Goal: Contribute content

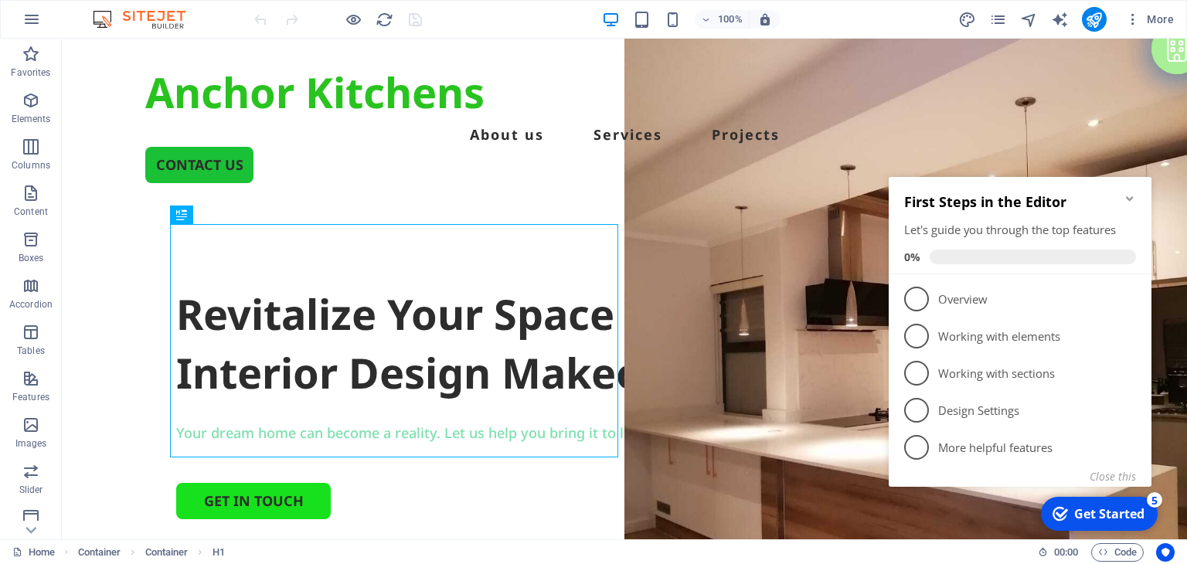
click at [1129, 201] on icon "Minimize checklist" at bounding box center [1130, 198] width 12 height 12
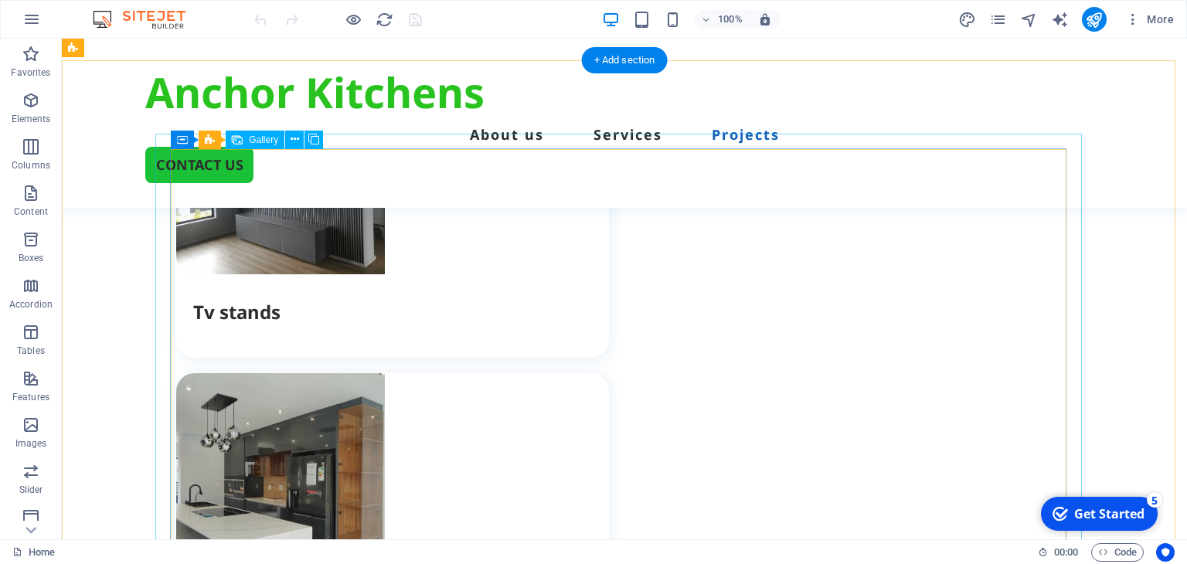
scroll to position [2164, 0]
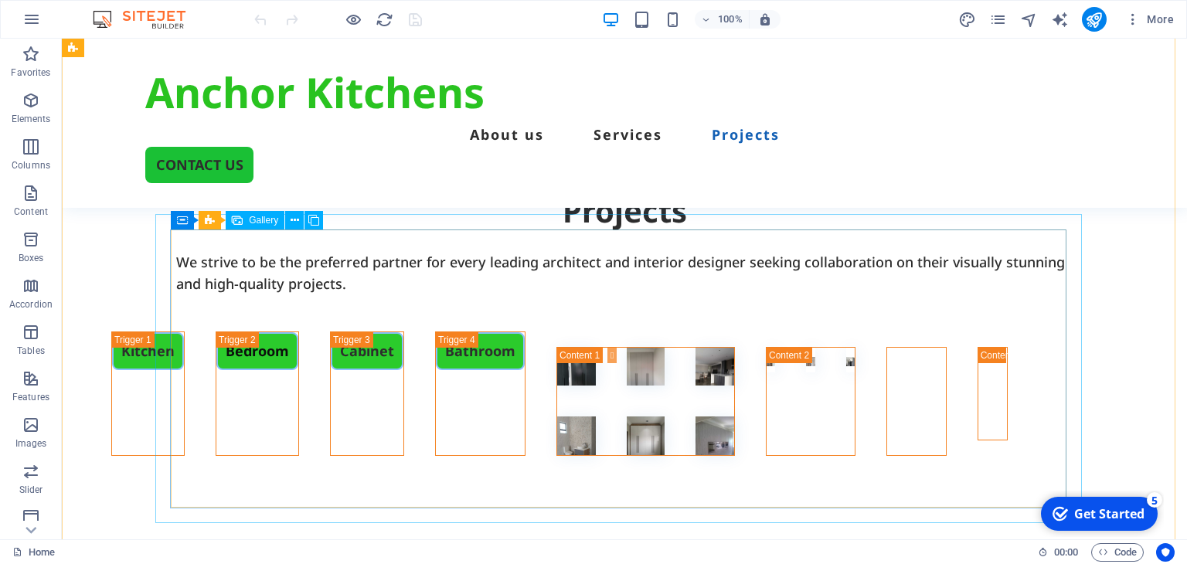
scroll to position [3169, 0]
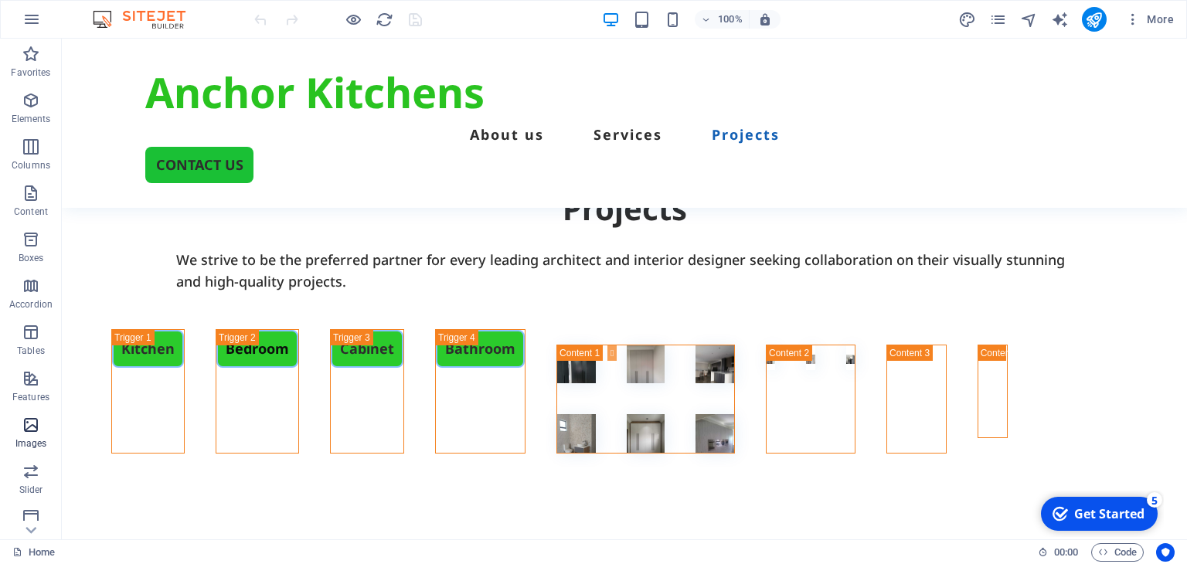
click at [35, 416] on icon "button" at bounding box center [31, 425] width 19 height 19
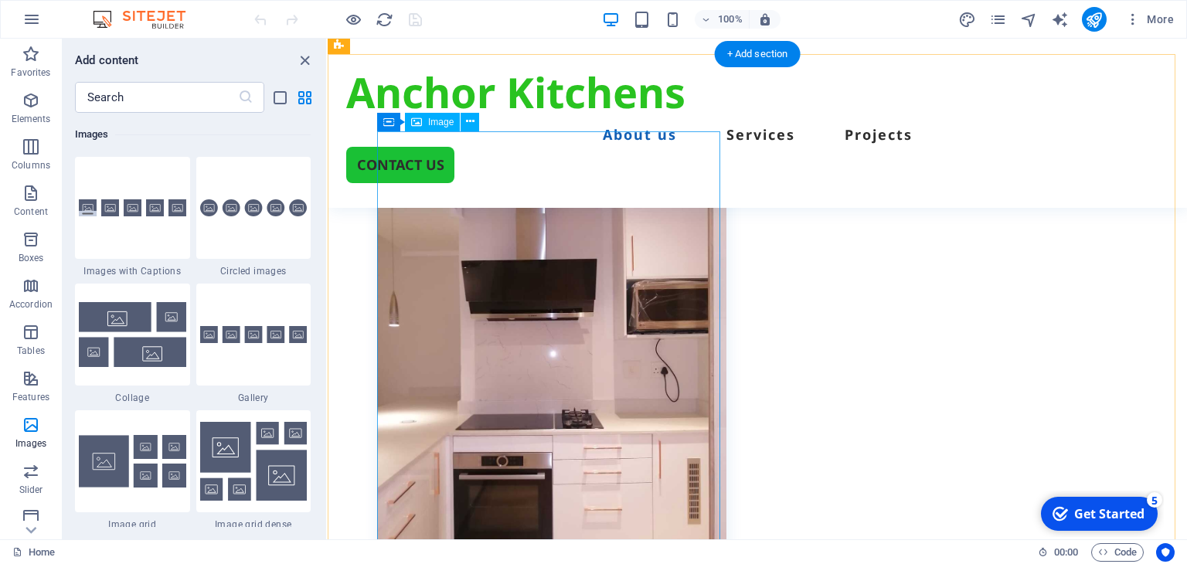
scroll to position [473, 0]
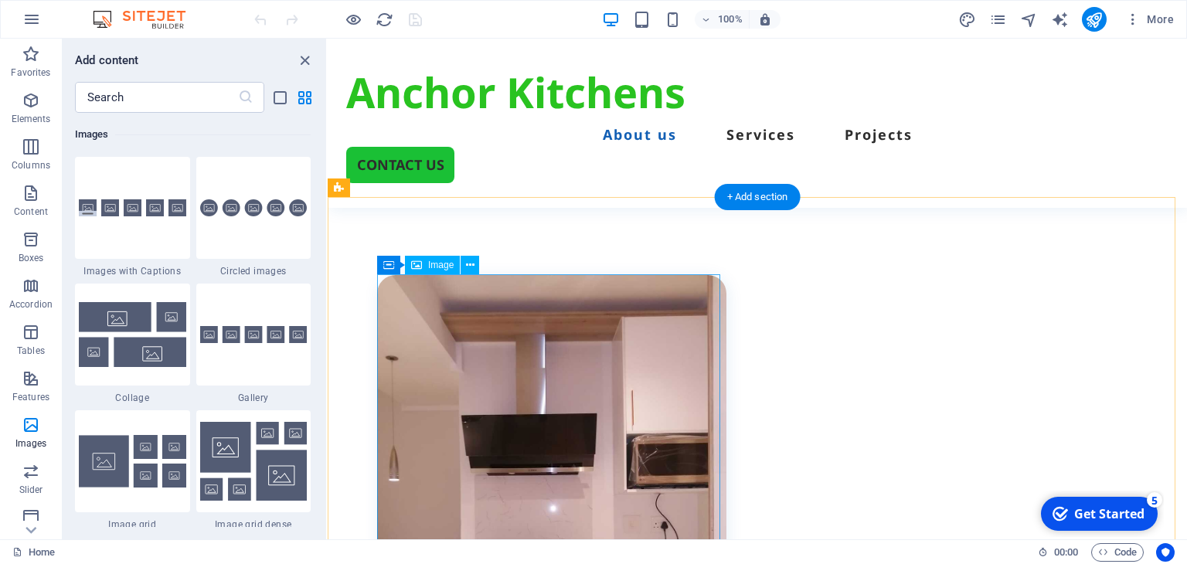
click at [599, 359] on figure at bounding box center [551, 508] width 349 height 466
click at [461, 339] on figure at bounding box center [551, 508] width 349 height 466
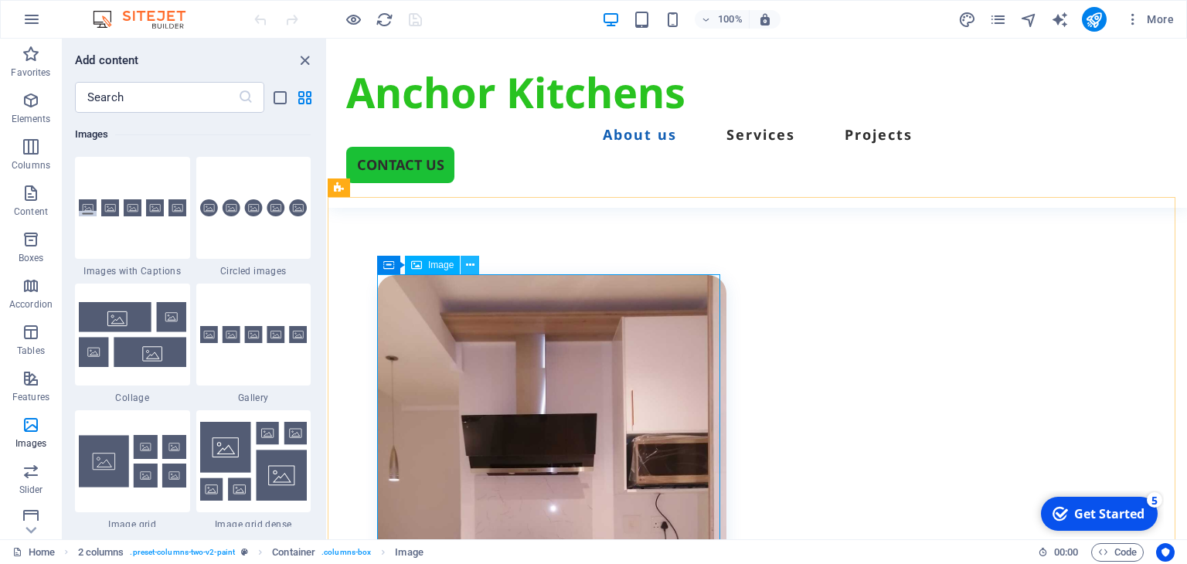
click at [470, 263] on icon at bounding box center [470, 265] width 9 height 16
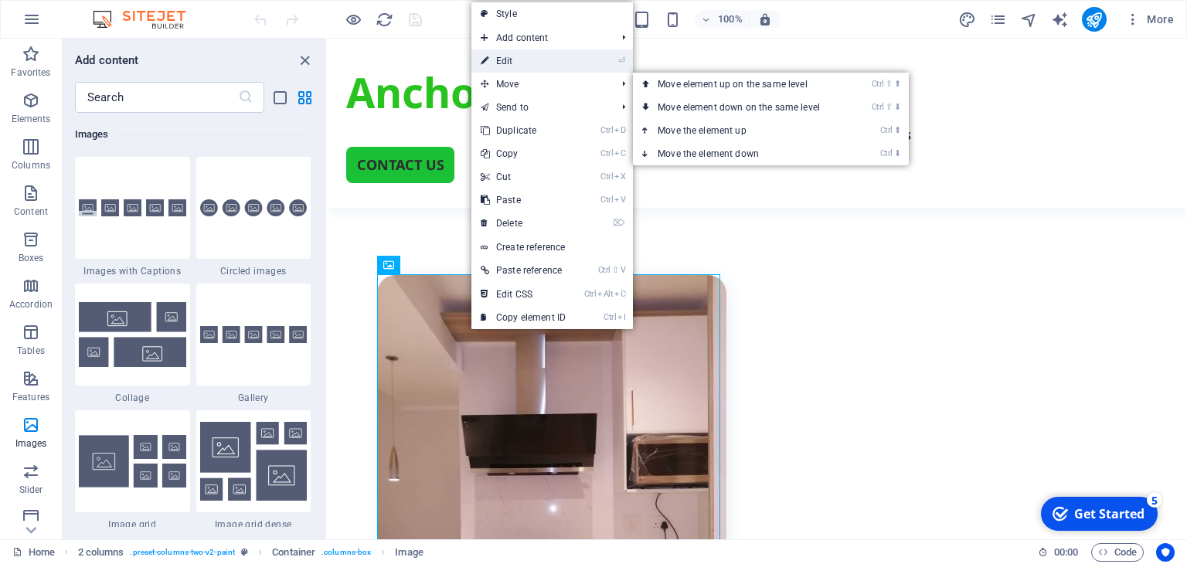
click at [517, 63] on link "⏎ Edit" at bounding box center [523, 60] width 104 height 23
select select "%"
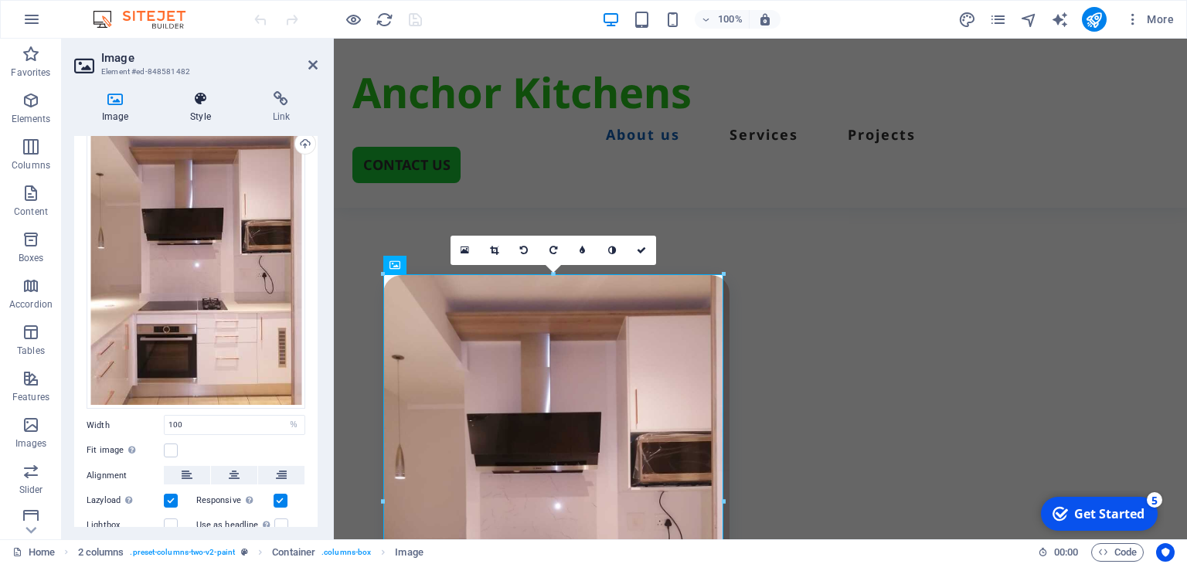
scroll to position [0, 0]
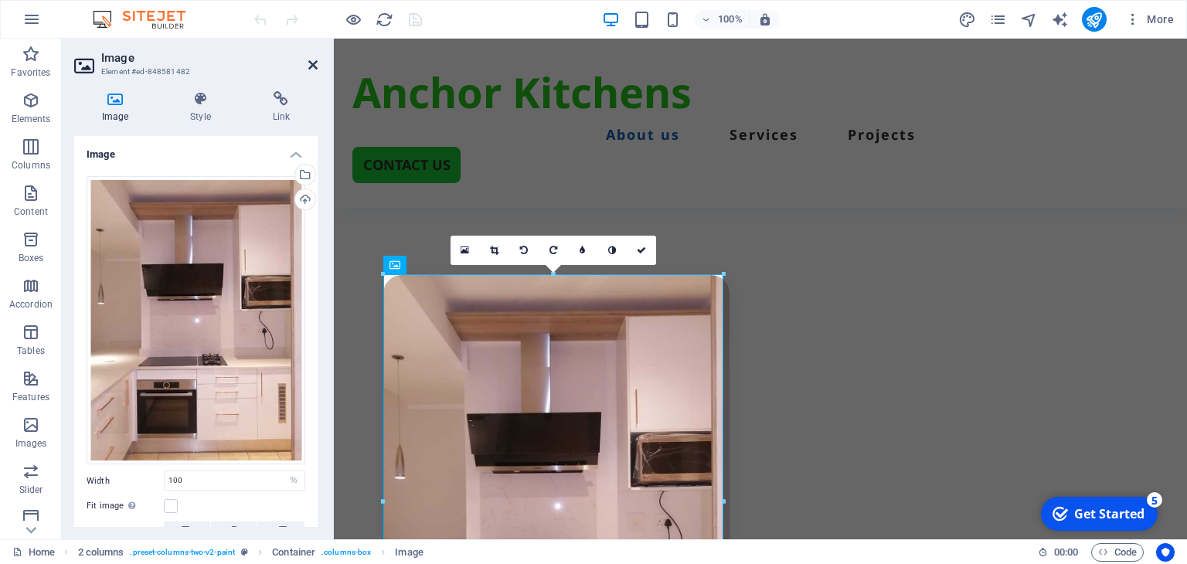
click at [313, 63] on icon at bounding box center [312, 65] width 9 height 12
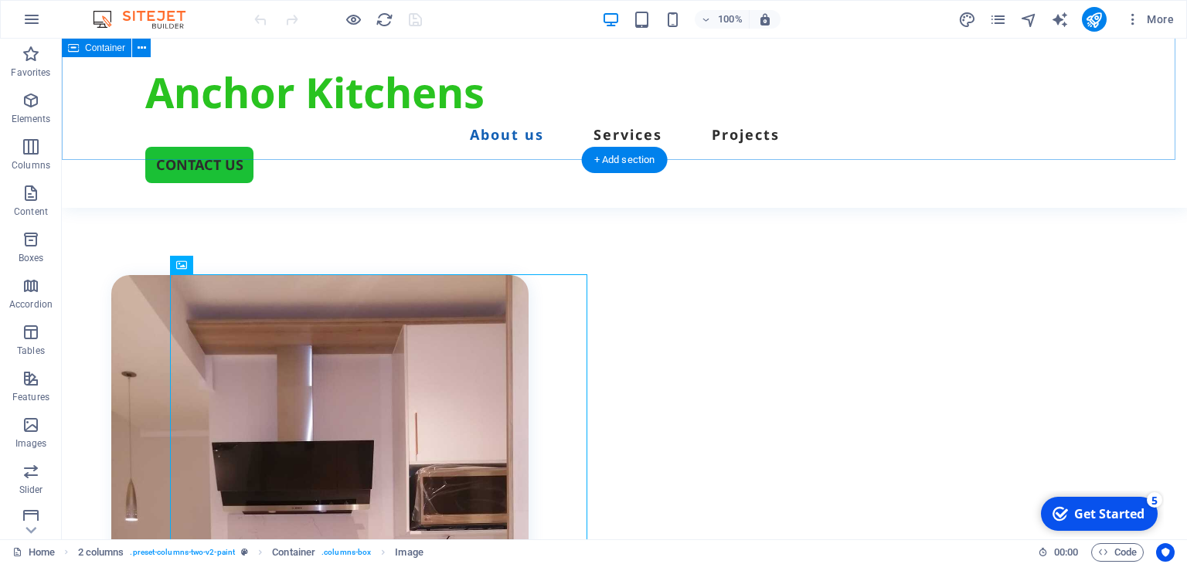
click at [342, 399] on figure at bounding box center [319, 553] width 417 height 556
click at [39, 485] on p "Slider" at bounding box center [31, 490] width 24 height 12
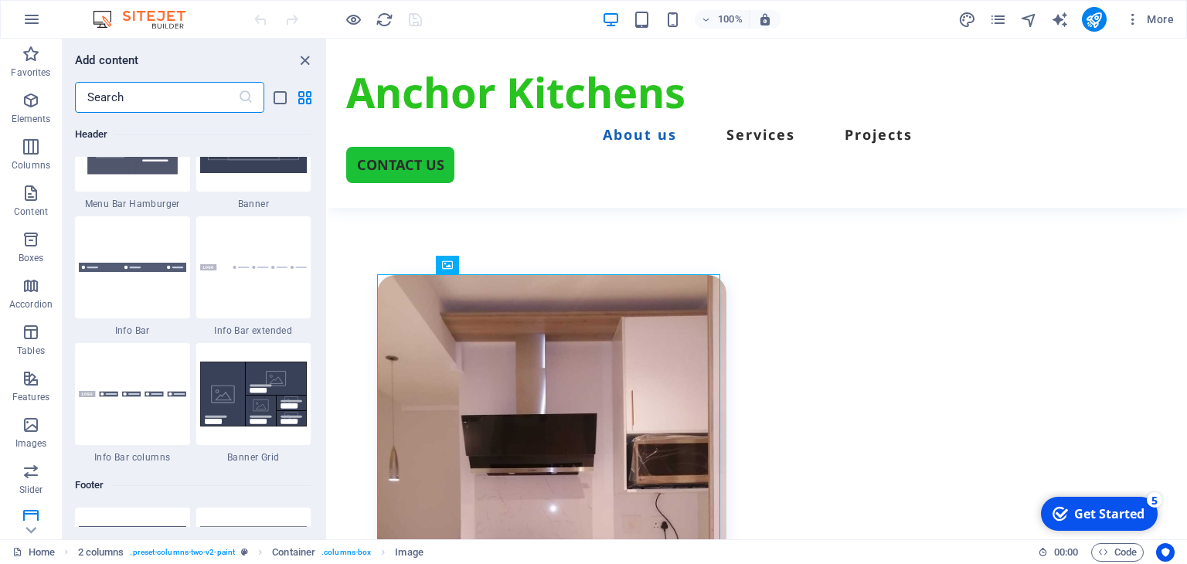
scroll to position [10152, 0]
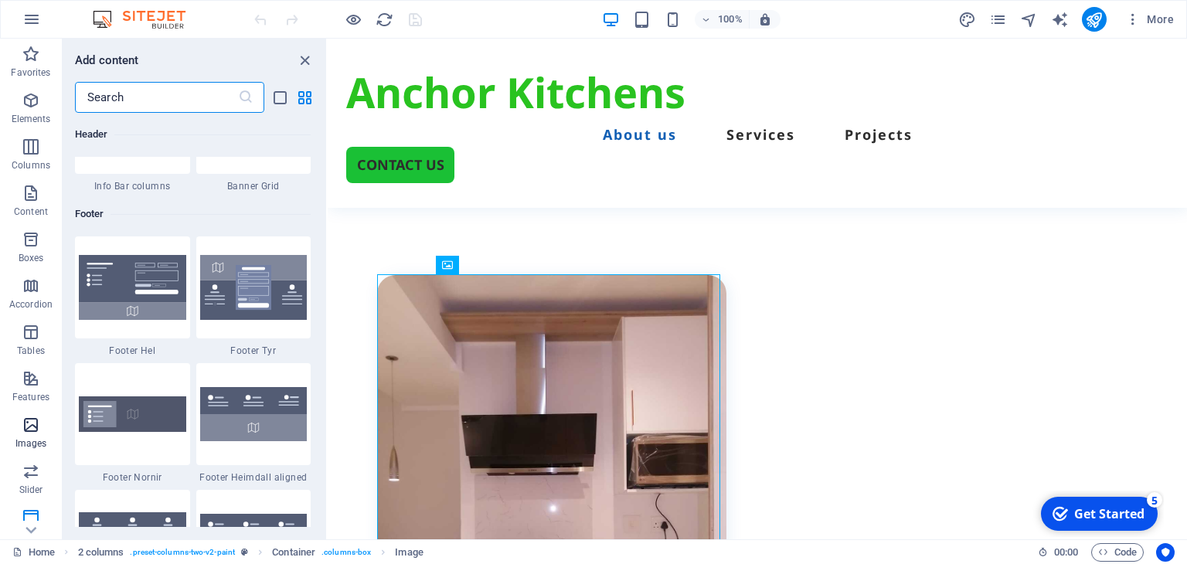
click at [27, 437] on p "Images" at bounding box center [31, 443] width 32 height 12
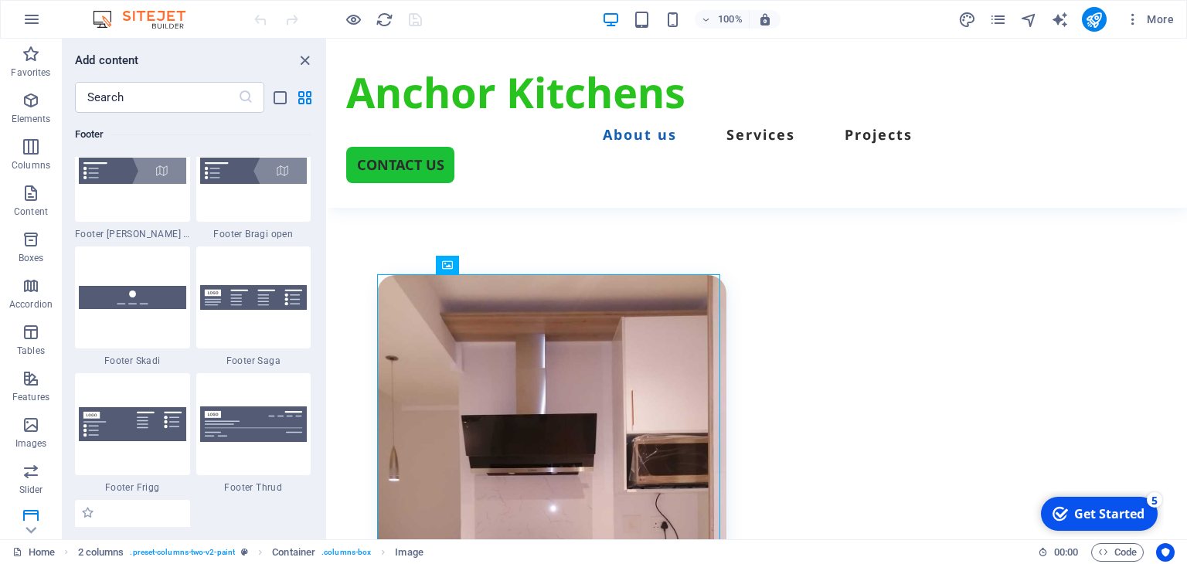
scroll to position [10928, 0]
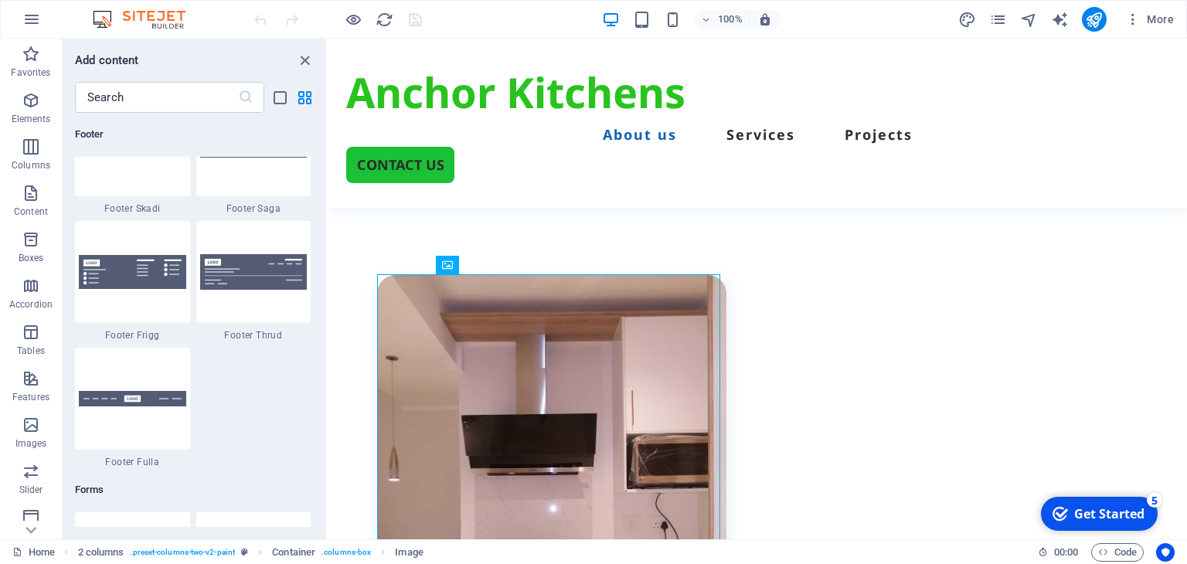
drag, startPoint x: 322, startPoint y: 413, endPoint x: 315, endPoint y: 500, distance: 87.6
click at [319, 500] on div "Favorites 1 Star Headline 1 Star Container Elements 1 Star Headline 1 Star Text…" at bounding box center [195, 320] width 264 height 414
click at [37, 202] on span "Content" at bounding box center [31, 202] width 62 height 37
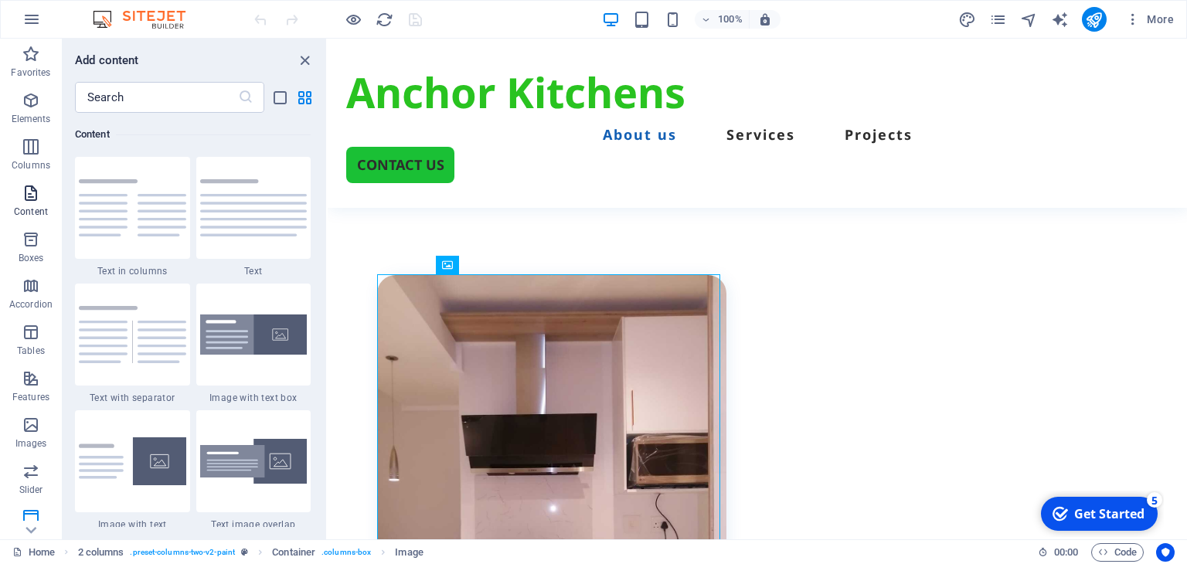
scroll to position [2704, 0]
click at [31, 252] on p "Boxes" at bounding box center [32, 258] width 26 height 12
click at [35, 112] on span "Elements" at bounding box center [31, 109] width 62 height 37
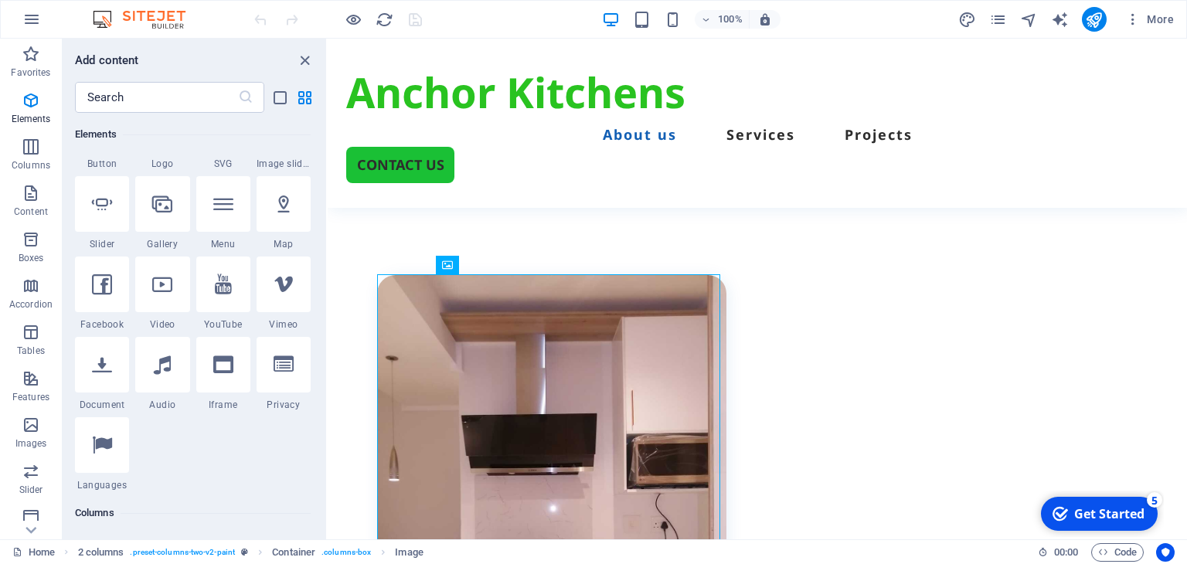
scroll to position [396, 0]
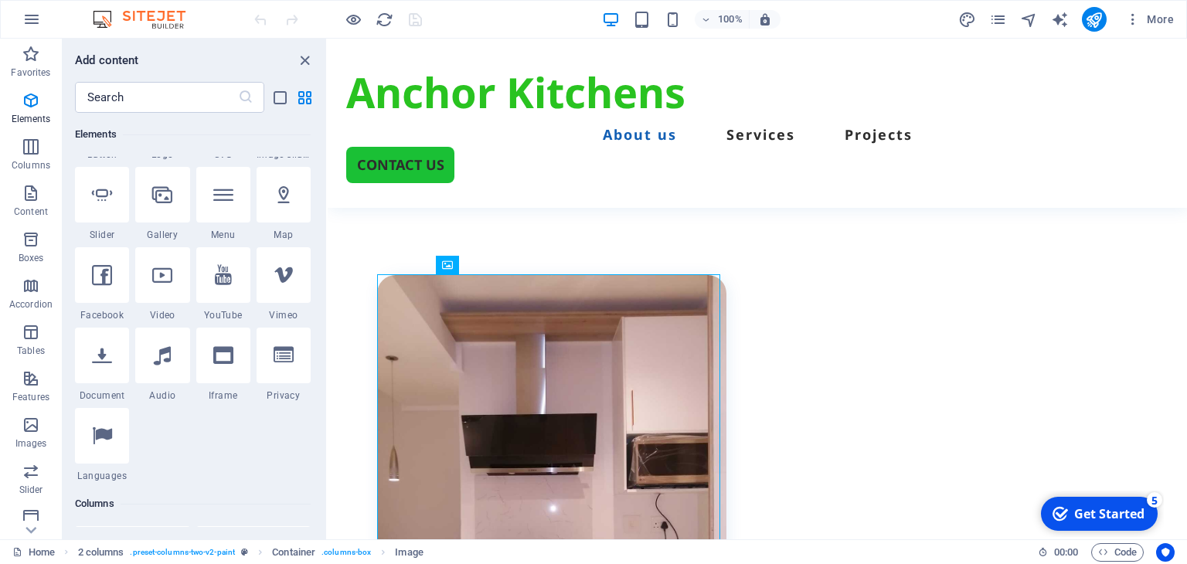
click at [168, 277] on icon at bounding box center [162, 275] width 20 height 20
select select "%"
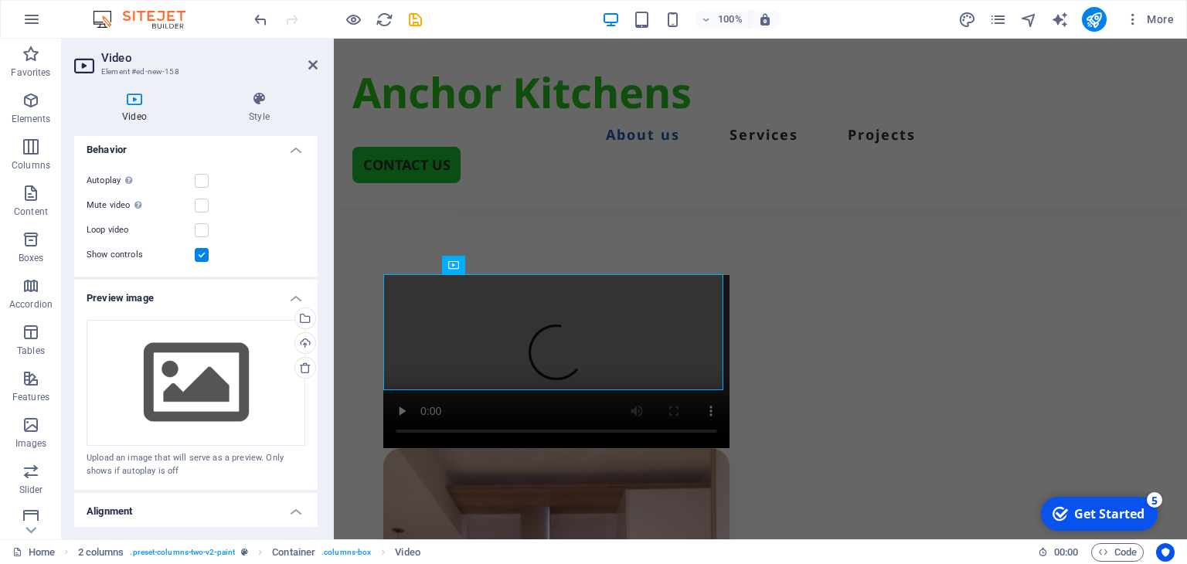
scroll to position [155, 0]
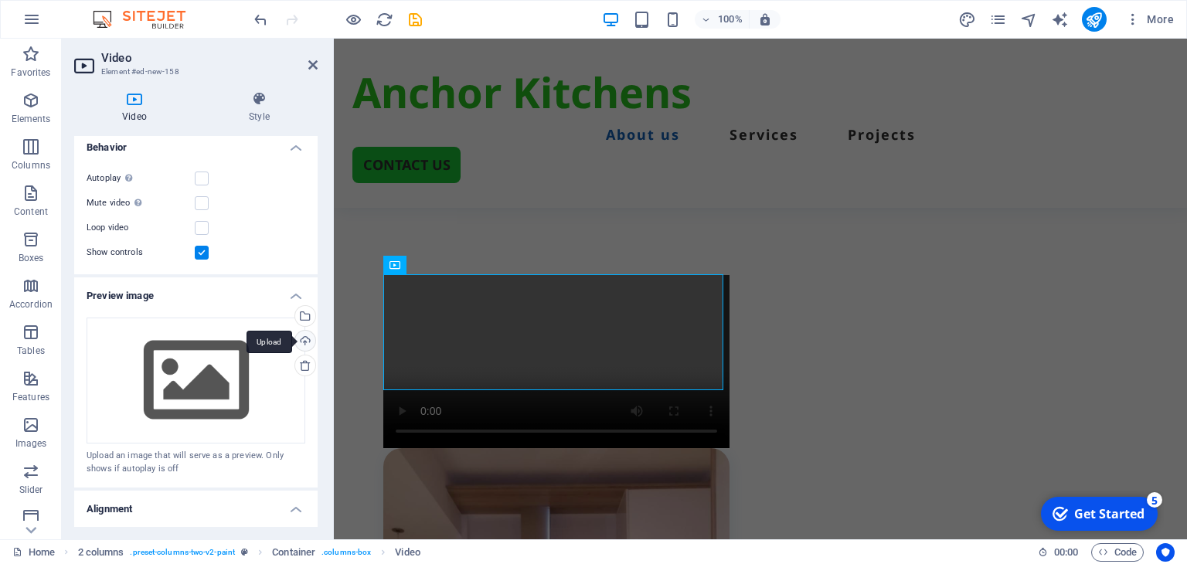
click at [304, 338] on div "Upload" at bounding box center [303, 342] width 23 height 23
click at [198, 223] on label at bounding box center [202, 228] width 14 height 14
click at [0, 0] on input "Loop video" at bounding box center [0, 0] width 0 height 0
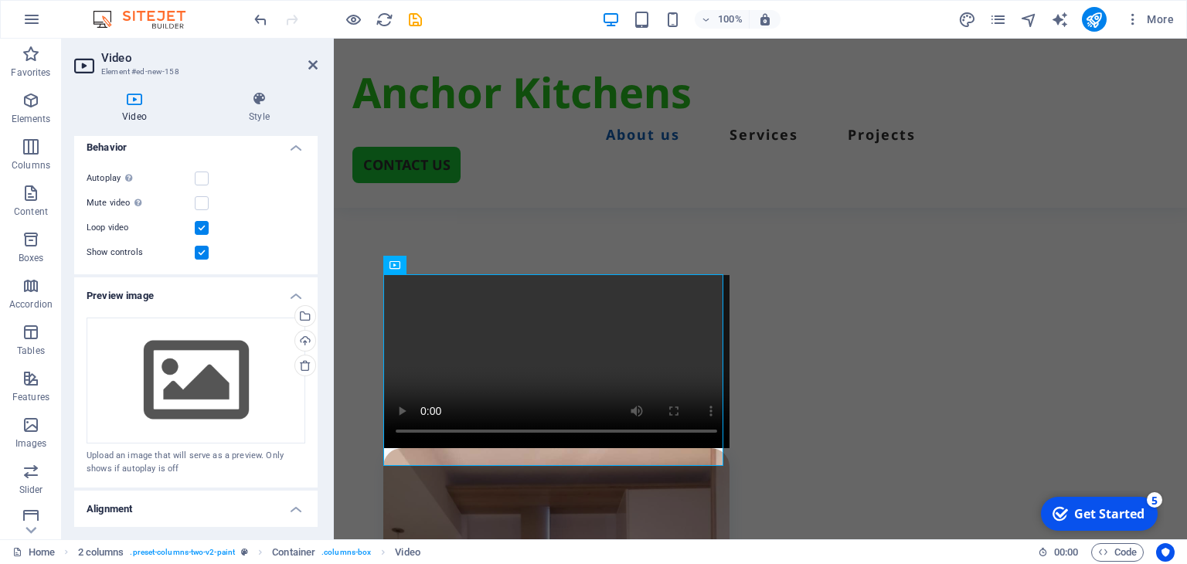
click at [202, 249] on label at bounding box center [202, 253] width 14 height 14
click at [0, 0] on input "Show controls" at bounding box center [0, 0] width 0 height 0
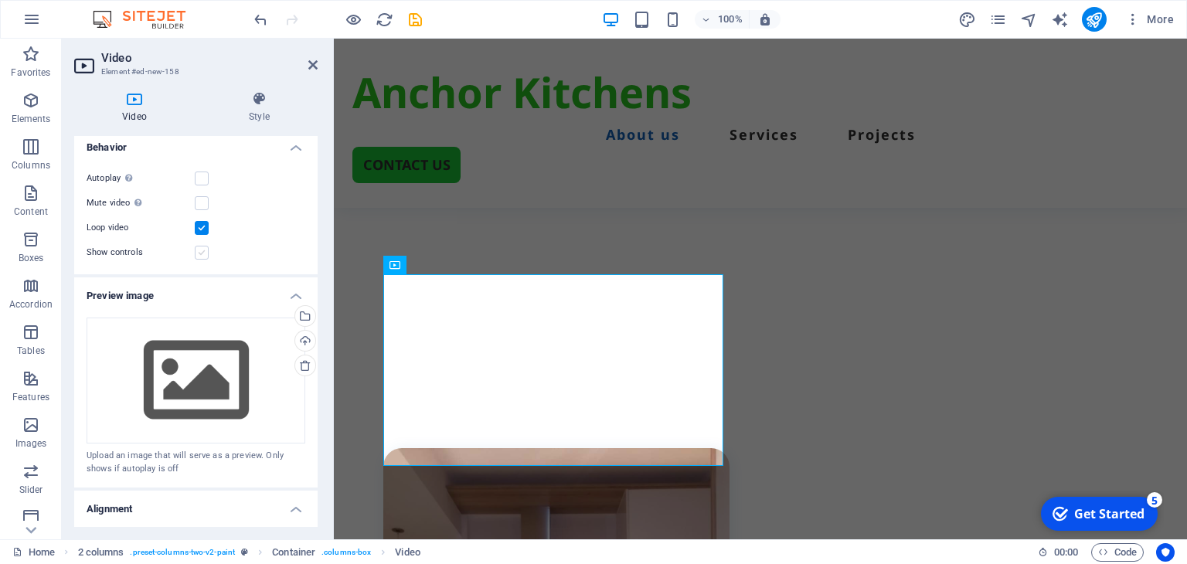
click at [201, 249] on label at bounding box center [202, 253] width 14 height 14
click at [0, 0] on input "Show controls" at bounding box center [0, 0] width 0 height 0
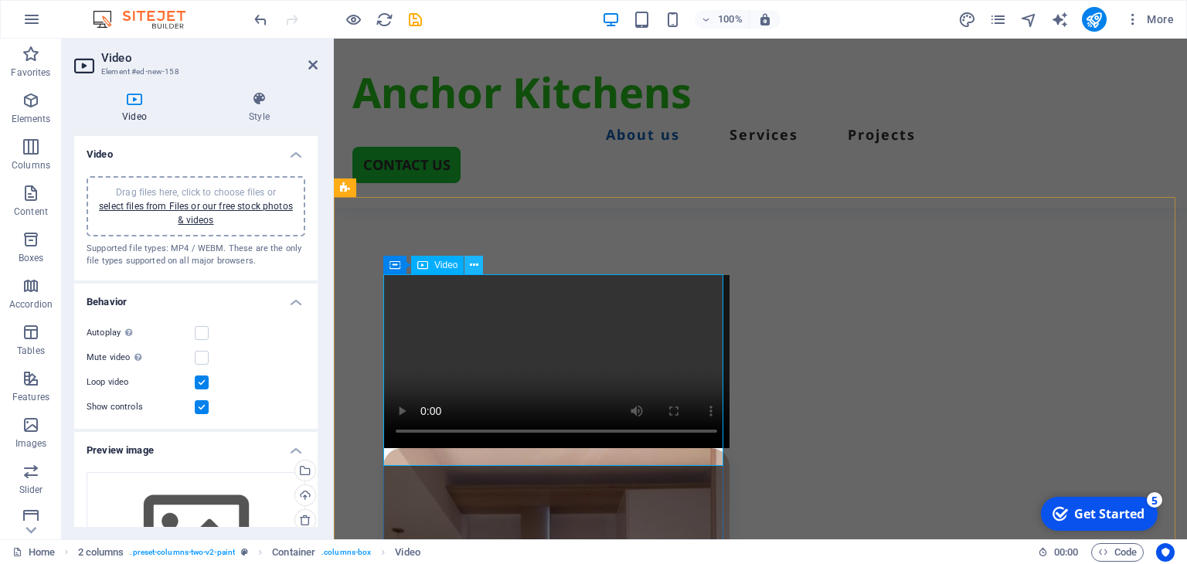
click at [473, 264] on icon at bounding box center [474, 265] width 9 height 16
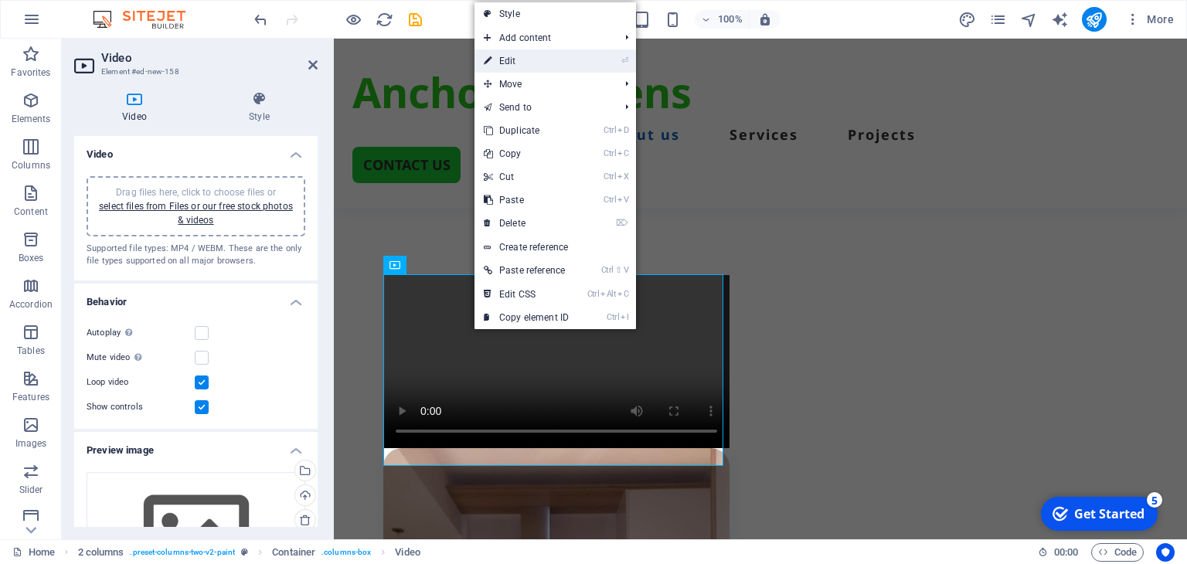
click at [521, 62] on link "⏎ Edit" at bounding box center [527, 60] width 104 height 23
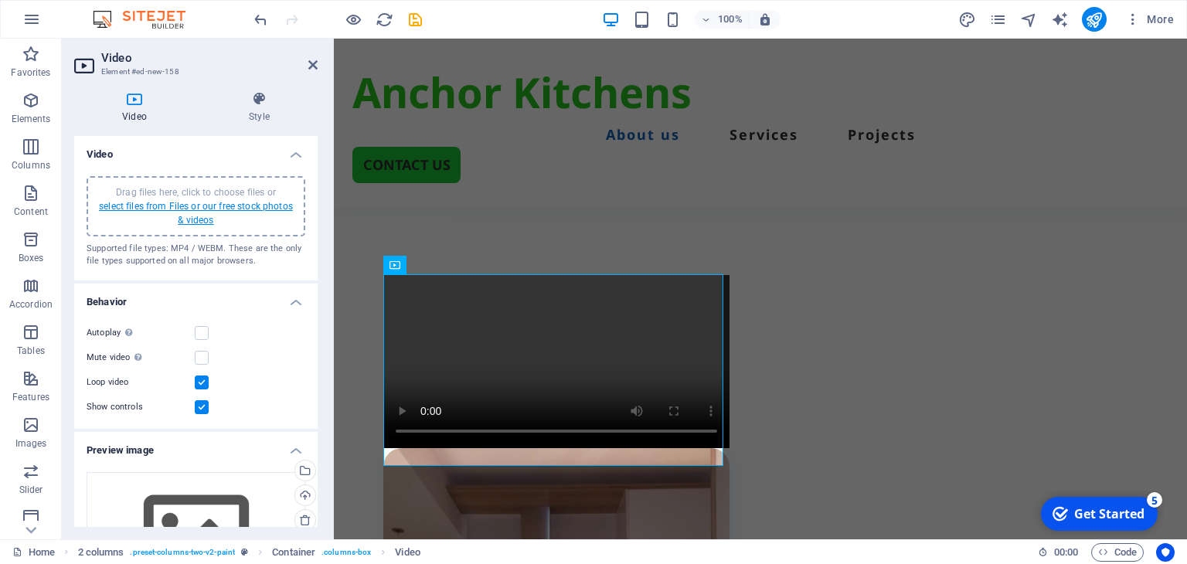
click at [192, 207] on link "select files from Files or our free stock photos & videos" at bounding box center [196, 213] width 194 height 25
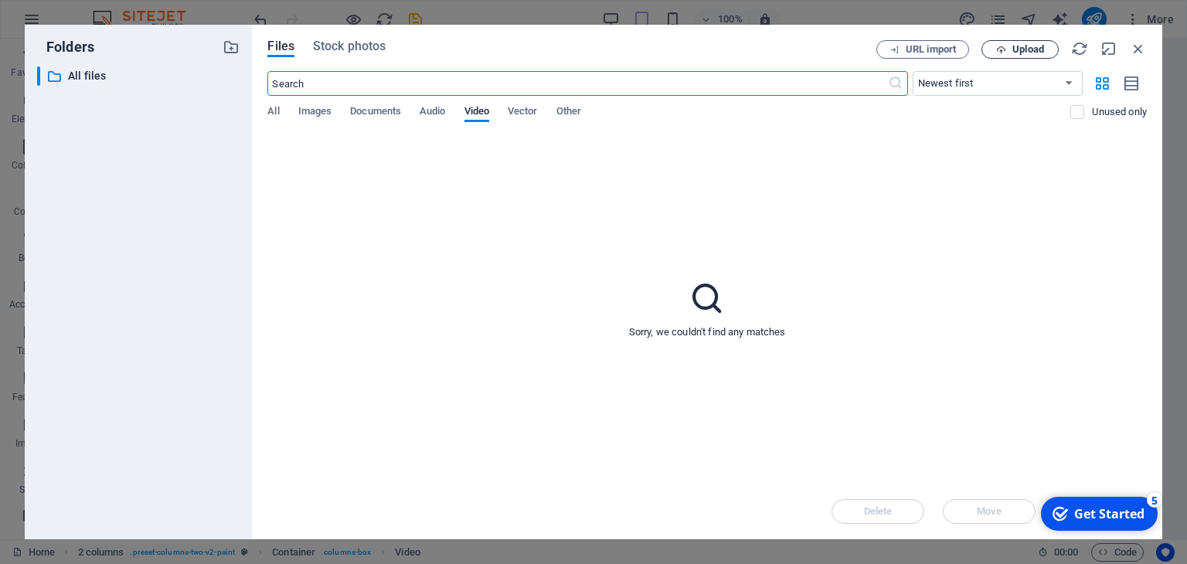
click at [1016, 51] on span "Upload" at bounding box center [1028, 49] width 32 height 9
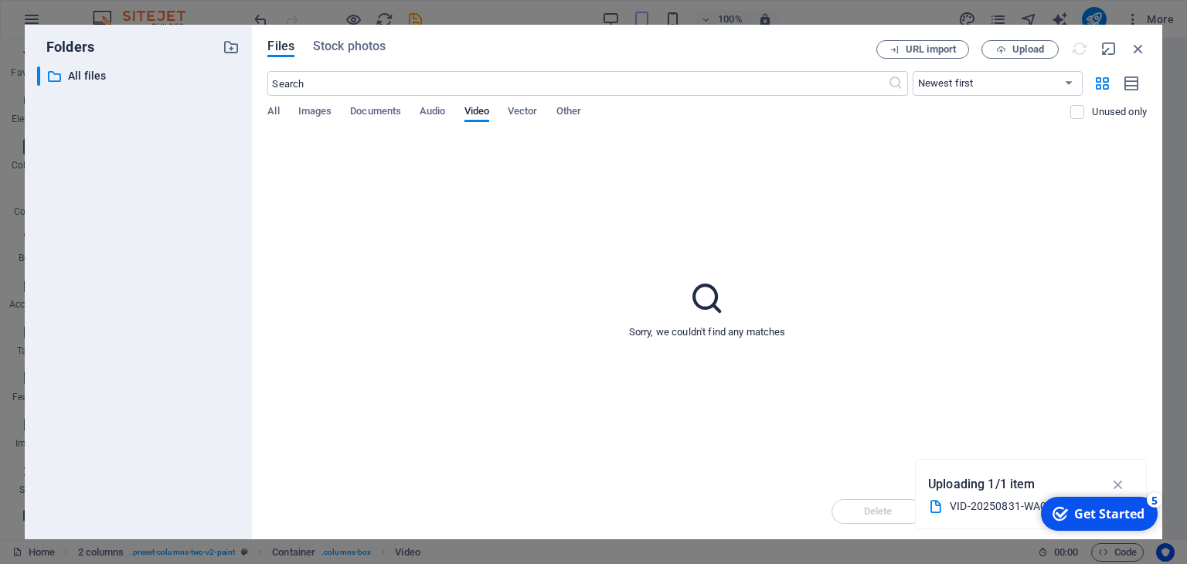
drag, startPoint x: 767, startPoint y: 46, endPoint x: 700, endPoint y: 44, distance: 67.3
click at [700, 44] on div "Files Stock photos" at bounding box center [571, 48] width 609 height 17
drag, startPoint x: 654, startPoint y: 48, endPoint x: 597, endPoint y: 45, distance: 56.5
click at [609, 46] on div "Files Stock photos" at bounding box center [571, 48] width 609 height 17
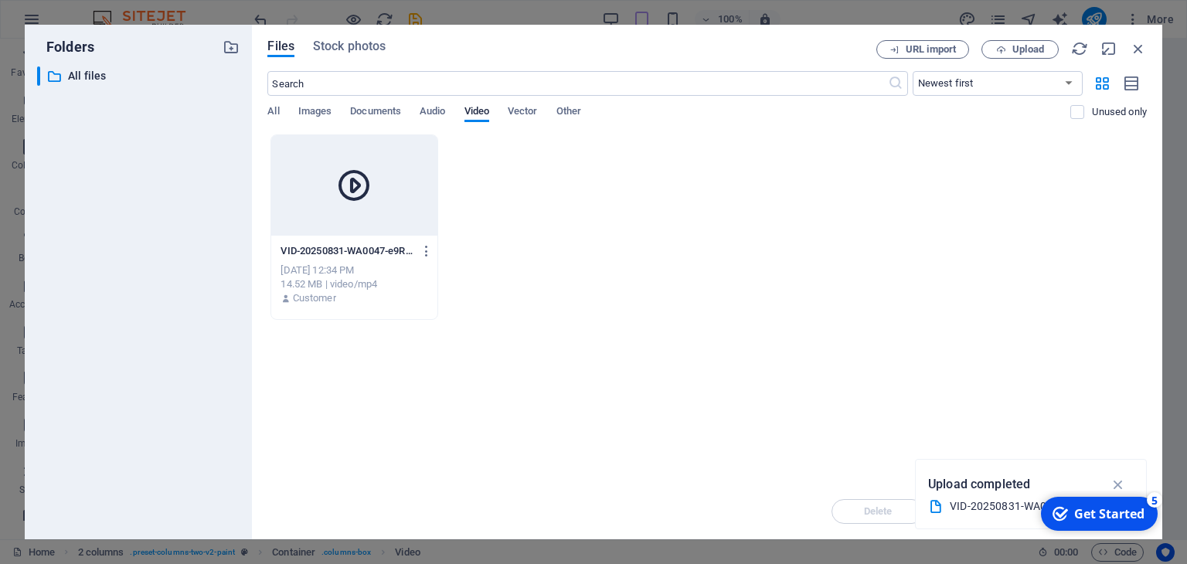
click at [355, 186] on icon at bounding box center [353, 185] width 37 height 37
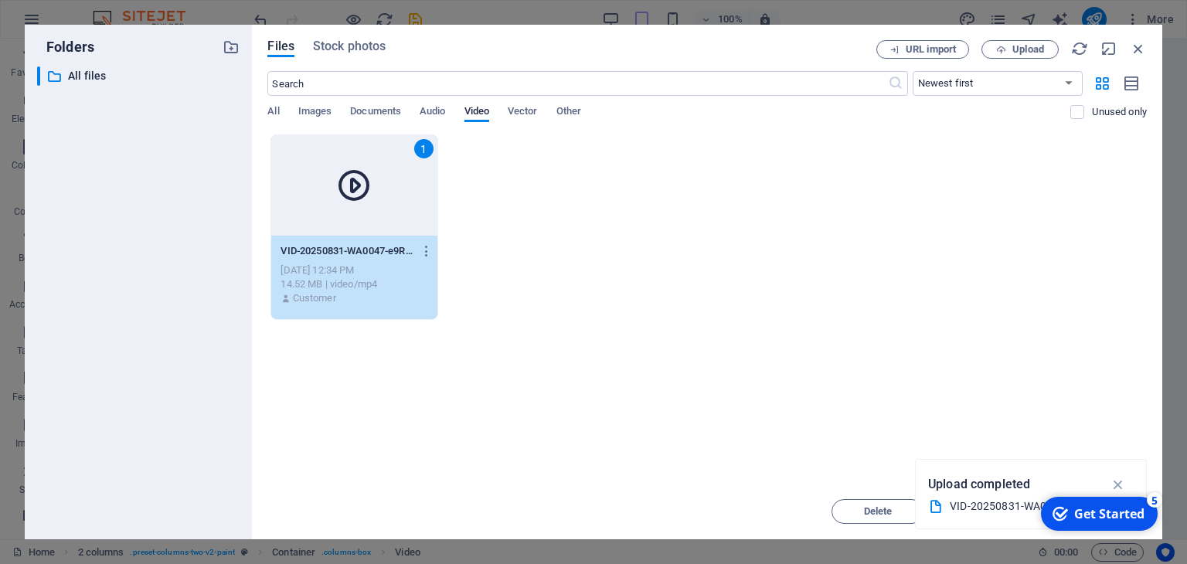
click at [354, 186] on icon at bounding box center [353, 185] width 37 height 37
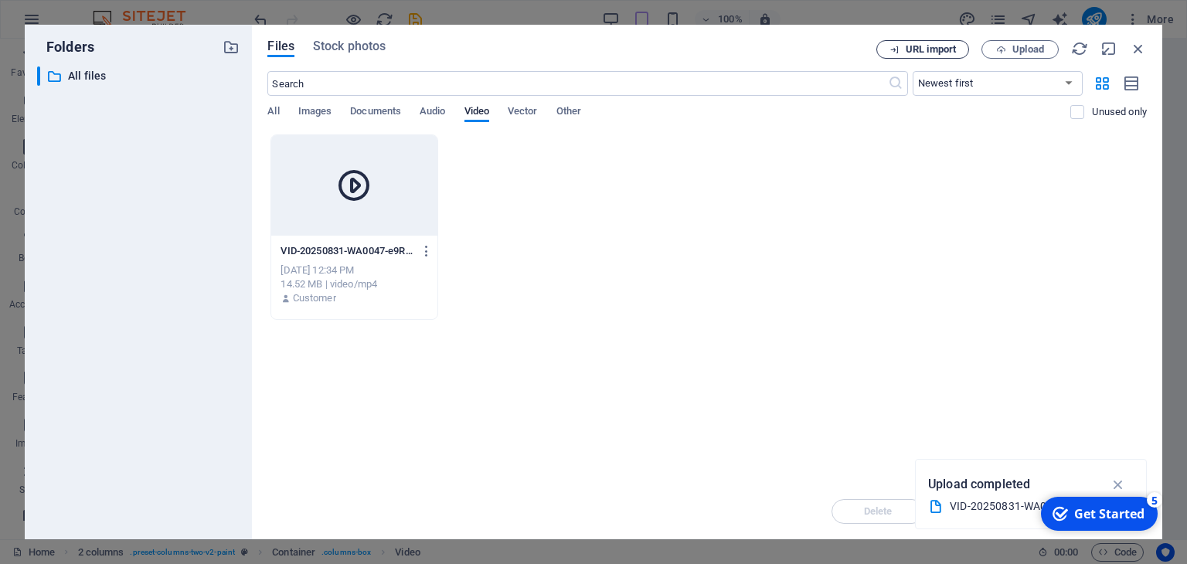
click at [937, 46] on span "URL import" at bounding box center [931, 49] width 50 height 9
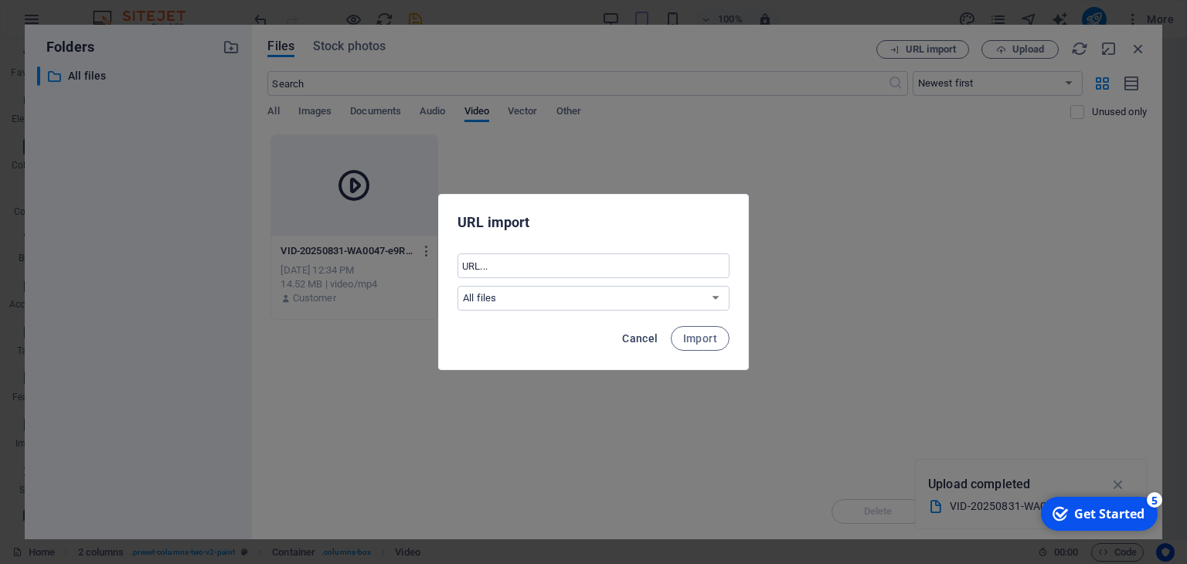
click at [641, 336] on span "Cancel" at bounding box center [640, 338] width 36 height 12
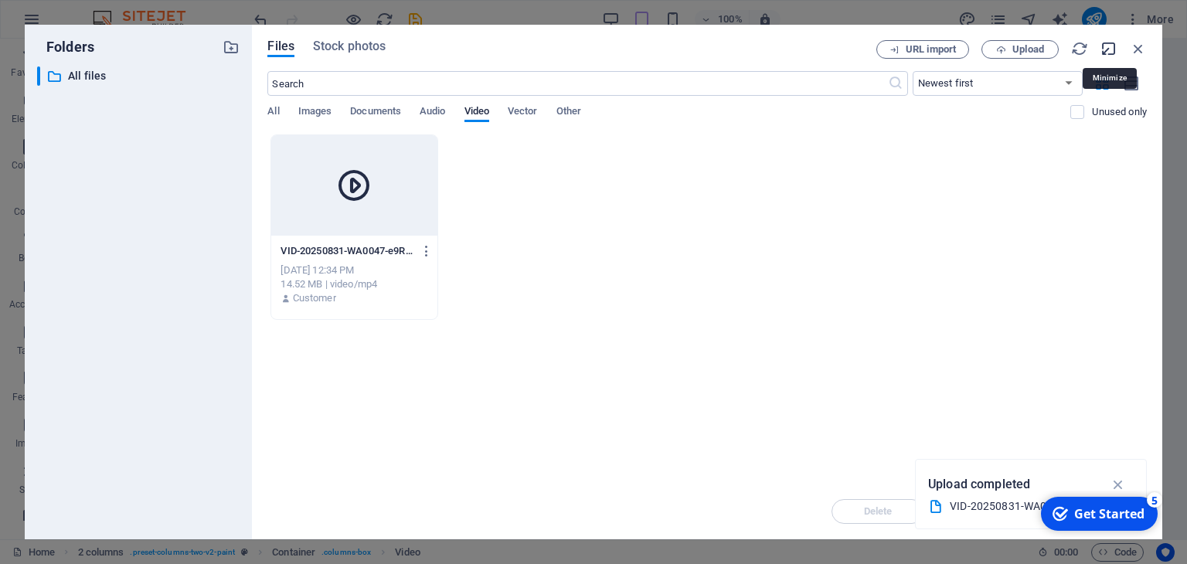
click at [1113, 49] on icon "button" at bounding box center [1109, 48] width 17 height 17
select select "video"
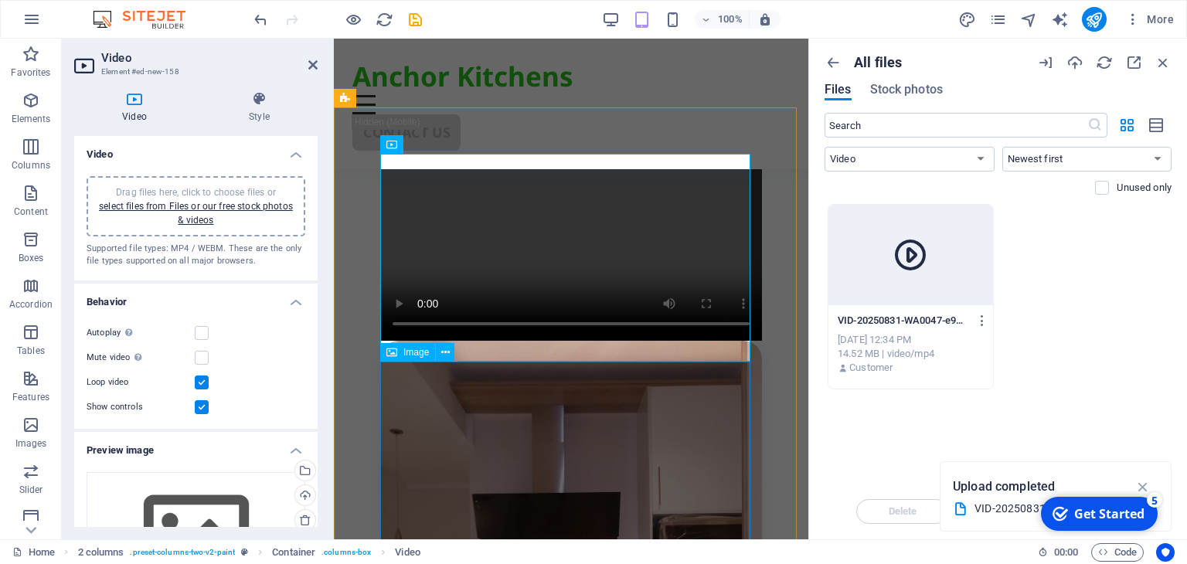
scroll to position [672, 0]
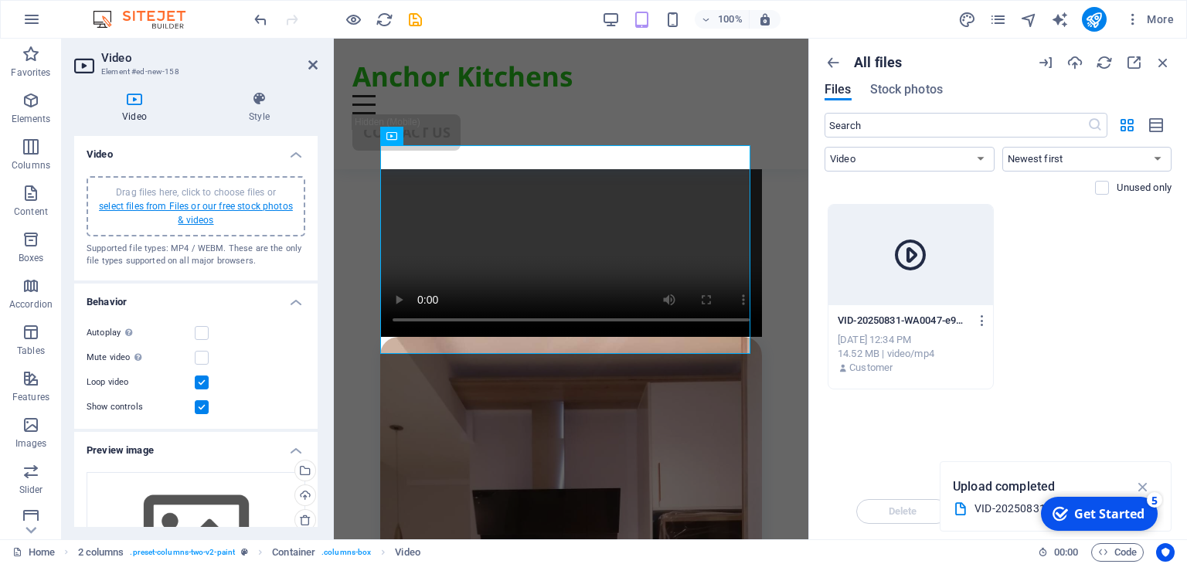
click at [192, 213] on link "select files from Files or our free stock photos & videos" at bounding box center [196, 213] width 194 height 25
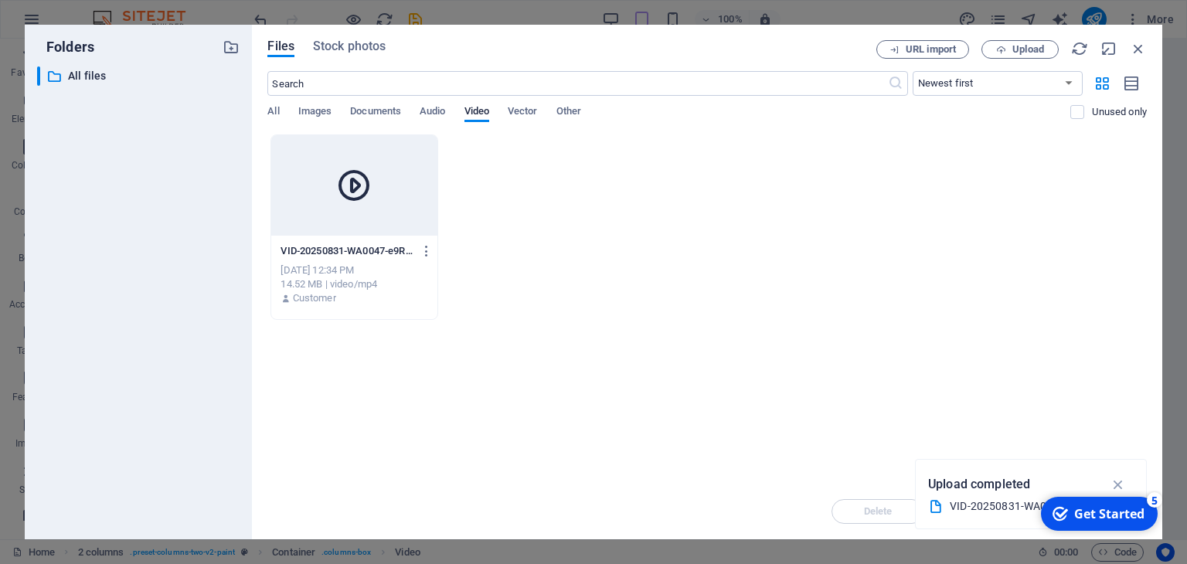
click at [330, 194] on div at bounding box center [353, 185] width 165 height 100
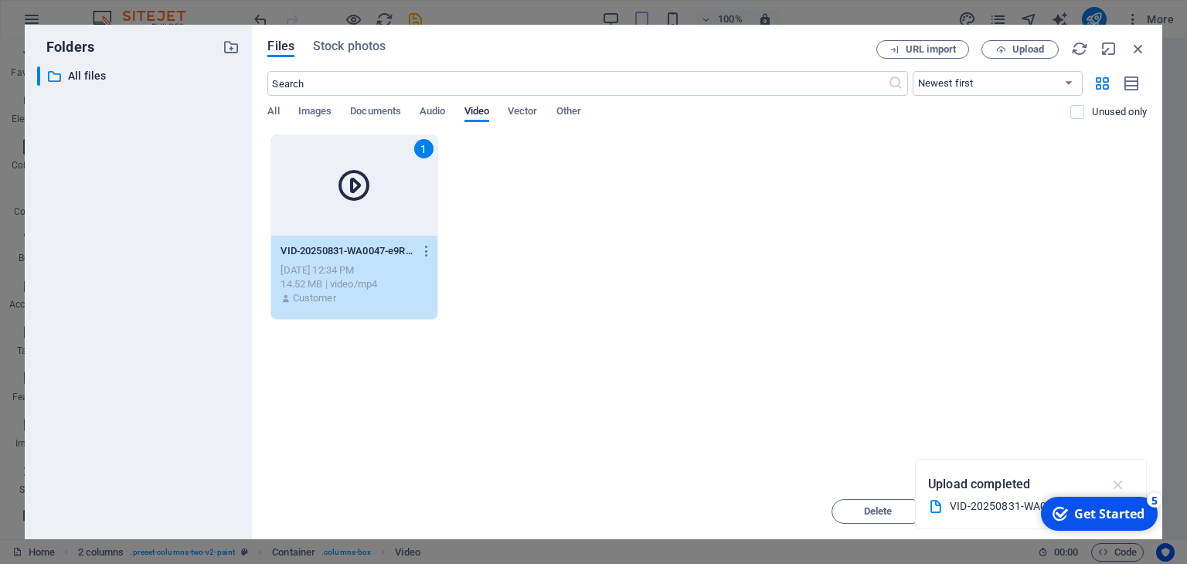
click at [1119, 483] on icon "button" at bounding box center [1119, 484] width 18 height 17
drag, startPoint x: 590, startPoint y: 43, endPoint x: 552, endPoint y: 43, distance: 38.7
click at [552, 43] on div "Files Stock photos" at bounding box center [571, 48] width 609 height 17
click at [553, 40] on div "Files Stock photos" at bounding box center [571, 48] width 609 height 17
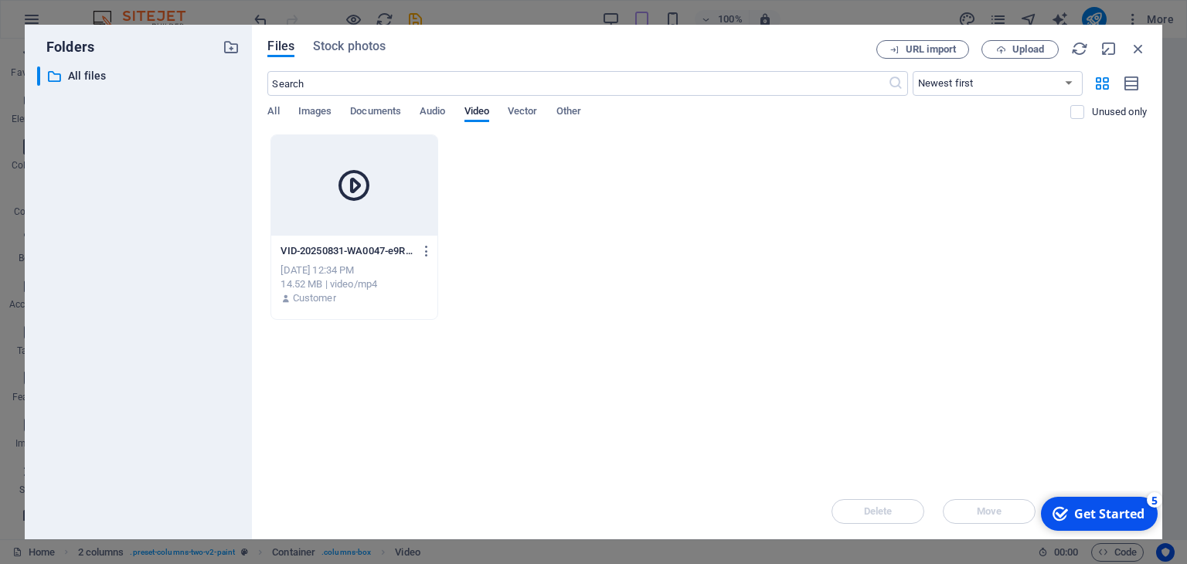
click at [1090, 516] on div "Get Started" at bounding box center [1109, 513] width 70 height 17
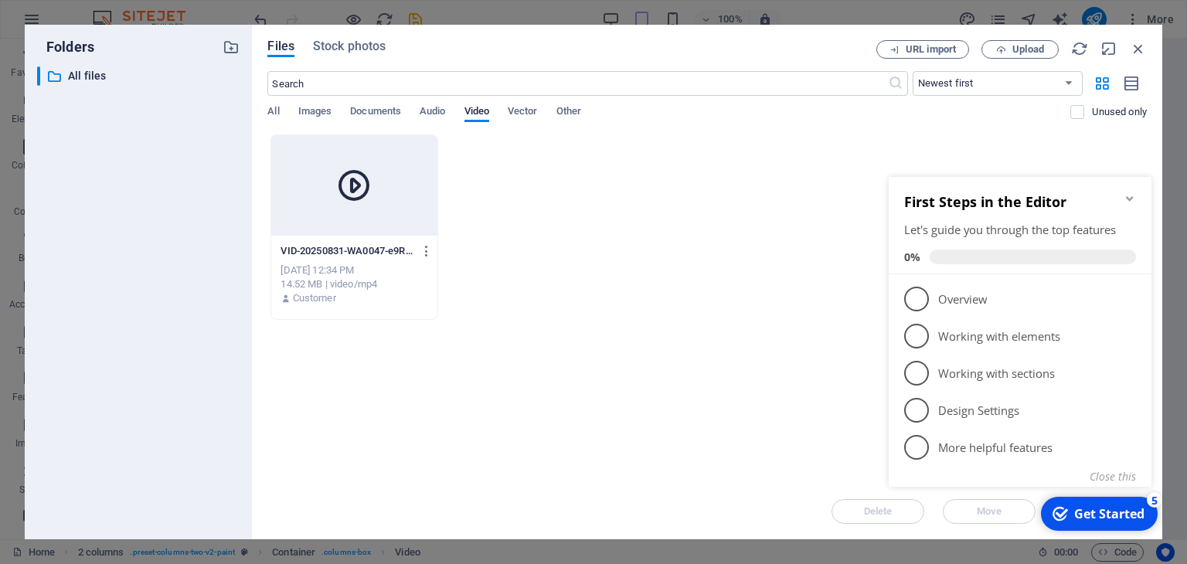
click at [696, 357] on div "Drop files here to upload them instantly VID-20250831-WA0047-e9RoUcrs7_JRVyFQcW…" at bounding box center [707, 308] width 880 height 349
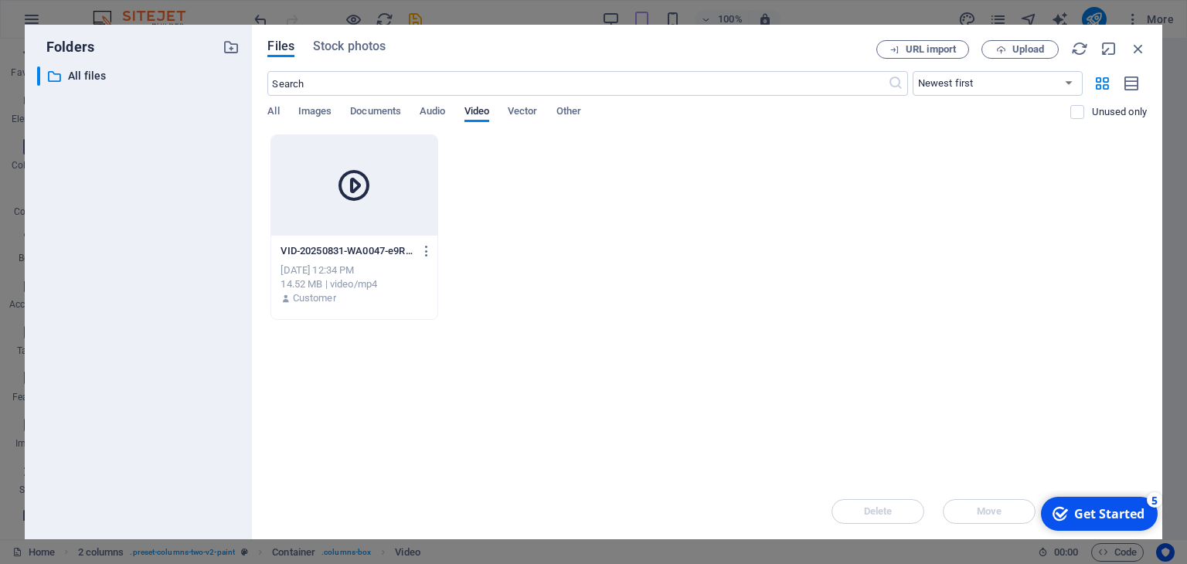
click at [313, 192] on div at bounding box center [353, 185] width 165 height 100
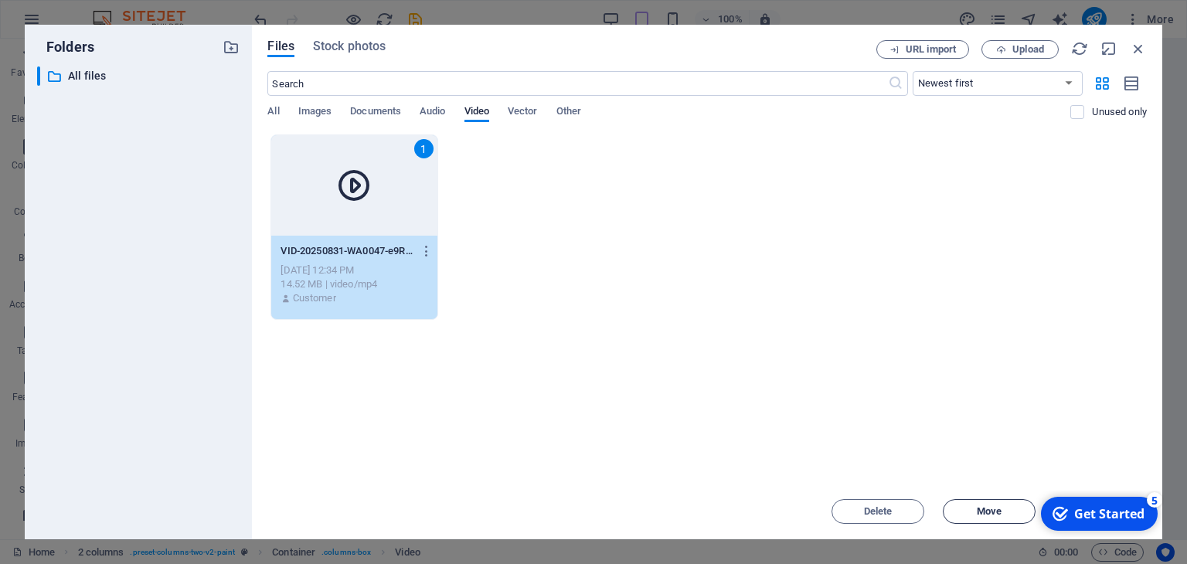
click at [1009, 514] on span "Move" at bounding box center [989, 511] width 79 height 9
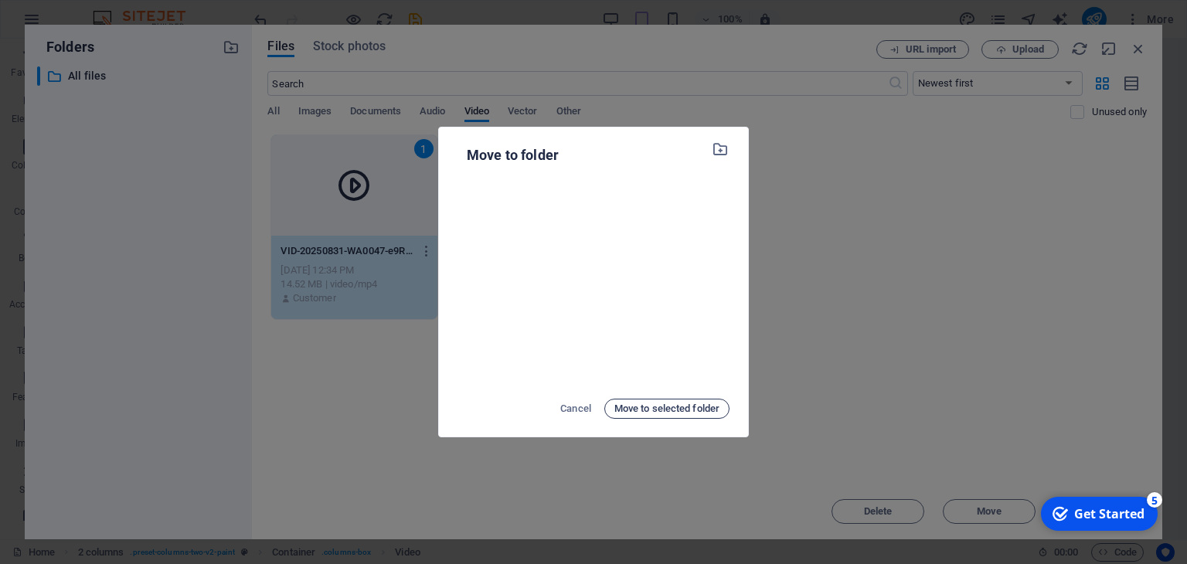
click at [682, 408] on span "Move to selected folder" at bounding box center [666, 409] width 105 height 19
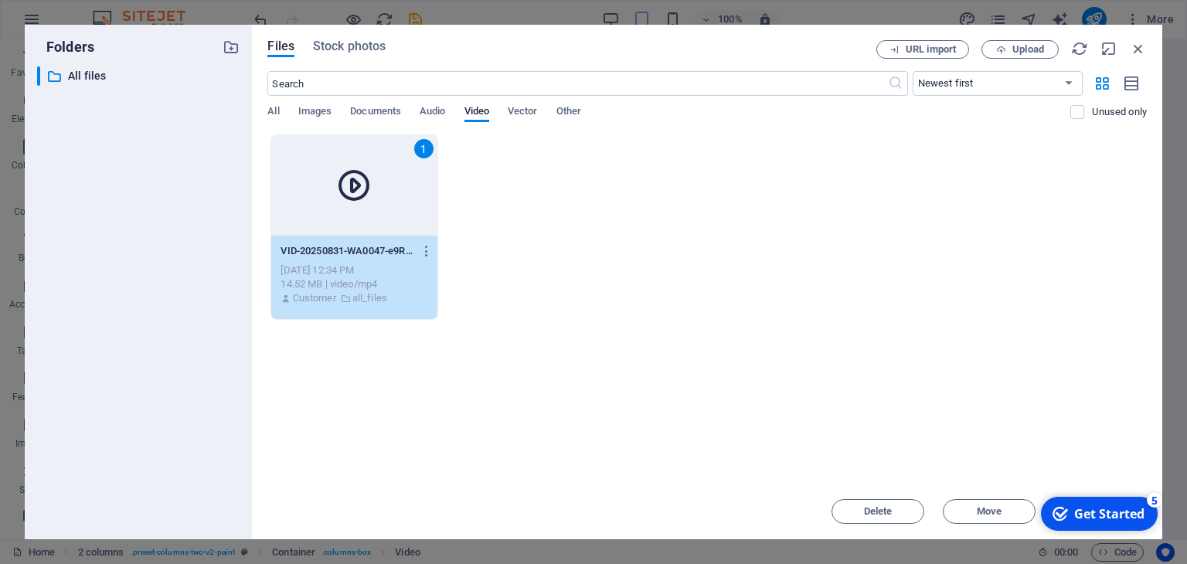
click at [23, 535] on div "Folders ​ All files All files Files Stock photos URL import Upload ​ Newest fir…" at bounding box center [593, 282] width 1187 height 564
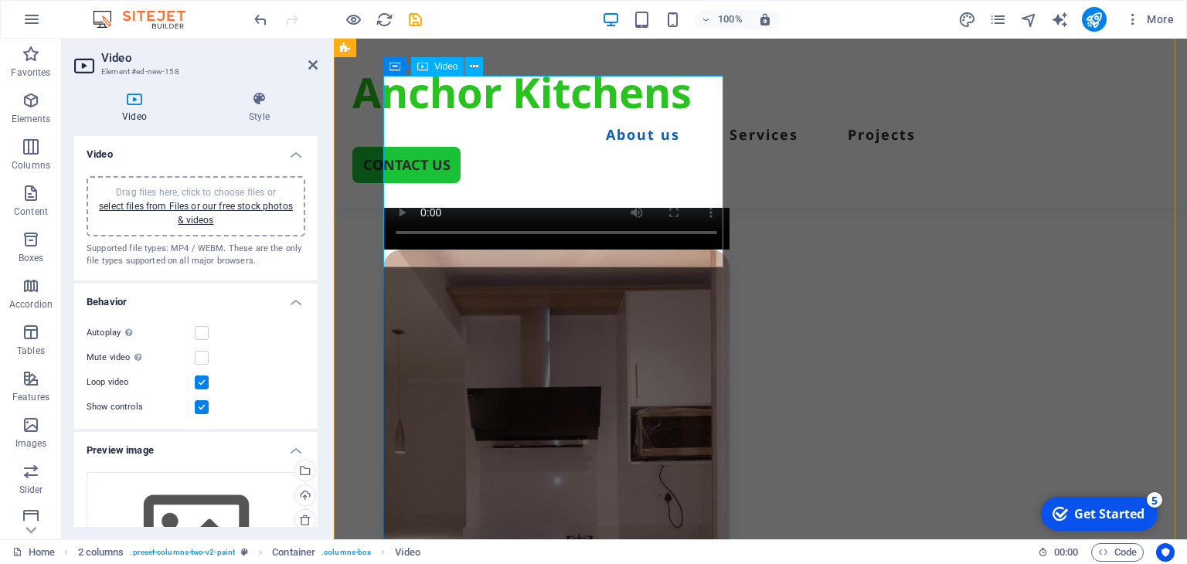
click at [702, 231] on figure at bounding box center [556, 163] width 346 height 173
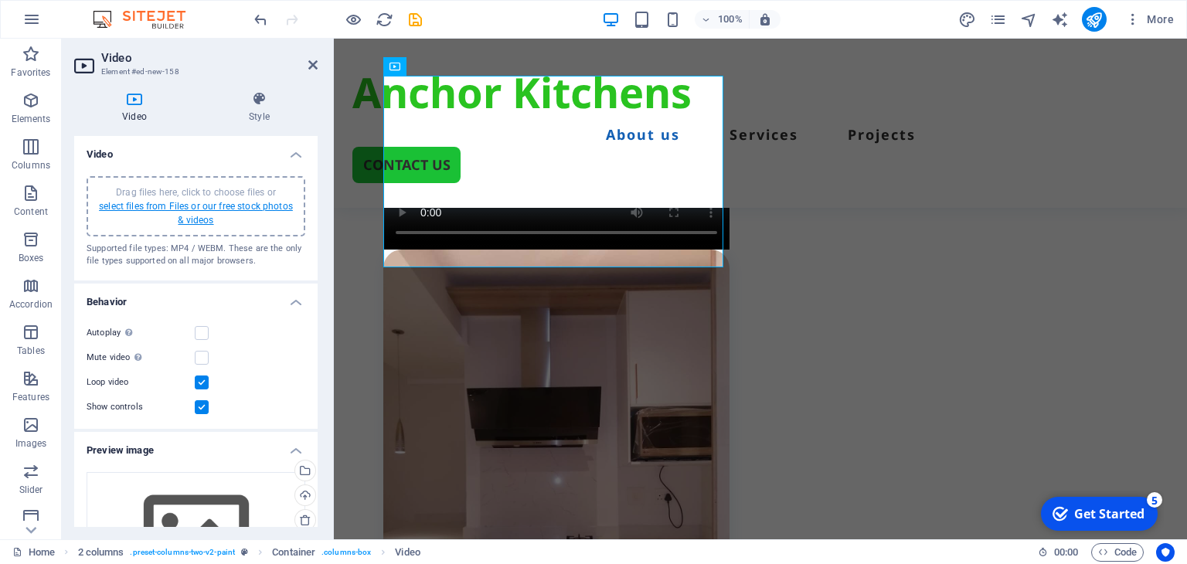
click at [202, 209] on link "select files from Files or our free stock photos & videos" at bounding box center [196, 213] width 194 height 25
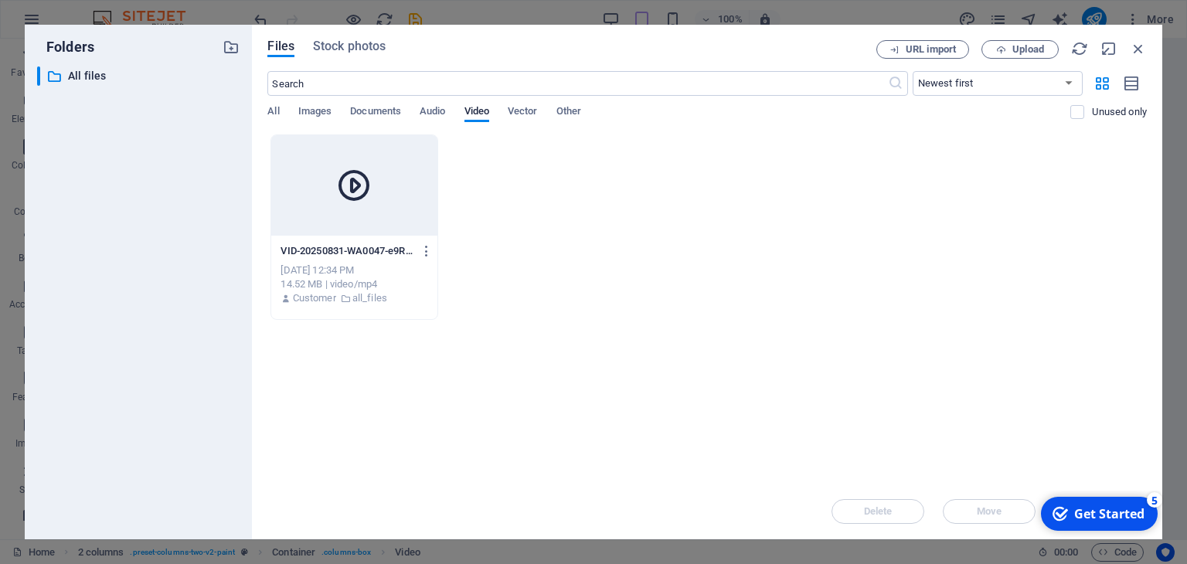
click at [349, 209] on div at bounding box center [353, 185] width 165 height 100
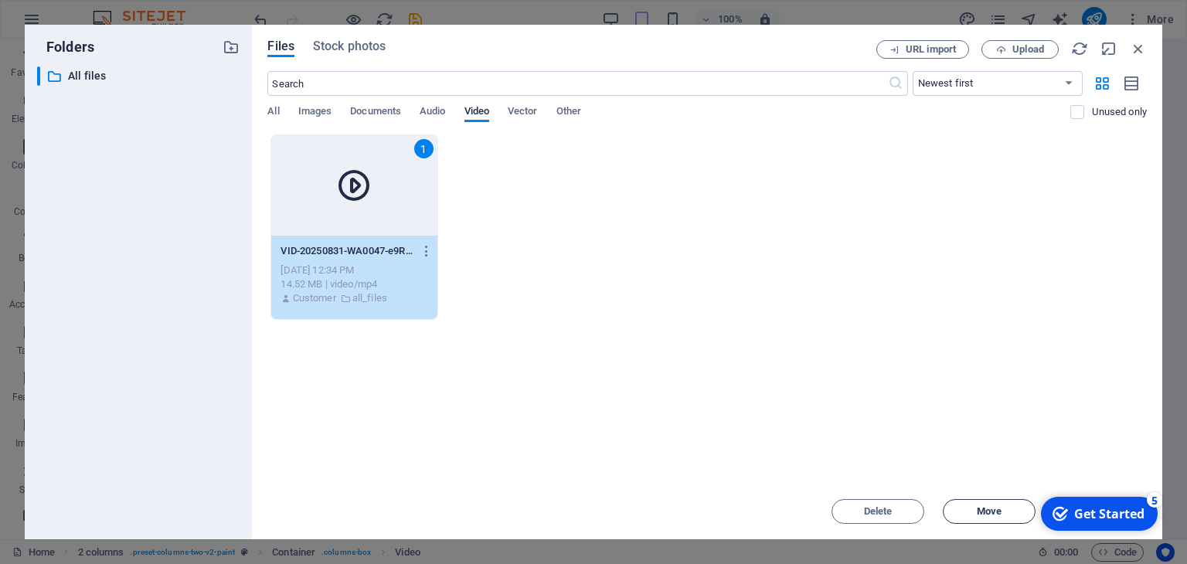
click at [985, 508] on span "Move" at bounding box center [989, 511] width 25 height 9
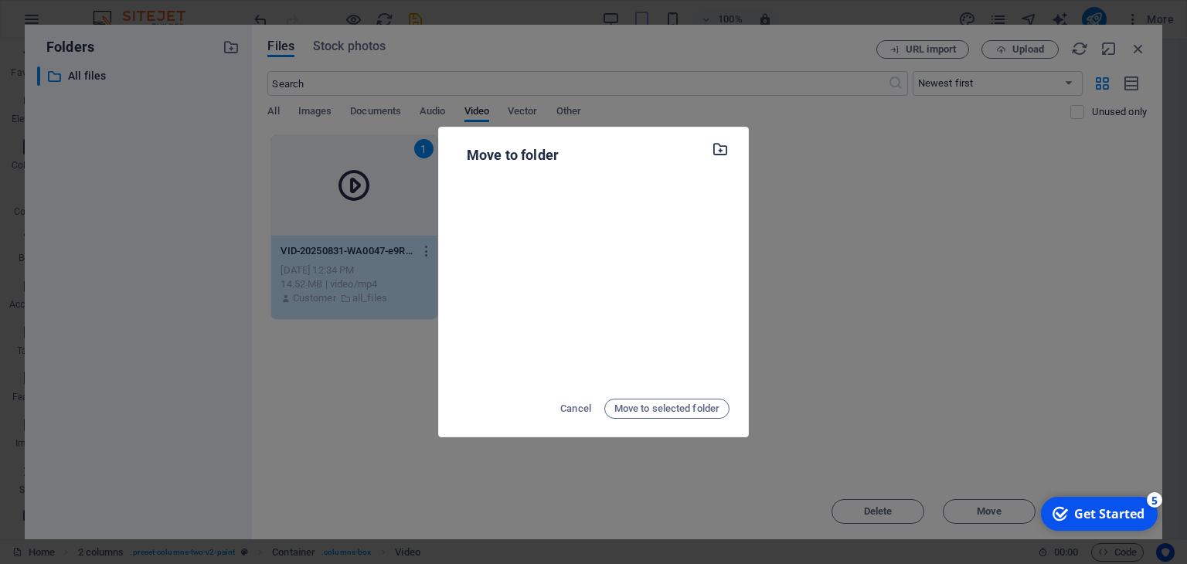
click at [720, 149] on icon "button" at bounding box center [721, 149] width 18 height 17
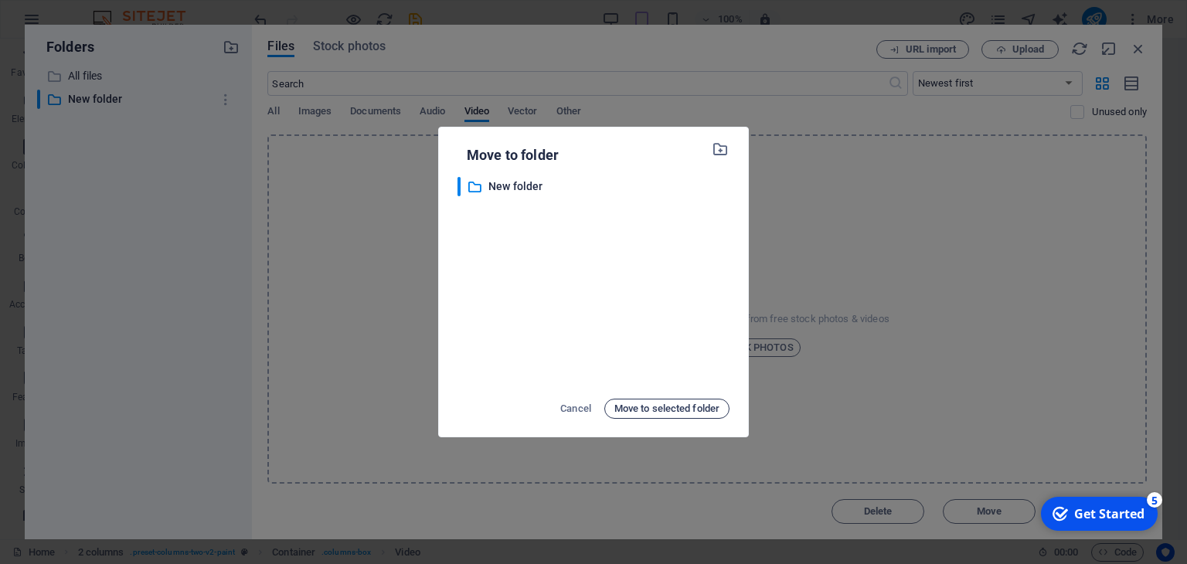
click at [655, 411] on span "Move to selected folder" at bounding box center [666, 409] width 105 height 19
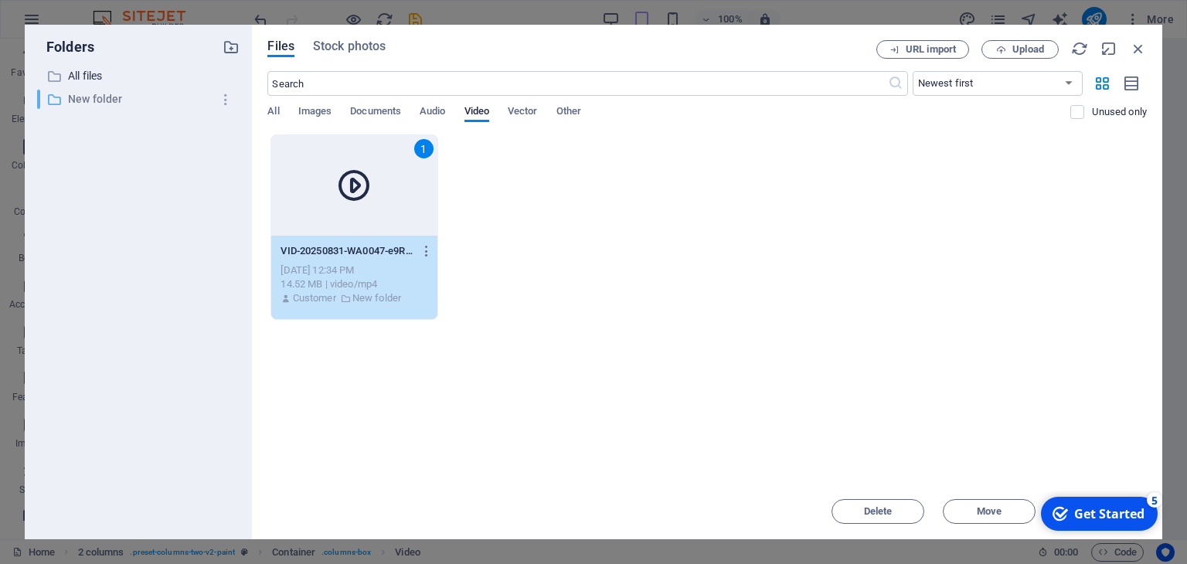
click at [107, 99] on p "New folder" at bounding box center [140, 99] width 144 height 18
click at [354, 186] on icon at bounding box center [353, 185] width 37 height 37
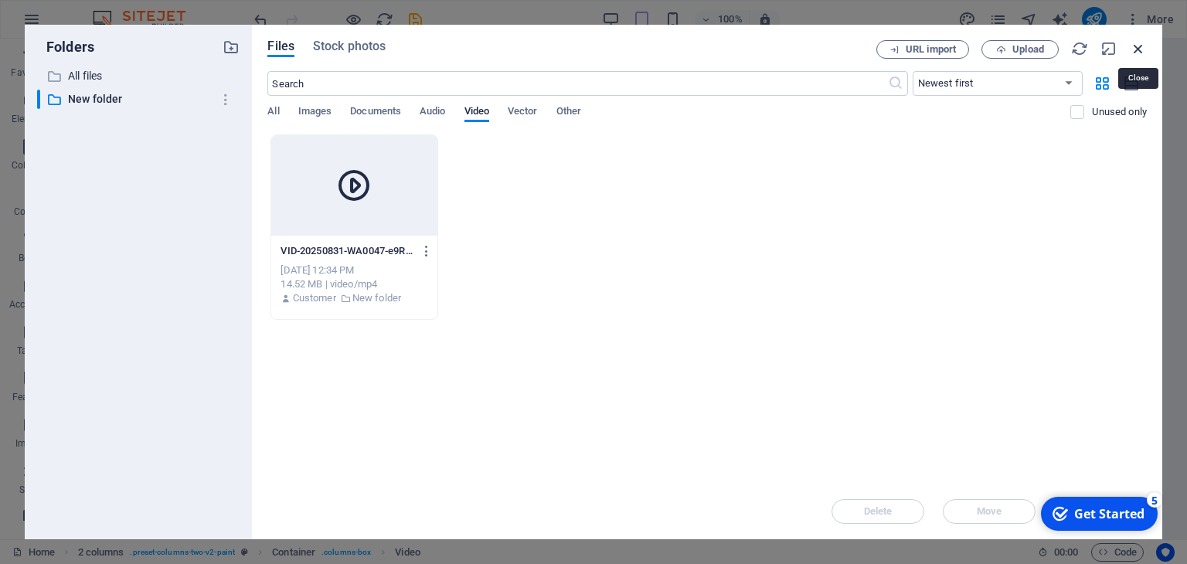
click at [1138, 46] on icon "button" at bounding box center [1138, 48] width 17 height 17
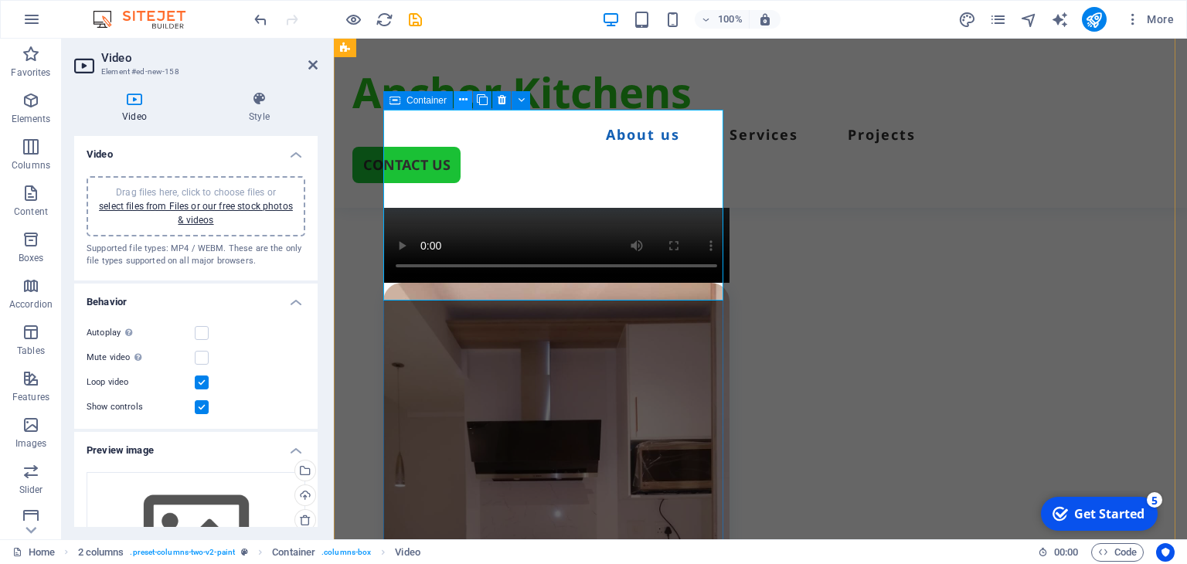
click at [464, 98] on icon at bounding box center [463, 100] width 9 height 16
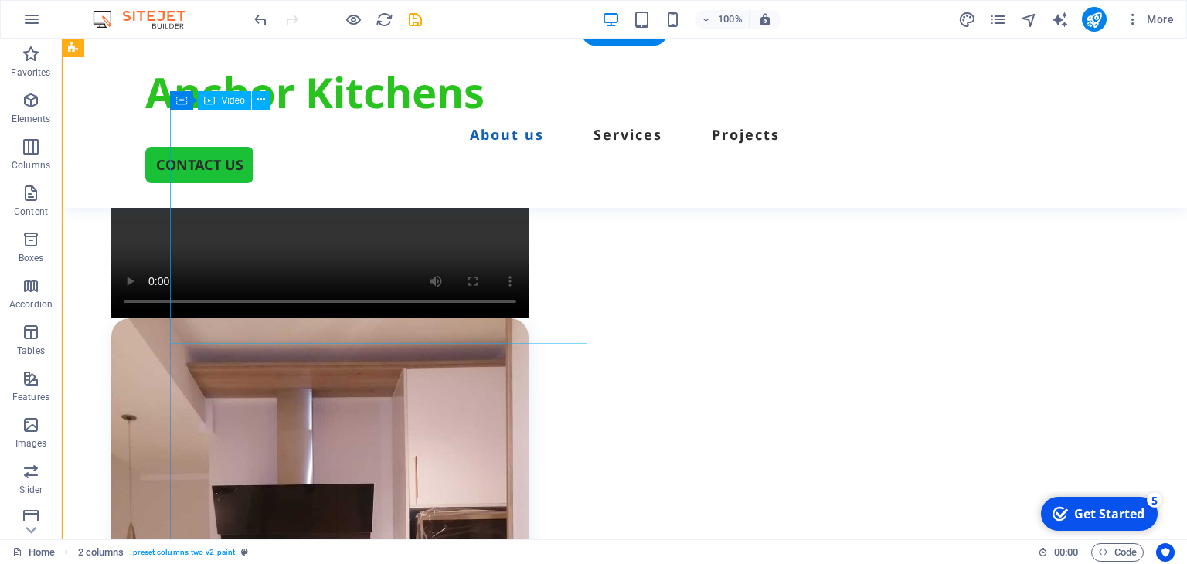
click at [386, 206] on figure at bounding box center [319, 214] width 417 height 209
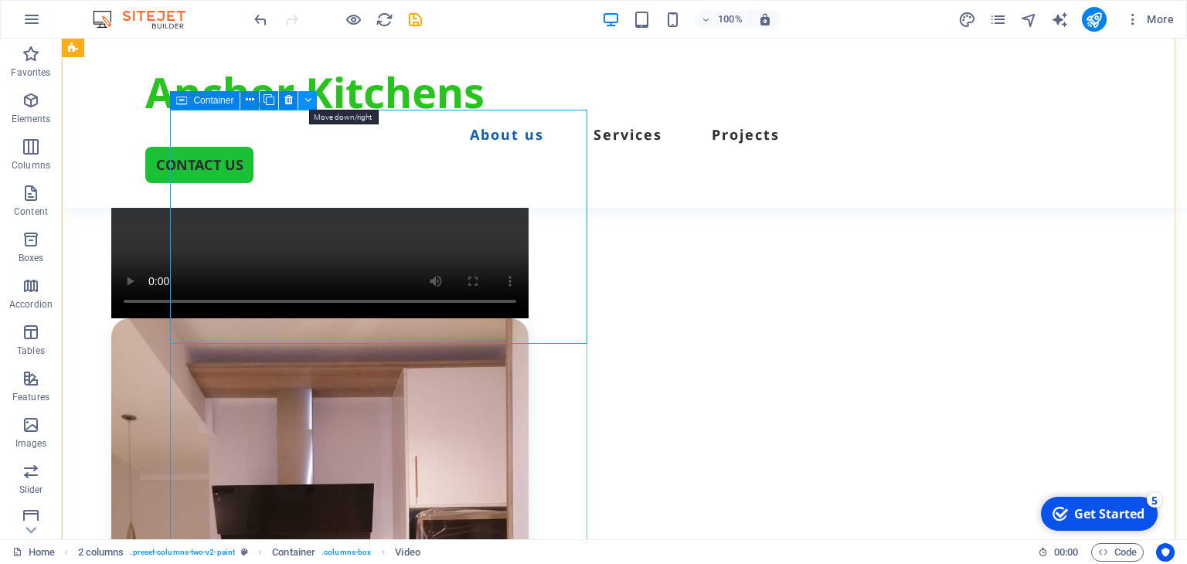
click at [309, 103] on icon at bounding box center [308, 100] width 7 height 16
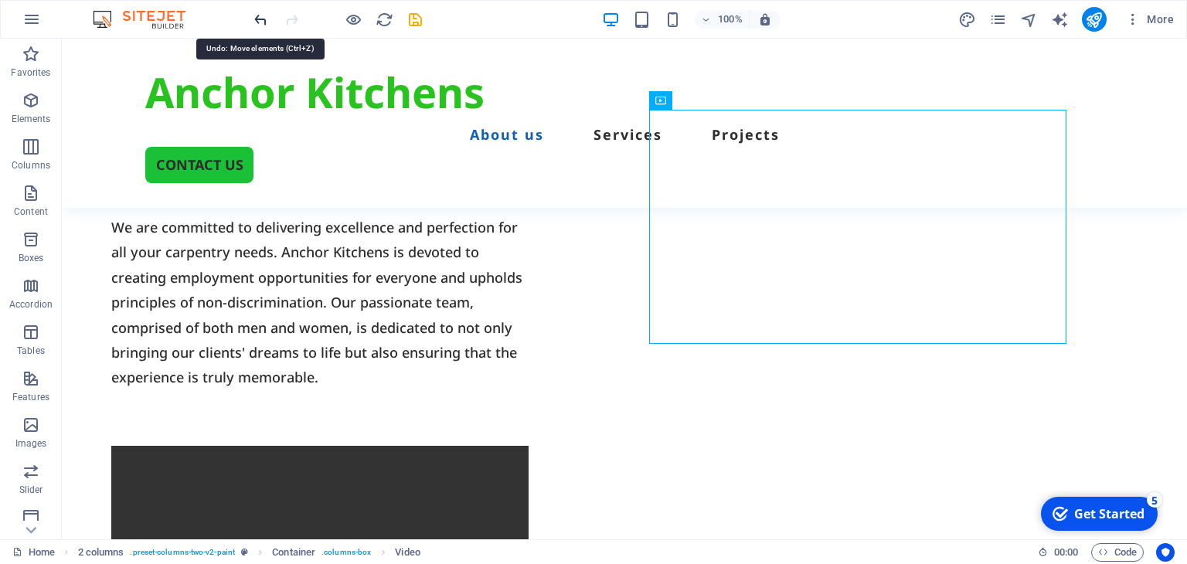
click at [257, 16] on icon "undo" at bounding box center [261, 20] width 18 height 18
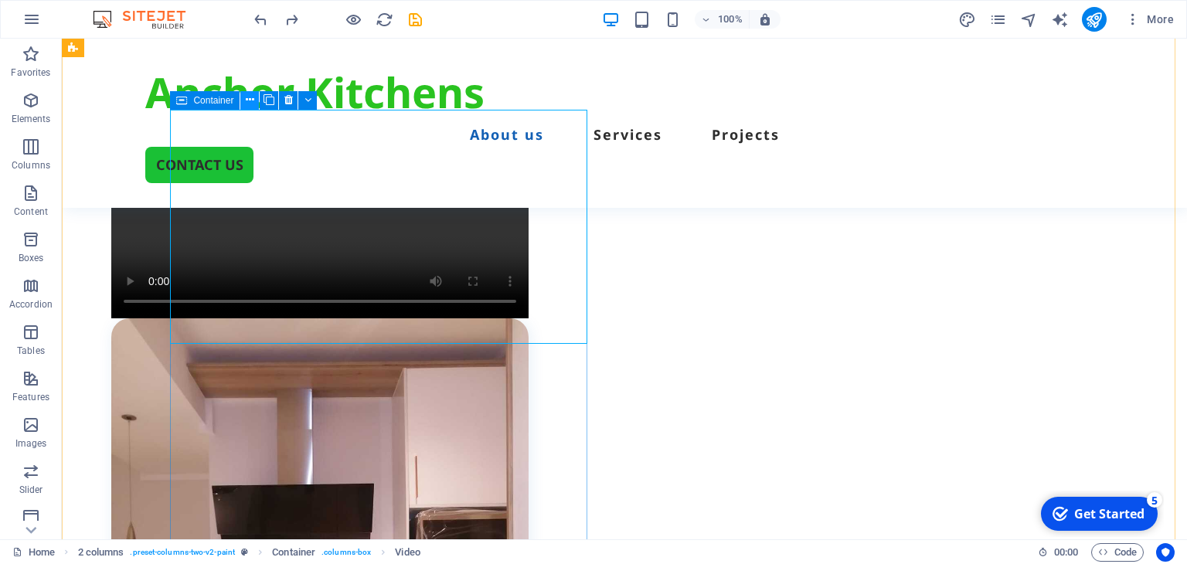
click at [251, 97] on icon at bounding box center [250, 100] width 9 height 16
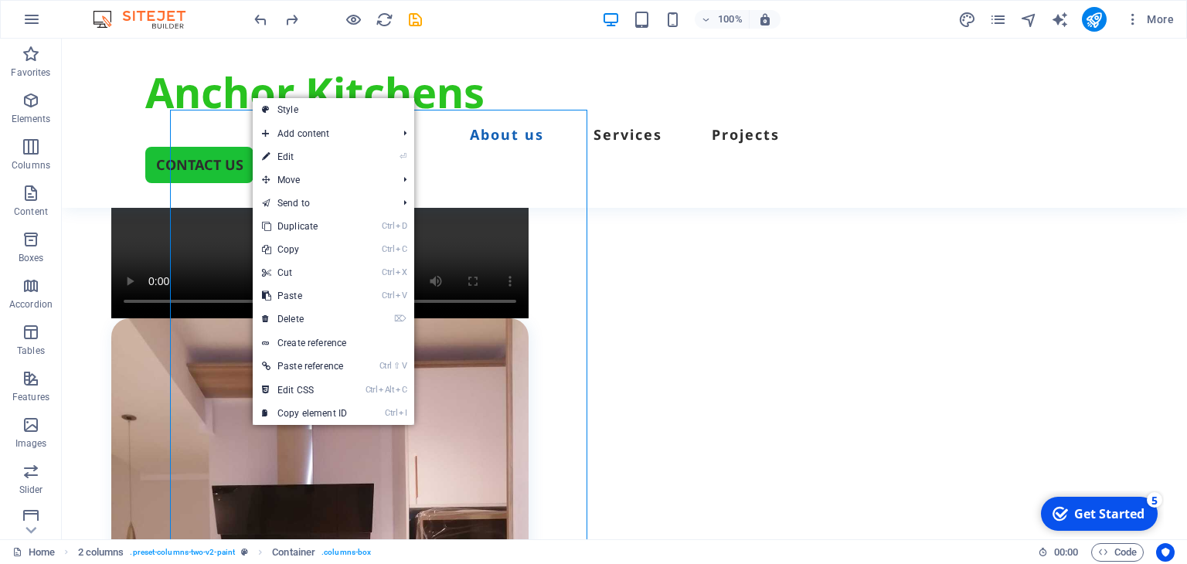
click at [310, 162] on link "⏎ Edit" at bounding box center [305, 156] width 104 height 23
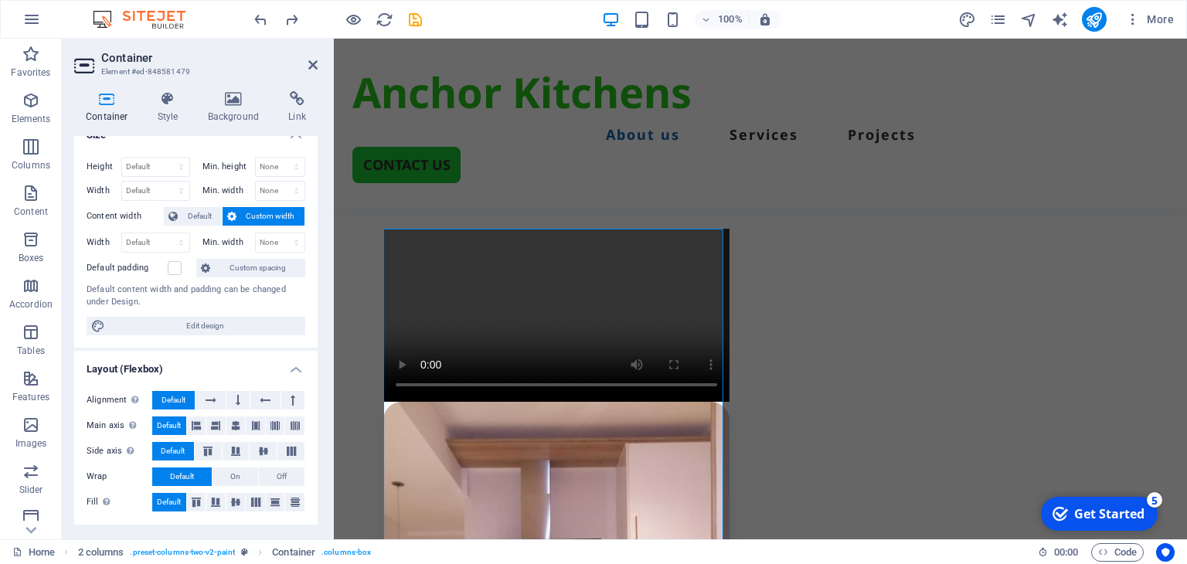
scroll to position [0, 0]
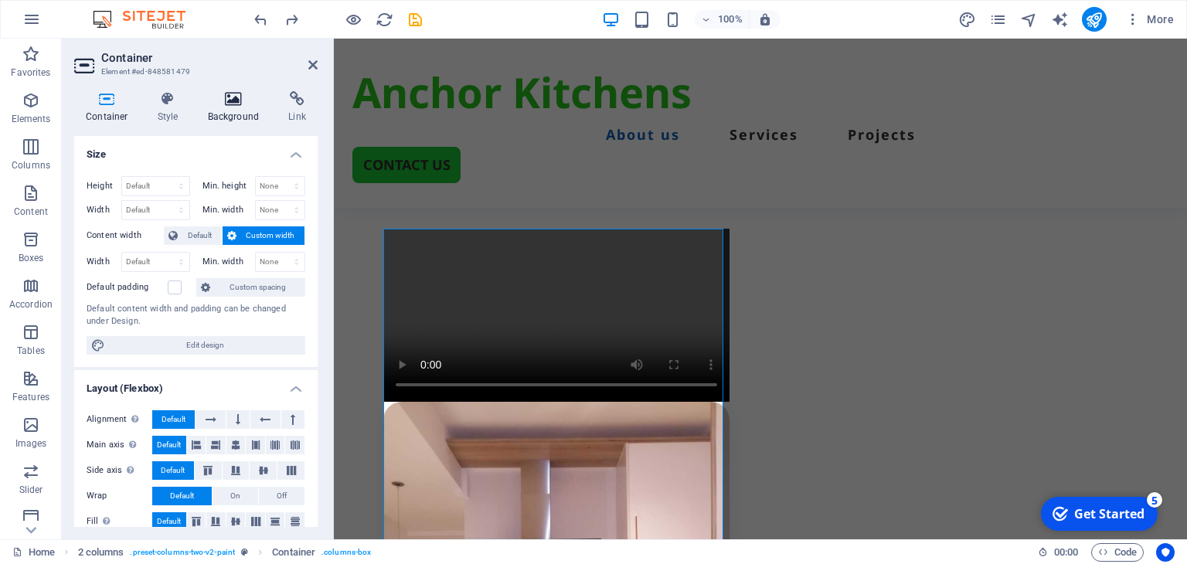
click at [241, 109] on h4 "Background" at bounding box center [236, 107] width 81 height 32
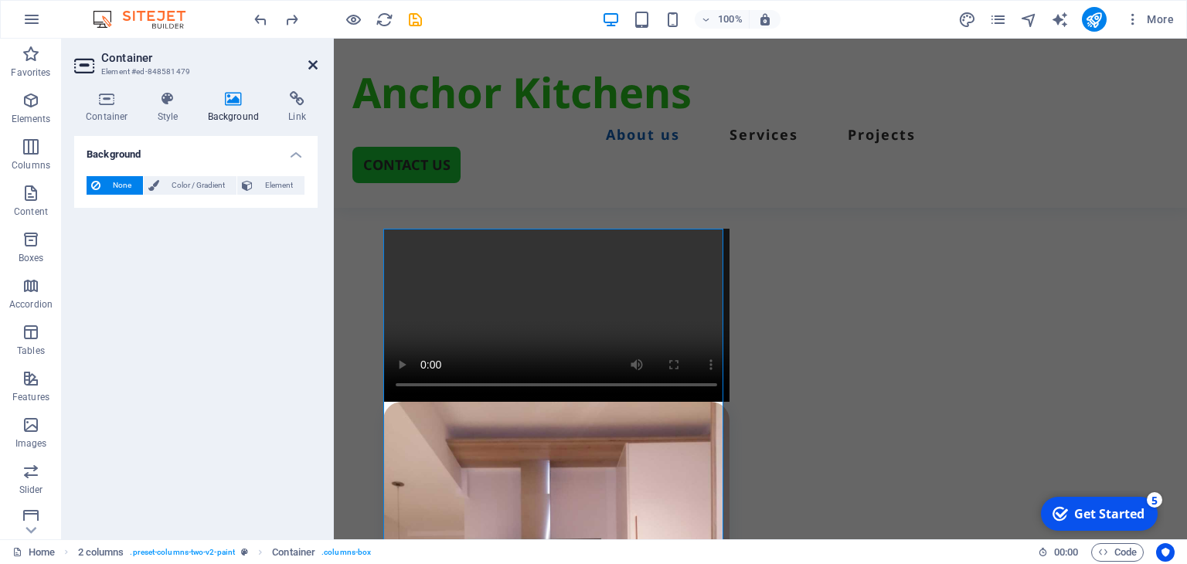
click at [311, 65] on icon at bounding box center [312, 65] width 9 height 12
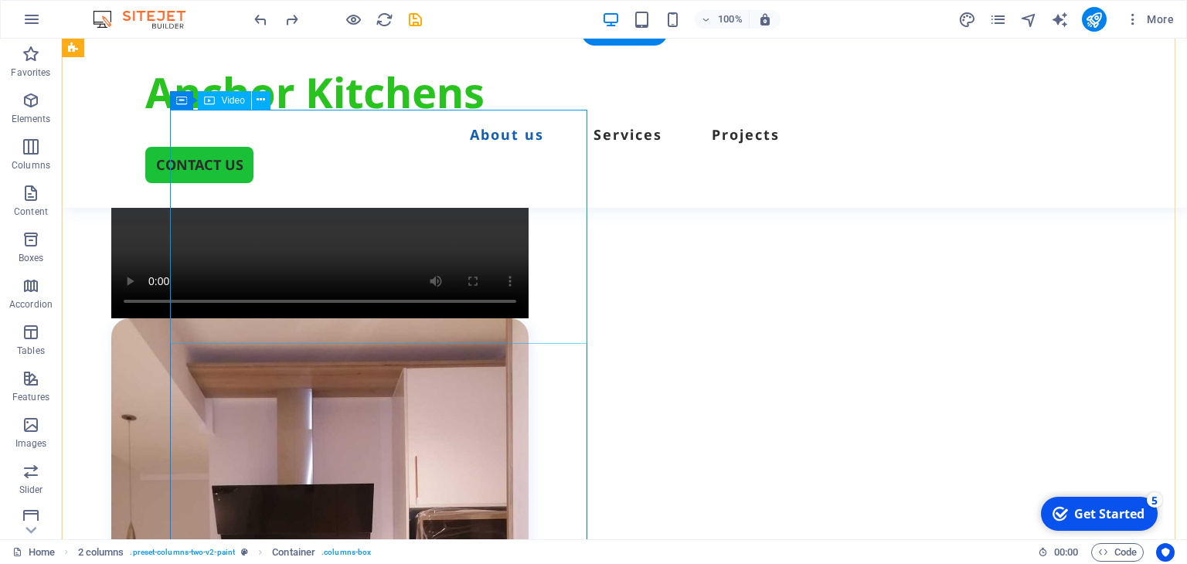
click at [288, 216] on figure at bounding box center [319, 214] width 417 height 209
click at [529, 306] on figure at bounding box center [319, 214] width 417 height 209
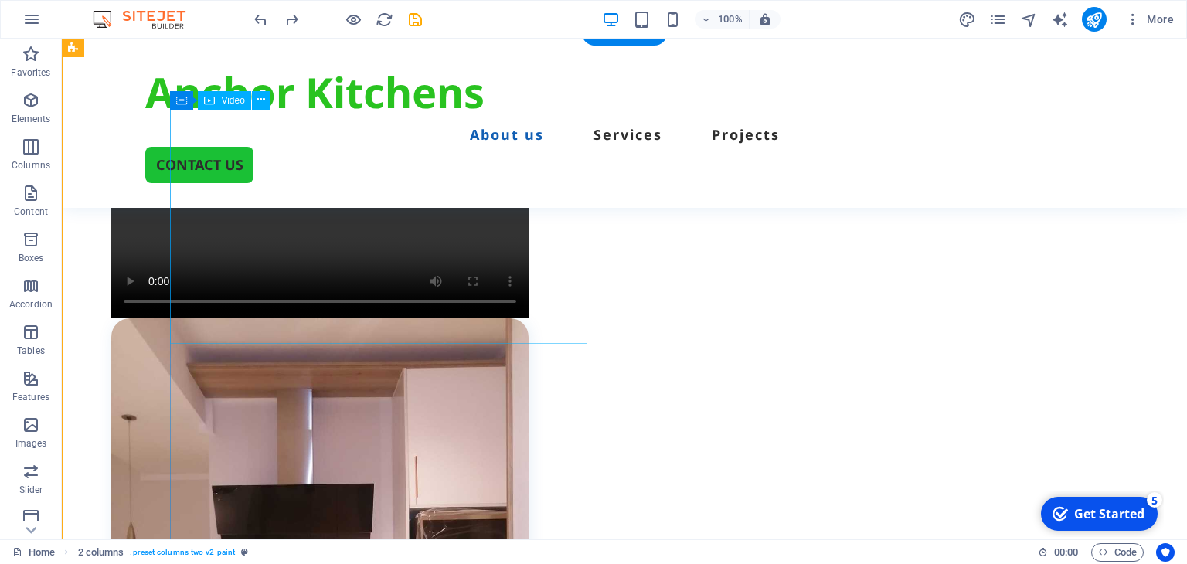
click at [449, 239] on figure at bounding box center [319, 214] width 417 height 209
click at [204, 172] on figure at bounding box center [319, 214] width 417 height 209
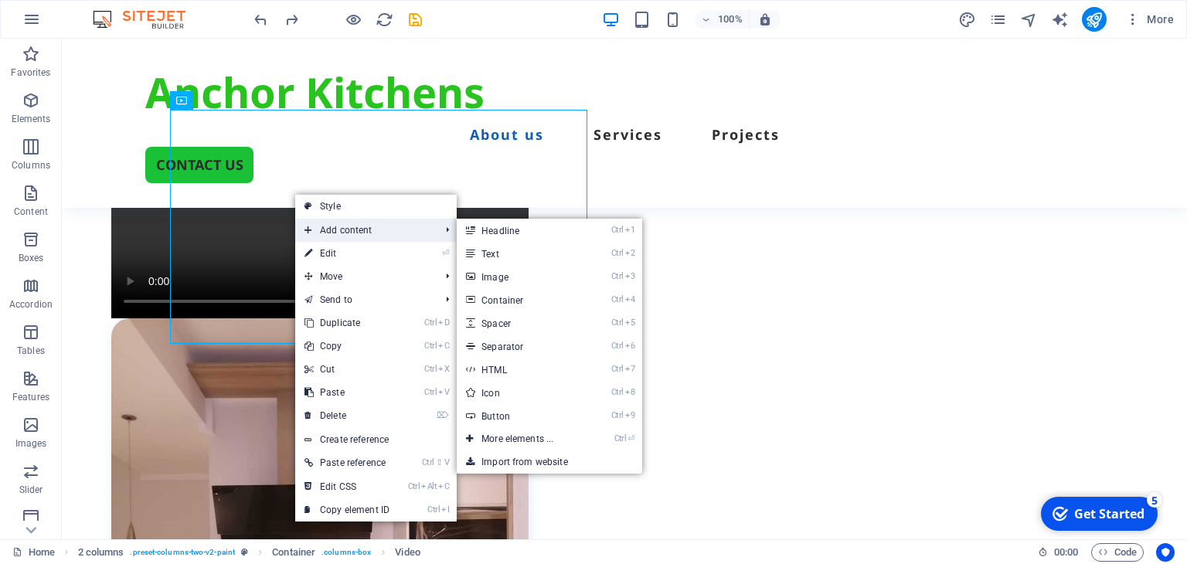
click at [347, 231] on span "Add content" at bounding box center [364, 230] width 138 height 23
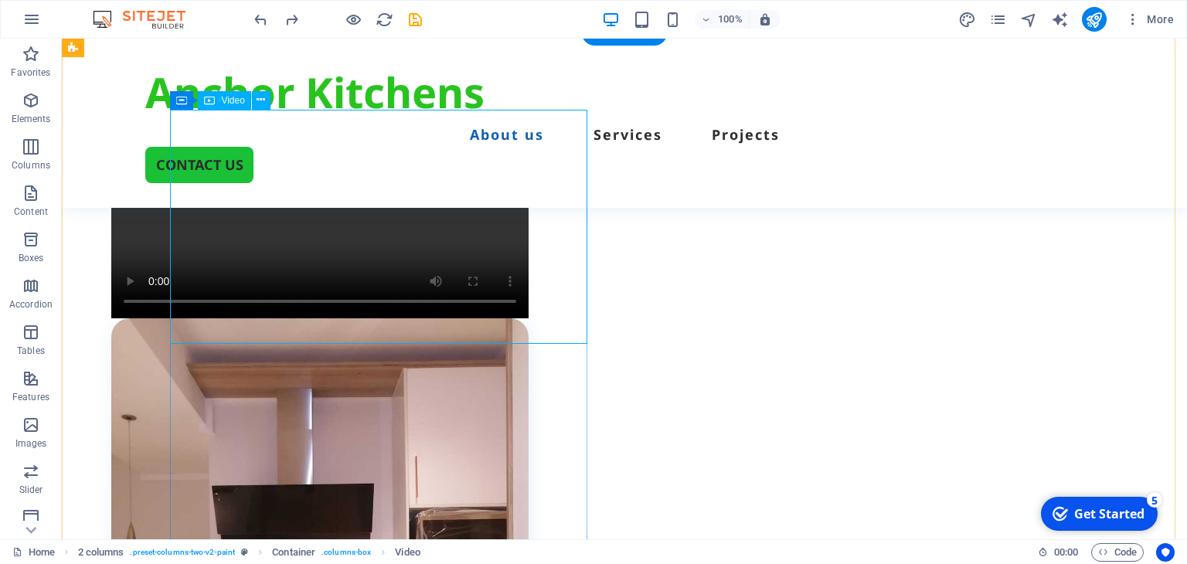
click at [390, 265] on figure at bounding box center [319, 214] width 417 height 209
click at [188, 305] on figure at bounding box center [319, 214] width 417 height 209
click at [249, 162] on figure at bounding box center [319, 214] width 417 height 209
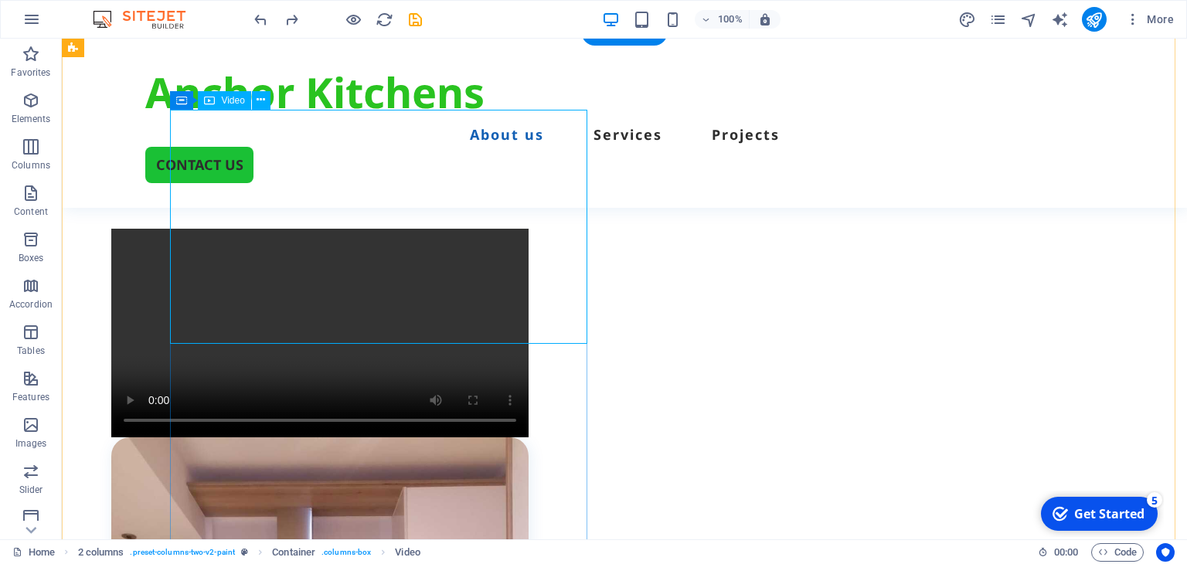
select select "%"
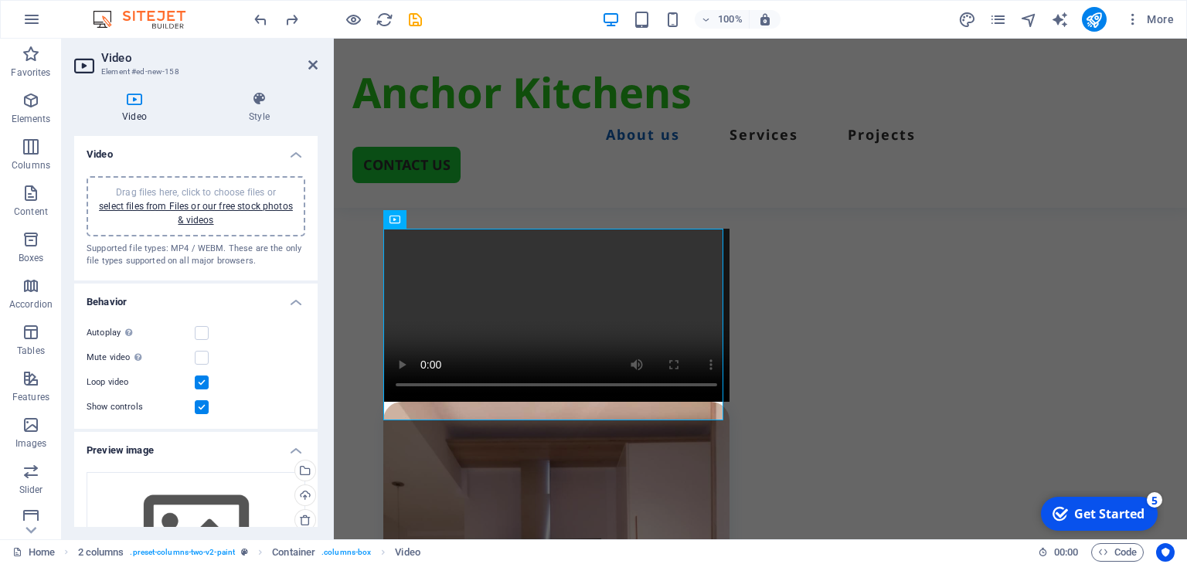
click at [129, 104] on icon at bounding box center [134, 98] width 121 height 15
click at [201, 332] on label at bounding box center [202, 333] width 14 height 14
click at [0, 0] on input "Autoplay Autoplay is only available if muted is checked" at bounding box center [0, 0] width 0 height 0
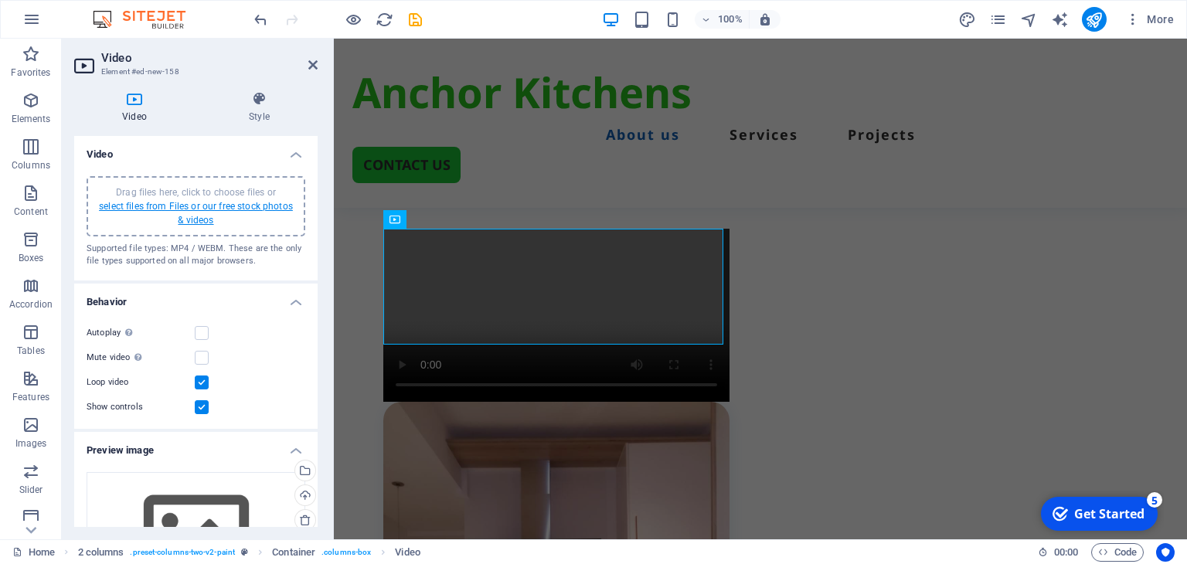
click at [207, 209] on link "select files from Files or our free stock photos & videos" at bounding box center [196, 213] width 194 height 25
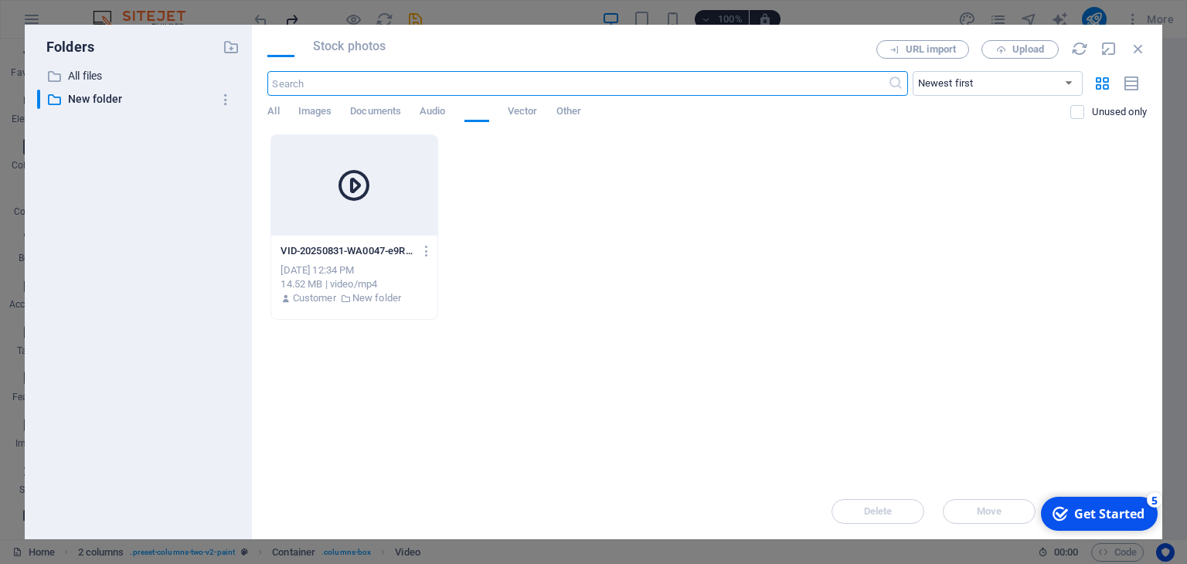
scroll to position [485, 0]
click at [336, 202] on icon at bounding box center [353, 185] width 37 height 37
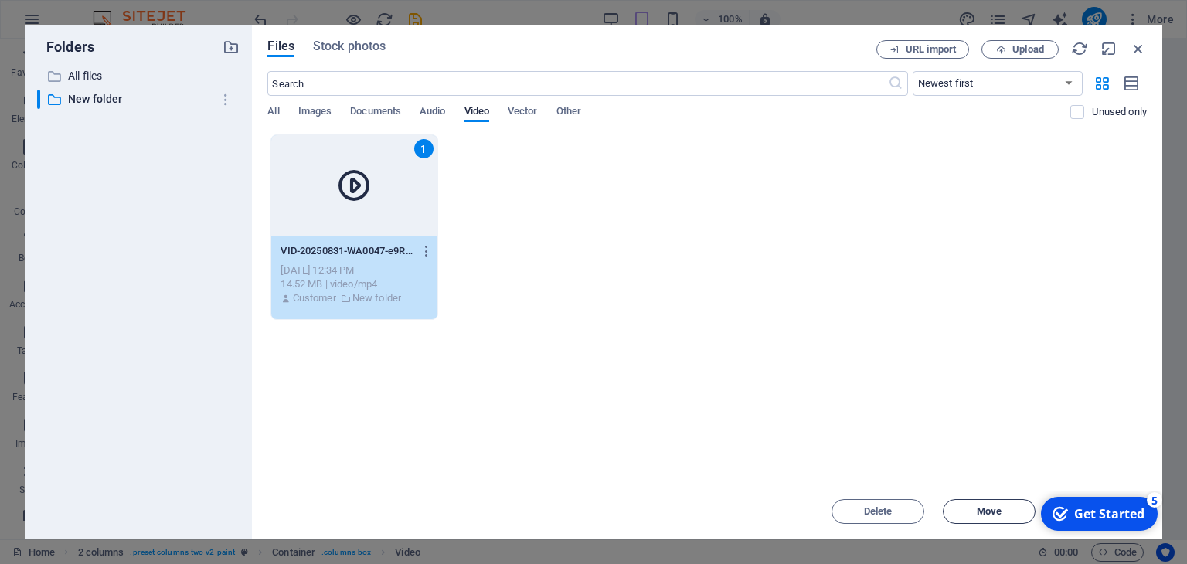
click at [977, 508] on span "Move" at bounding box center [989, 511] width 25 height 9
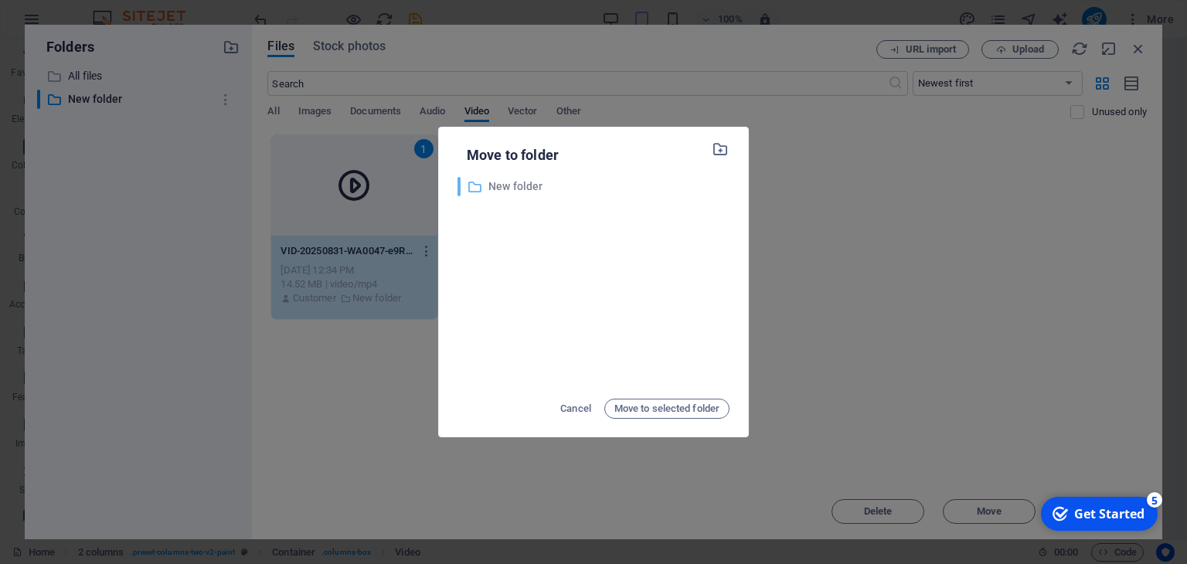
click at [513, 186] on p "New folder" at bounding box center [608, 187] width 241 height 18
type input "gigles"
click at [683, 403] on span "Move to selected folder" at bounding box center [666, 409] width 105 height 19
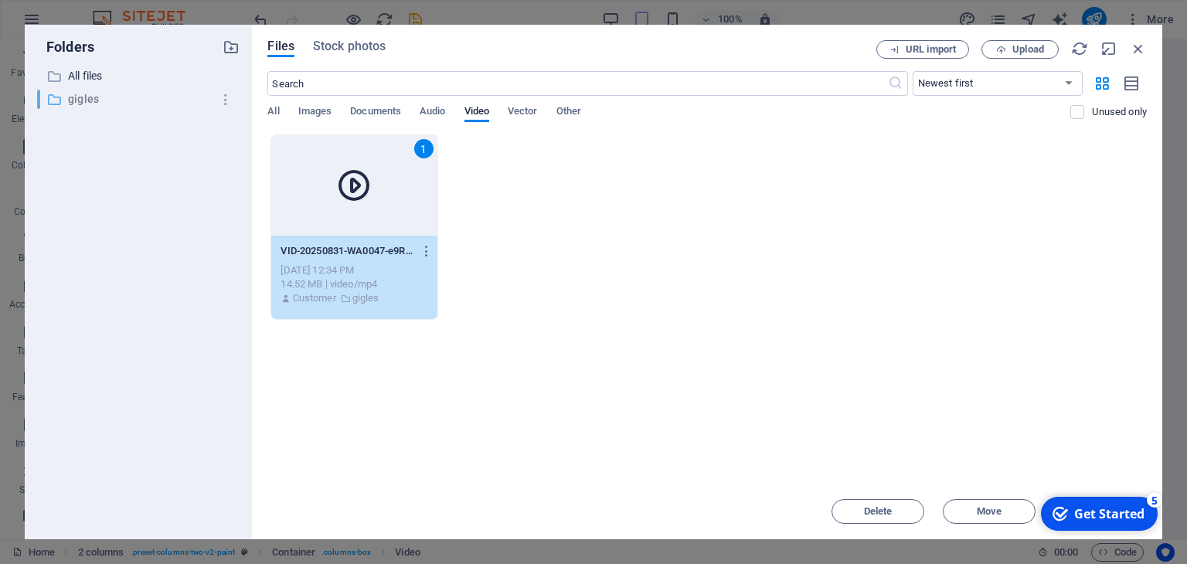
click at [97, 97] on p "gigles" at bounding box center [140, 99] width 144 height 18
click at [229, 121] on div "​ All files All files ​ gigles gigles" at bounding box center [138, 296] width 202 height 461
click at [1110, 46] on icon "button" at bounding box center [1109, 48] width 17 height 17
select select "video"
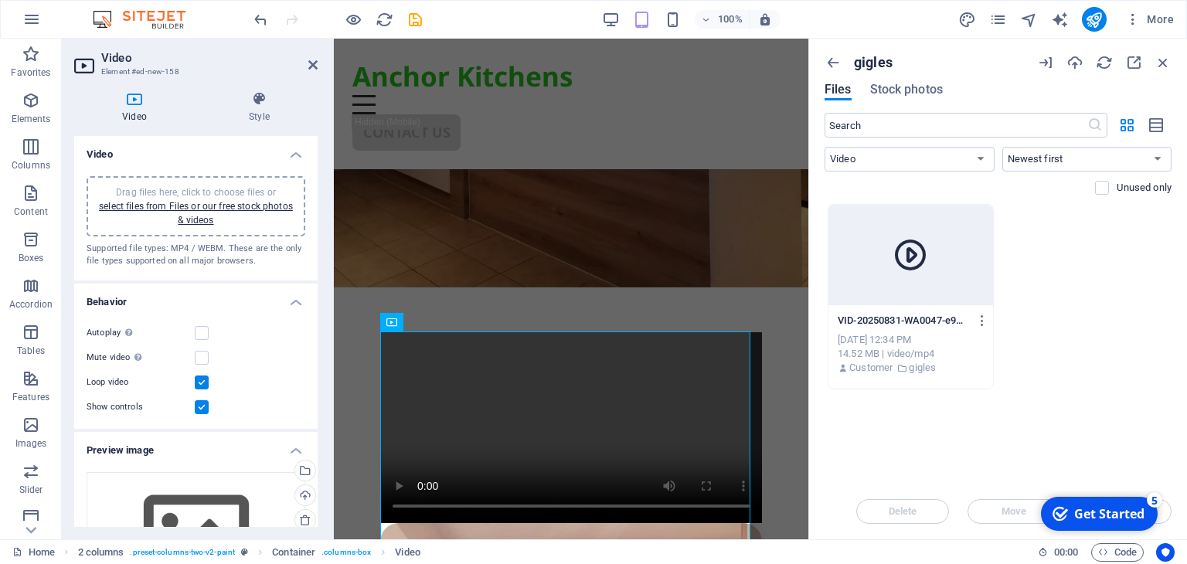
drag, startPoint x: 945, startPoint y: 49, endPoint x: 880, endPoint y: 56, distance: 65.4
click at [880, 56] on div "gigles Files Stock photos ​ All Images Documents Audio Video Vector Other Newes…" at bounding box center [998, 289] width 378 height 501
click at [965, 294] on div at bounding box center [911, 255] width 165 height 100
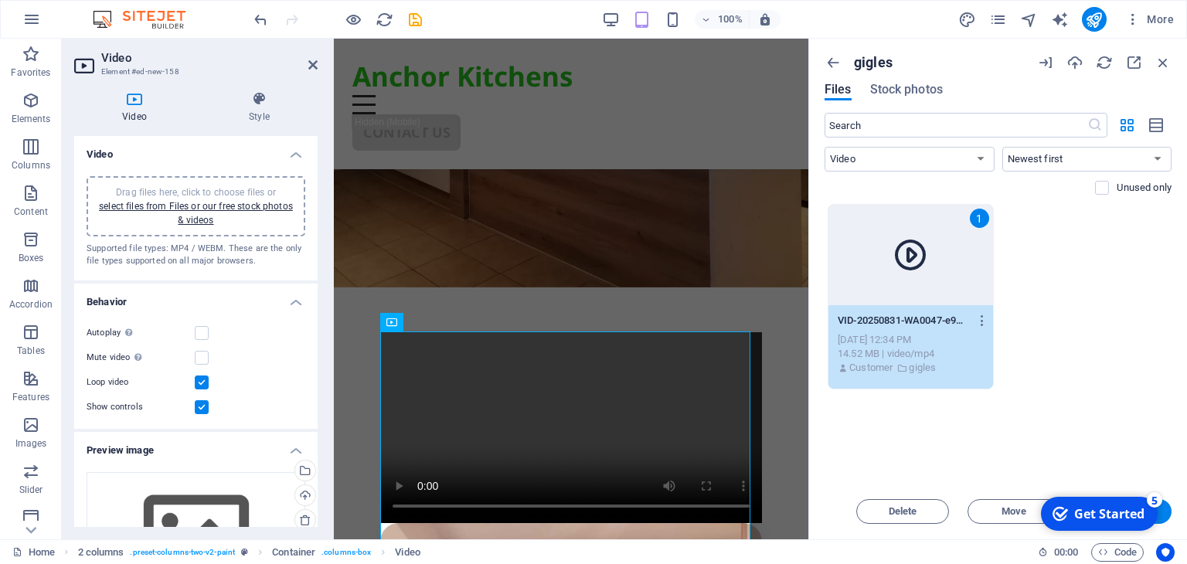
click at [1162, 513] on div "checkmark Get Started 5 First Steps in the Editor Let's guide you through the t…" at bounding box center [1098, 514] width 131 height 46
click at [1162, 515] on div "checkmark Get Started 5 First Steps in the Editor Let's guide you through the t…" at bounding box center [1098, 514] width 131 height 46
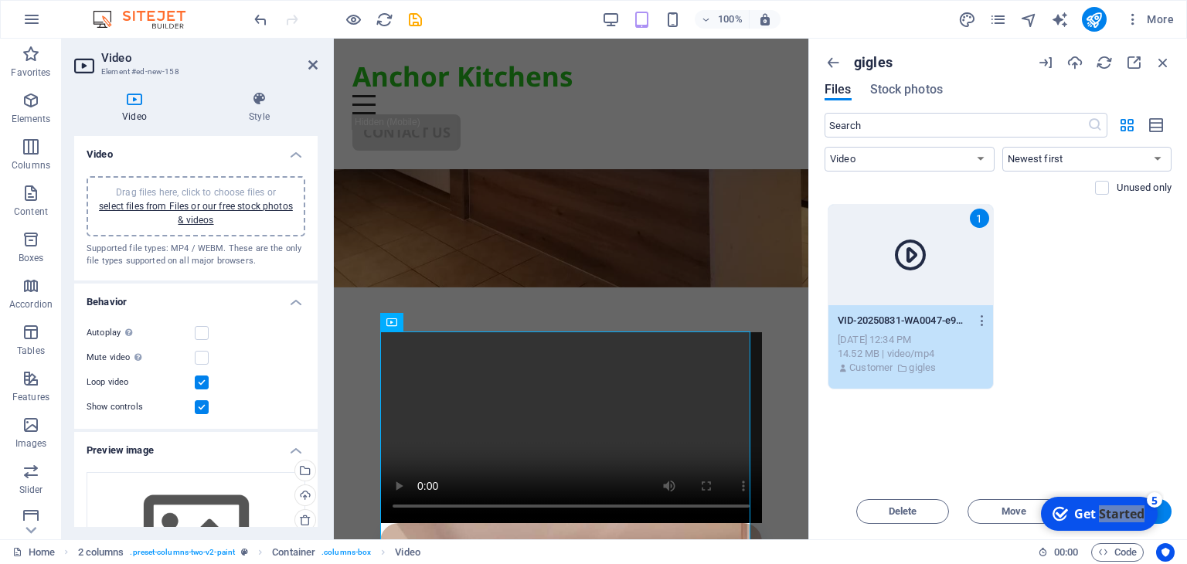
drag, startPoint x: 934, startPoint y: 49, endPoint x: 914, endPoint y: 63, distance: 25.1
click at [914, 63] on div "gigles Files Stock photos ​ All Images Documents Audio Video Vector Other Newes…" at bounding box center [998, 289] width 378 height 501
click at [1060, 513] on icon "checkmark" at bounding box center [1060, 513] width 15 height 15
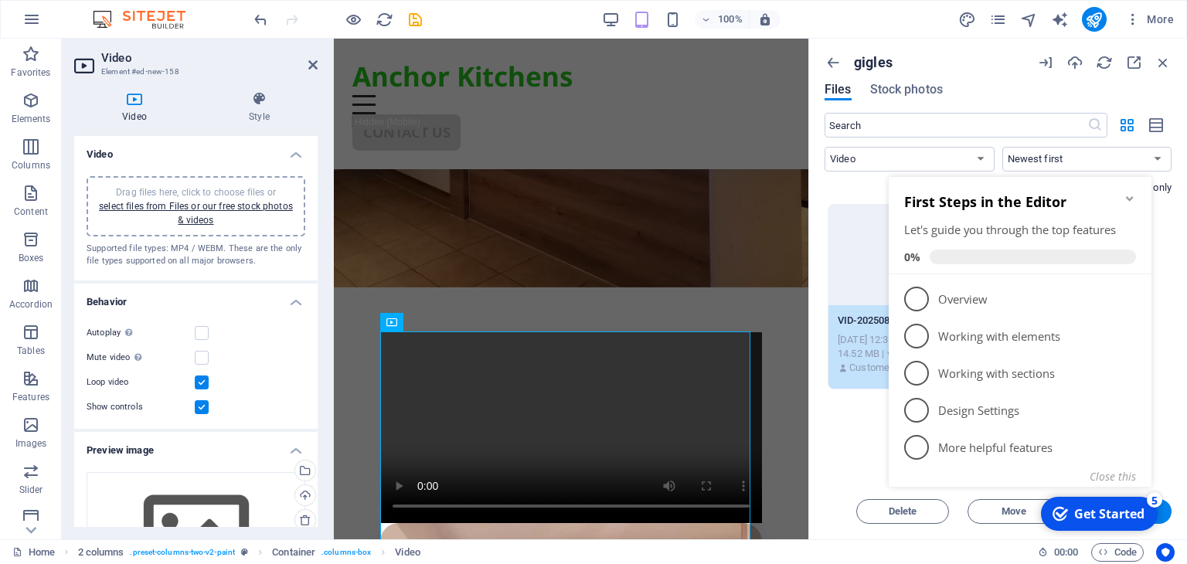
click at [1084, 519] on div "Get Started" at bounding box center [1109, 513] width 70 height 17
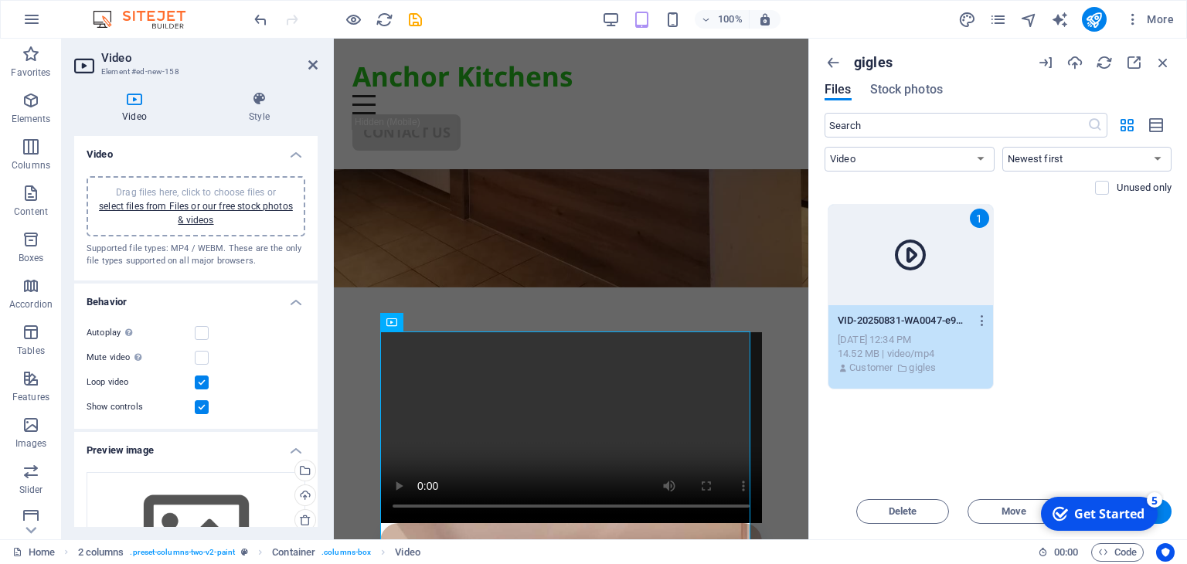
drag, startPoint x: 212, startPoint y: 355, endPoint x: 1122, endPoint y: 320, distance: 911.1
click at [1122, 320] on div "1 VID-20250831-WA0047-e9RoUcrs7_JRVyFQcWn25A.mp4 VID-20250831-WA0047-e9RoUcrs7_…" at bounding box center [998, 296] width 347 height 185
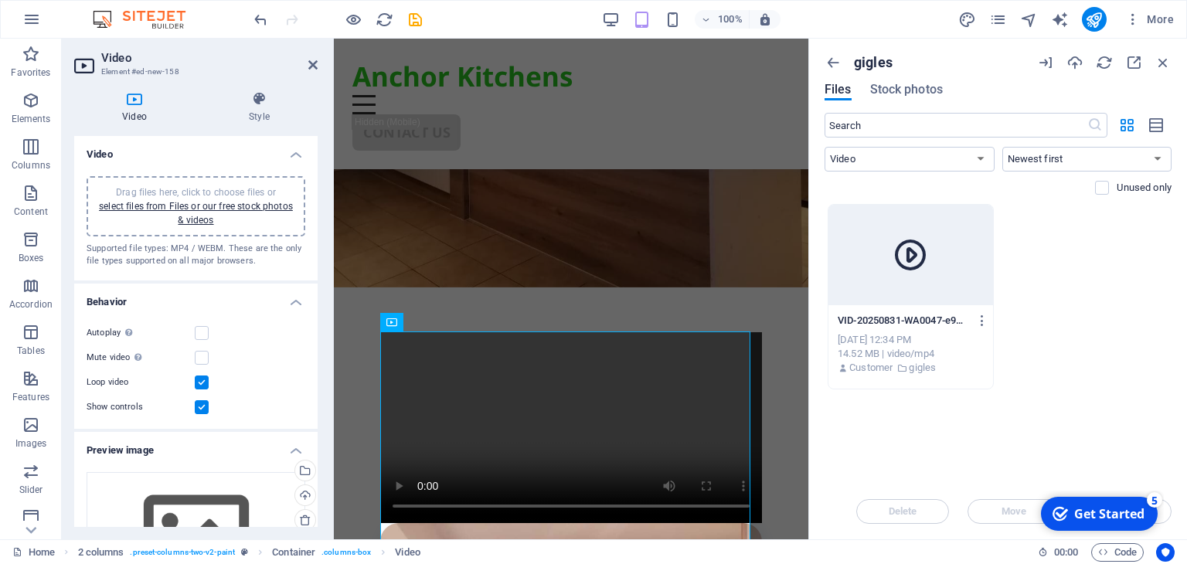
click at [1164, 510] on html "checkmark Get Started 5 First Steps in the Editor Let's guide you through the t…" at bounding box center [1098, 514] width 131 height 46
click at [1108, 548] on span "Code" at bounding box center [1117, 552] width 39 height 19
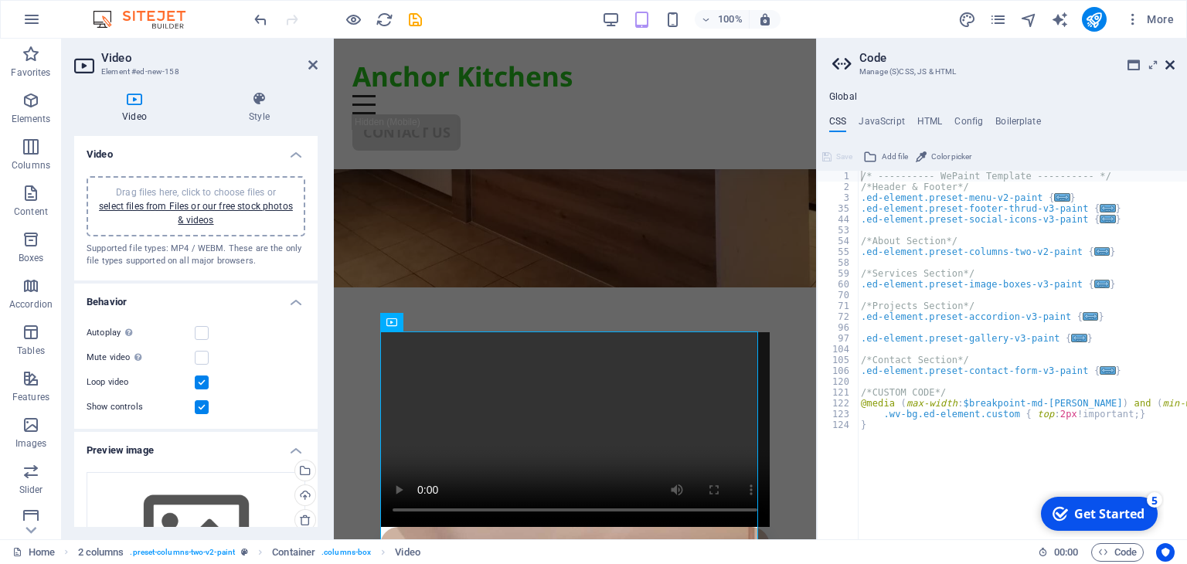
click at [1172, 61] on icon at bounding box center [1169, 65] width 9 height 12
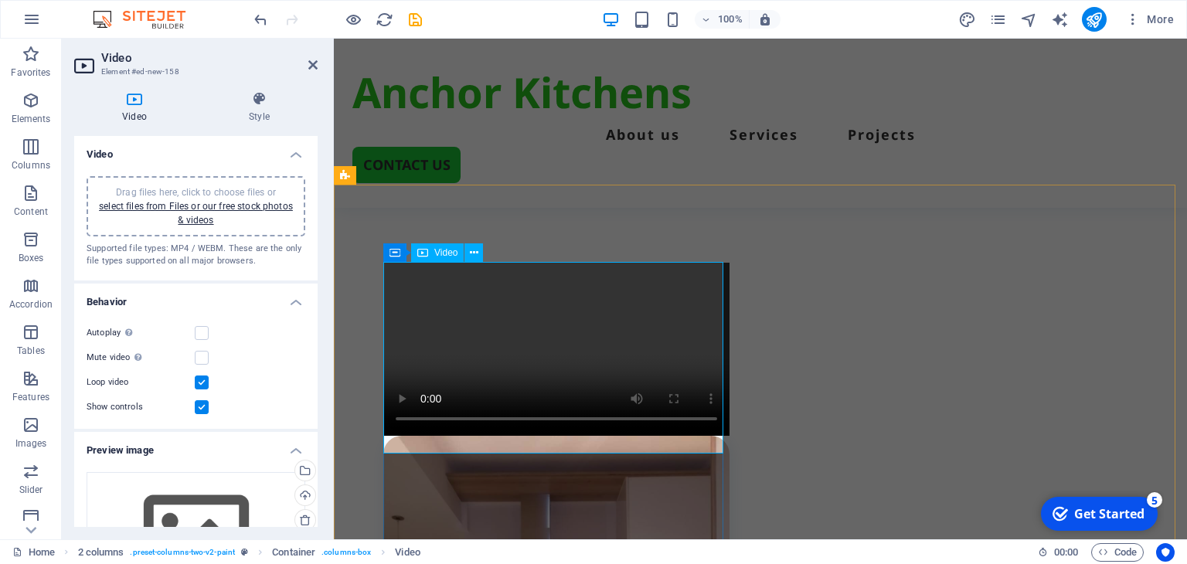
click at [516, 366] on figure at bounding box center [556, 349] width 346 height 173
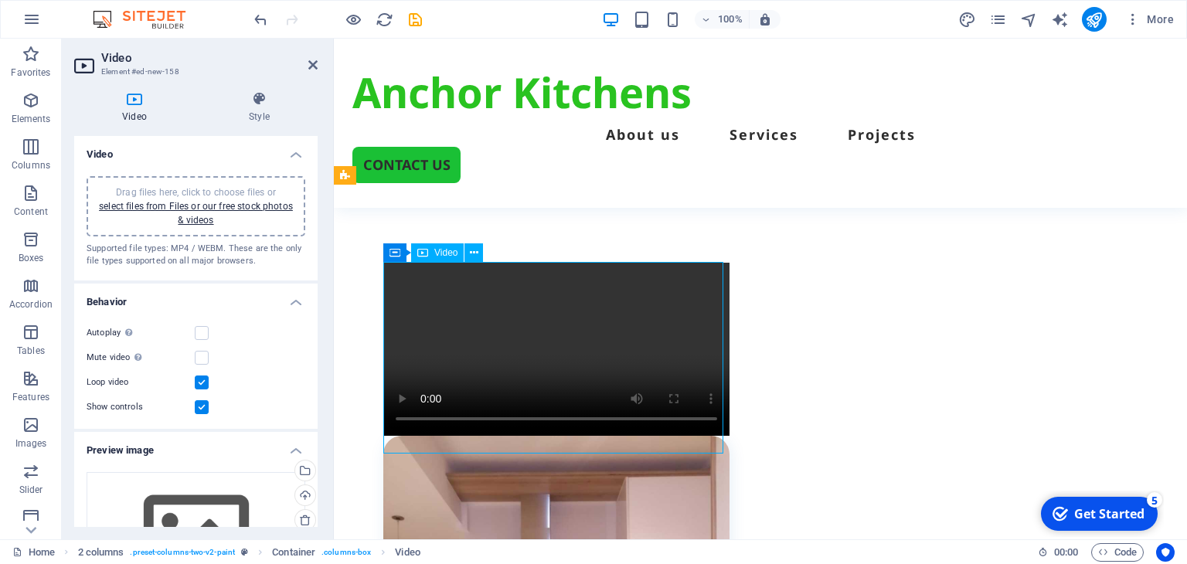
click at [516, 366] on figure at bounding box center [556, 349] width 346 height 173
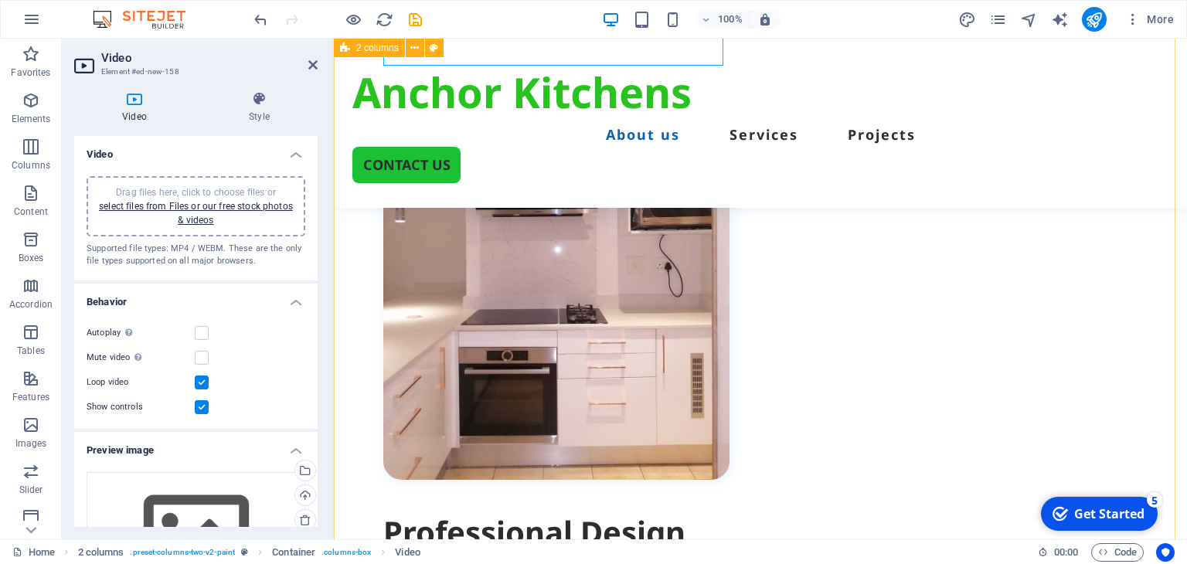
scroll to position [949, 0]
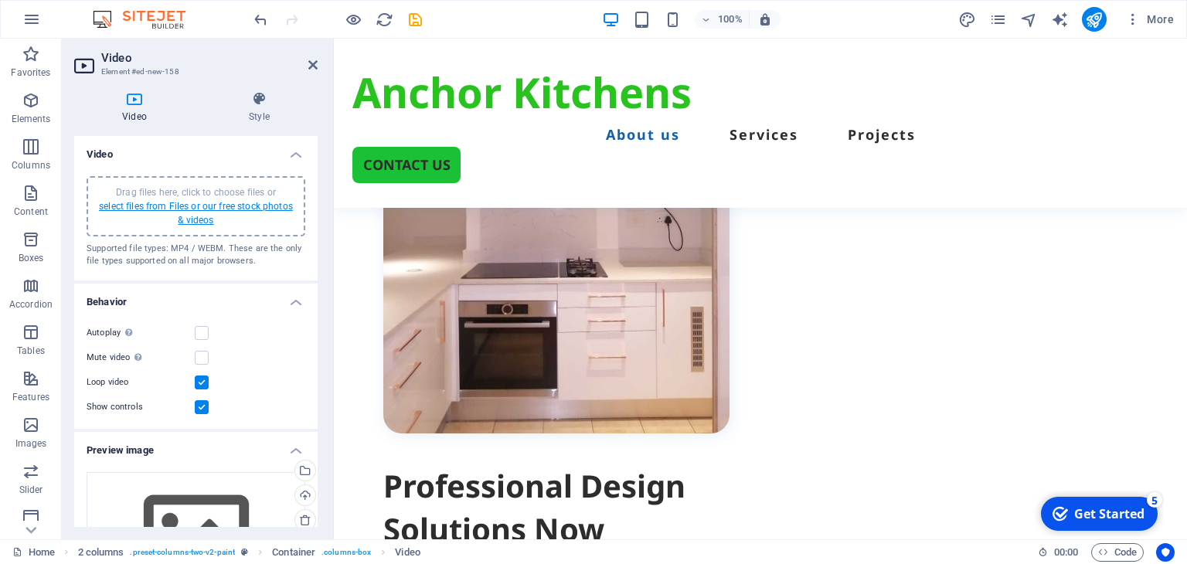
click at [236, 204] on link "select files from Files or our free stock photos & videos" at bounding box center [196, 213] width 194 height 25
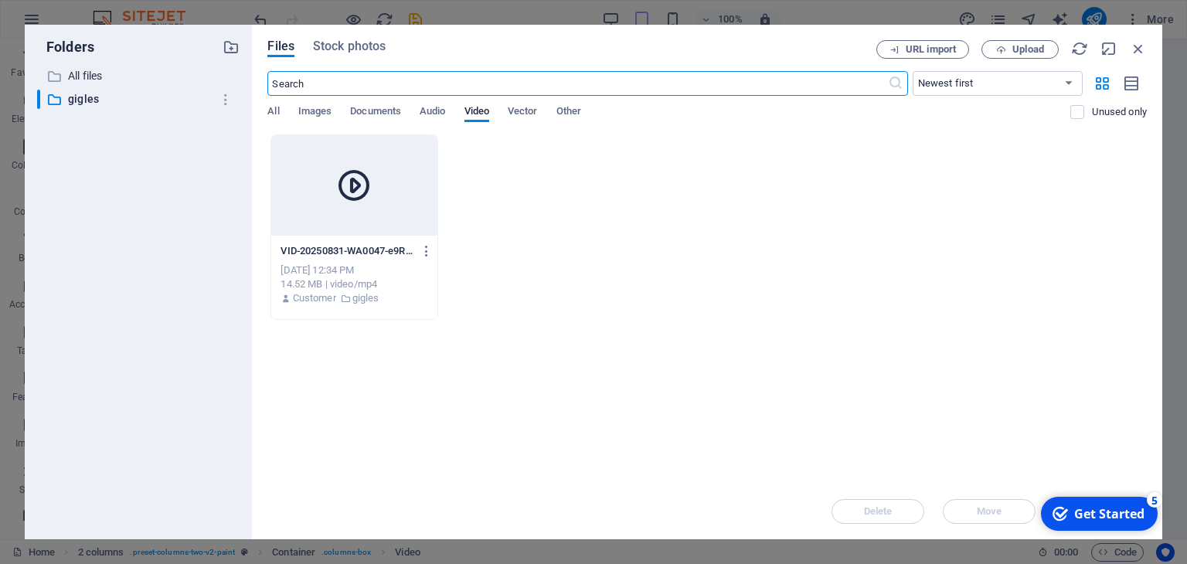
click at [386, 209] on div at bounding box center [353, 185] width 165 height 100
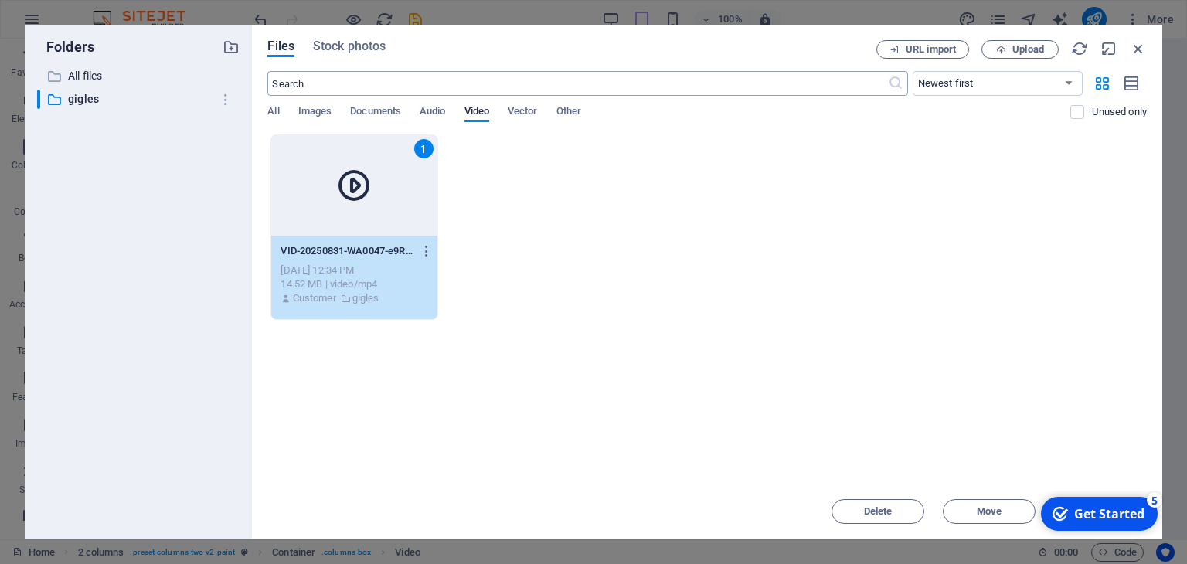
drag, startPoint x: 808, startPoint y: 48, endPoint x: 730, endPoint y: 77, distance: 83.9
click at [730, 77] on div "Files Stock photos URL import Upload ​ Newest first Oldest first Name (A-Z) Nam…" at bounding box center [707, 282] width 880 height 484
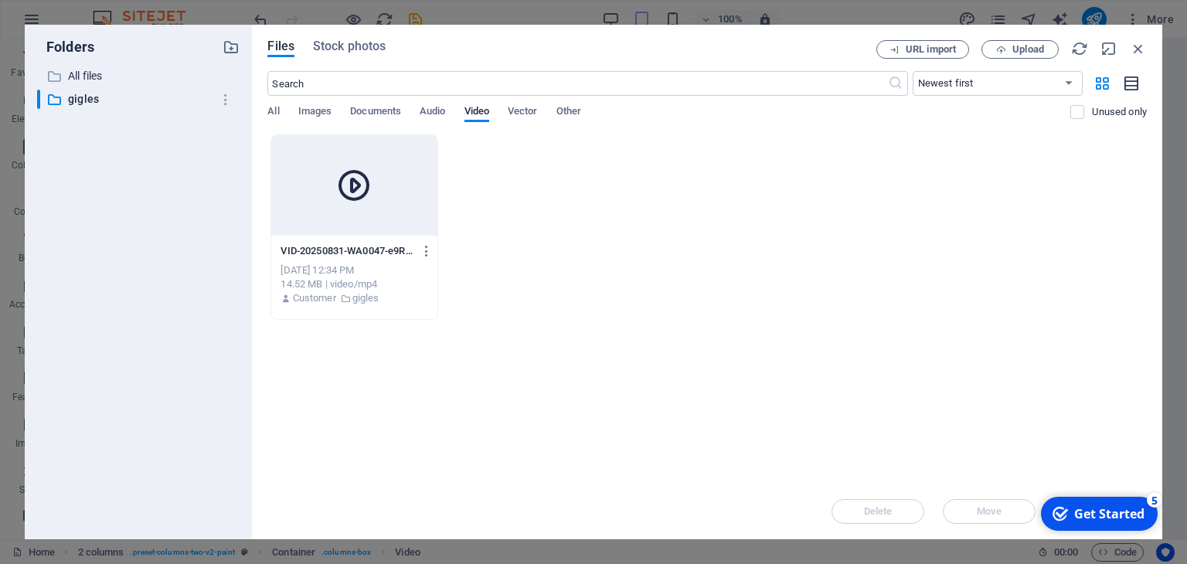
click at [1131, 86] on icon "button" at bounding box center [1132, 84] width 17 height 18
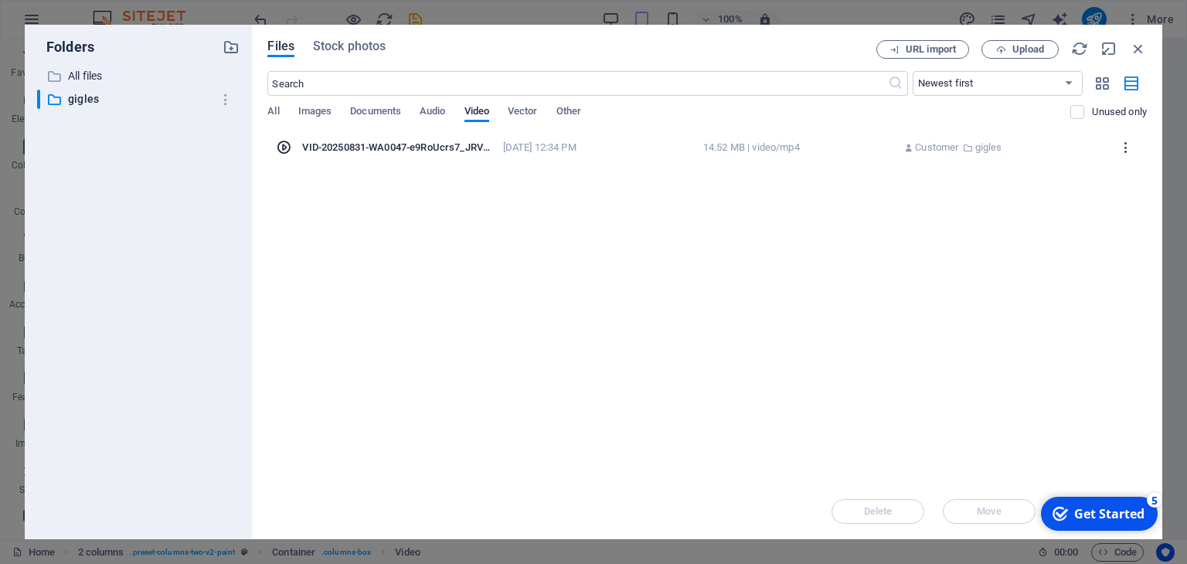
click at [1124, 148] on icon "button" at bounding box center [1126, 148] width 15 height 14
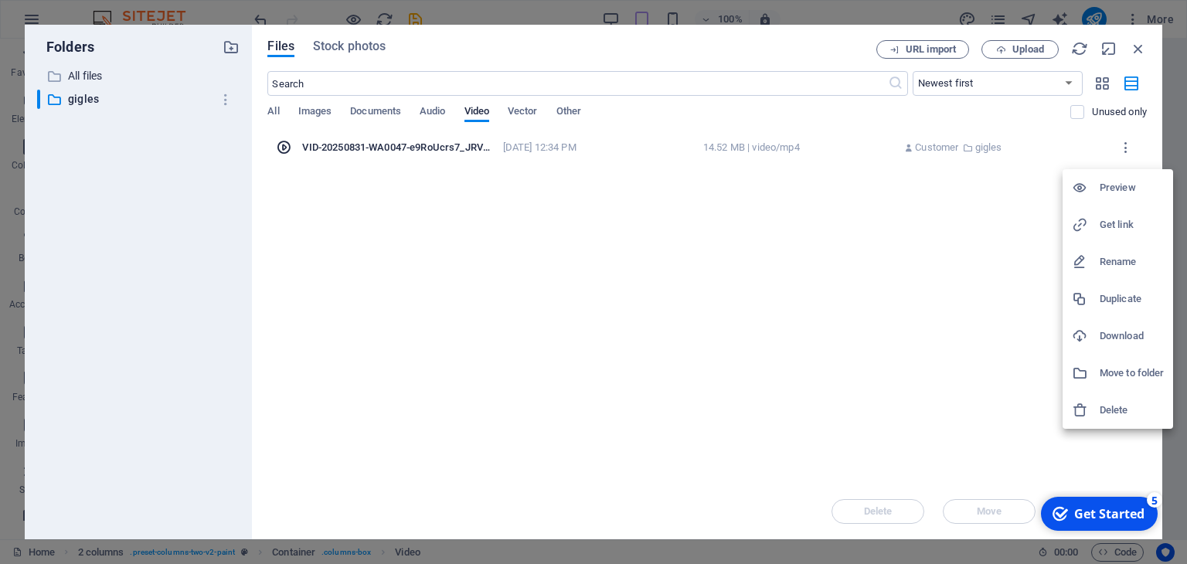
click at [1113, 338] on h6 "Download" at bounding box center [1132, 336] width 64 height 19
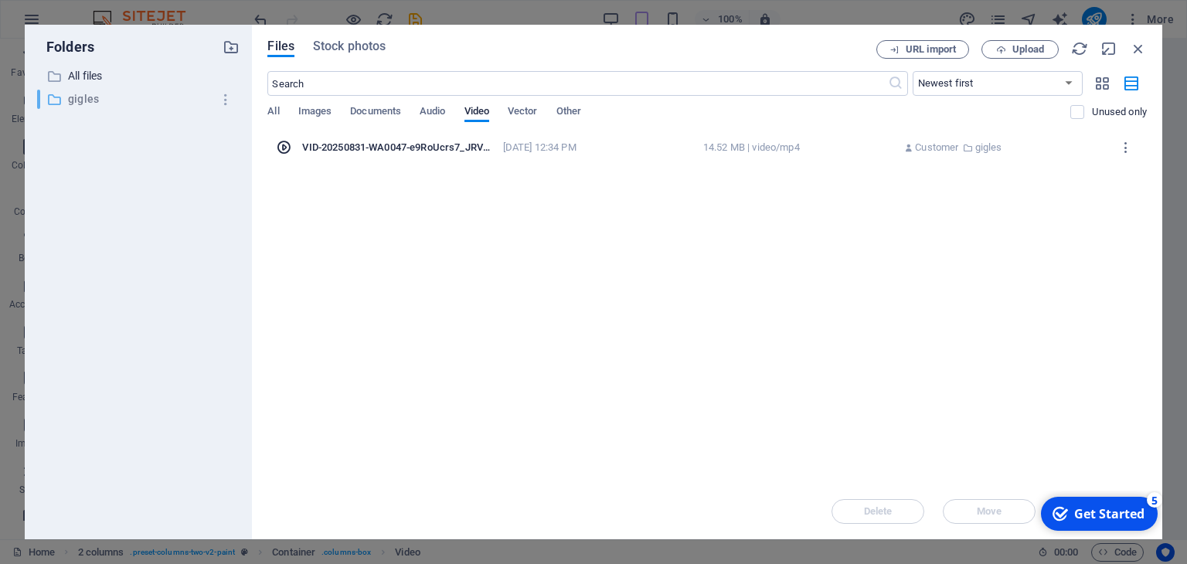
click at [83, 94] on p "gigles" at bounding box center [140, 99] width 144 height 18
click at [1122, 143] on icon "button" at bounding box center [1126, 148] width 15 height 14
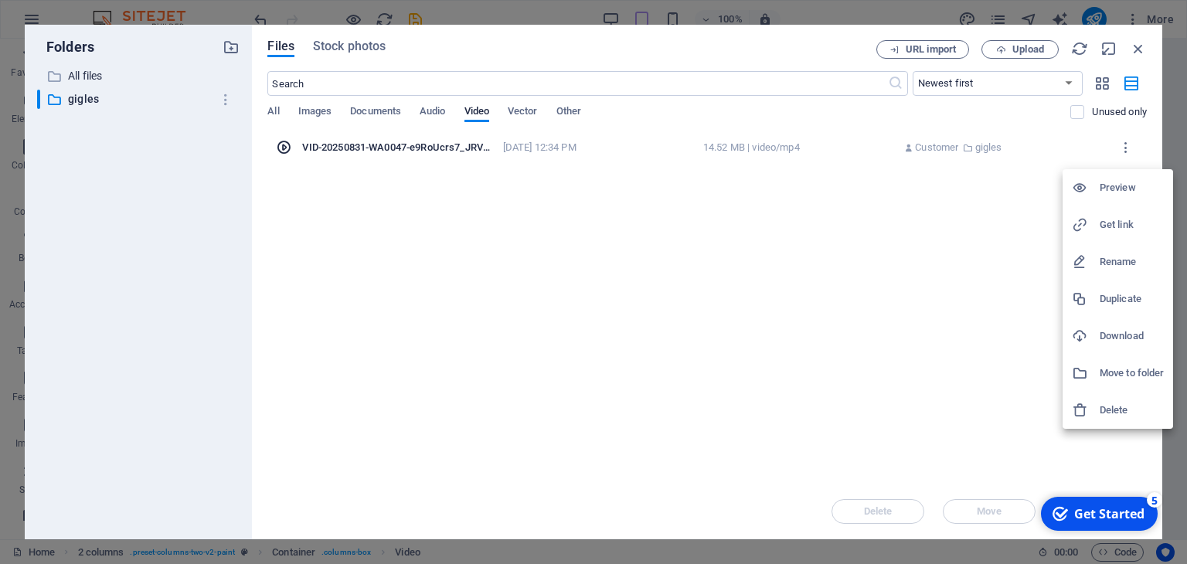
click at [1117, 223] on h6 "Get link" at bounding box center [1132, 225] width 64 height 19
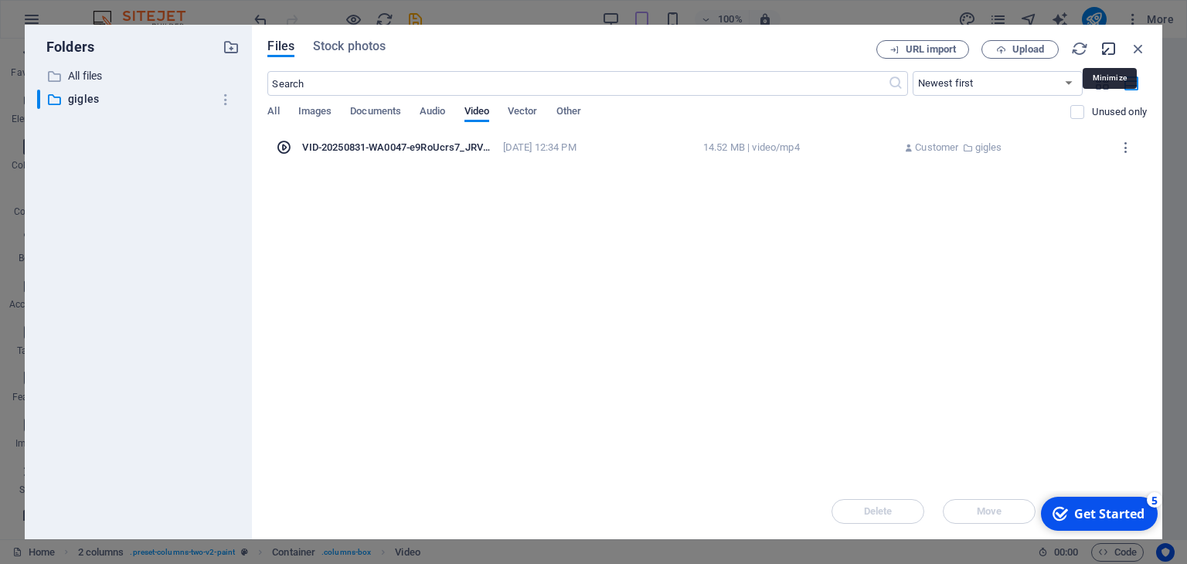
click at [1110, 50] on icon "button" at bounding box center [1109, 48] width 17 height 17
select select "video"
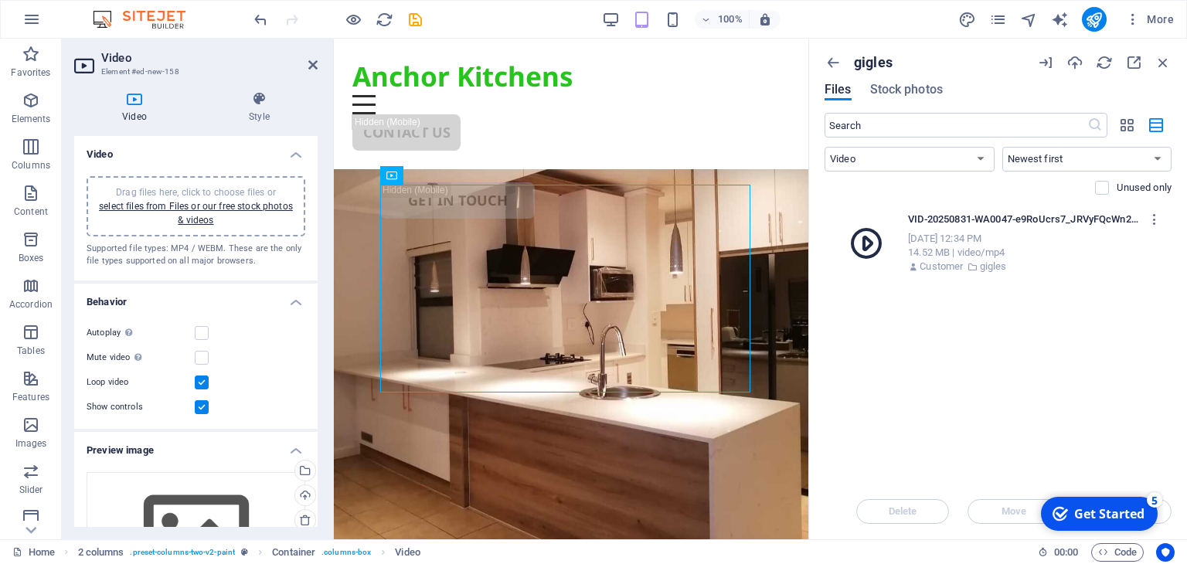
scroll to position [633, 0]
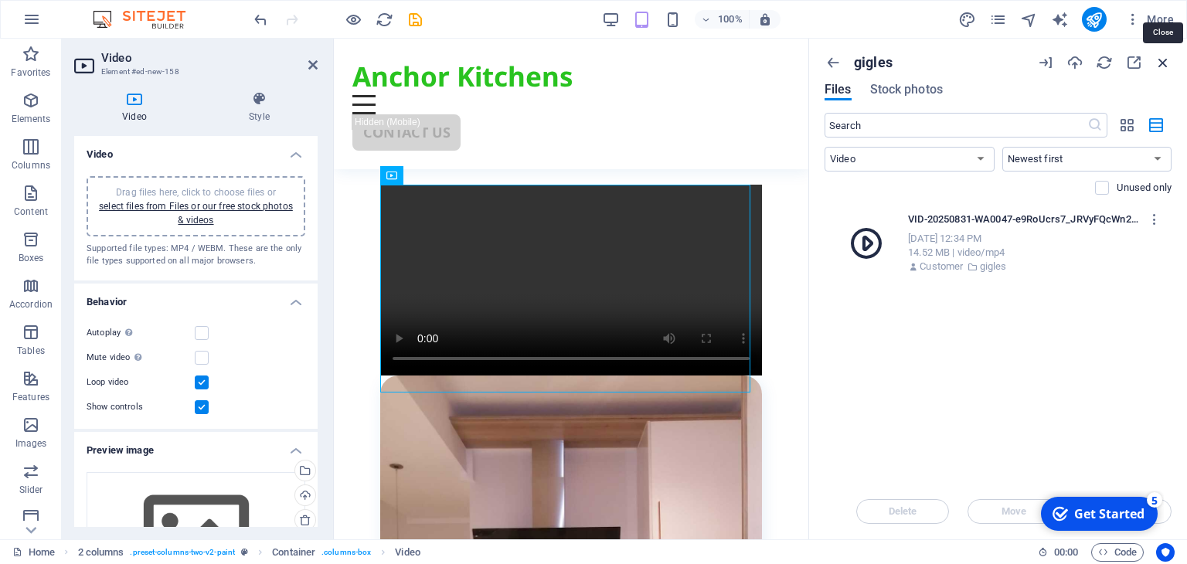
click at [1166, 66] on icon "button" at bounding box center [1163, 62] width 17 height 17
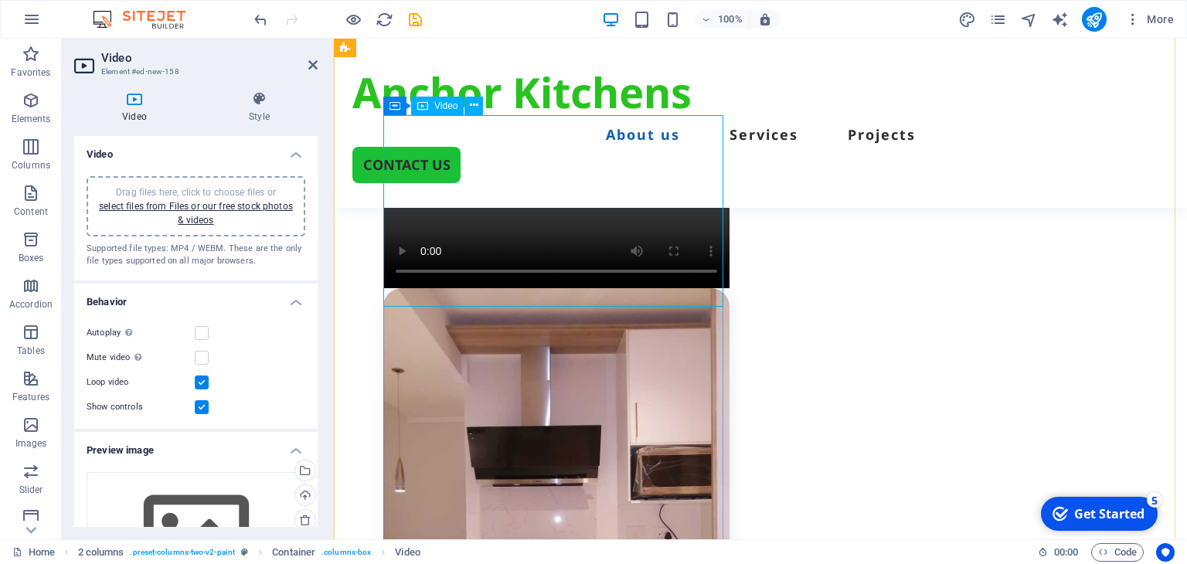
click at [563, 203] on figure at bounding box center [556, 201] width 346 height 173
click at [504, 106] on icon at bounding box center [502, 105] width 9 height 16
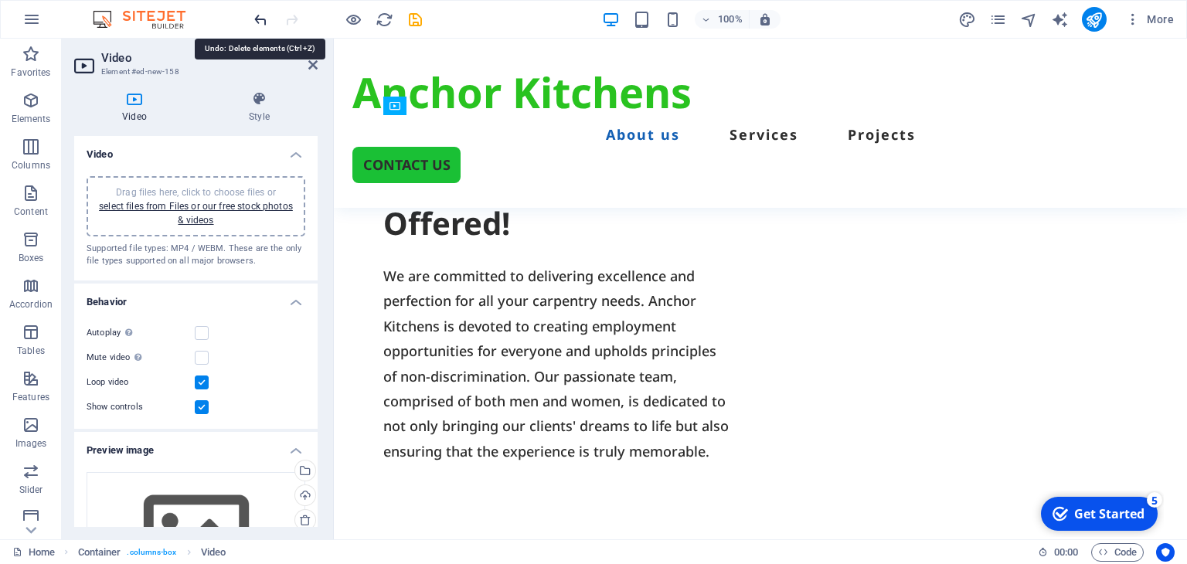
click at [257, 19] on icon "undo" at bounding box center [261, 20] width 18 height 18
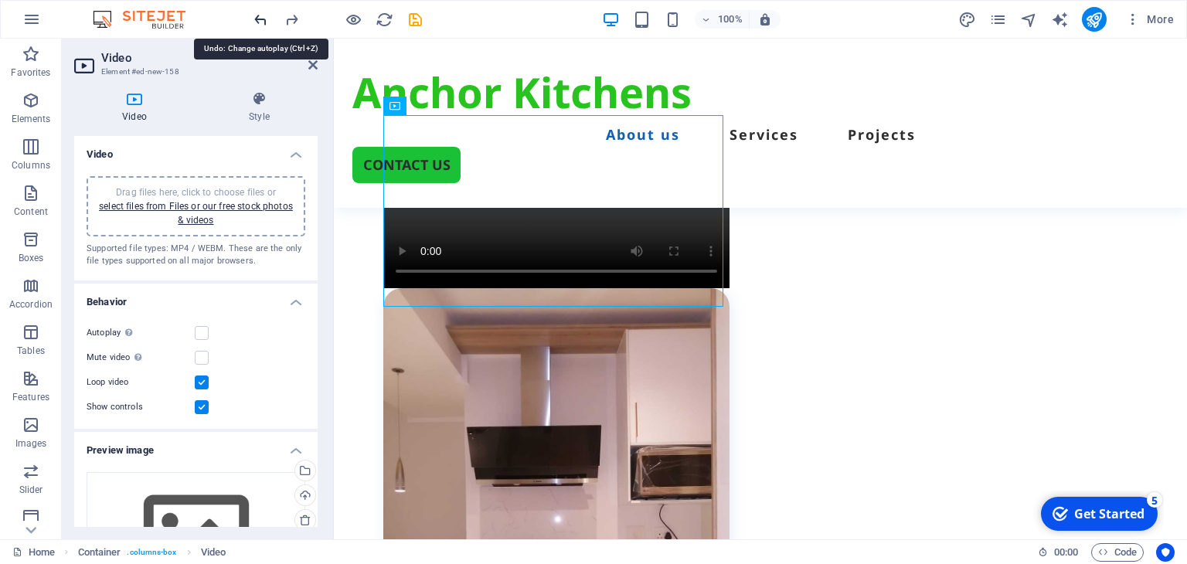
click at [257, 19] on icon "undo" at bounding box center [261, 20] width 18 height 18
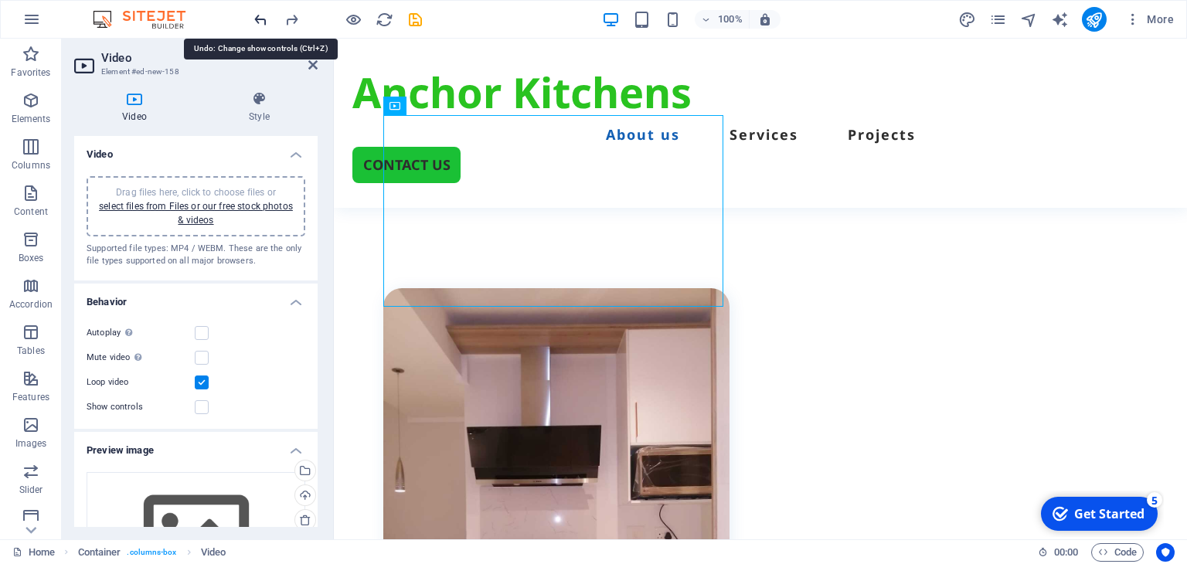
click at [257, 19] on icon "undo" at bounding box center [261, 20] width 18 height 18
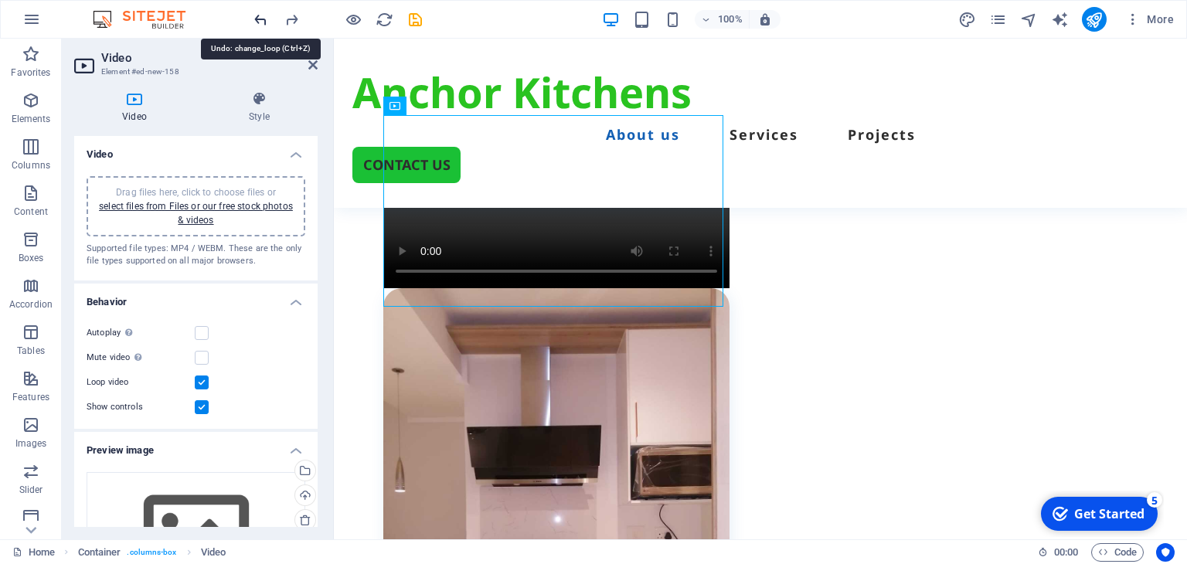
click at [257, 19] on icon "undo" at bounding box center [261, 20] width 18 height 18
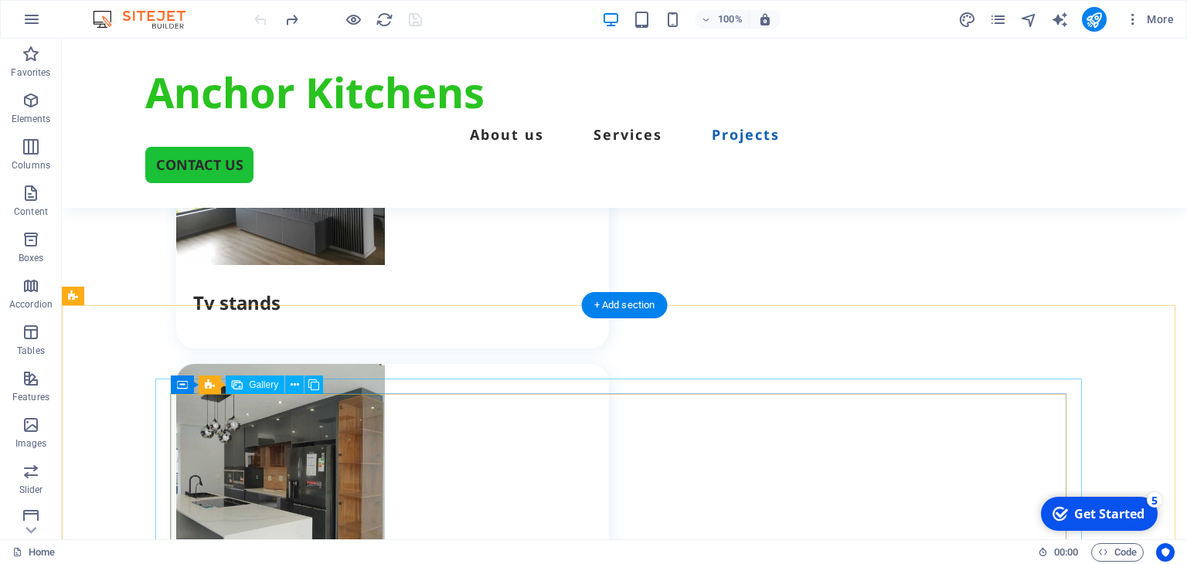
scroll to position [2241, 0]
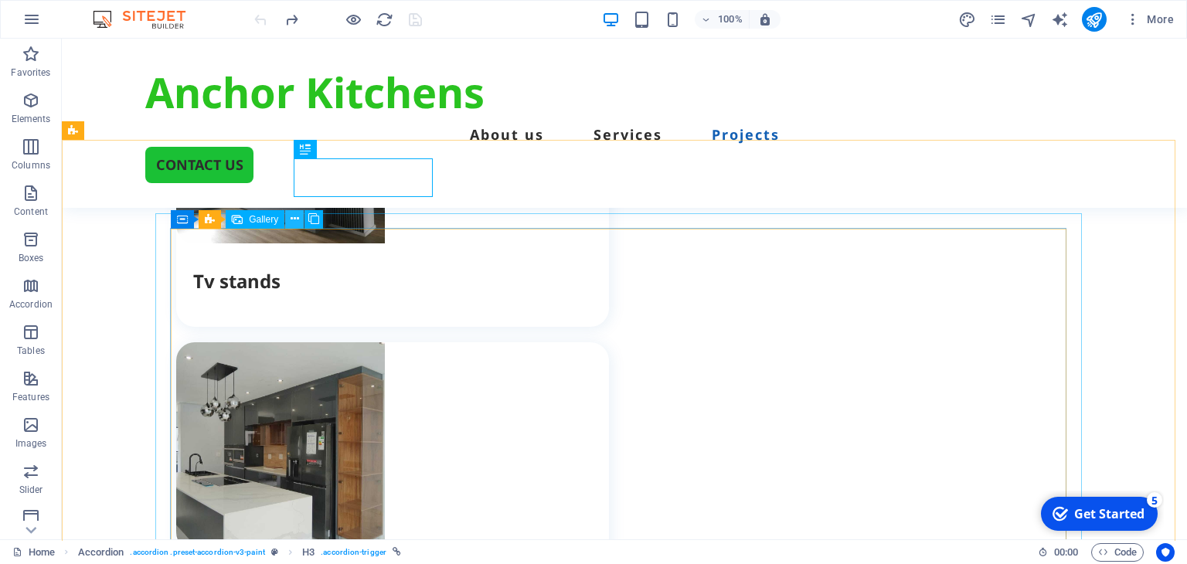
click at [291, 219] on icon at bounding box center [295, 219] width 9 height 16
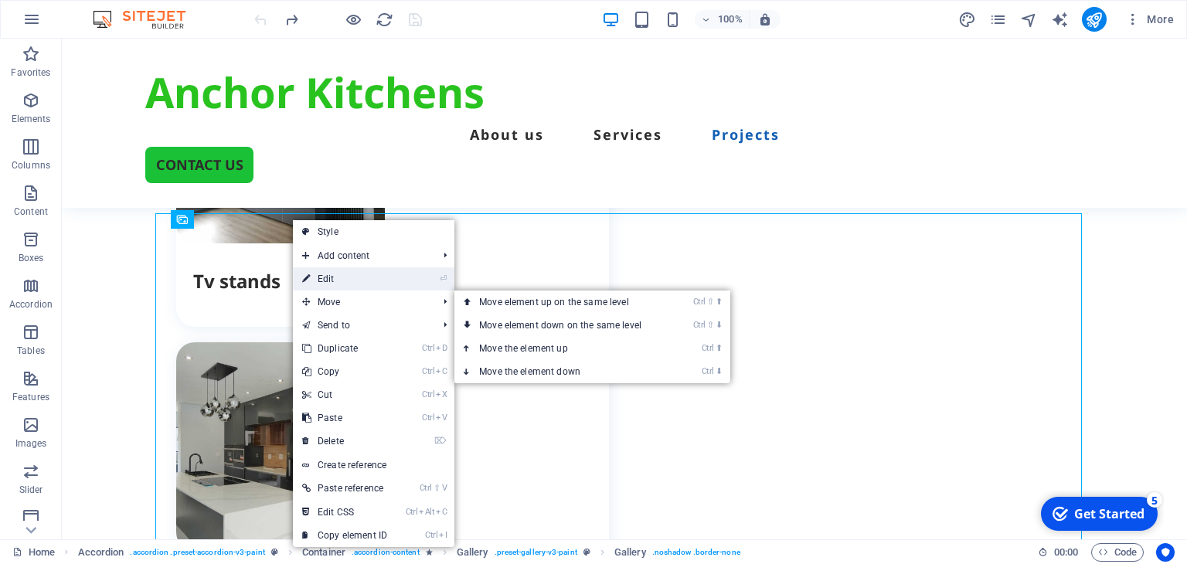
click at [339, 275] on link "⏎ Edit" at bounding box center [345, 278] width 104 height 23
select select "4"
select select "px"
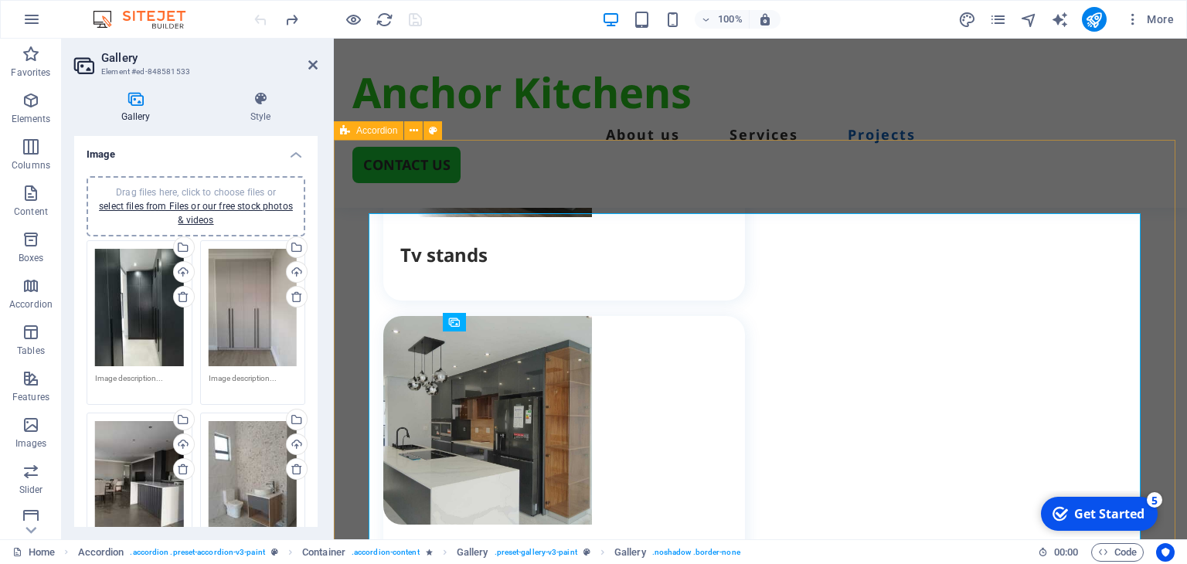
scroll to position [2139, 0]
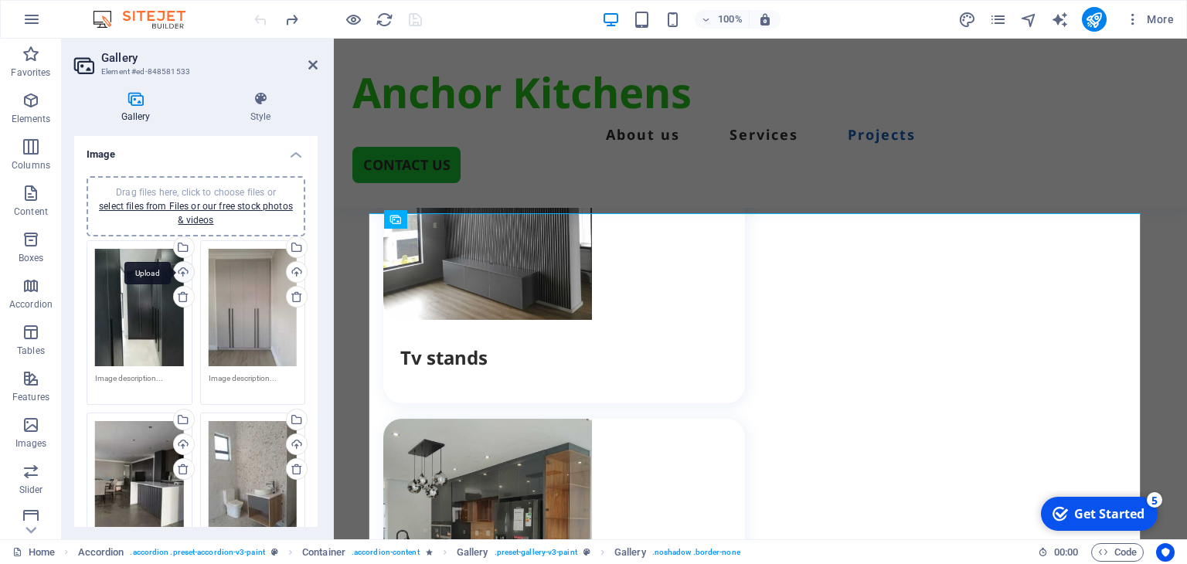
click at [179, 270] on div "Upload" at bounding box center [182, 273] width 23 height 23
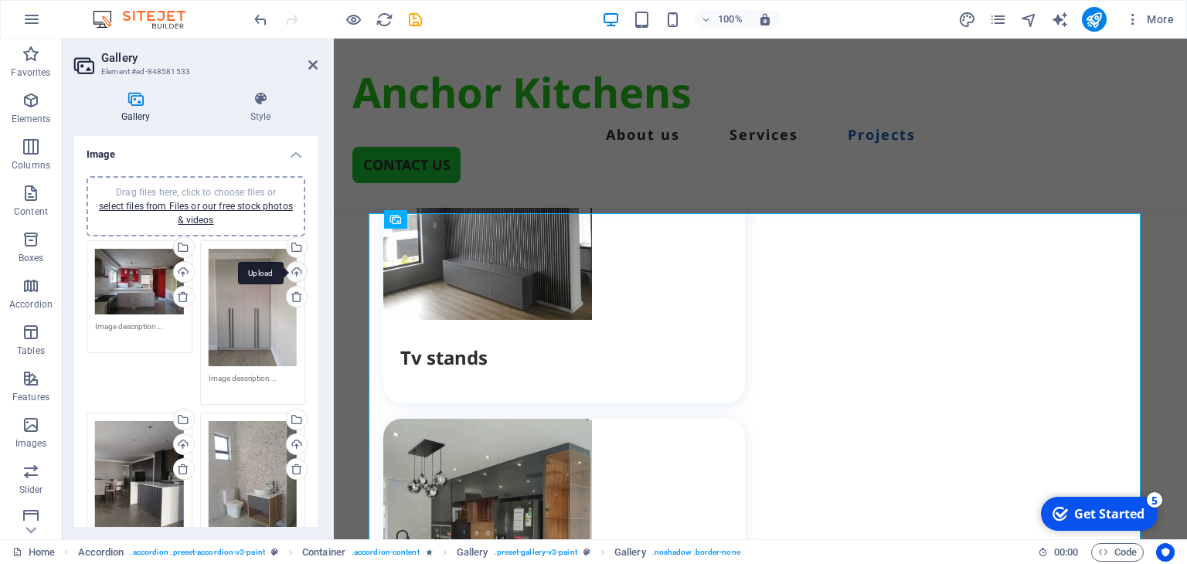
click at [292, 273] on div "Upload" at bounding box center [295, 273] width 23 height 23
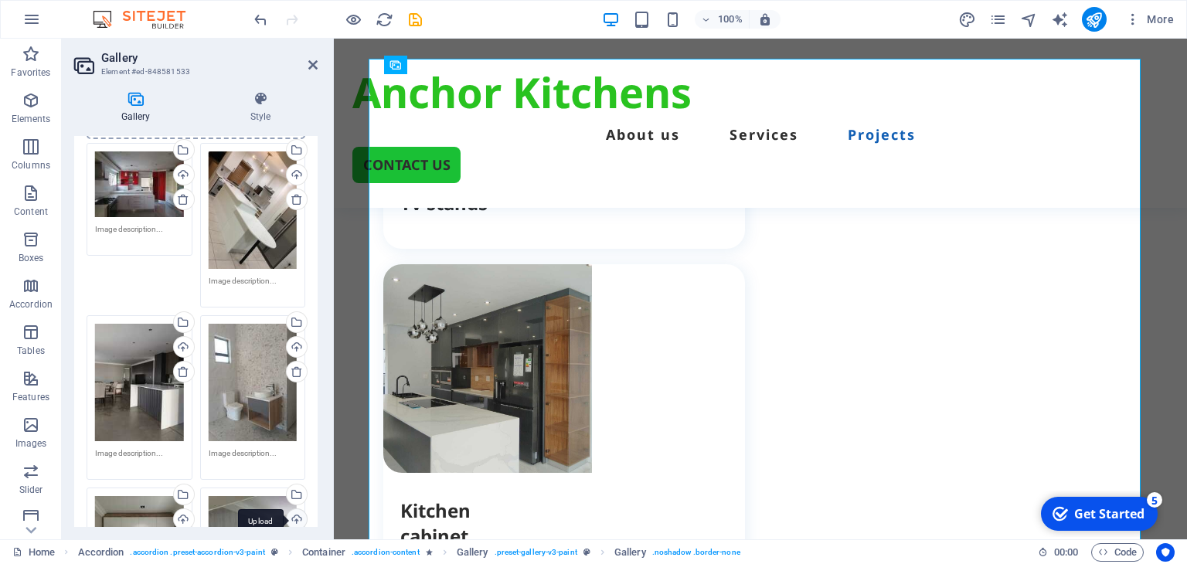
scroll to position [232, 0]
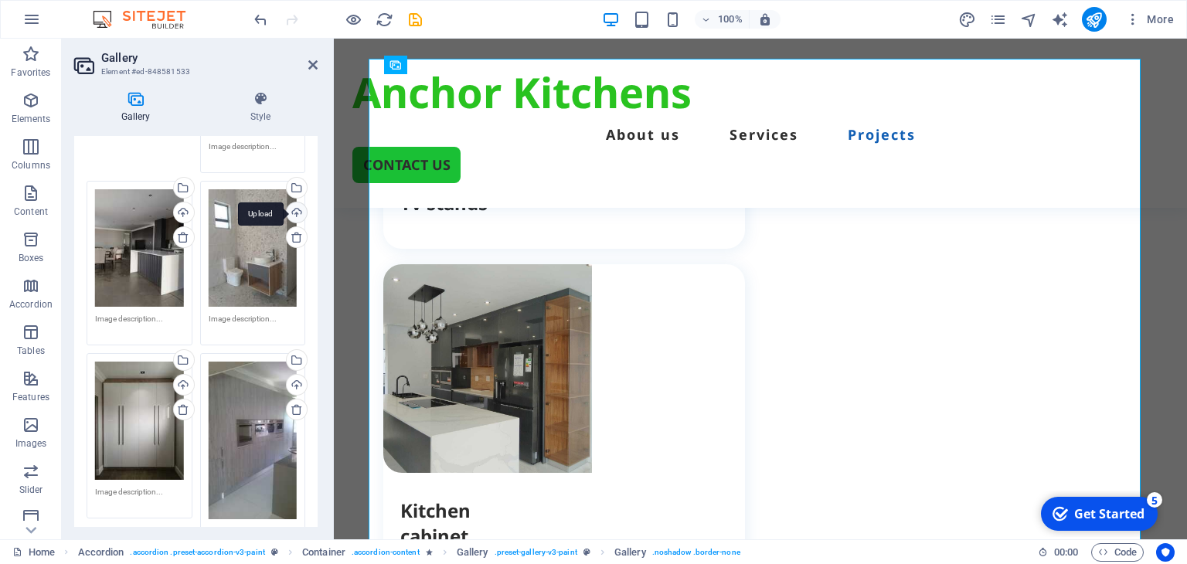
click at [291, 209] on div "Upload" at bounding box center [295, 213] width 23 height 23
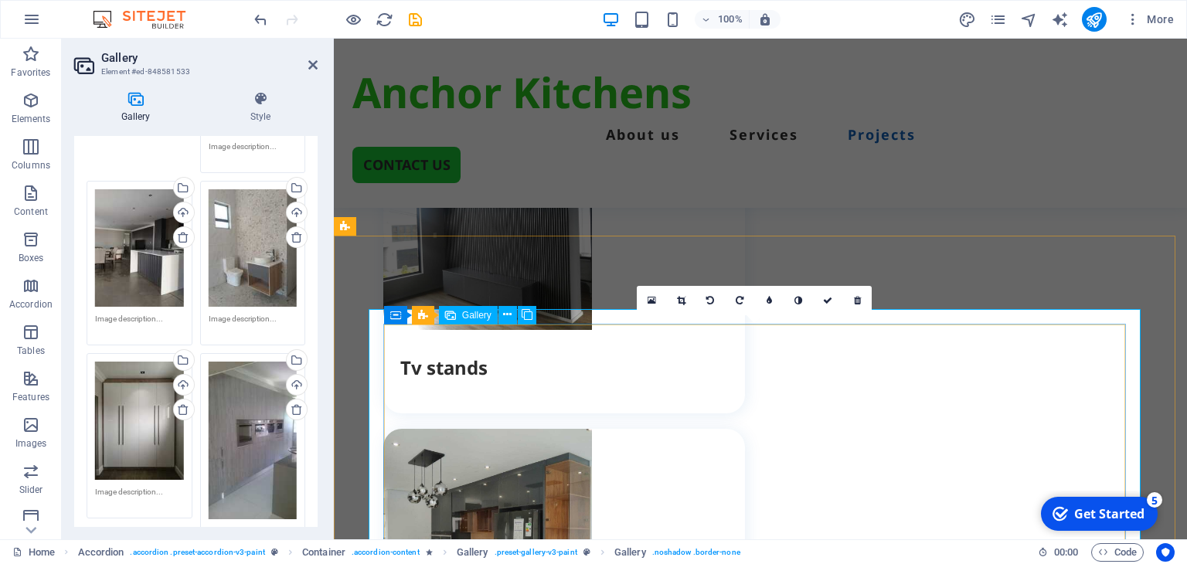
scroll to position [1984, 0]
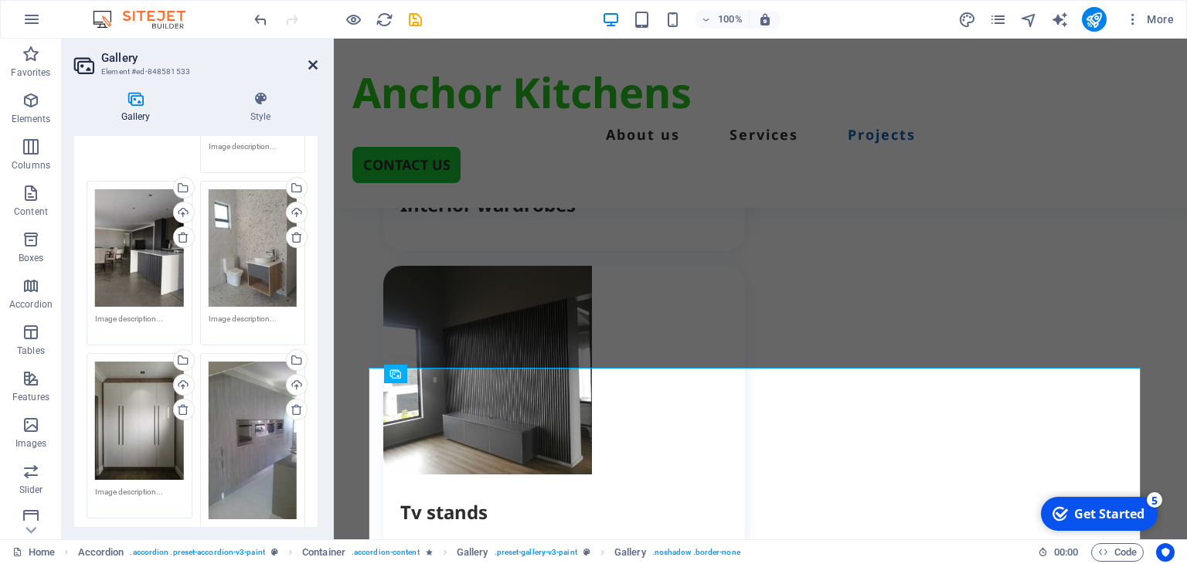
click at [310, 66] on icon at bounding box center [312, 65] width 9 height 12
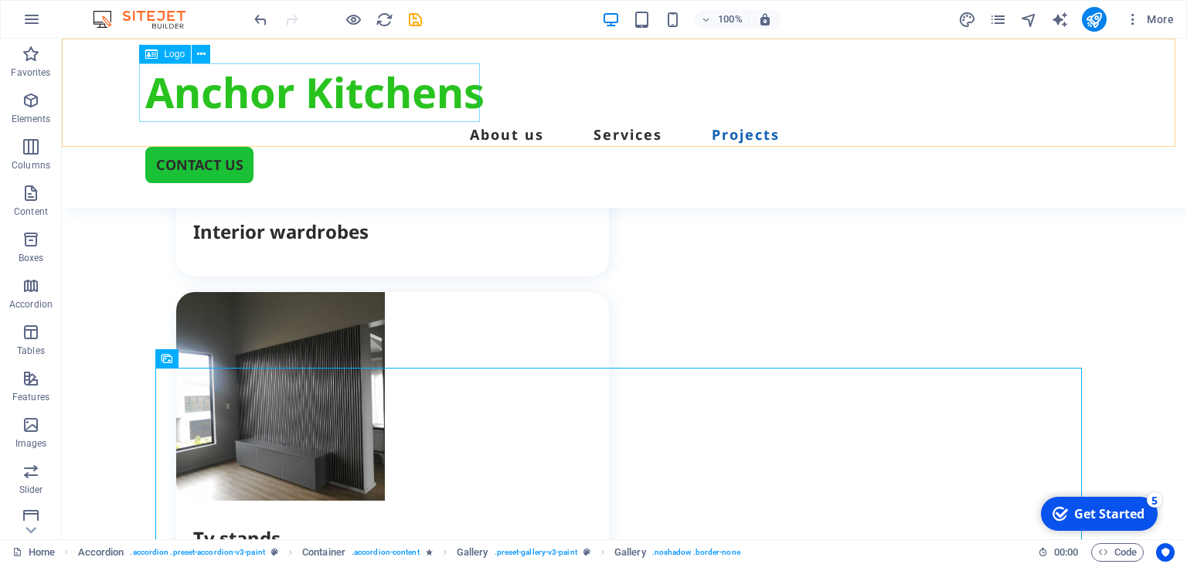
scroll to position [2087, 0]
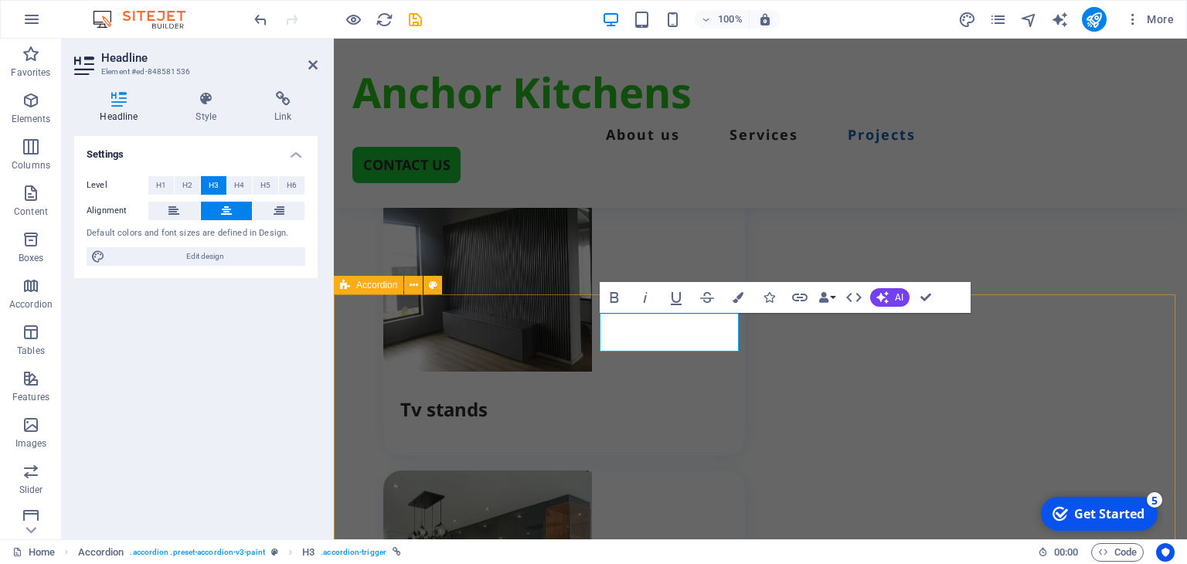
scroll to position [1984, 0]
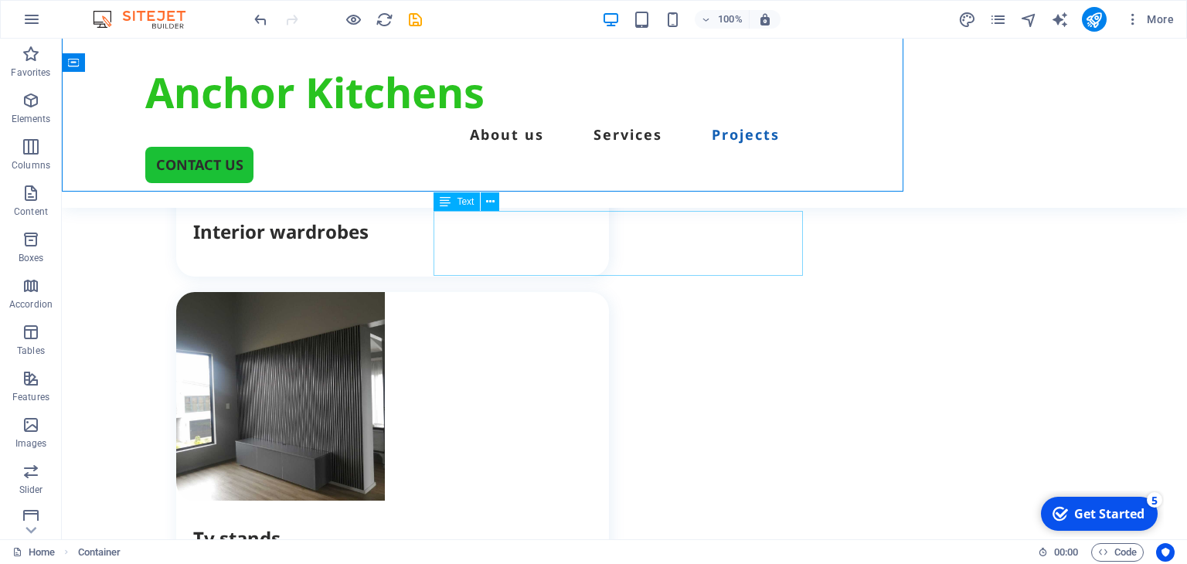
scroll to position [2087, 0]
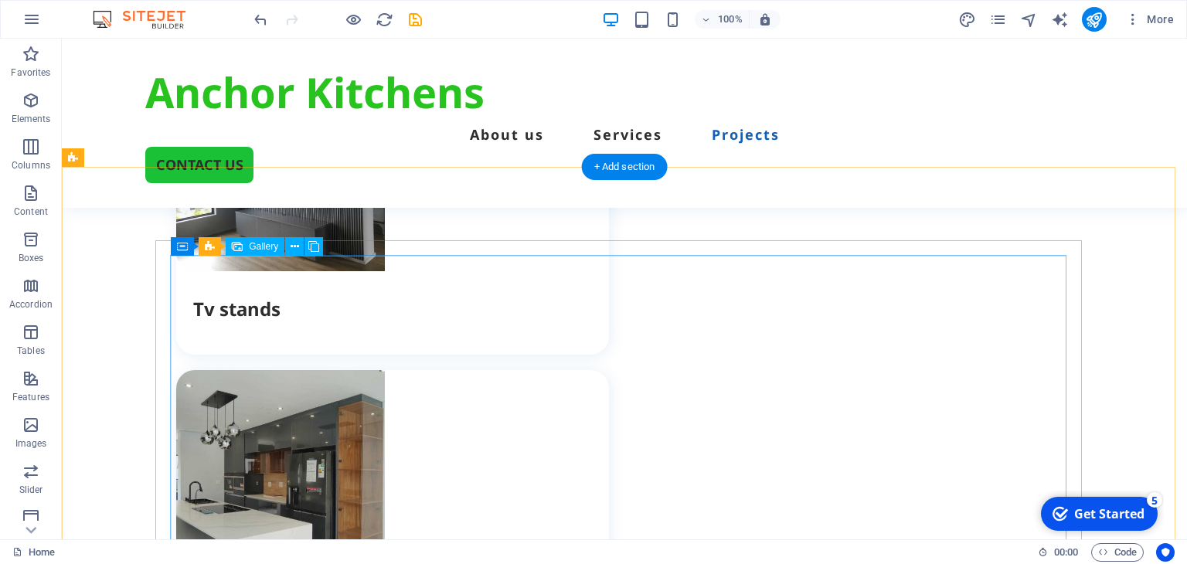
scroll to position [2241, 0]
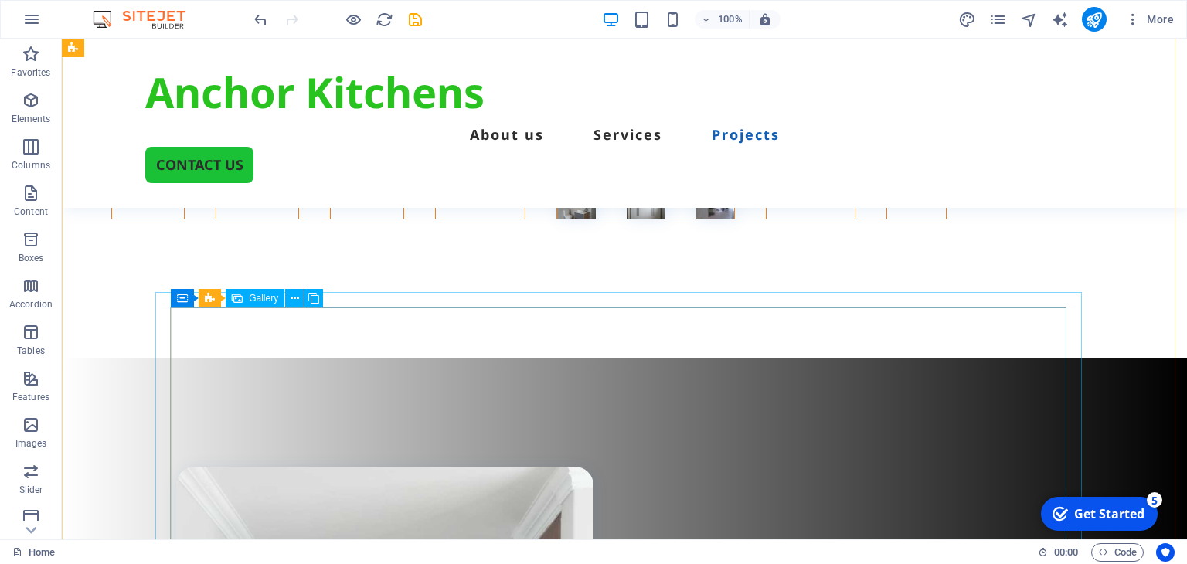
scroll to position [3401, 0]
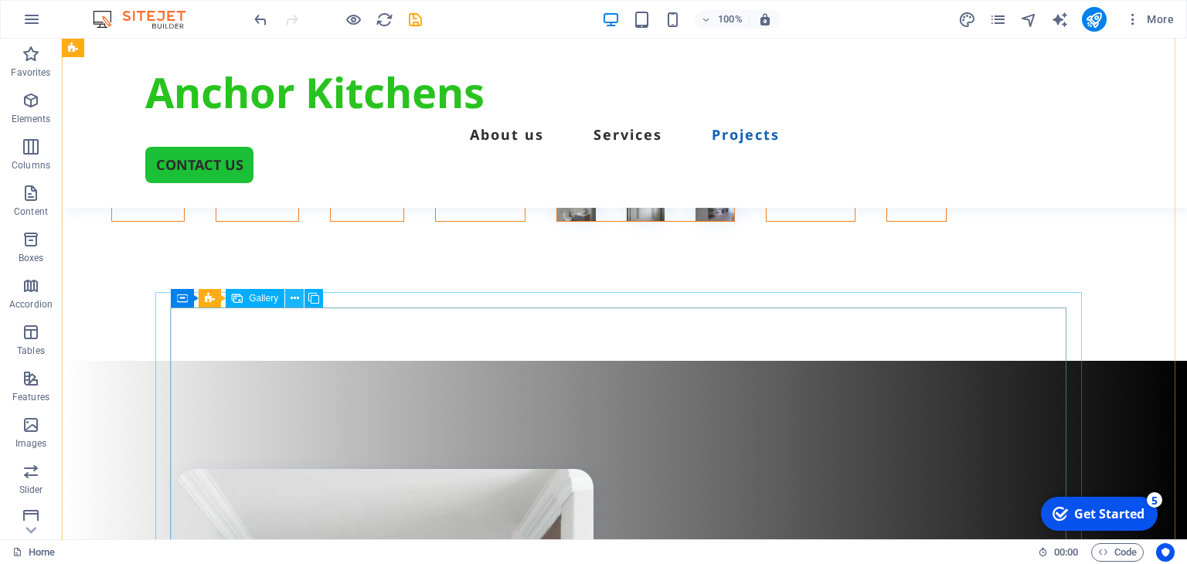
click at [291, 300] on icon at bounding box center [295, 299] width 9 height 16
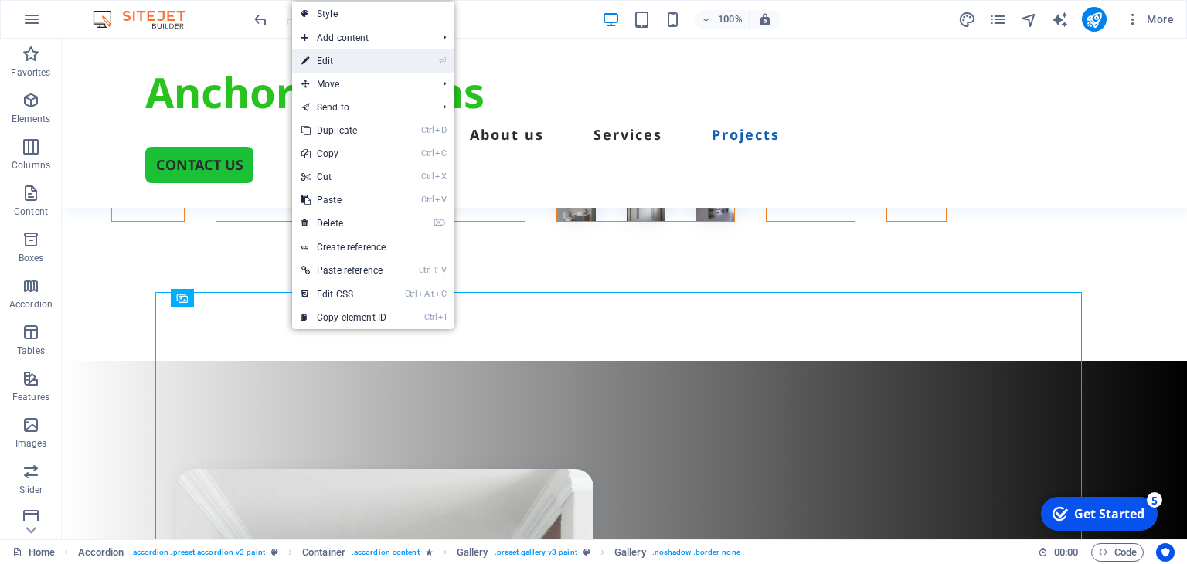
click at [316, 56] on link "⏎ Edit" at bounding box center [344, 60] width 104 height 23
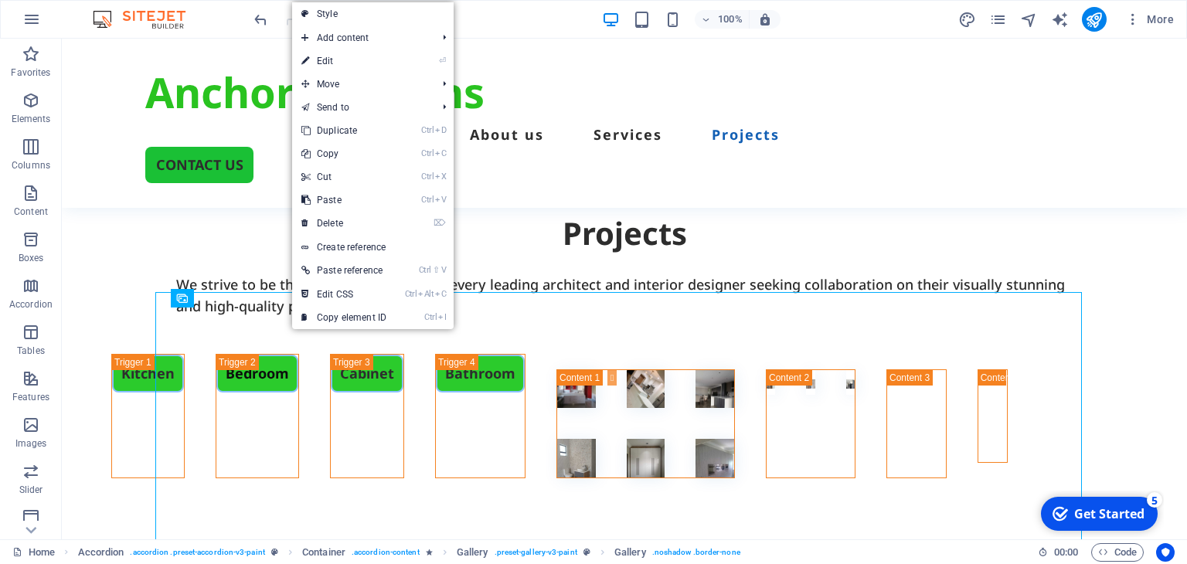
select select "4"
select select "px"
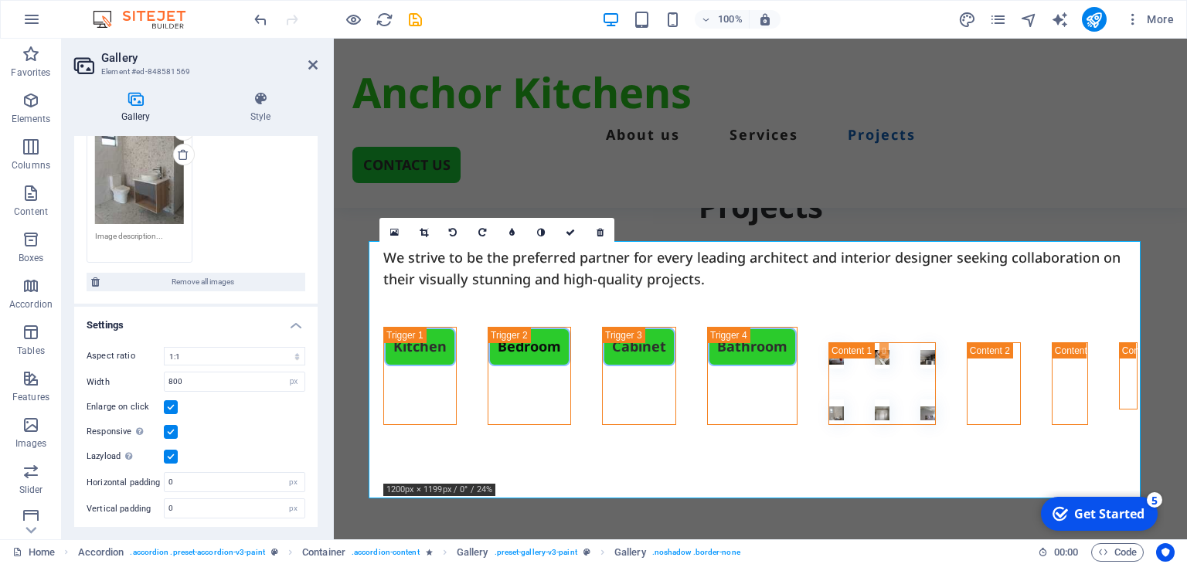
scroll to position [0, 0]
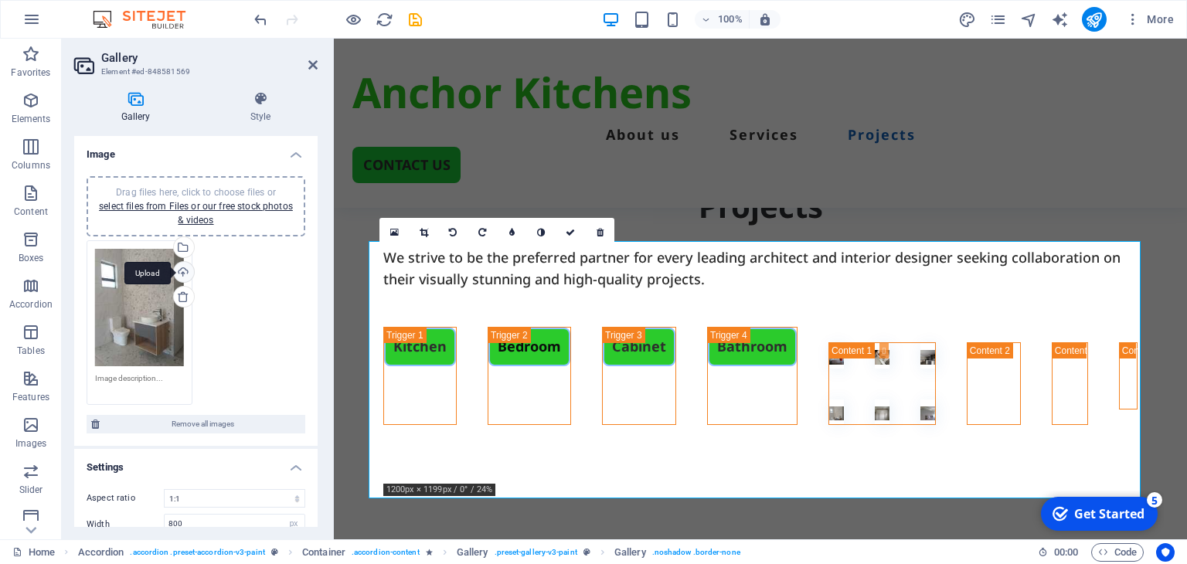
click at [181, 268] on div "Upload" at bounding box center [182, 273] width 23 height 23
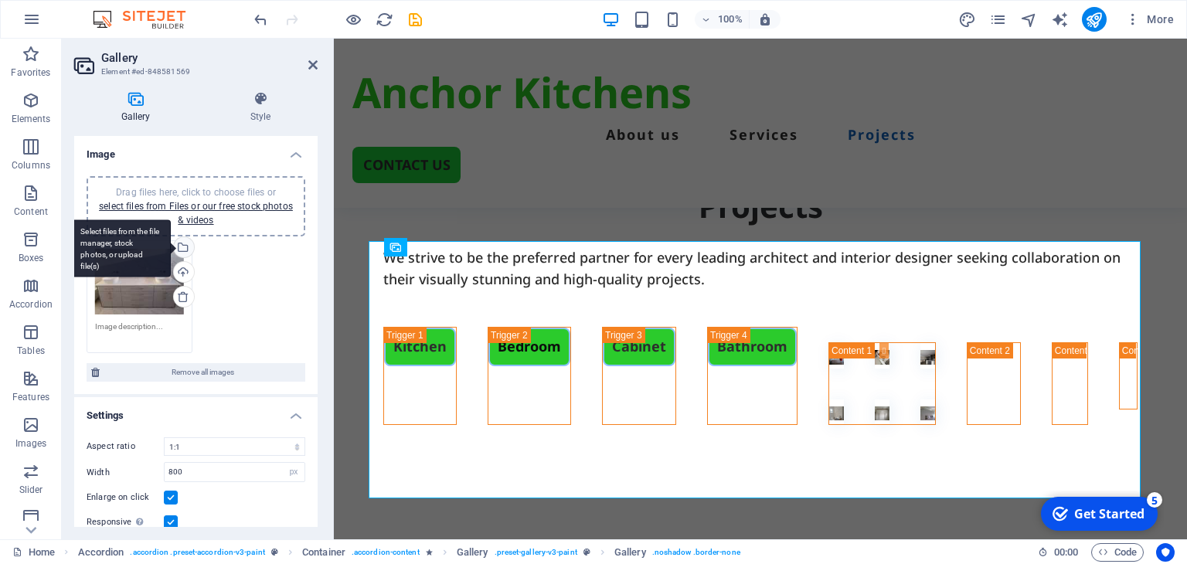
click at [184, 246] on div "Select files from the file manager, stock photos, or upload file(s)" at bounding box center [182, 248] width 23 height 23
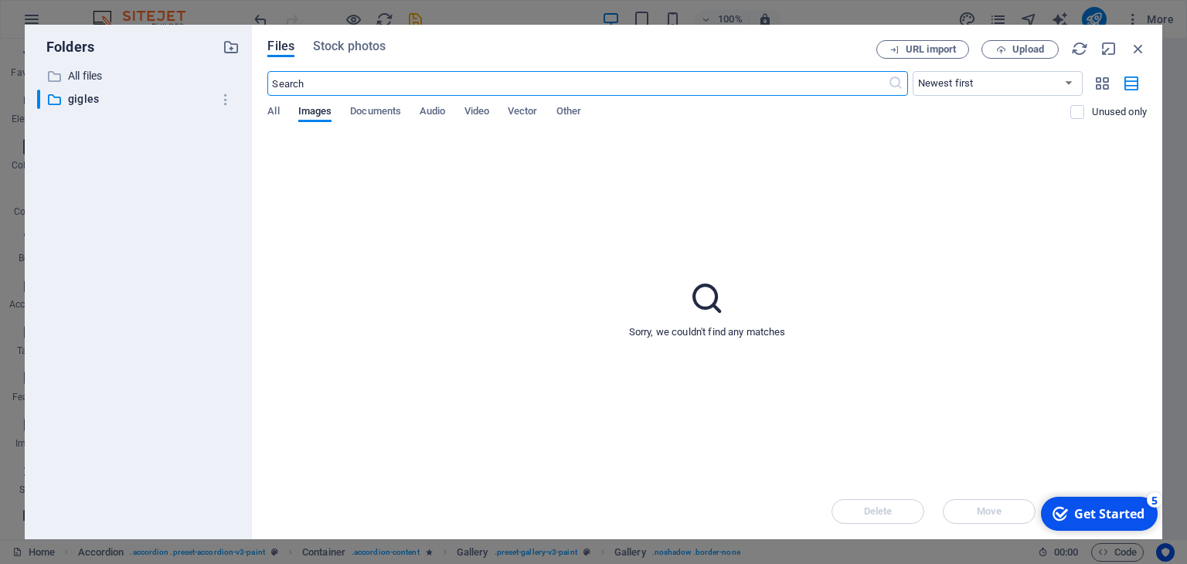
scroll to position [4412, 0]
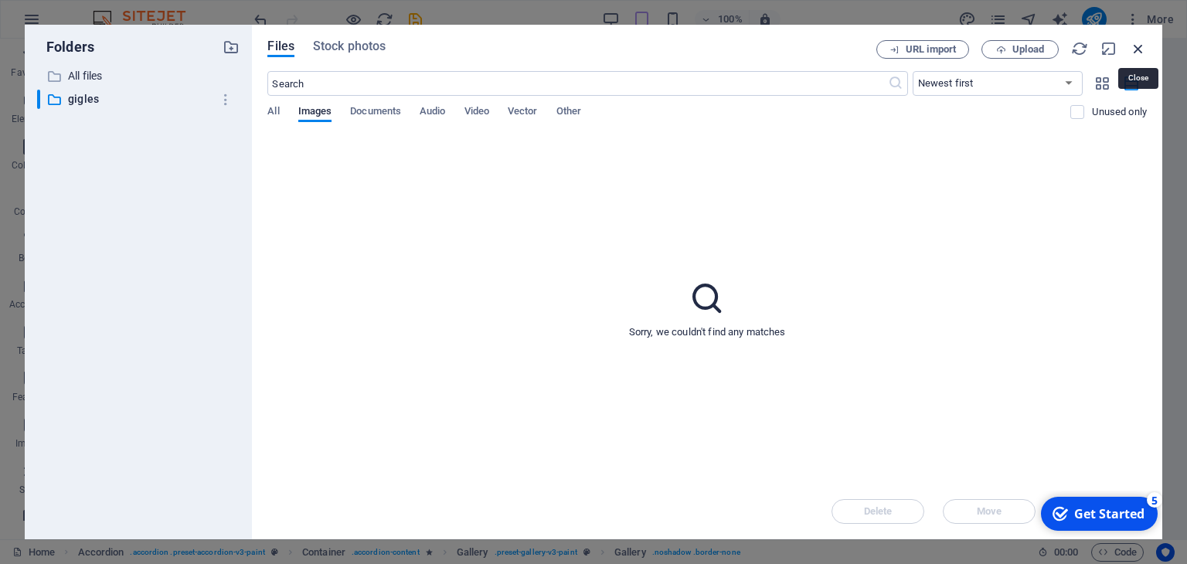
click at [1135, 46] on icon "button" at bounding box center [1138, 48] width 17 height 17
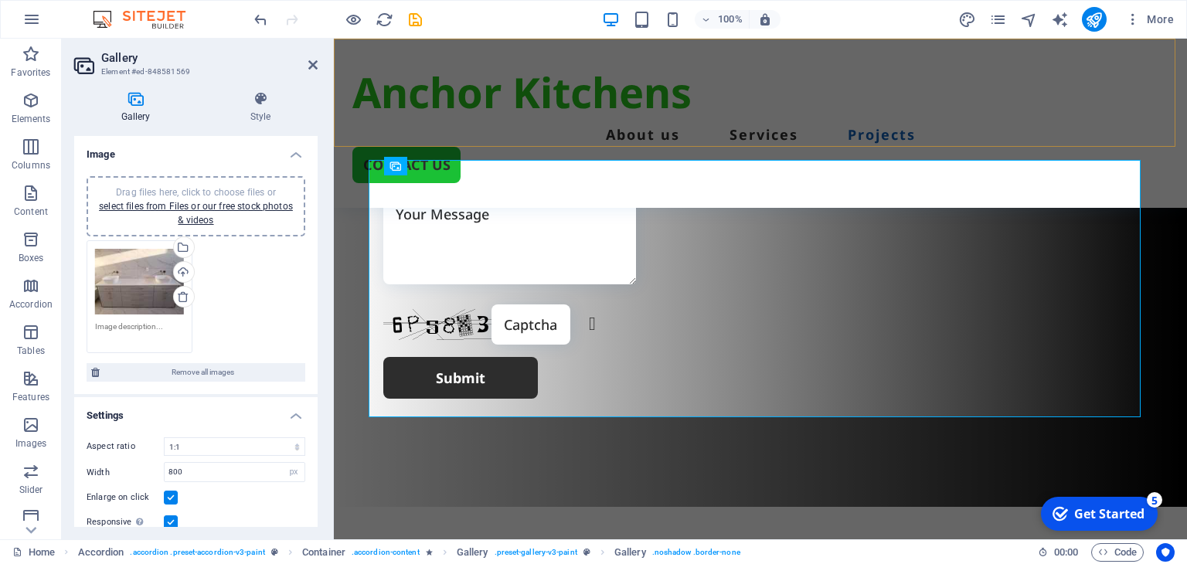
scroll to position [3224, 0]
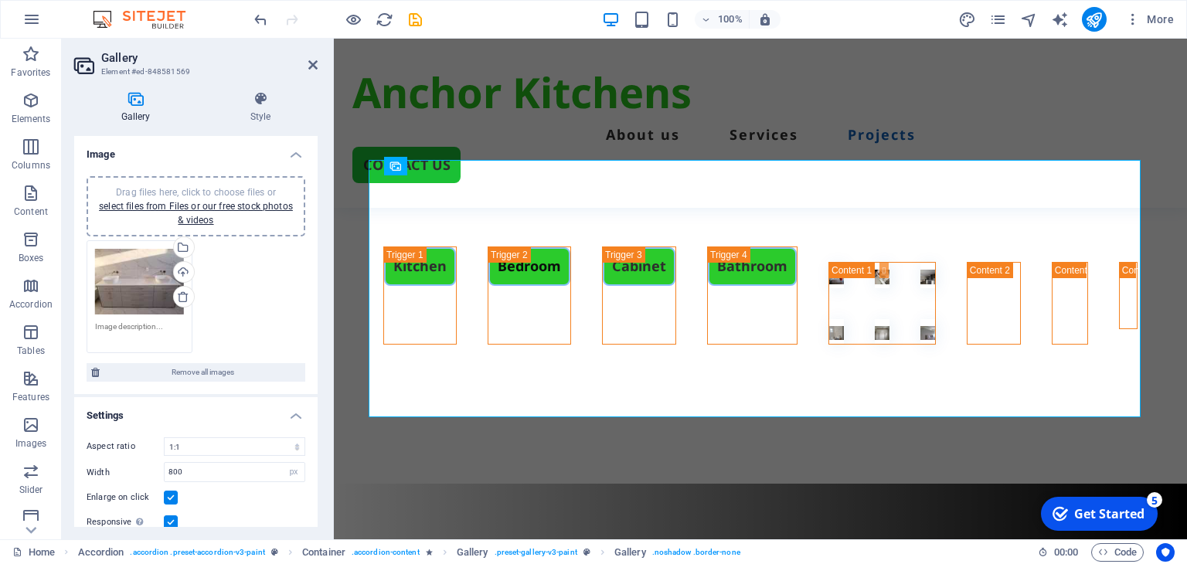
drag, startPoint x: 151, startPoint y: 316, endPoint x: 257, endPoint y: 319, distance: 105.2
click at [257, 319] on div "Drag files here, click to choose files or select files from Files or our free s…" at bounding box center [196, 296] width 226 height 121
click at [1104, 247] on div at bounding box center [1128, 275] width 48 height 56
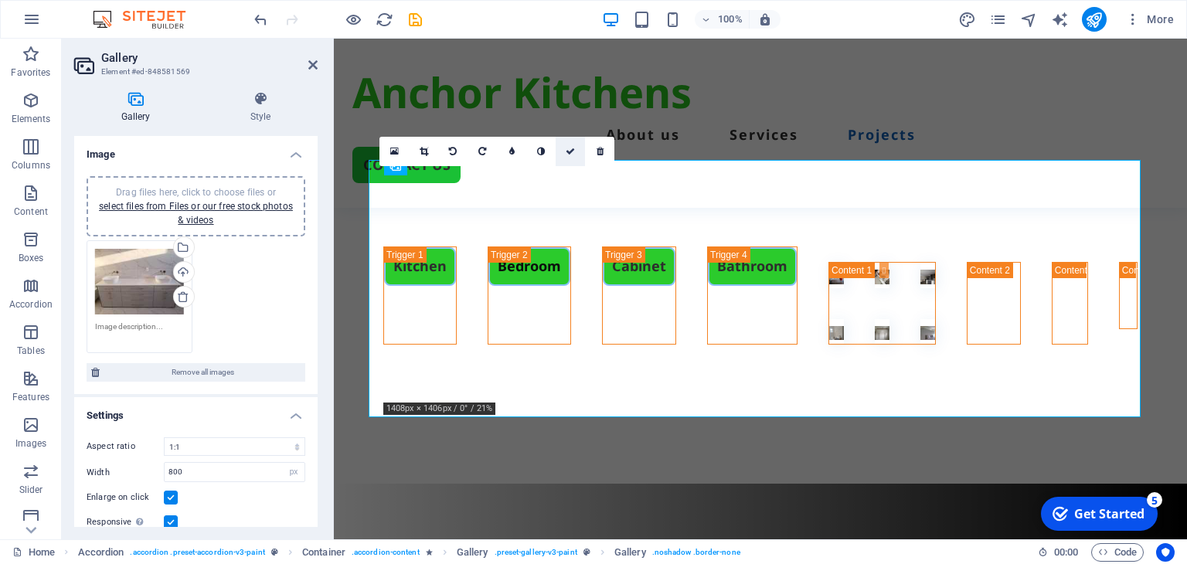
click at [566, 152] on icon at bounding box center [570, 151] width 9 height 9
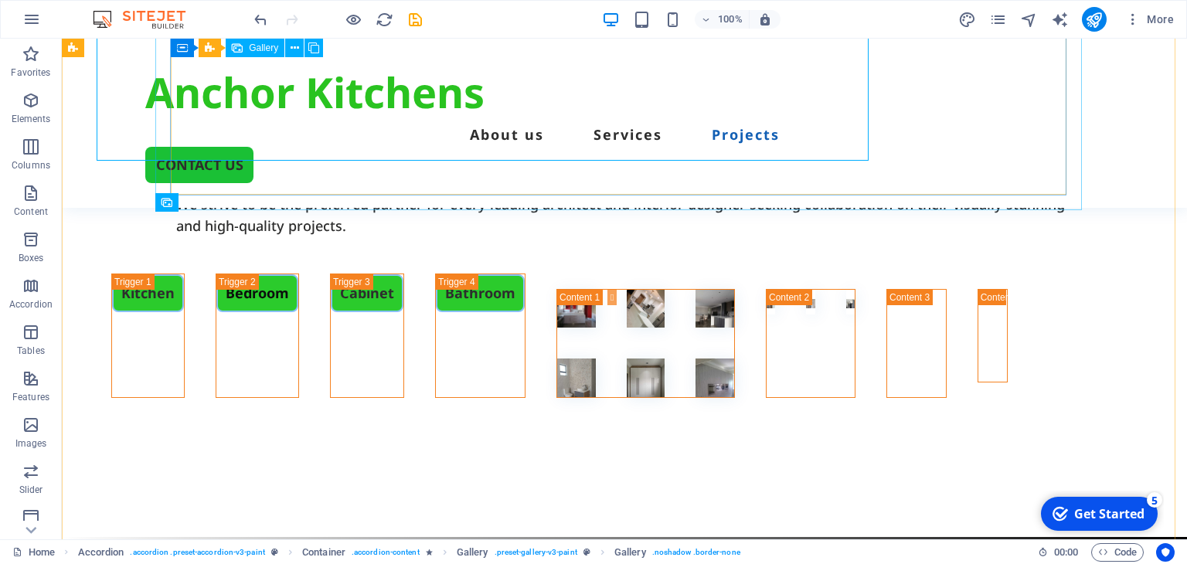
scroll to position [3481, 0]
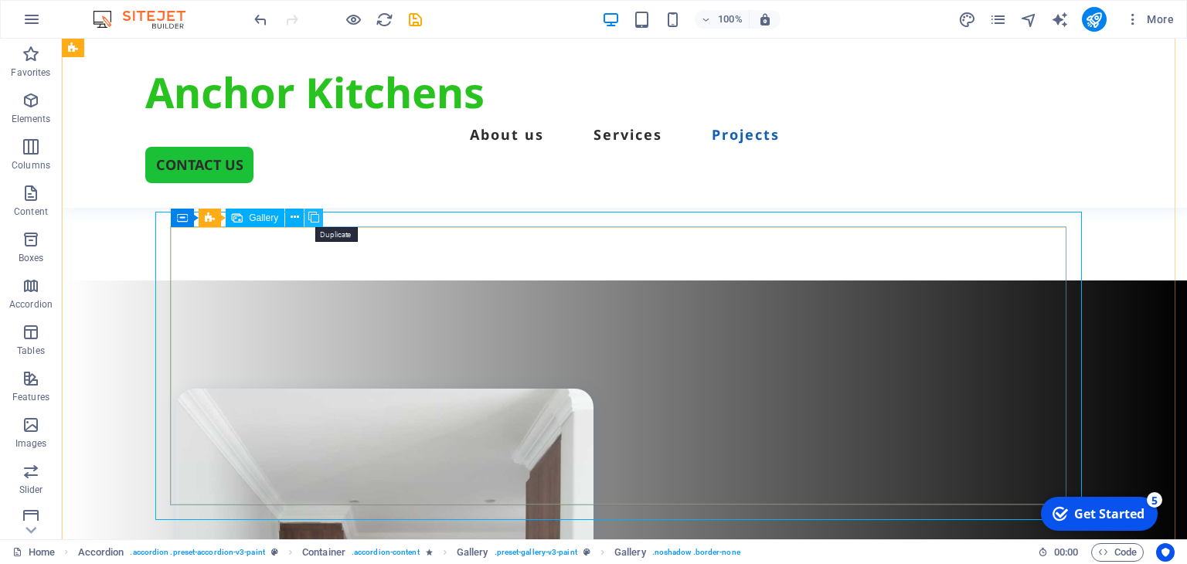
click at [311, 216] on icon at bounding box center [313, 217] width 11 height 16
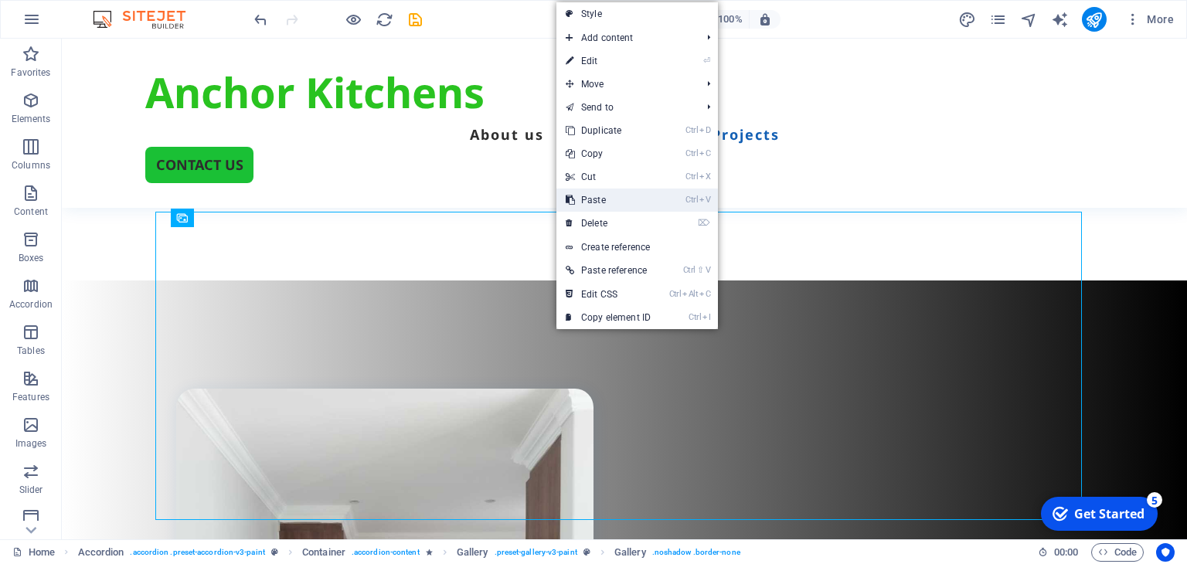
click at [605, 198] on link "Ctrl V Paste" at bounding box center [608, 200] width 104 height 23
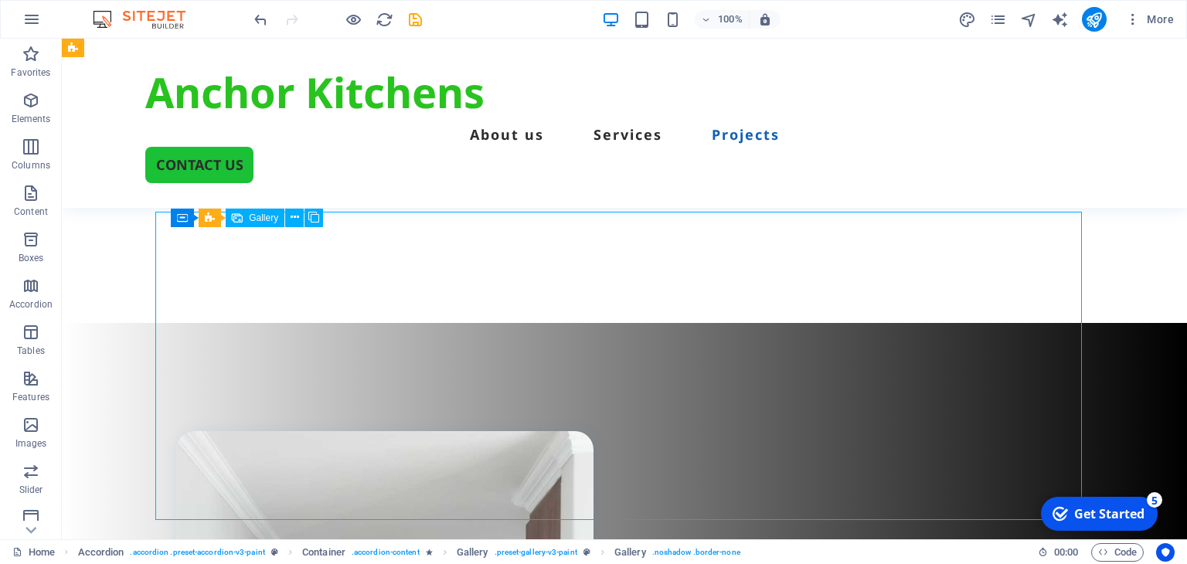
drag, startPoint x: 365, startPoint y: 291, endPoint x: 534, endPoint y: 290, distance: 169.3
click at [963, 73] on div at bounding box center [993, 46] width 60 height 56
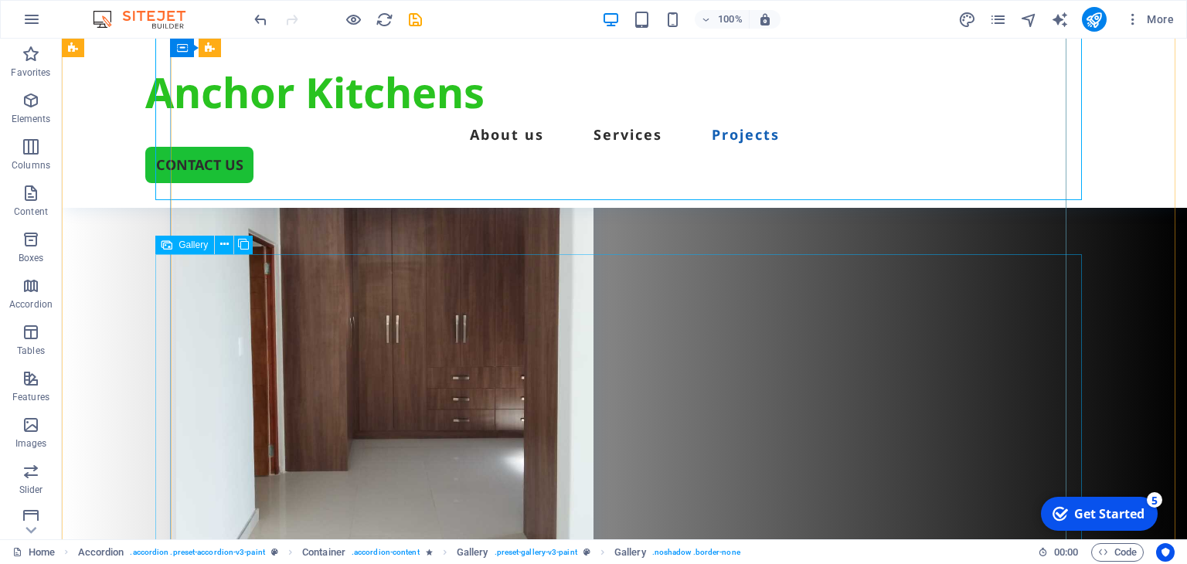
scroll to position [3867, 0]
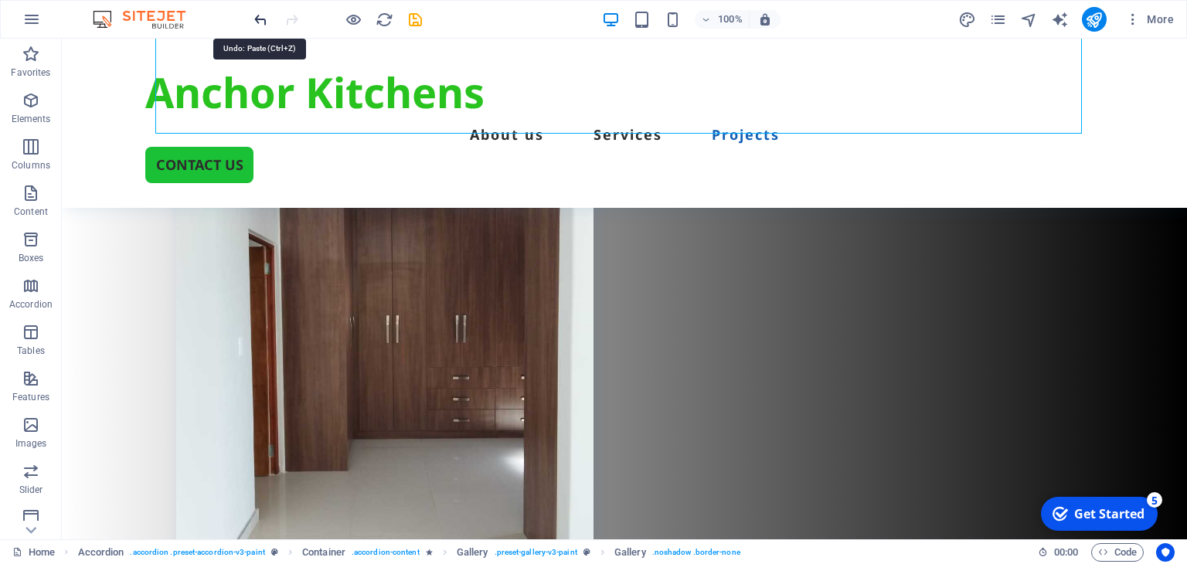
click at [263, 20] on icon "undo" at bounding box center [261, 20] width 18 height 18
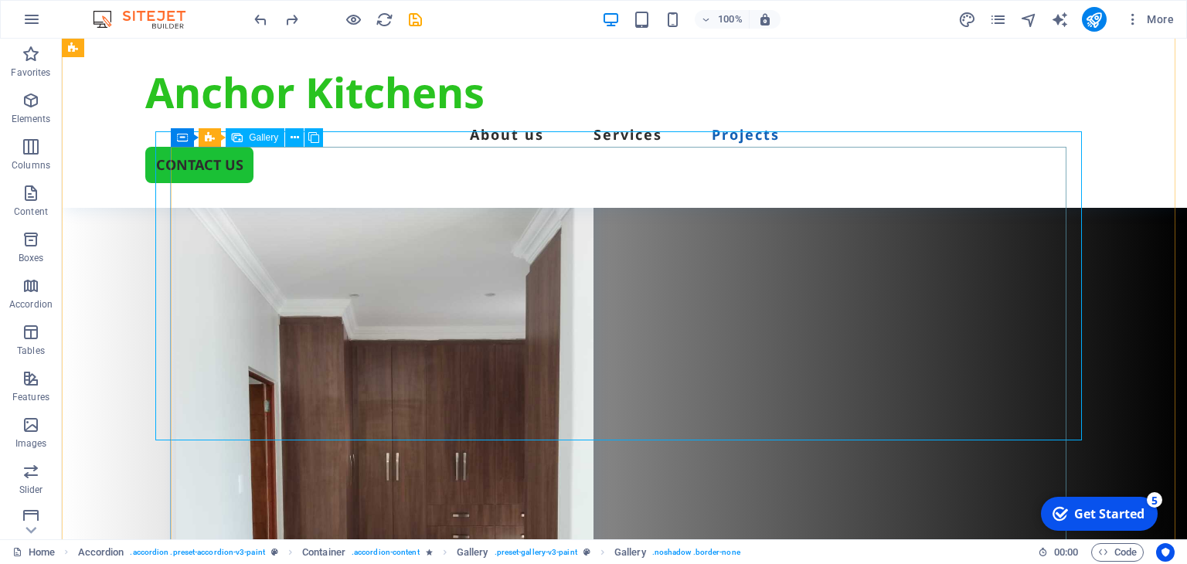
scroll to position [3558, 0]
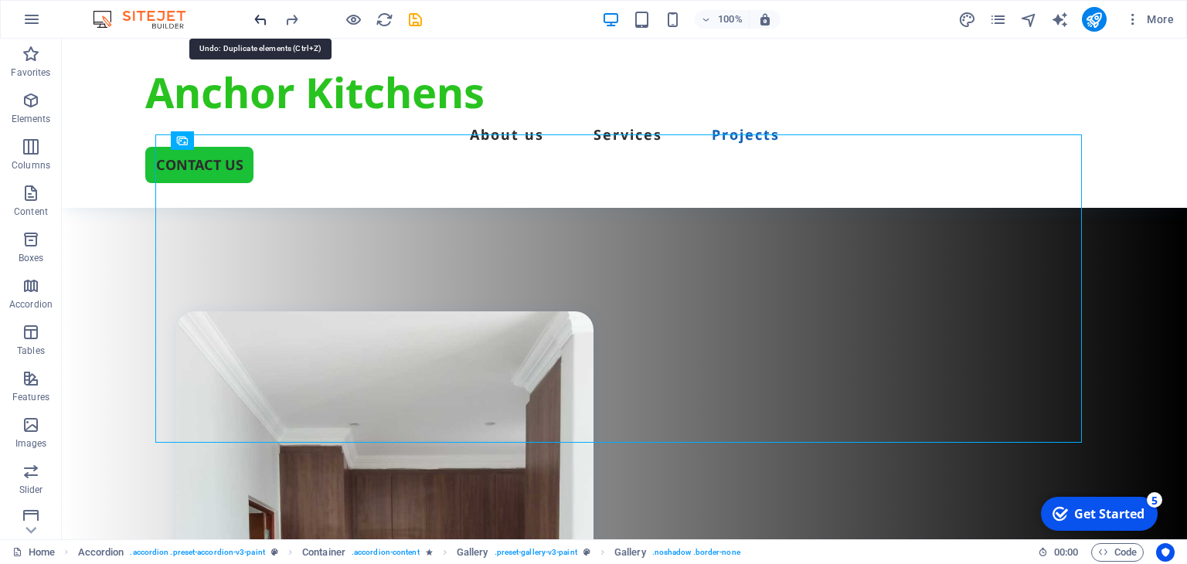
click at [262, 22] on icon "undo" at bounding box center [261, 20] width 18 height 18
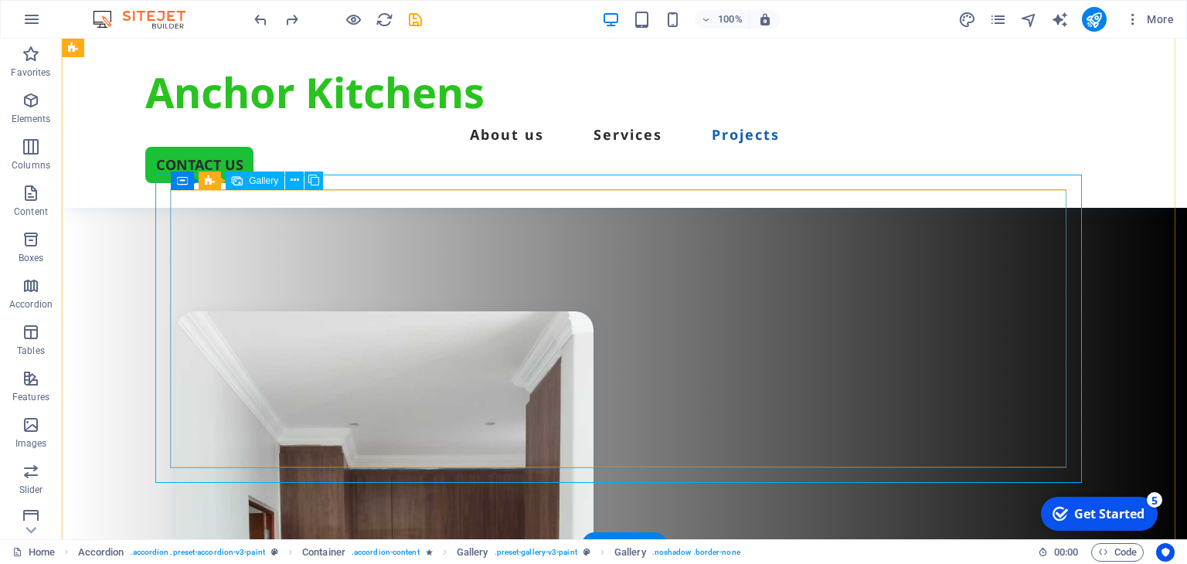
scroll to position [3172, 0]
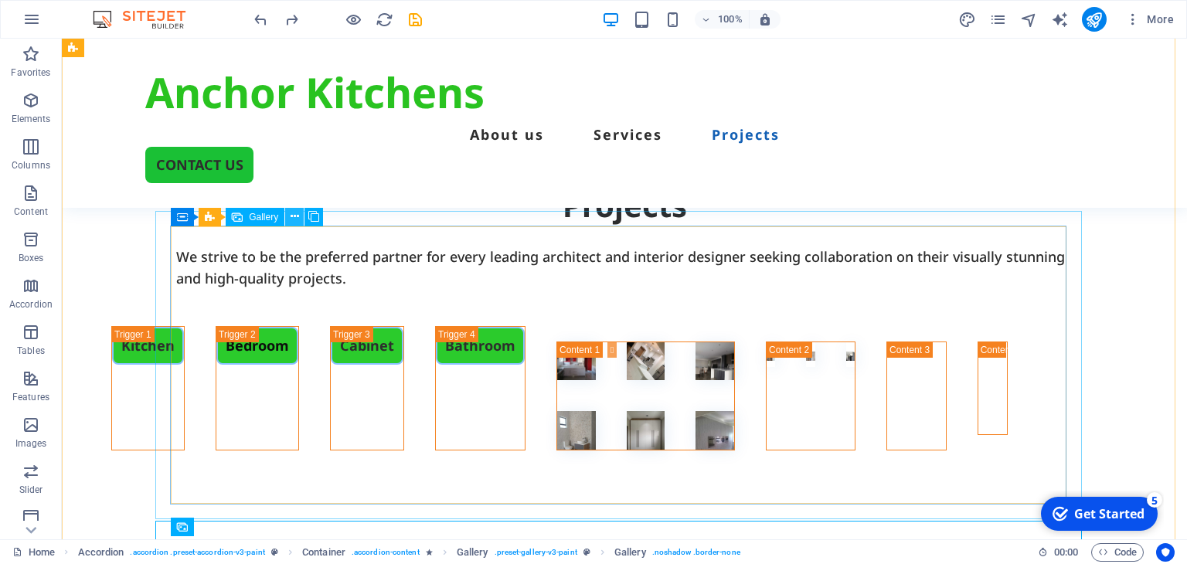
click at [295, 213] on icon at bounding box center [295, 217] width 9 height 16
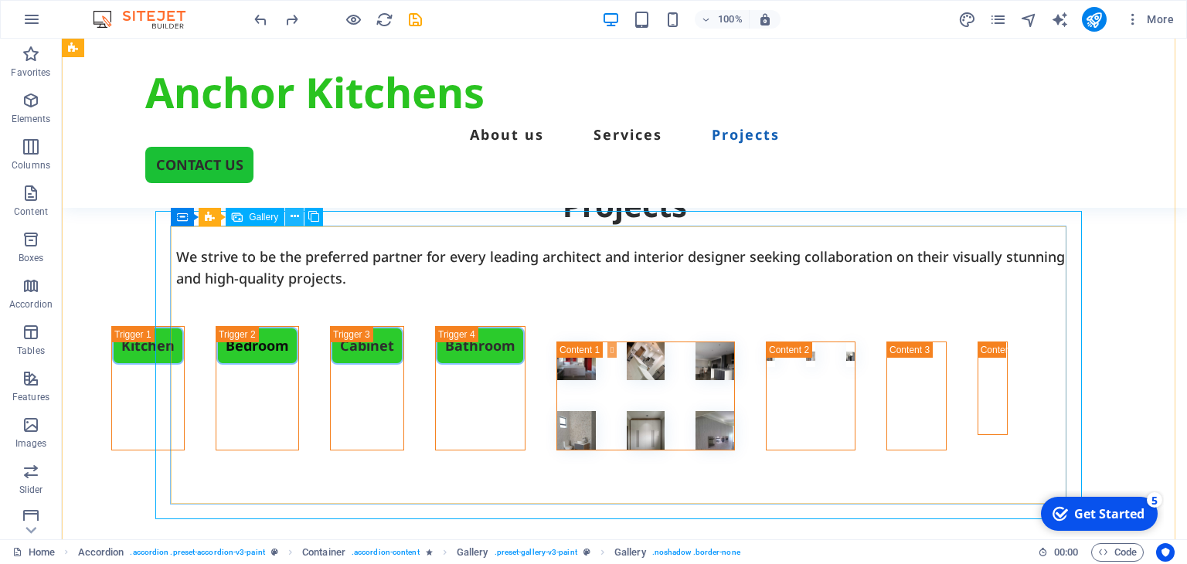
click at [292, 217] on icon at bounding box center [295, 217] width 9 height 16
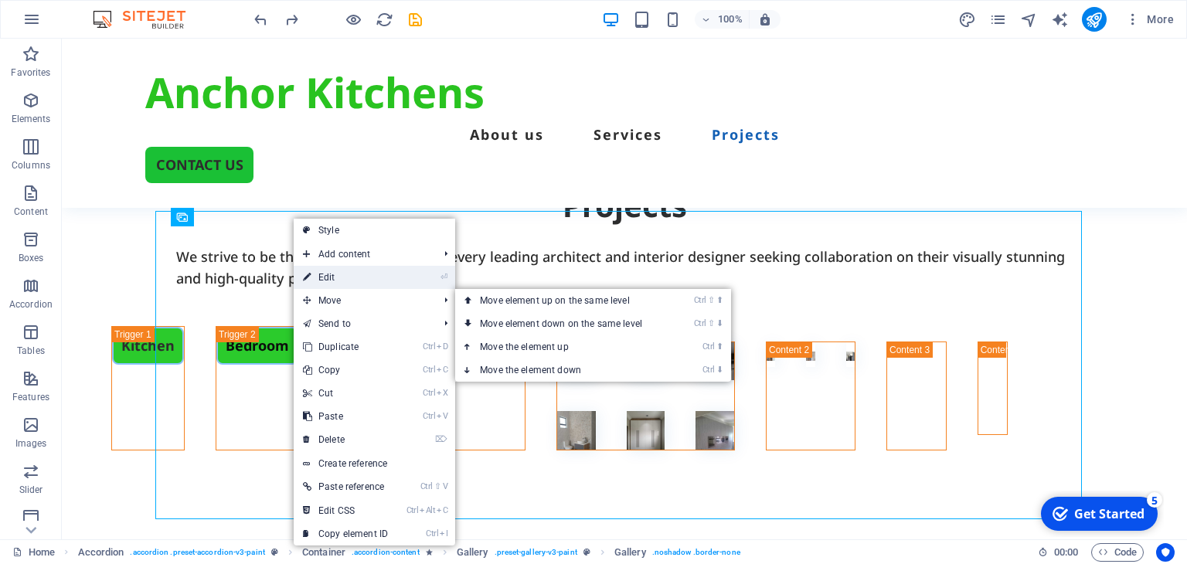
click at [330, 278] on link "⏎ Edit" at bounding box center [346, 277] width 104 height 23
select select "4"
select select "px"
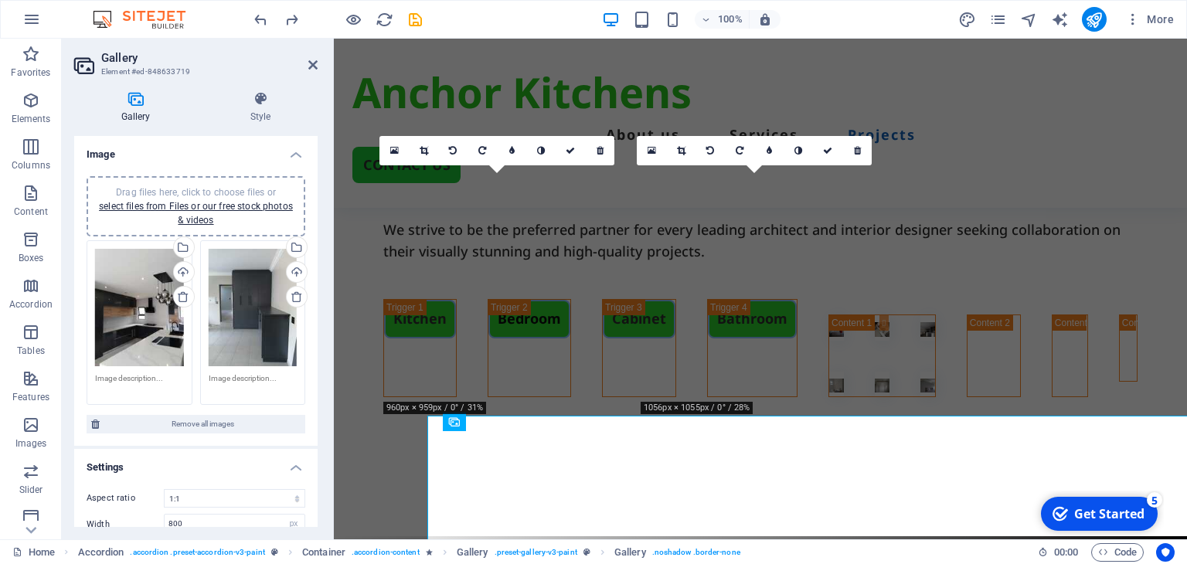
scroll to position [2967, 0]
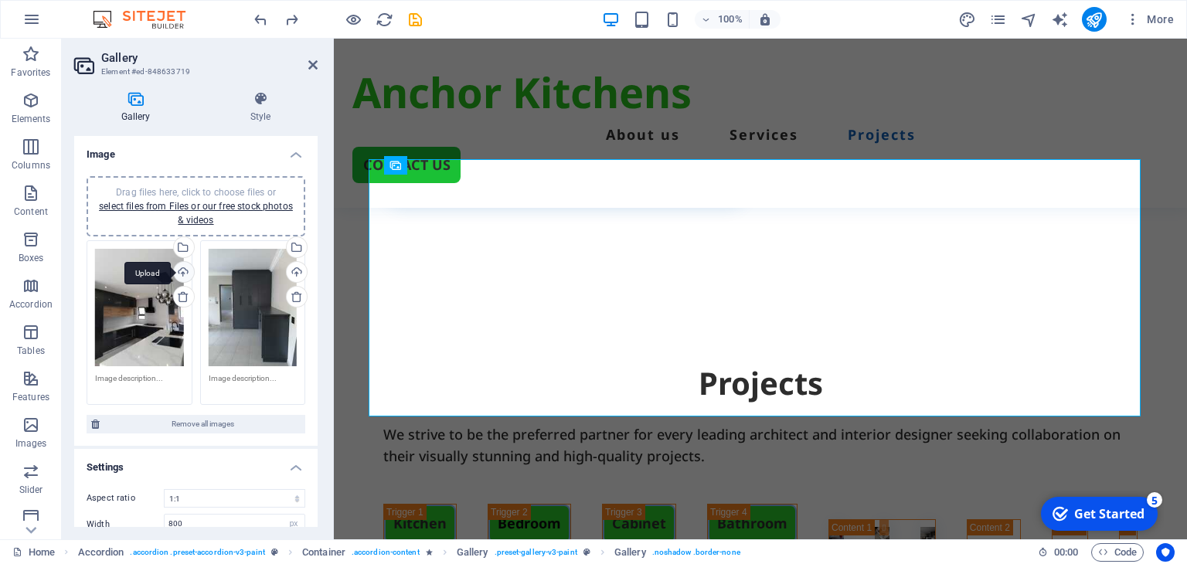
click at [179, 273] on div "Upload" at bounding box center [182, 273] width 23 height 23
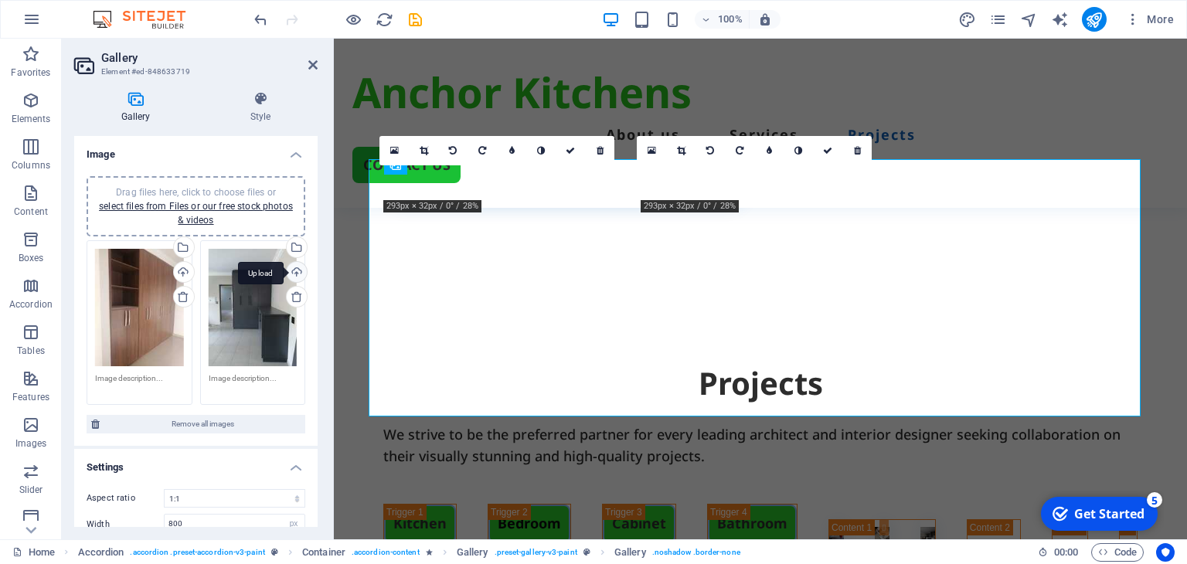
click at [292, 271] on div "Upload" at bounding box center [295, 273] width 23 height 23
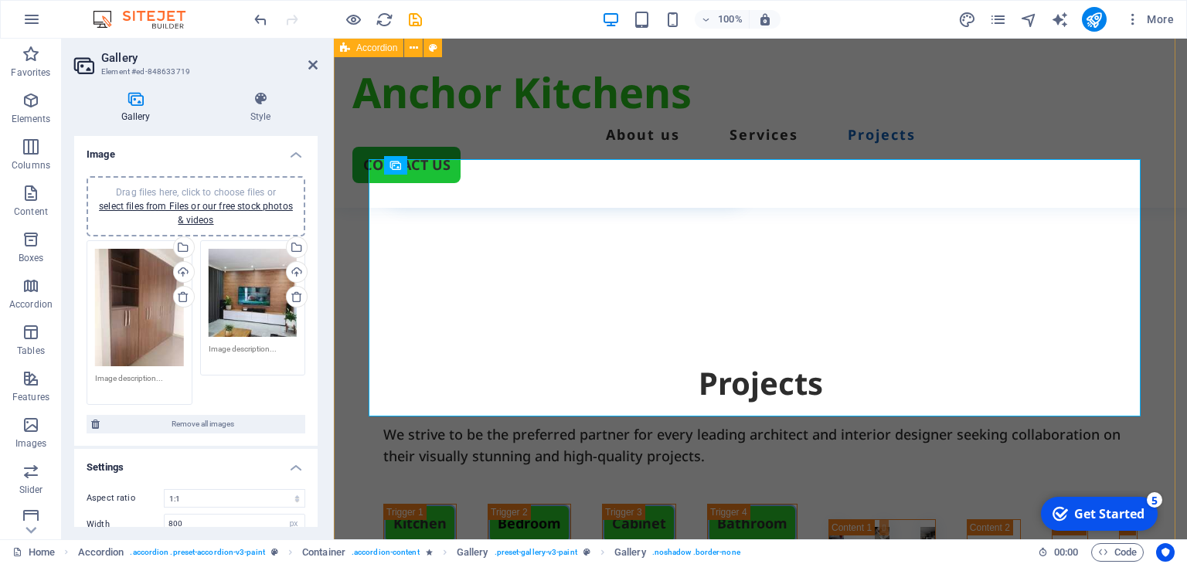
click at [1164, 485] on div "Kitchen Bedroom Cabinet Bathroom" at bounding box center [760, 574] width 853 height 179
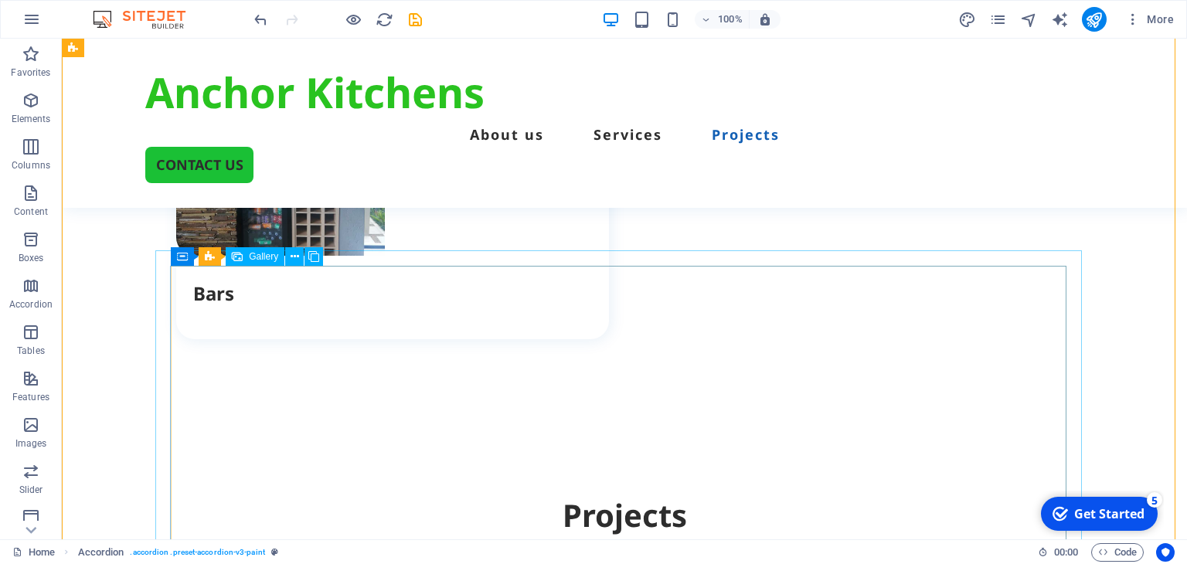
scroll to position [2863, 0]
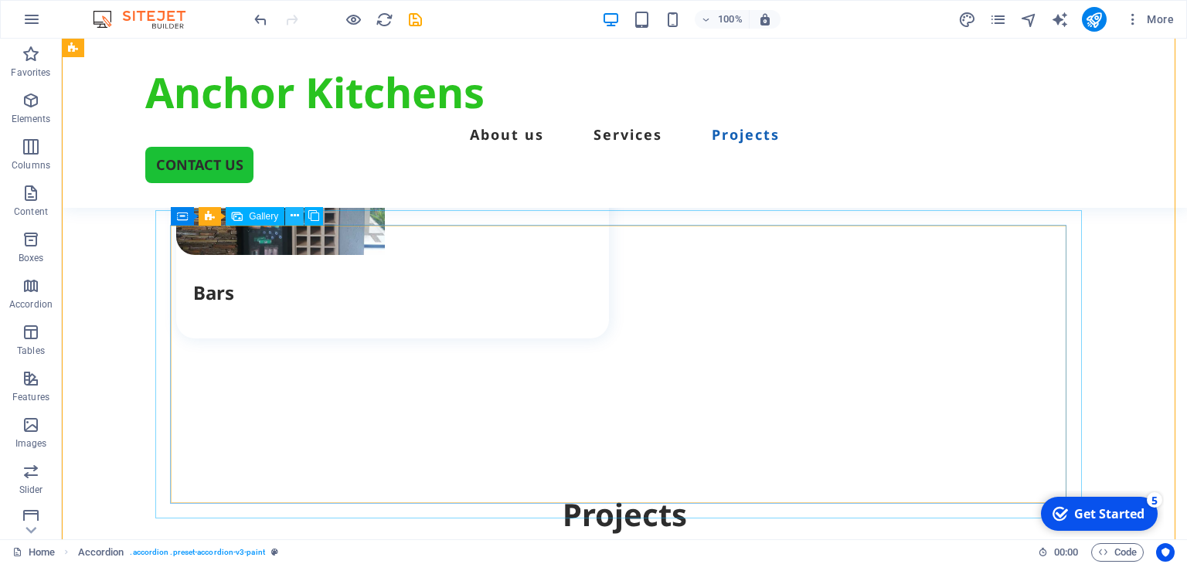
click at [294, 214] on icon at bounding box center [295, 216] width 9 height 16
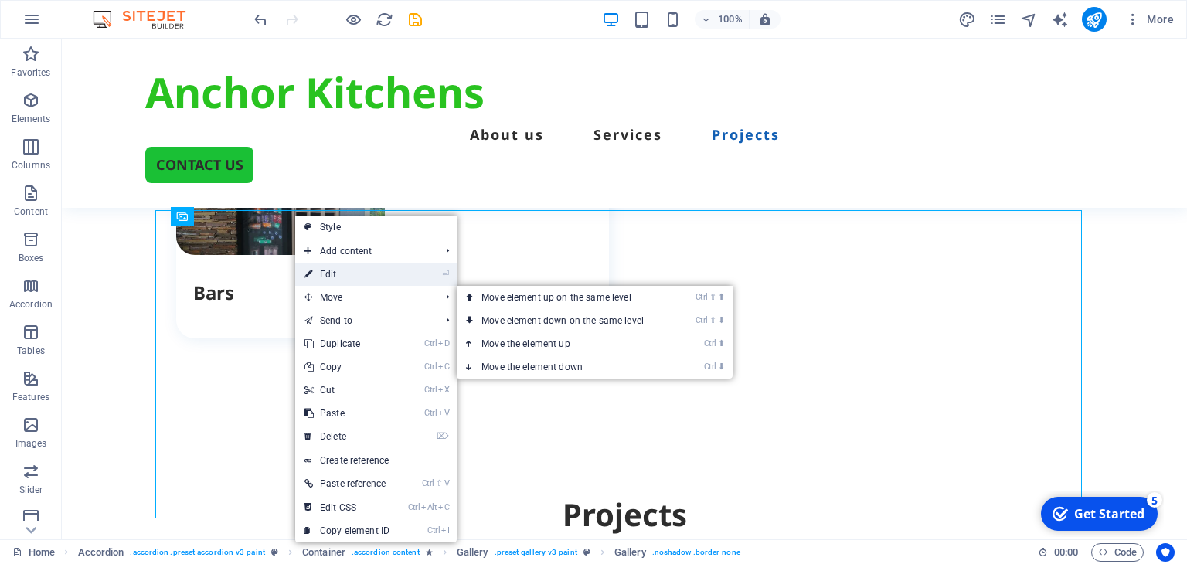
click at [337, 272] on link "⏎ Edit" at bounding box center [347, 274] width 104 height 23
select select "4"
select select "px"
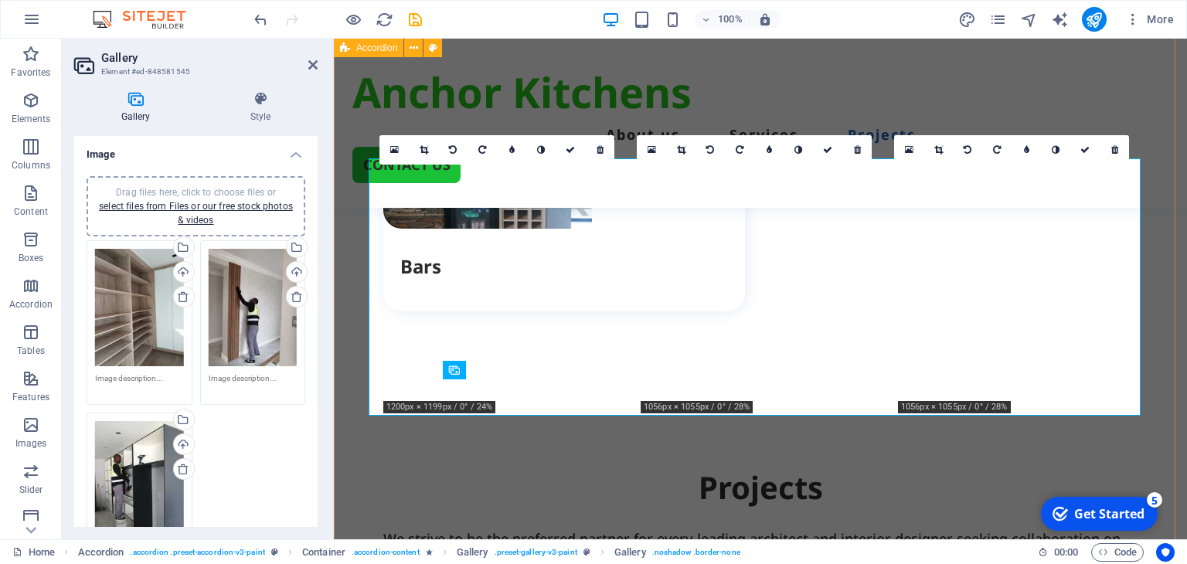
scroll to position [2709, 0]
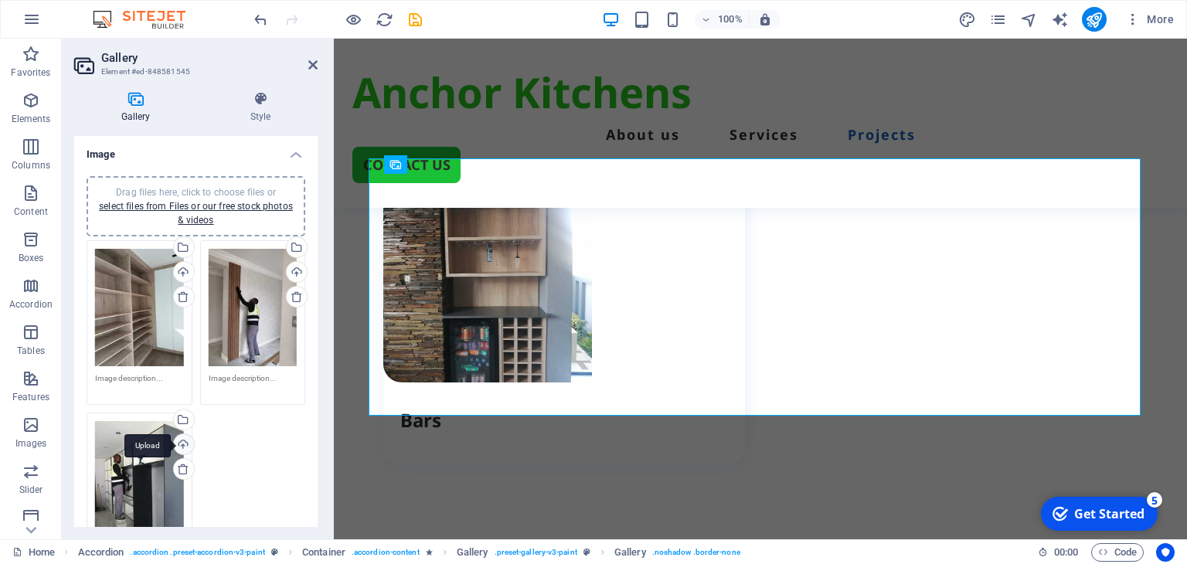
click at [182, 440] on div "Upload" at bounding box center [182, 445] width 23 height 23
click at [311, 63] on icon at bounding box center [312, 65] width 9 height 12
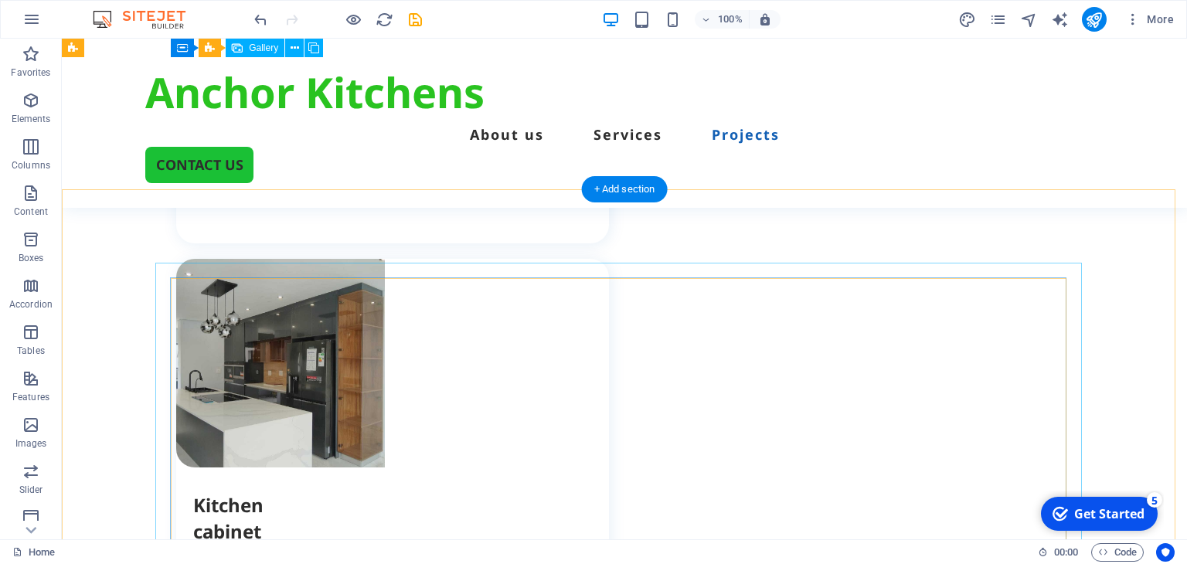
scroll to position [2167, 0]
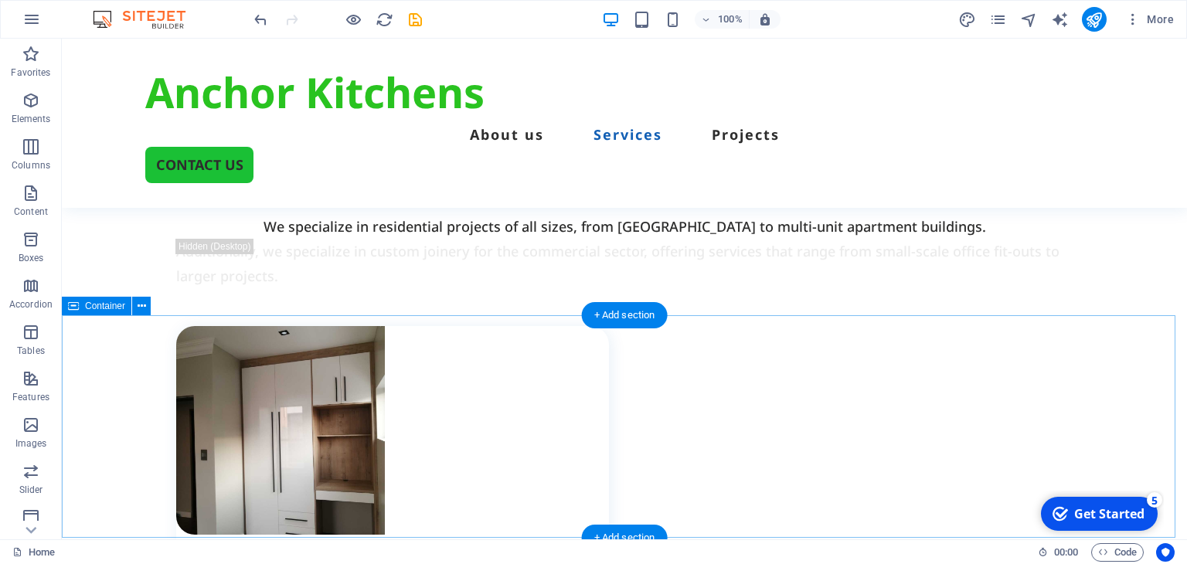
scroll to position [1626, 0]
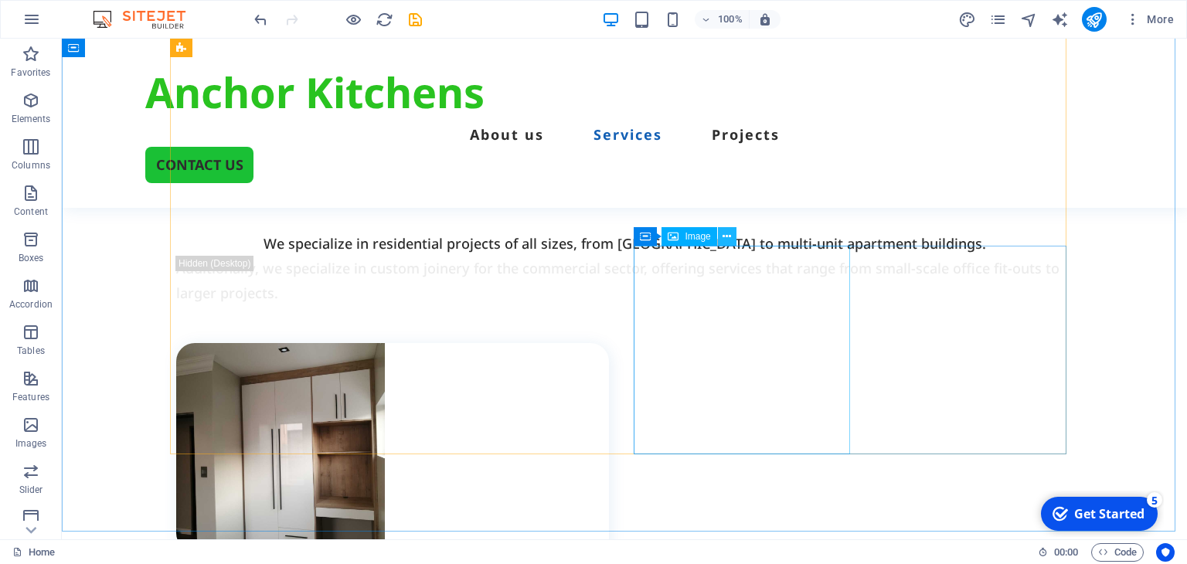
click at [729, 236] on icon at bounding box center [727, 237] width 9 height 16
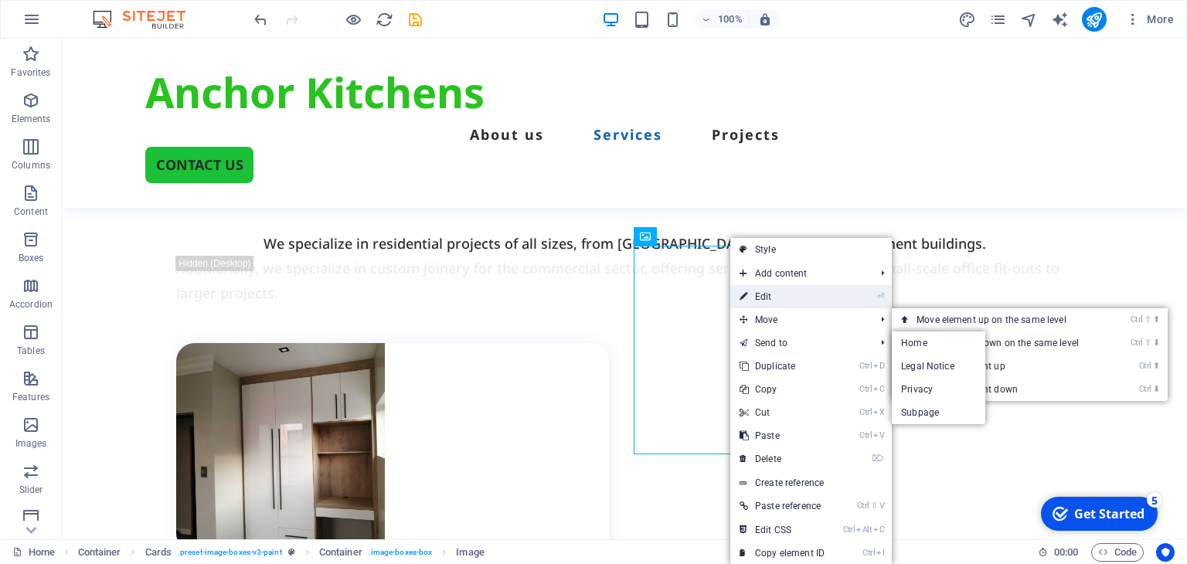
click at [781, 294] on link "⏎ Edit" at bounding box center [782, 296] width 104 height 23
select select "px"
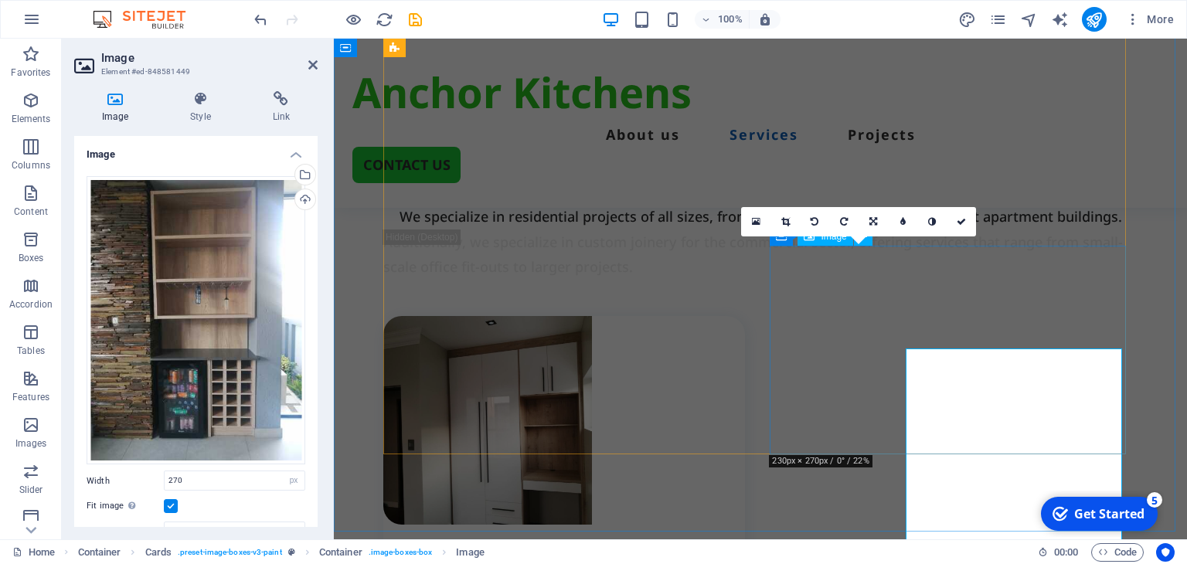
scroll to position [1524, 0]
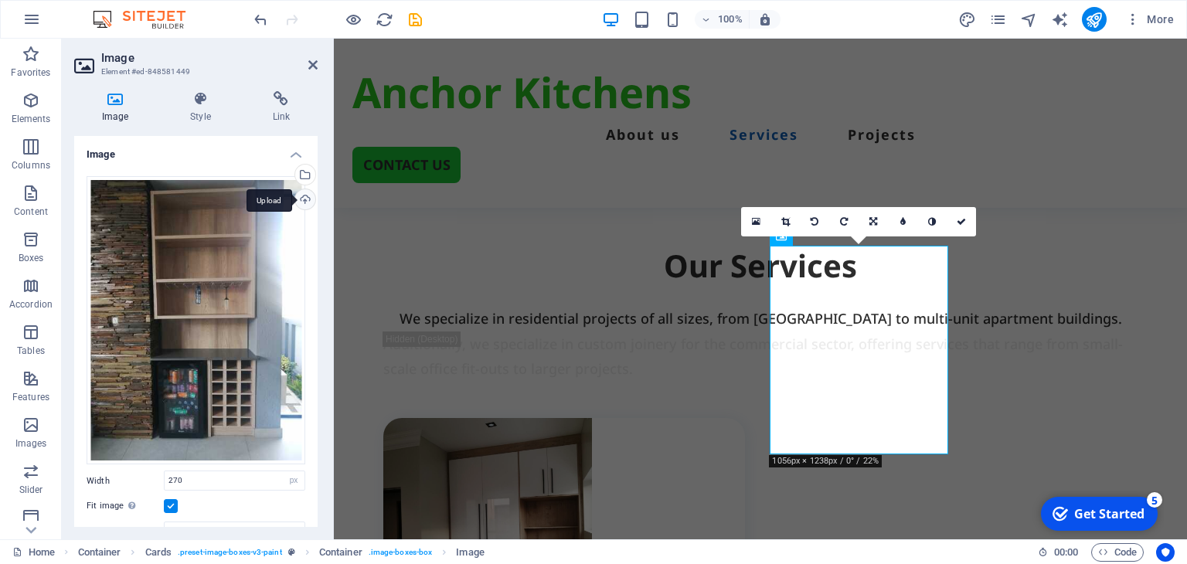
click at [304, 199] on div "Upload" at bounding box center [303, 200] width 23 height 23
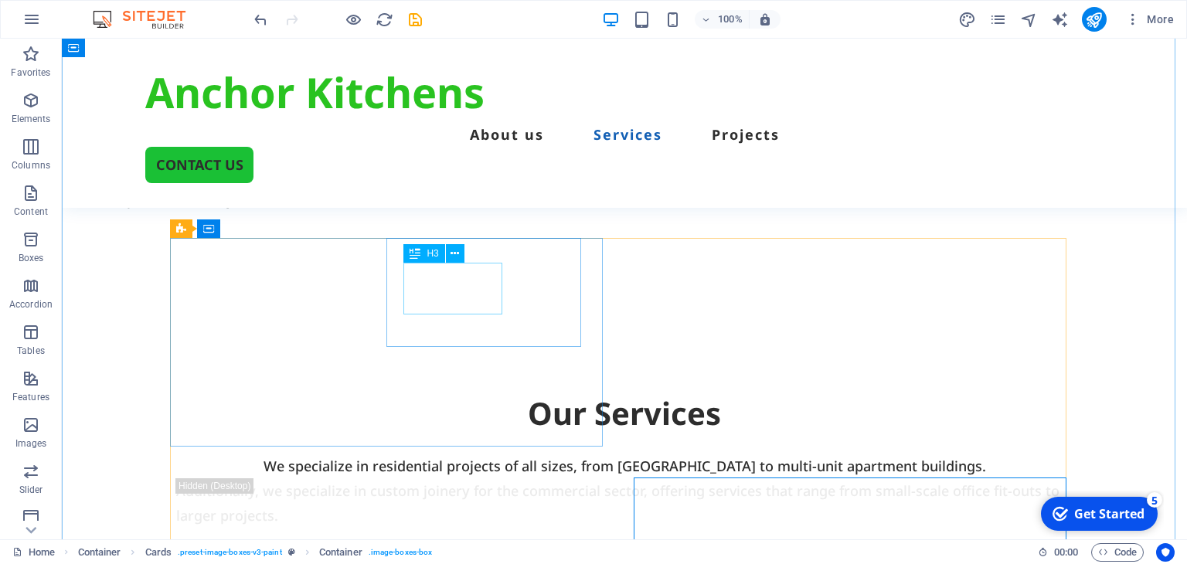
scroll to position [1394, 0]
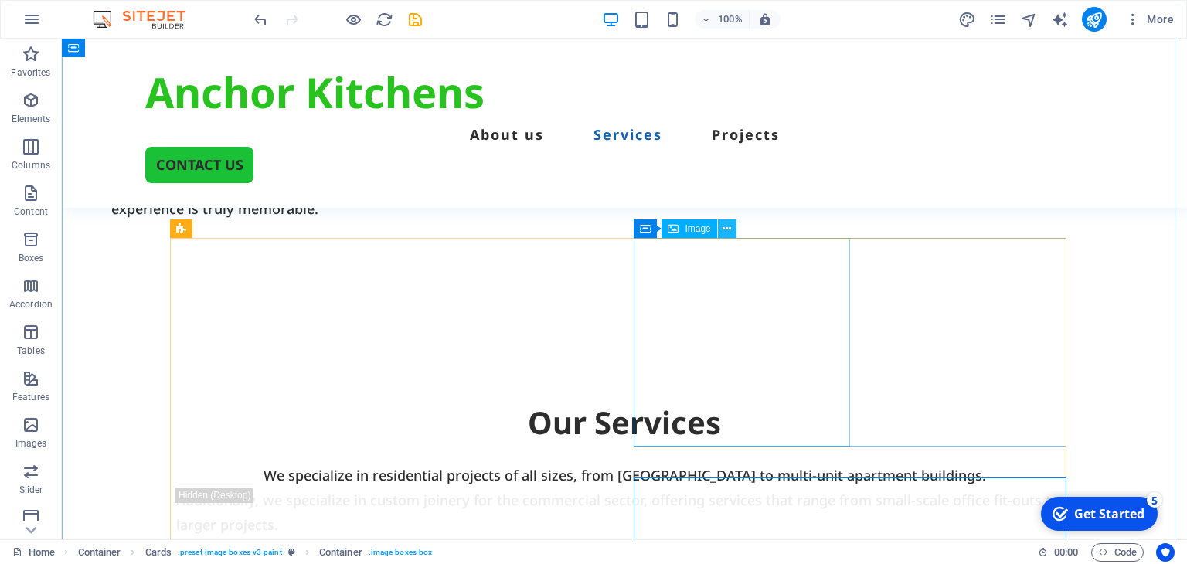
click at [722, 230] on button at bounding box center [727, 228] width 19 height 19
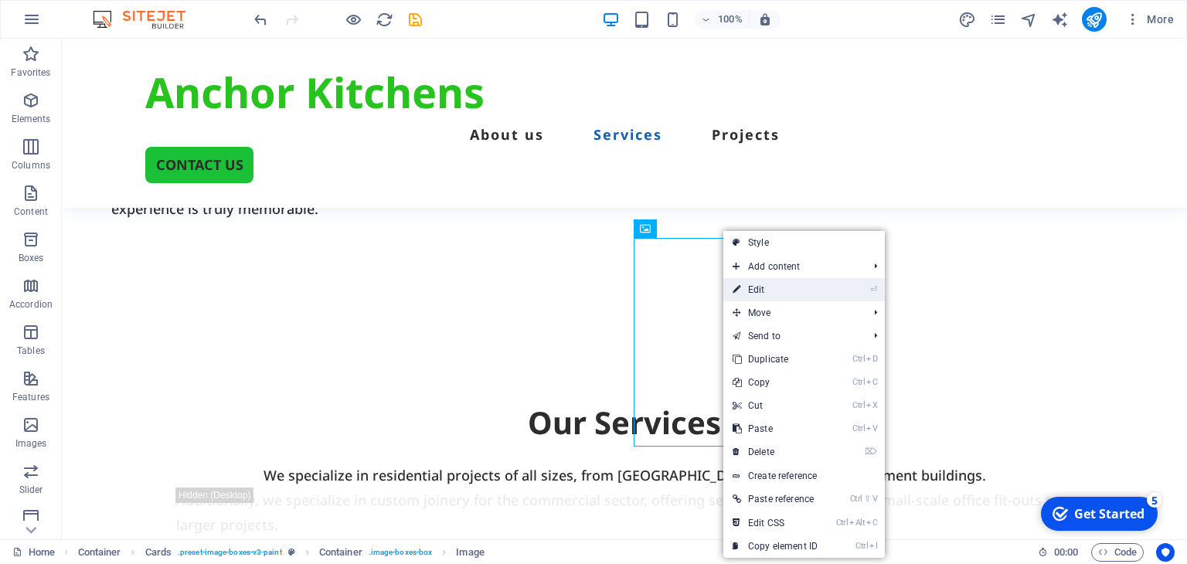
click at [766, 291] on link "⏎ Edit" at bounding box center [775, 289] width 104 height 23
select select "px"
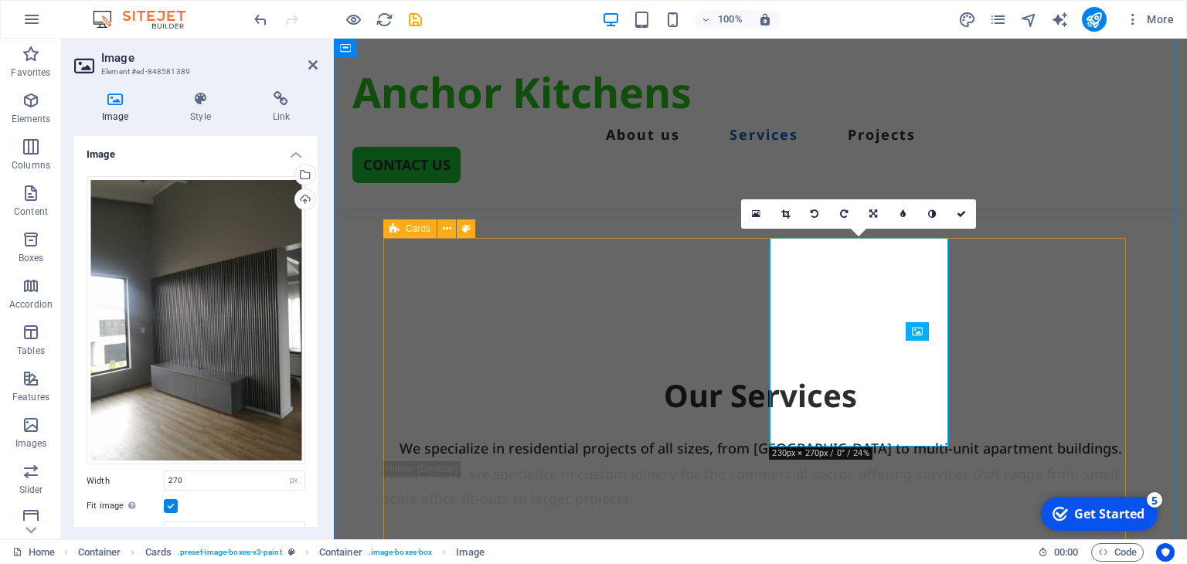
scroll to position [1292, 0]
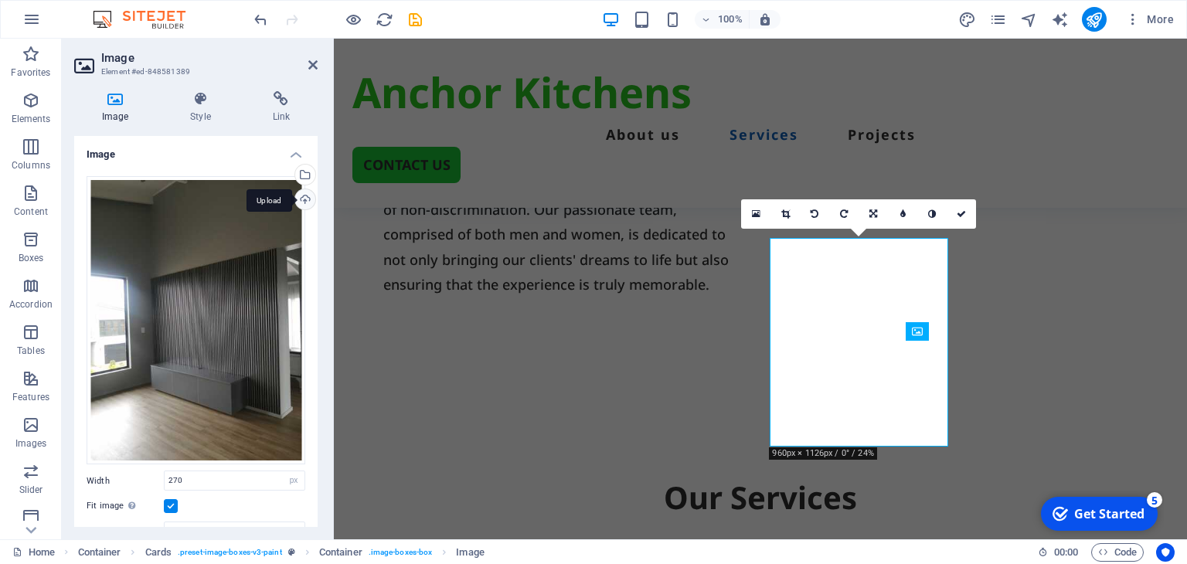
click at [298, 198] on div "Upload" at bounding box center [303, 200] width 23 height 23
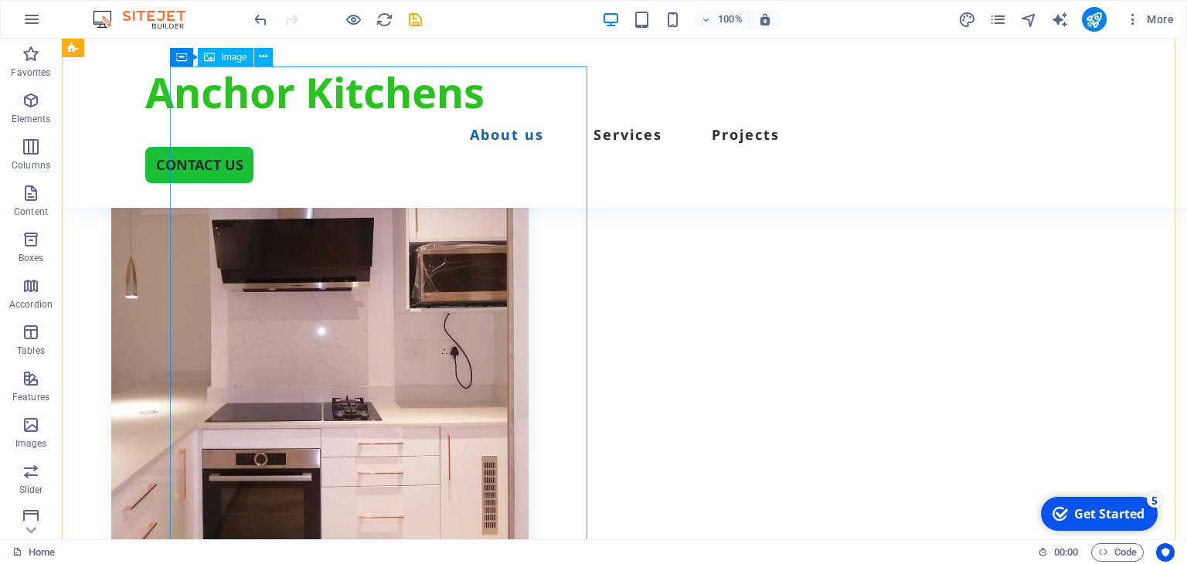
scroll to position [309, 0]
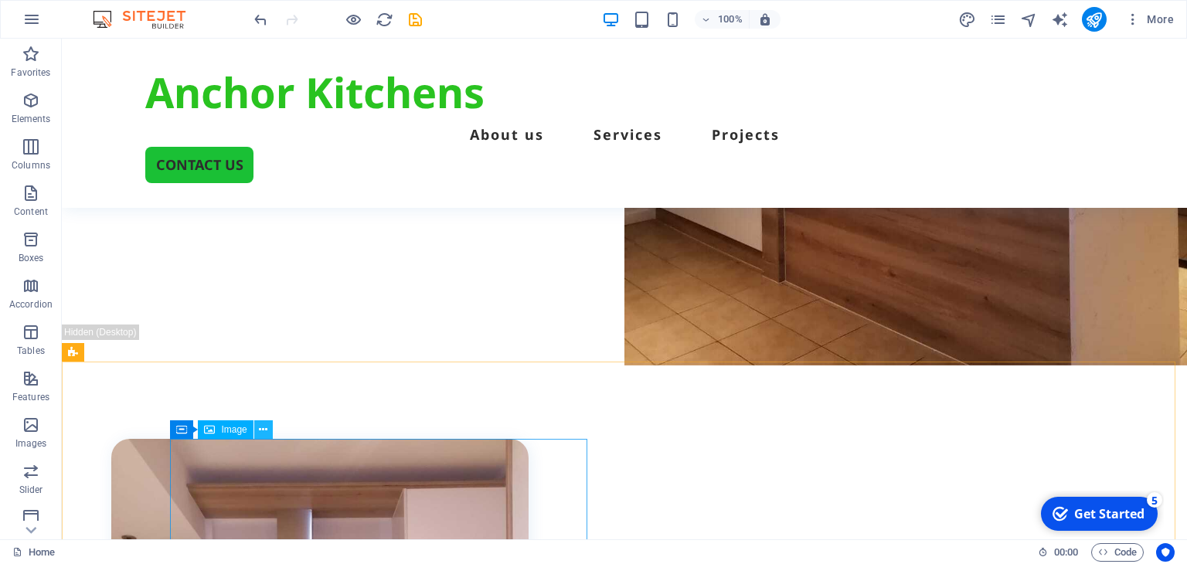
click at [260, 432] on icon at bounding box center [263, 430] width 9 height 16
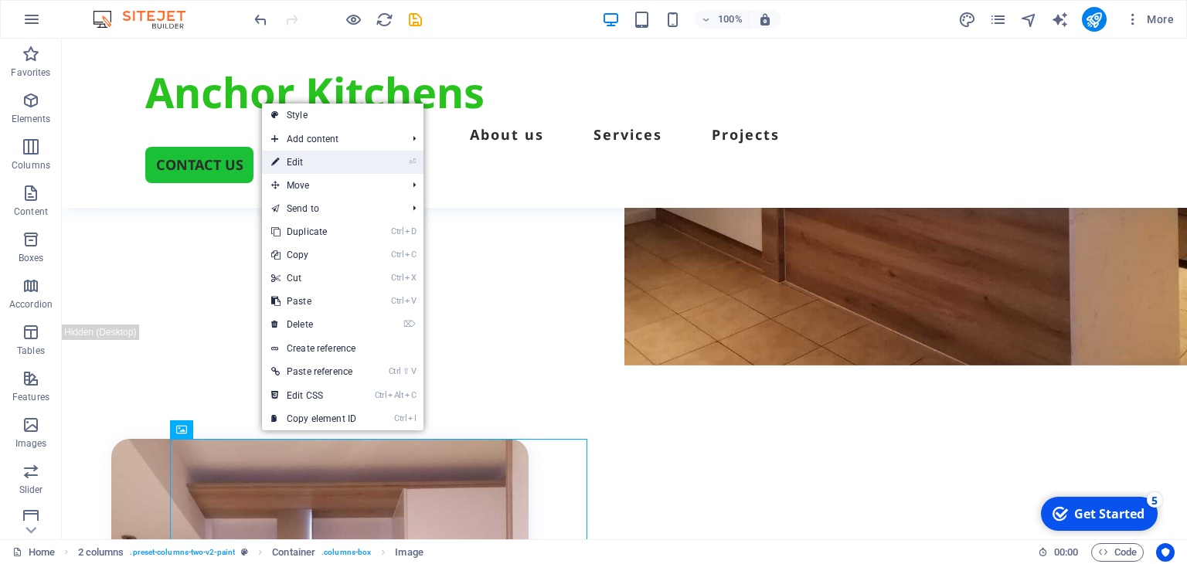
click at [305, 166] on link "⏎ Edit" at bounding box center [314, 162] width 104 height 23
select select "%"
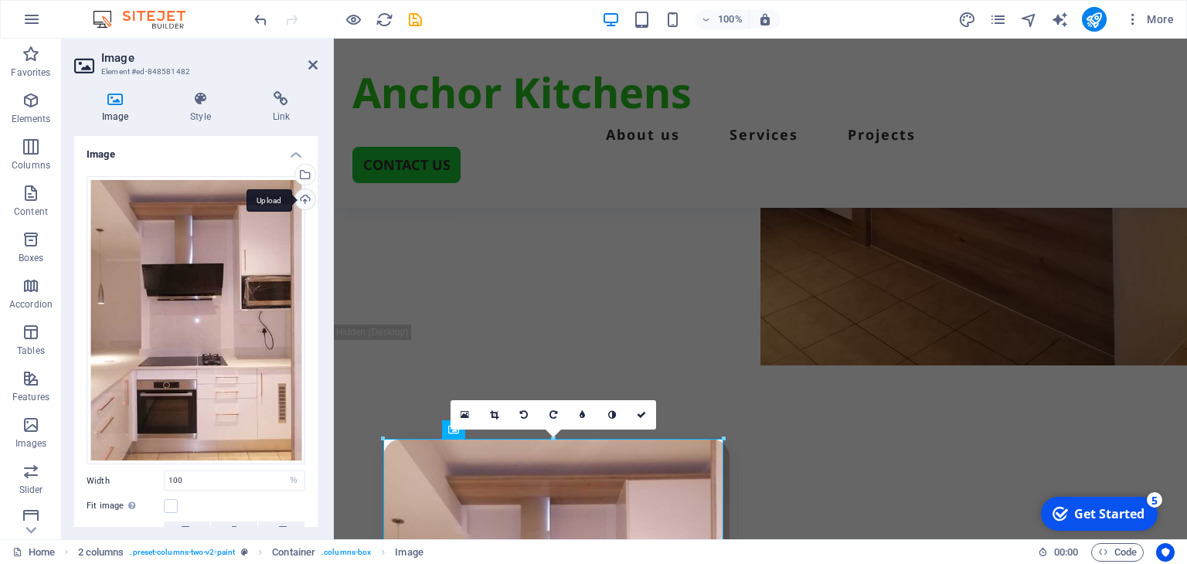
click at [303, 198] on div "Upload" at bounding box center [303, 200] width 23 height 23
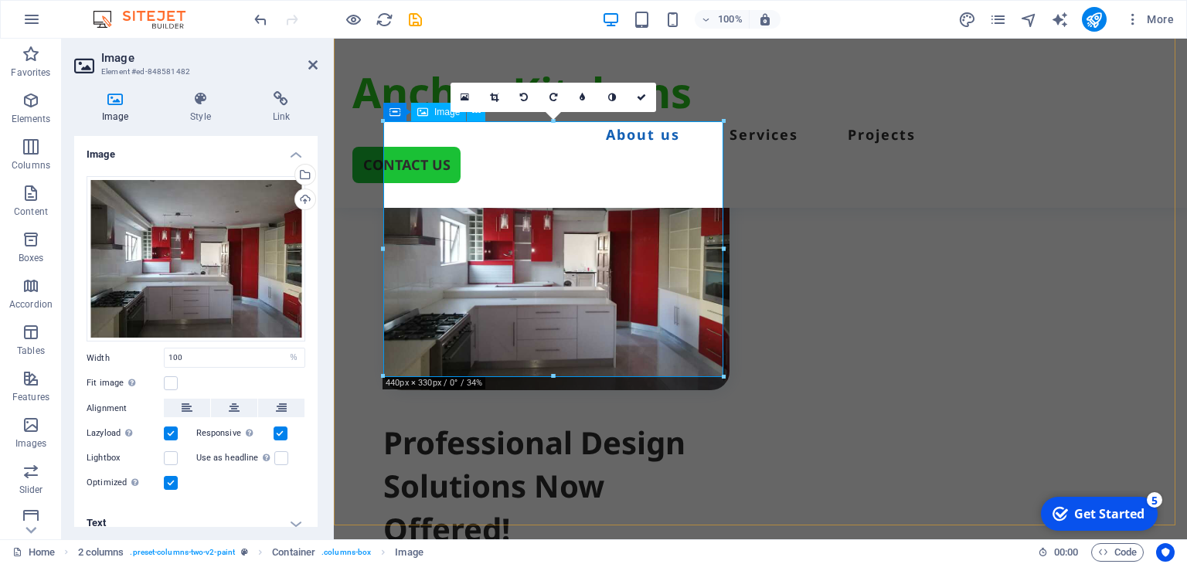
scroll to position [773, 0]
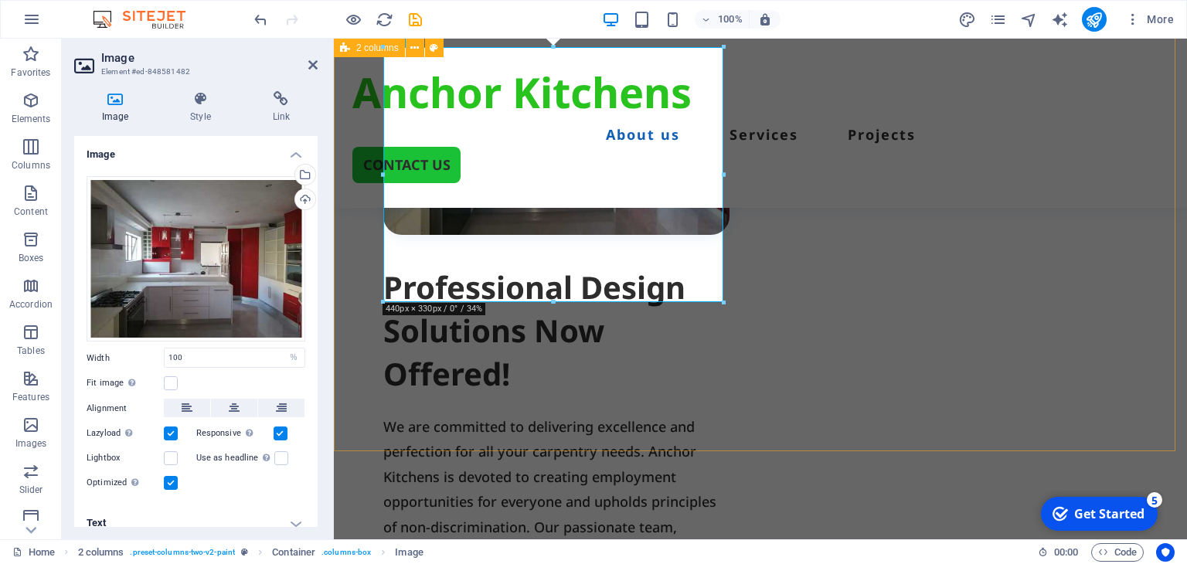
click at [590, 425] on div "Professional Design Solutions Now Offered! We are committed to delivering excel…" at bounding box center [760, 307] width 853 height 818
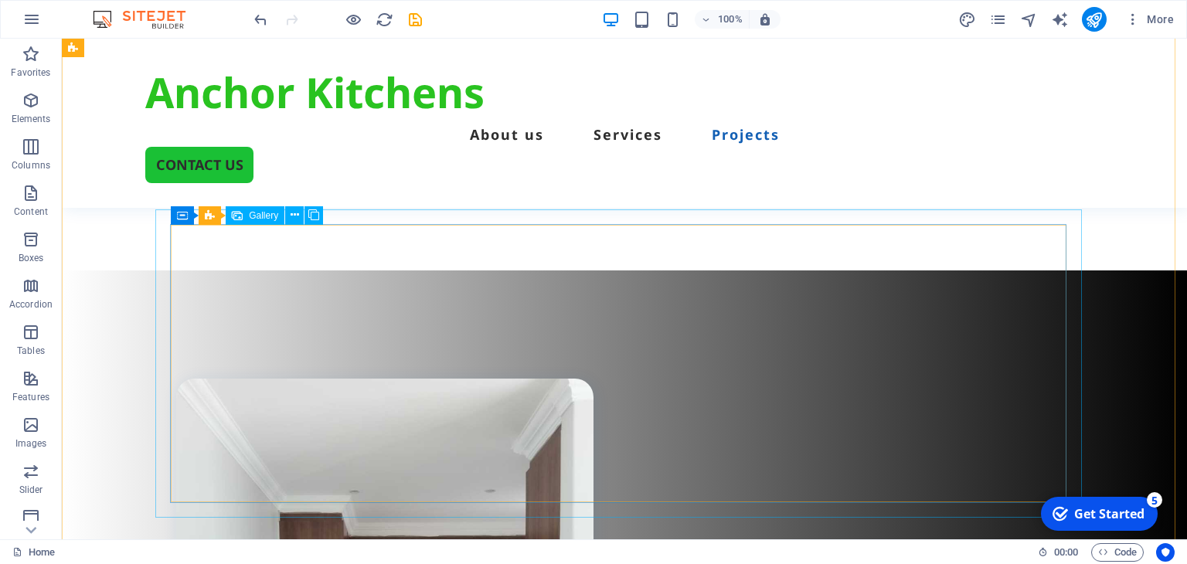
scroll to position [3175, 0]
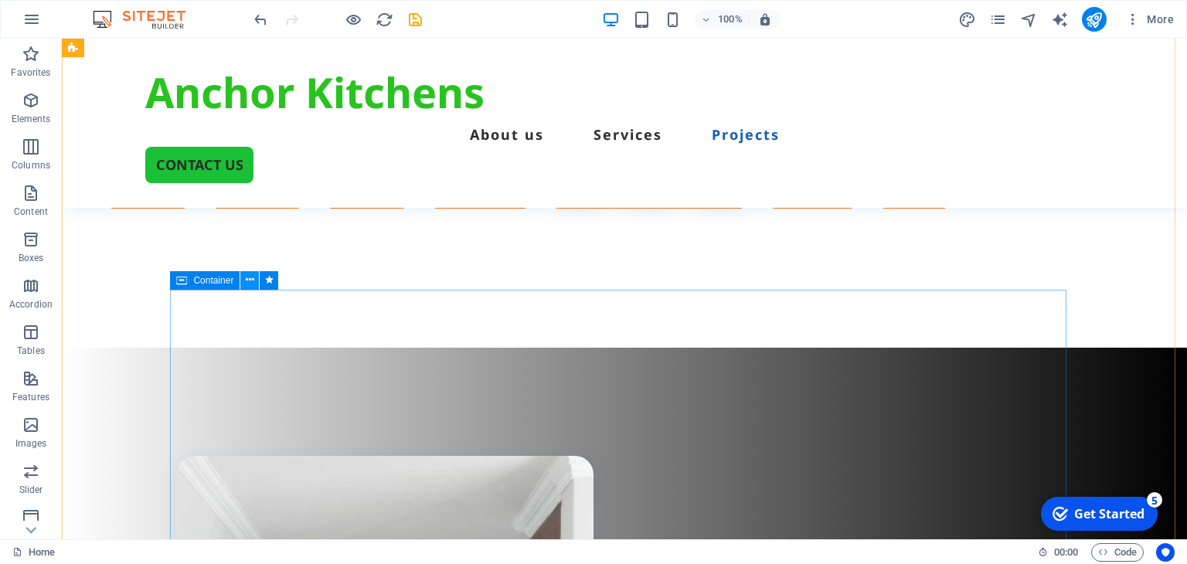
click at [250, 282] on icon at bounding box center [250, 280] width 9 height 16
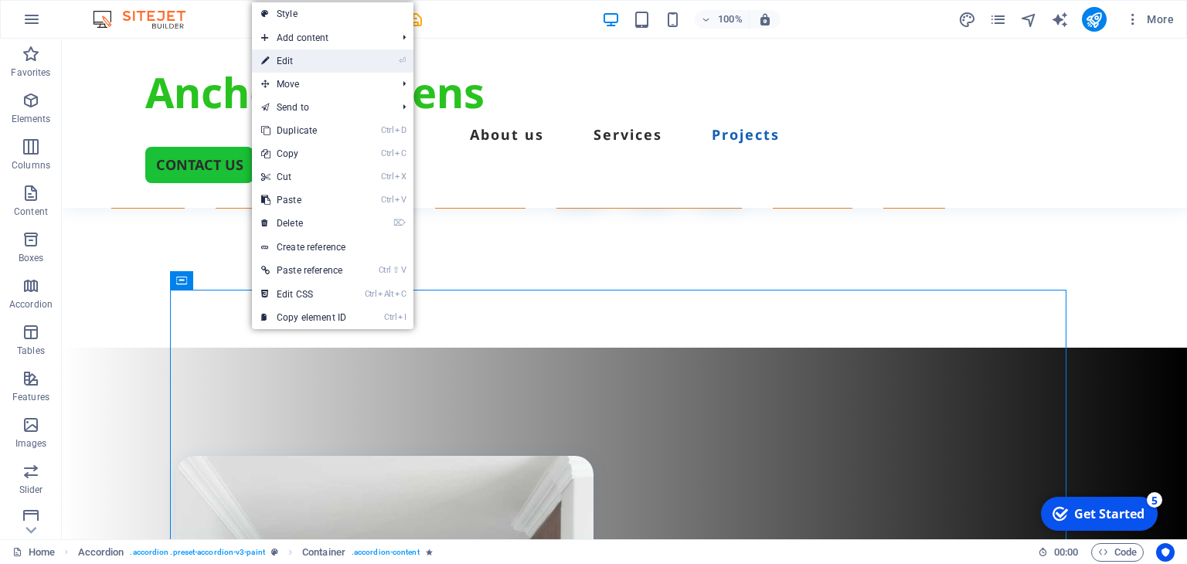
click at [302, 66] on link "⏎ Edit" at bounding box center [304, 60] width 104 height 23
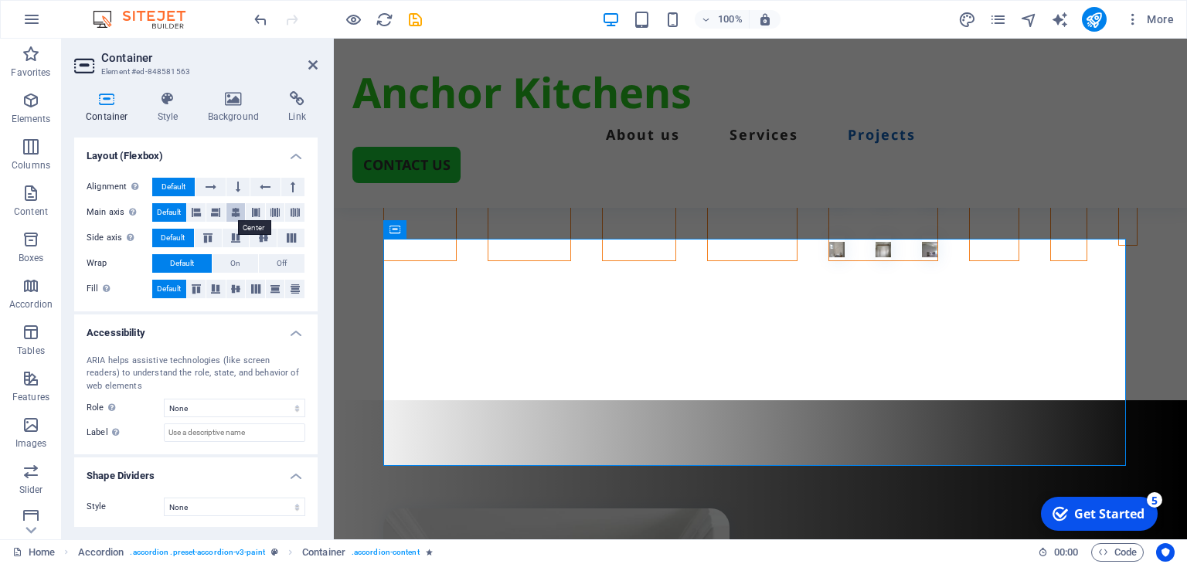
scroll to position [0, 0]
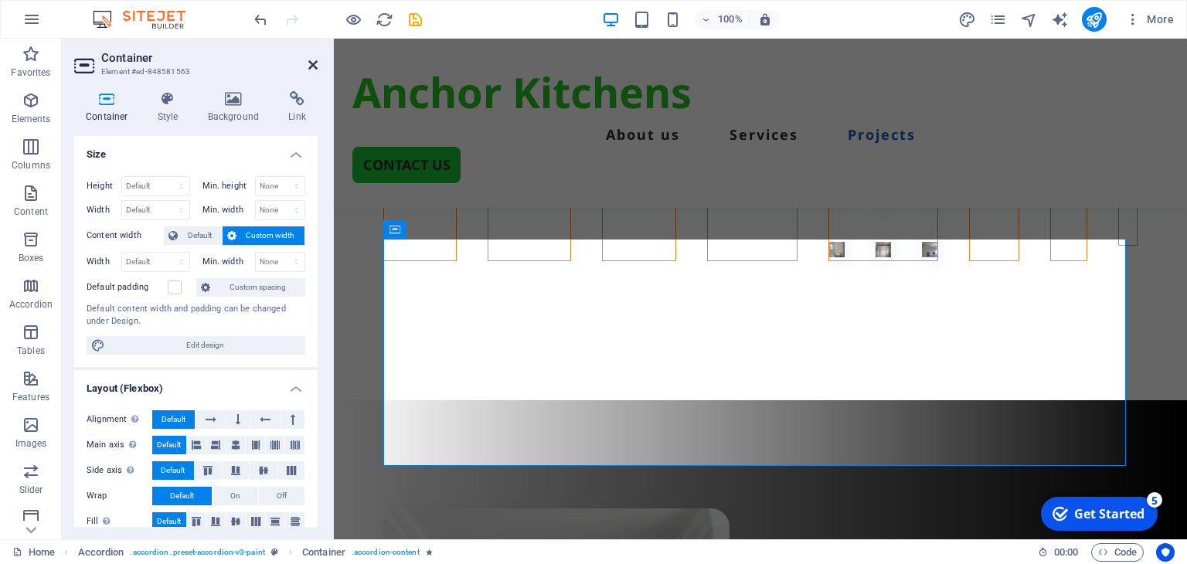
click at [311, 60] on icon at bounding box center [312, 65] width 9 height 12
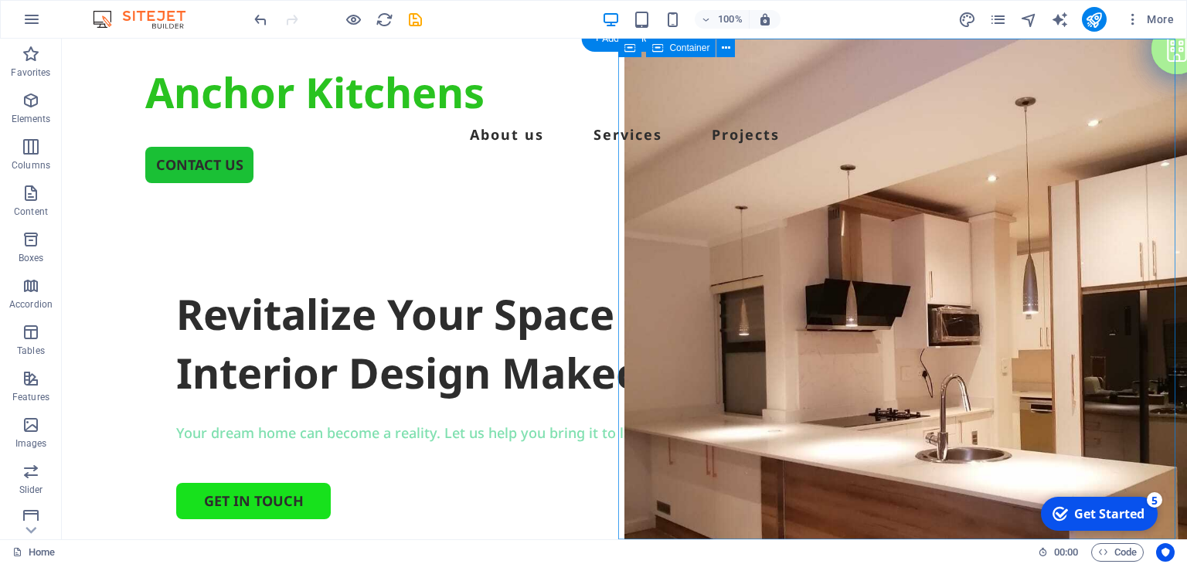
select select "vh"
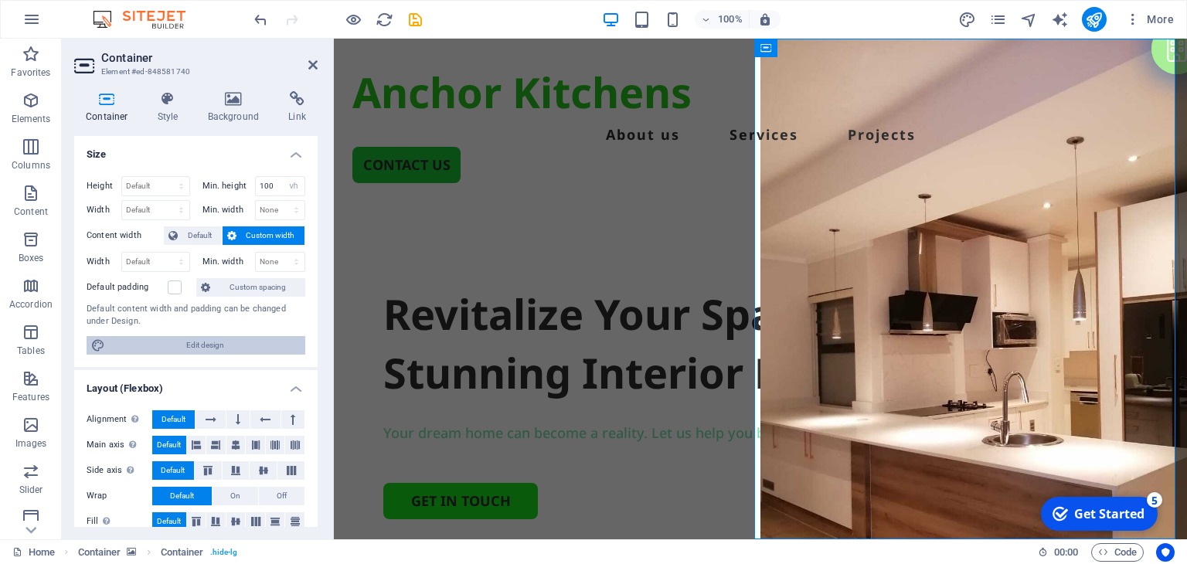
click at [229, 339] on span "Edit design" at bounding box center [205, 345] width 191 height 19
select select "px"
select select "500"
select select "px"
select select "rem"
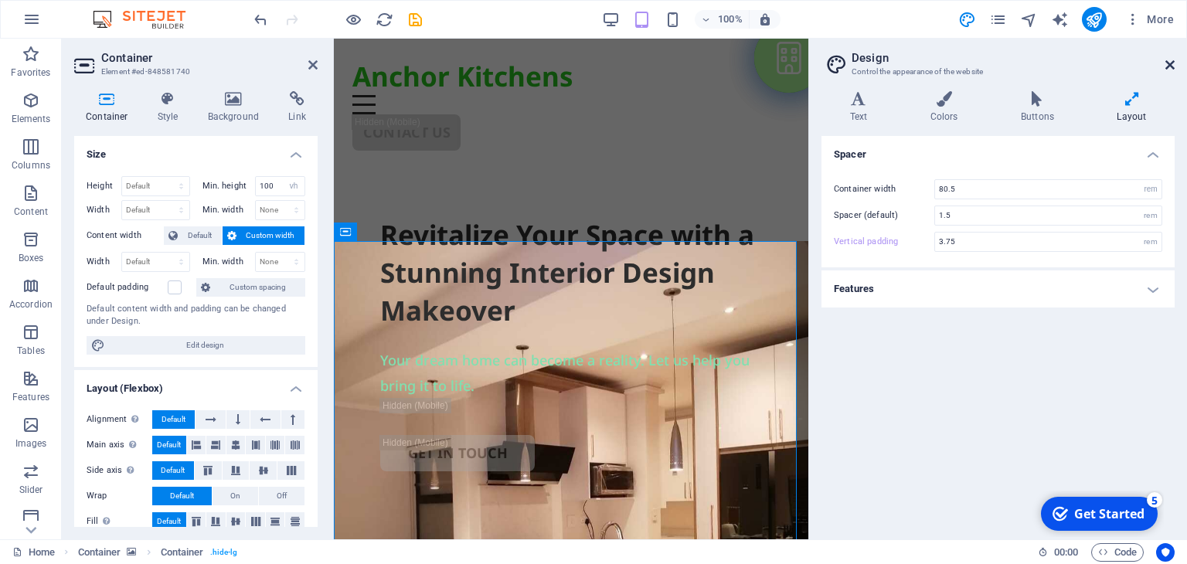
click at [1170, 63] on icon at bounding box center [1169, 65] width 9 height 12
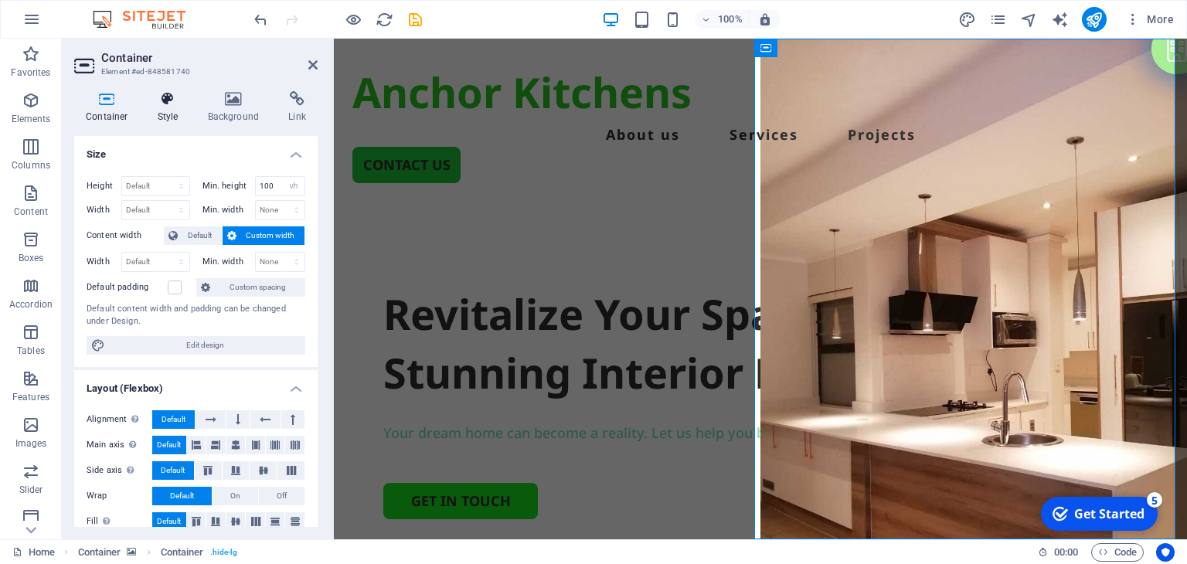
click at [164, 104] on icon at bounding box center [168, 98] width 44 height 15
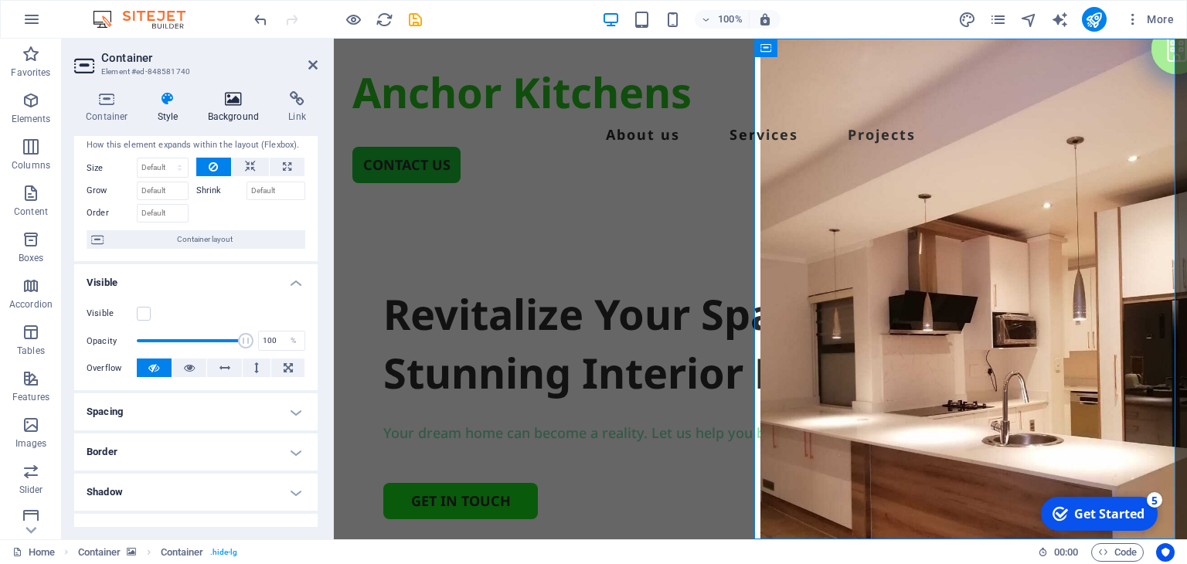
scroll to position [30, 0]
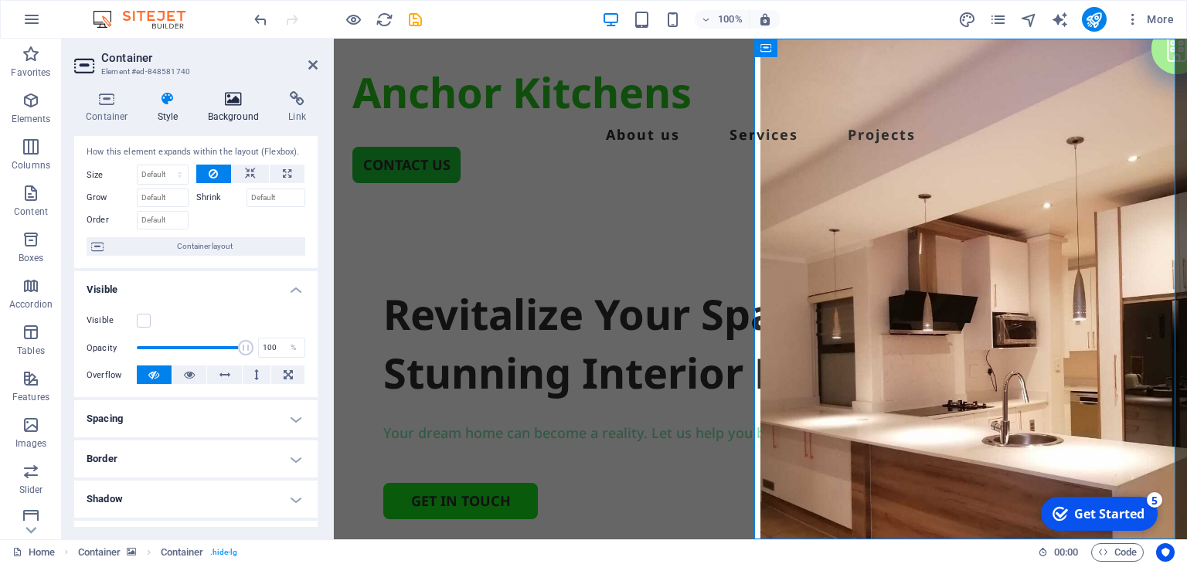
click at [247, 108] on h4 "Background" at bounding box center [236, 107] width 81 height 32
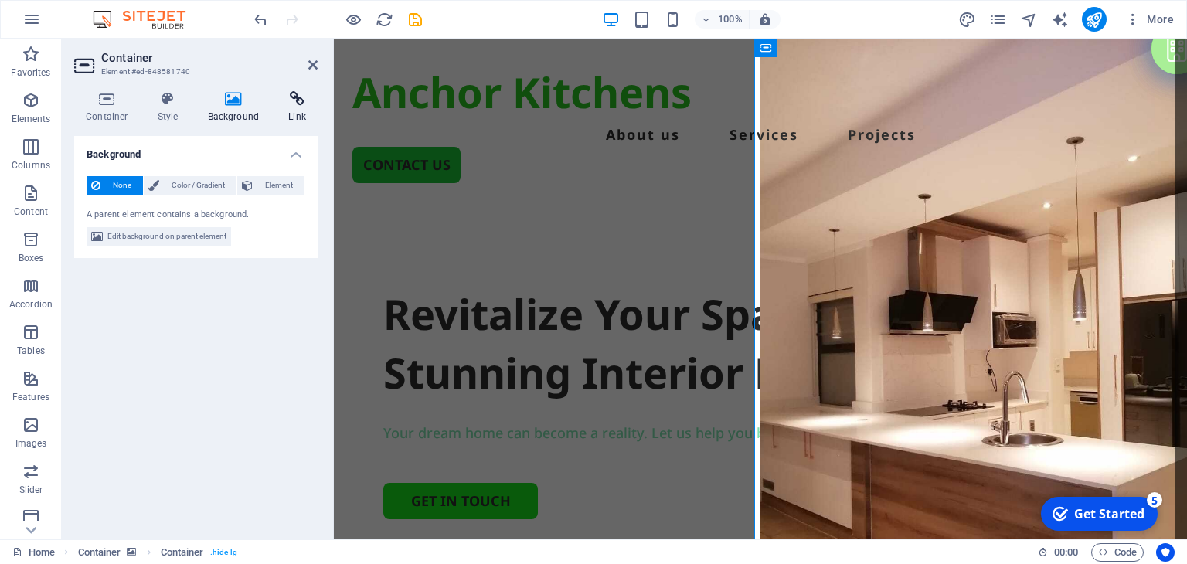
click at [292, 104] on icon at bounding box center [297, 98] width 41 height 15
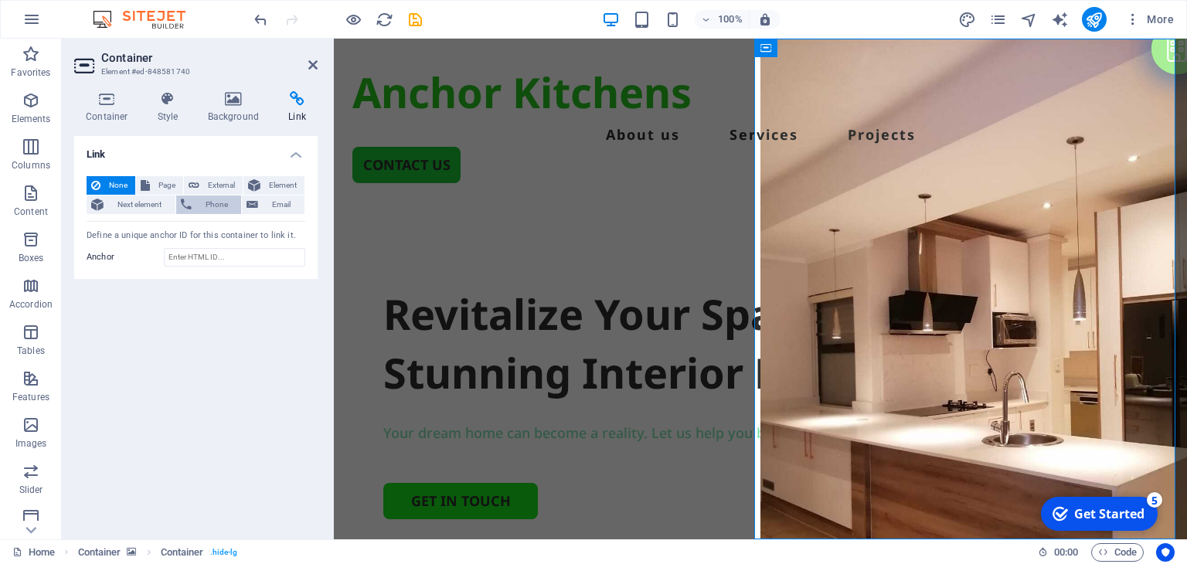
click at [219, 204] on span "Phone" at bounding box center [216, 205] width 41 height 19
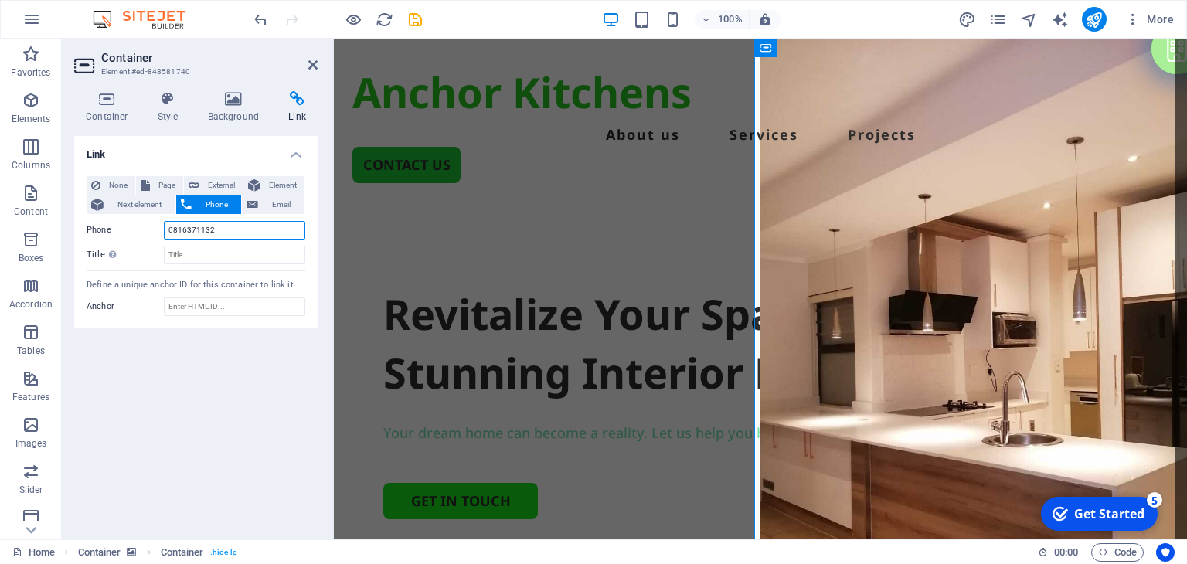
type input "0816371132"
click at [280, 339] on div "Link None Page External Element Next element Phone Email Page Home Legal Notice…" at bounding box center [195, 331] width 243 height 391
drag, startPoint x: 312, startPoint y: 63, endPoint x: 250, endPoint y: 24, distance: 73.6
click at [312, 63] on icon at bounding box center [312, 65] width 9 height 12
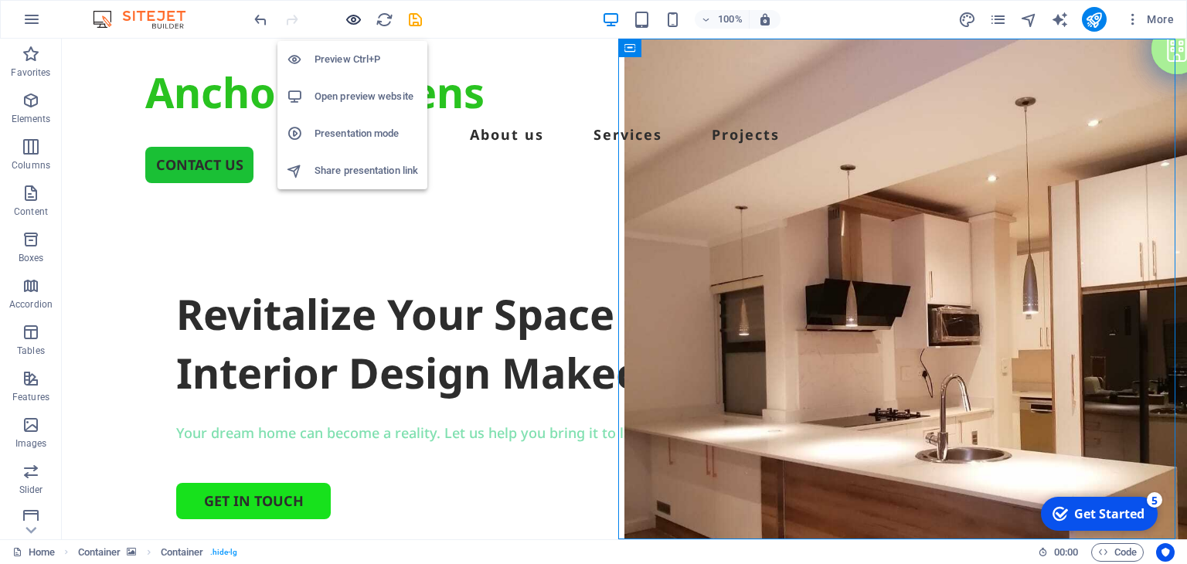
click at [356, 18] on icon "button" at bounding box center [354, 20] width 18 height 18
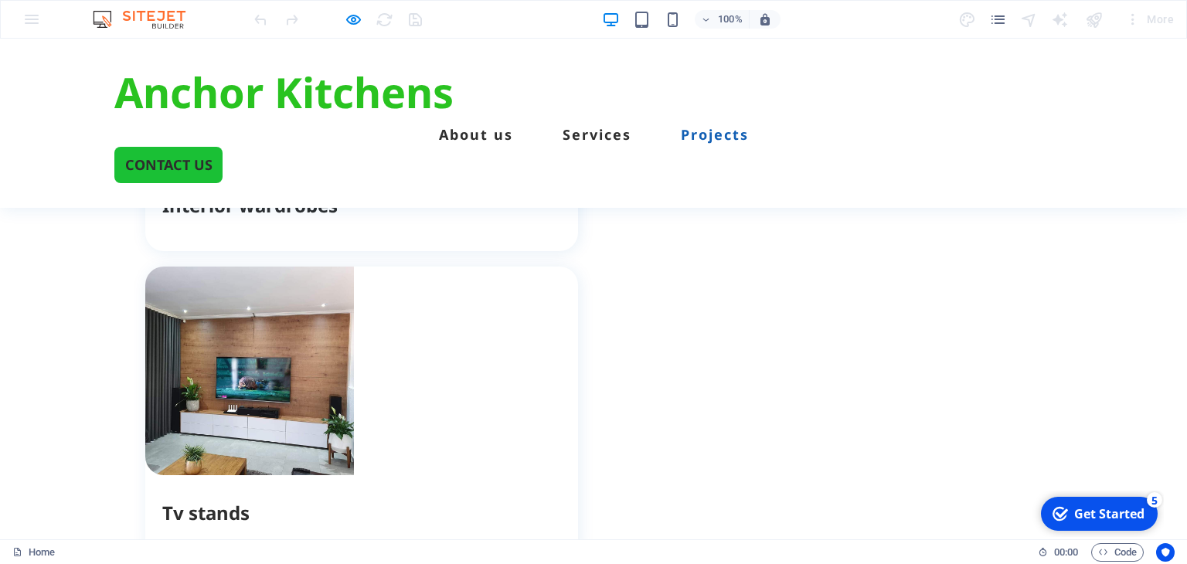
scroll to position [1932, 0]
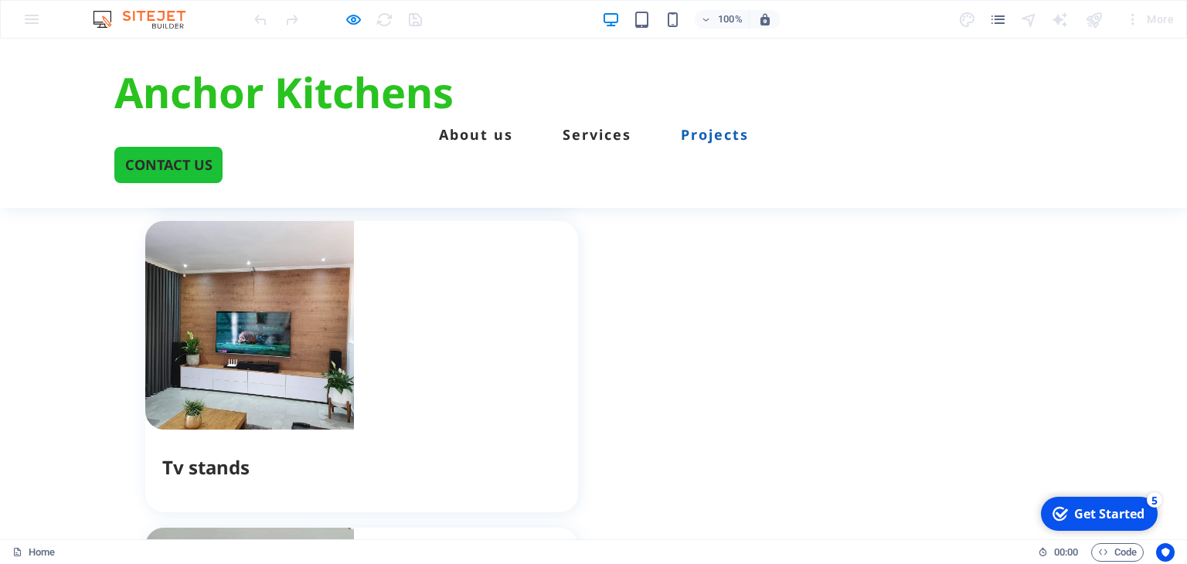
scroll to position [1700, 0]
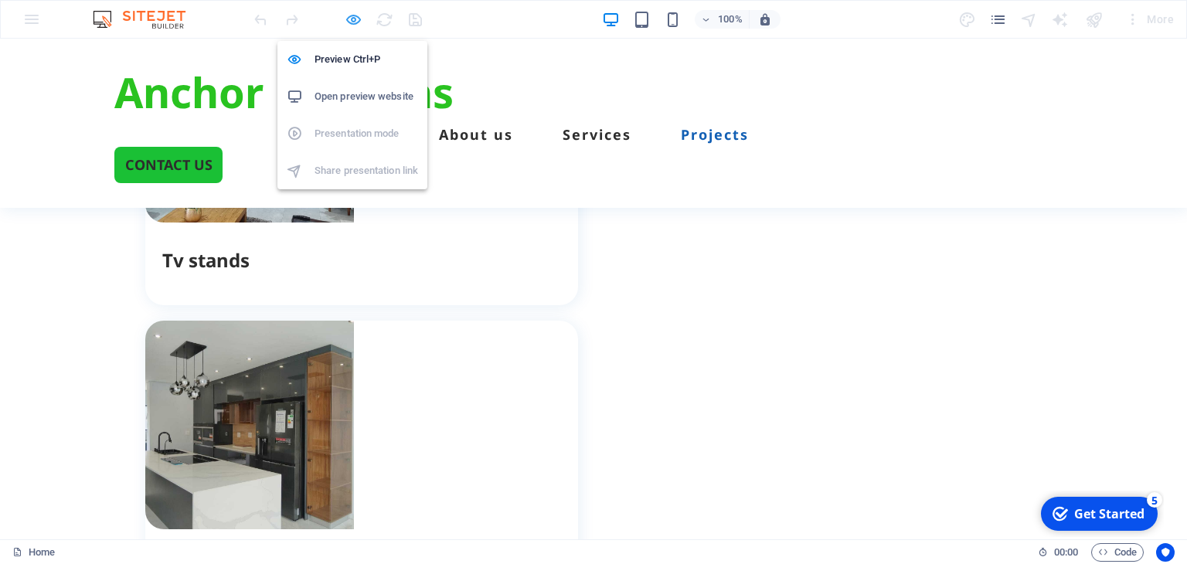
click at [353, 20] on icon "button" at bounding box center [354, 20] width 18 height 18
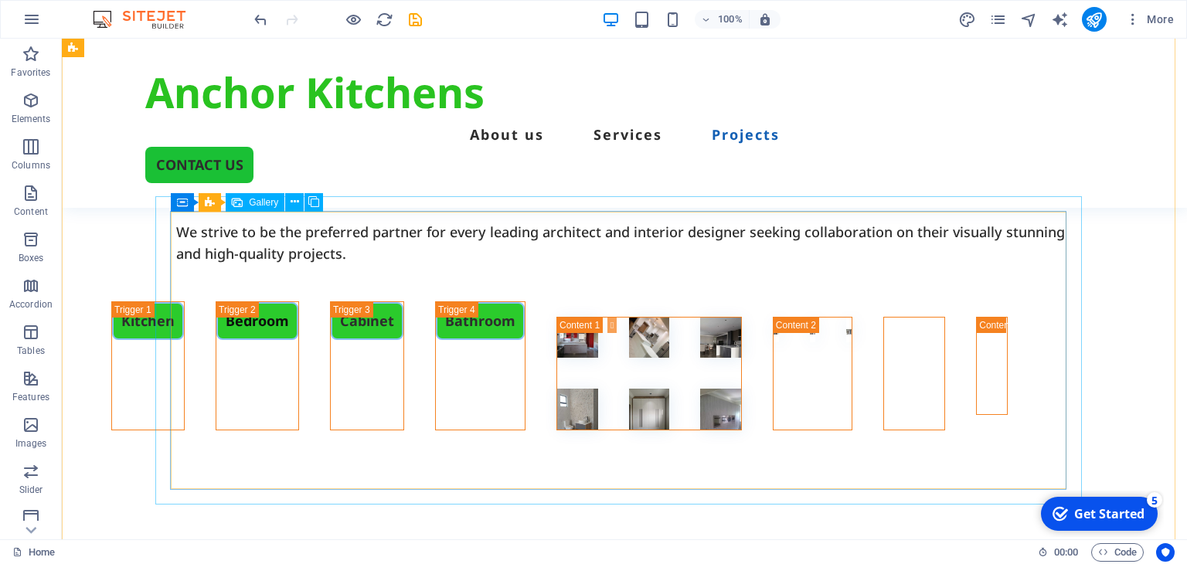
scroll to position [2999, 0]
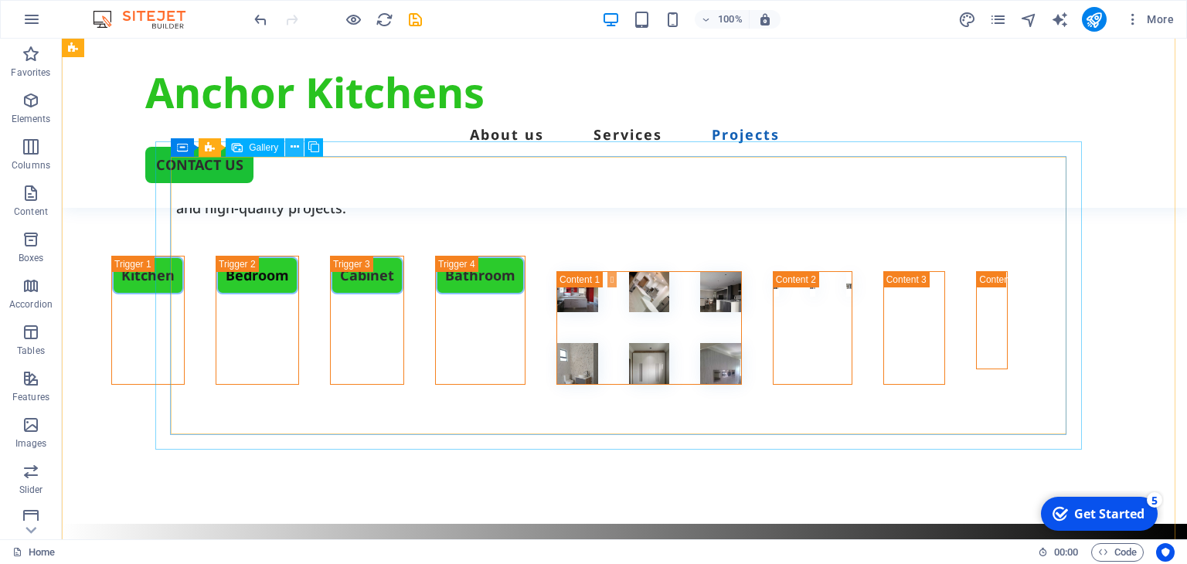
click at [289, 145] on button at bounding box center [294, 147] width 19 height 19
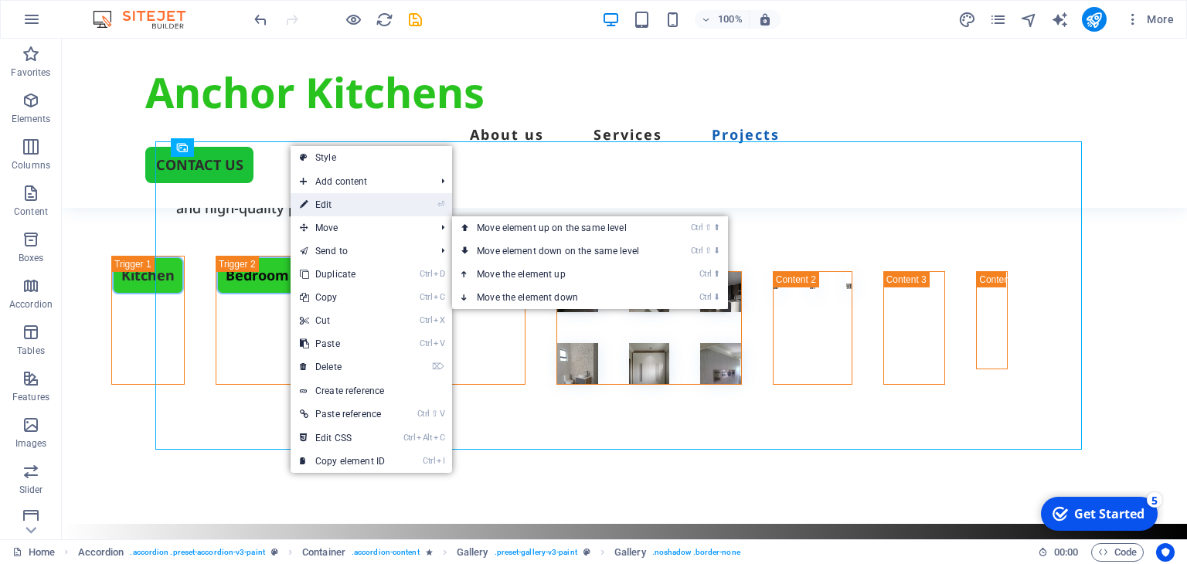
click at [333, 207] on link "⏎ Edit" at bounding box center [343, 204] width 104 height 23
select select "4"
select select "px"
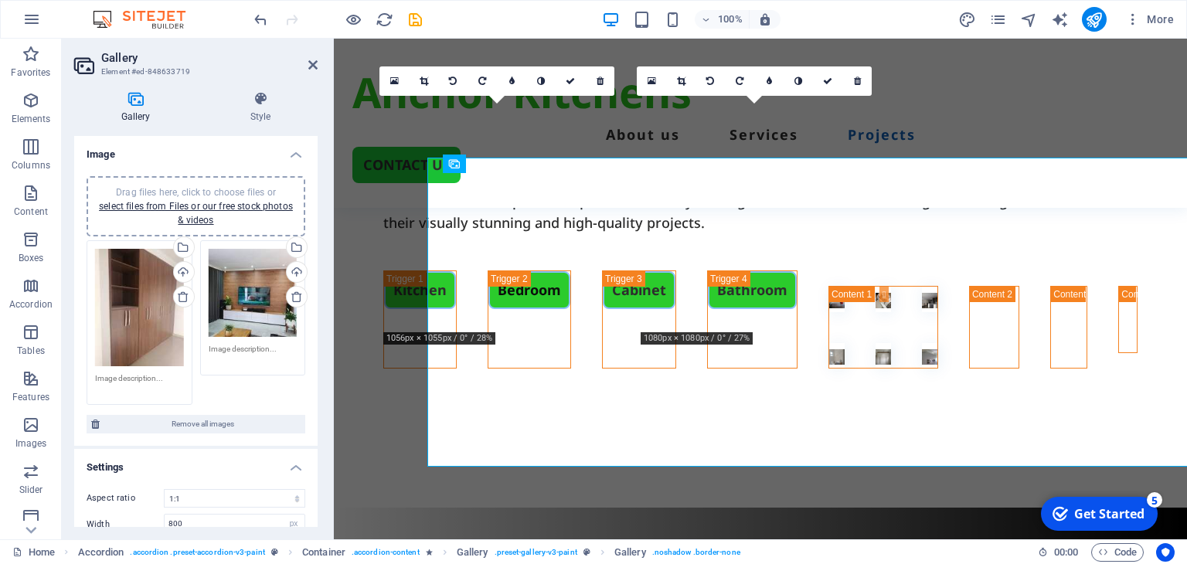
scroll to position [2982, 0]
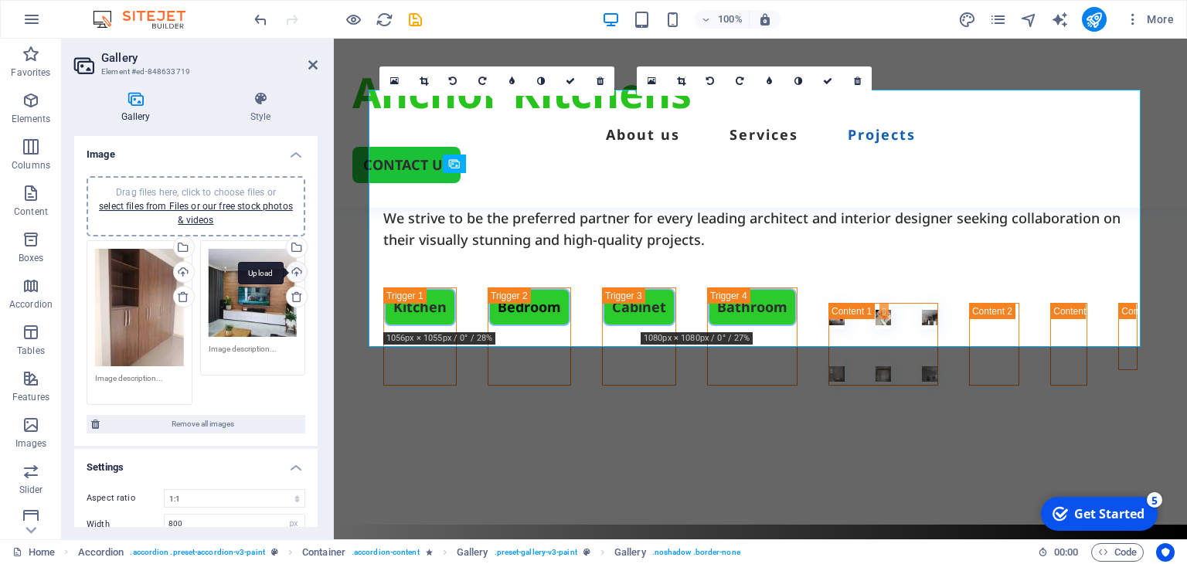
click at [294, 270] on div "Upload" at bounding box center [295, 273] width 23 height 23
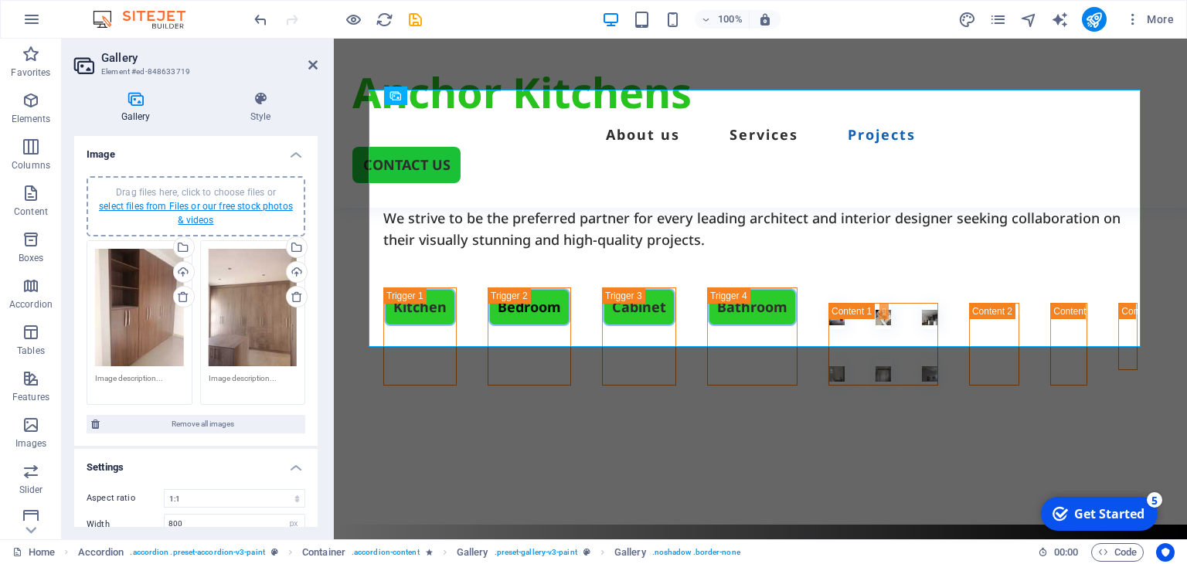
click at [189, 215] on link "select files from Files or our free stock photos & videos" at bounding box center [196, 213] width 194 height 25
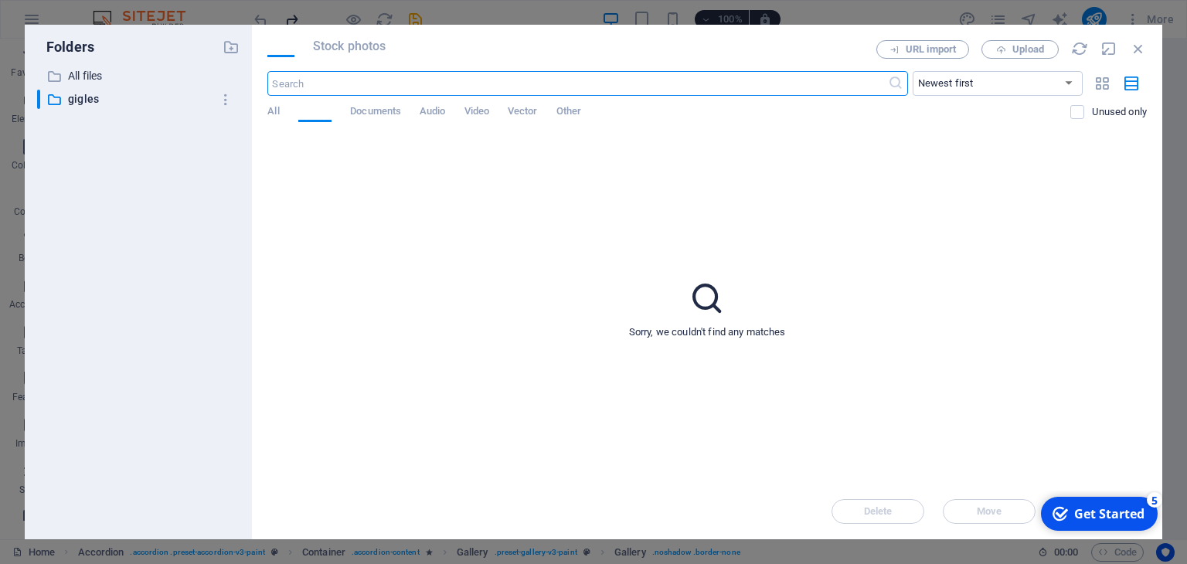
scroll to position [3946, 0]
click at [98, 97] on p "gigles" at bounding box center [140, 99] width 144 height 18
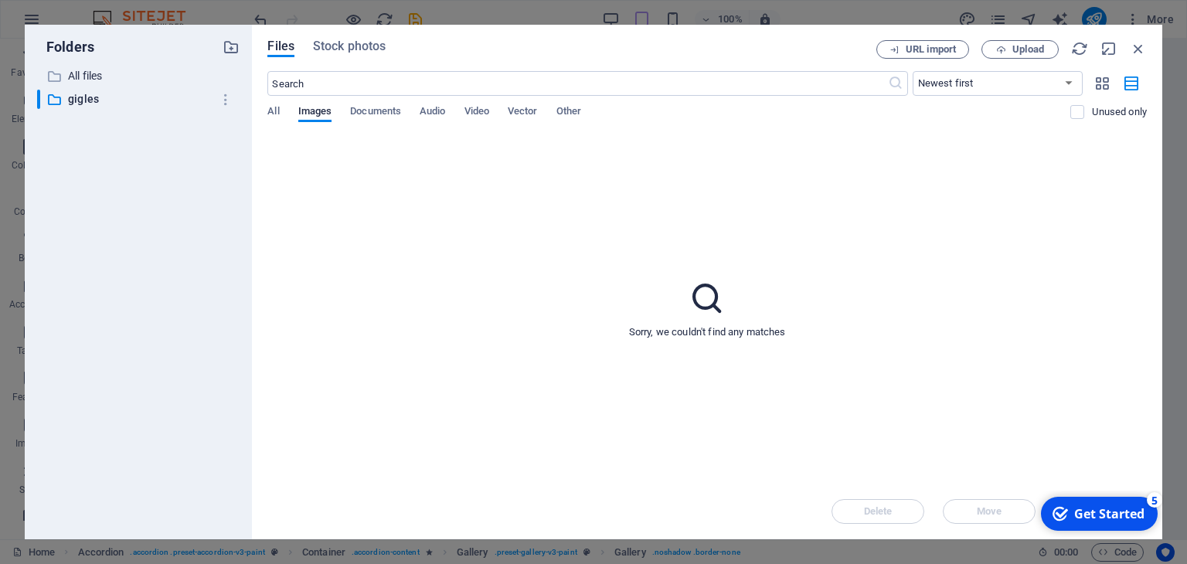
click at [1063, 512] on icon "Get Started 5 items remaining, 0% complete" at bounding box center [1060, 514] width 15 height 14
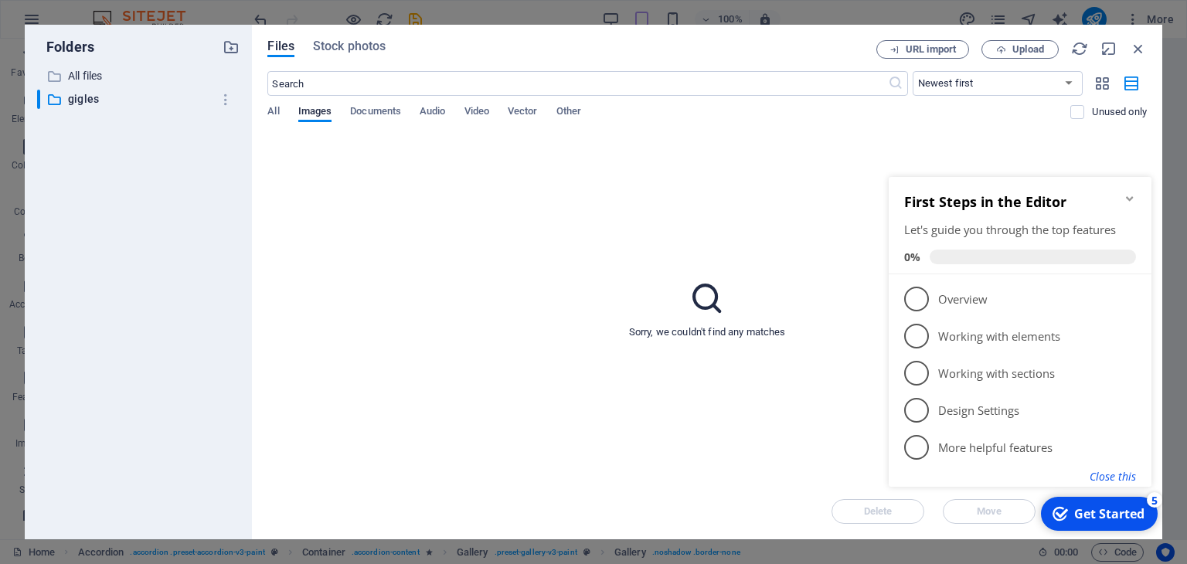
click at [1122, 475] on button "Close this" at bounding box center [1113, 476] width 46 height 15
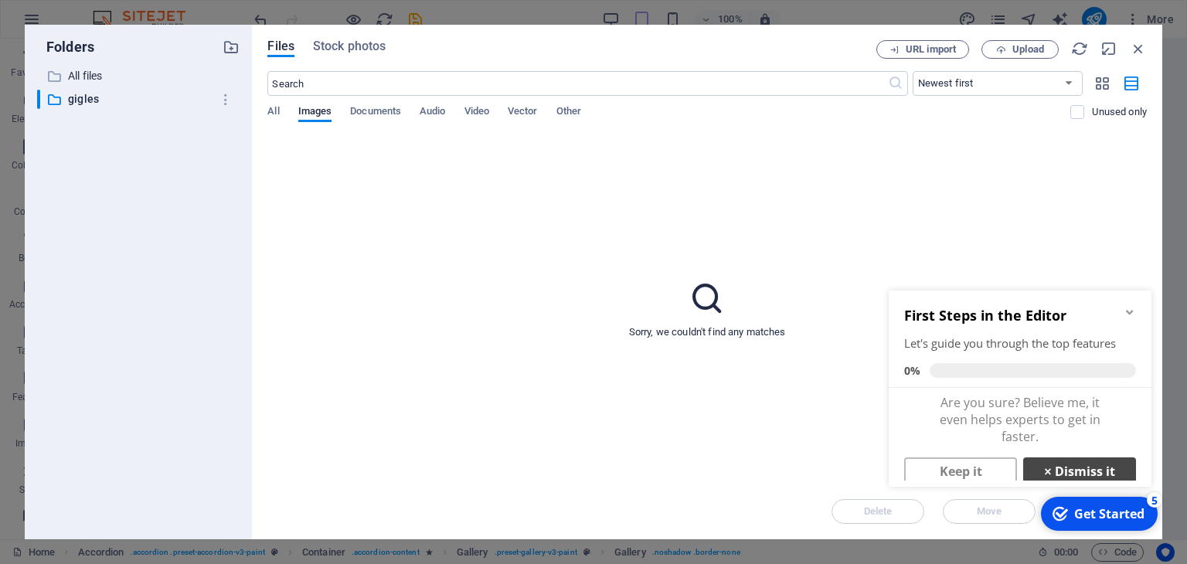
click at [1062, 468] on link "× Dismiss it" at bounding box center [1079, 472] width 113 height 28
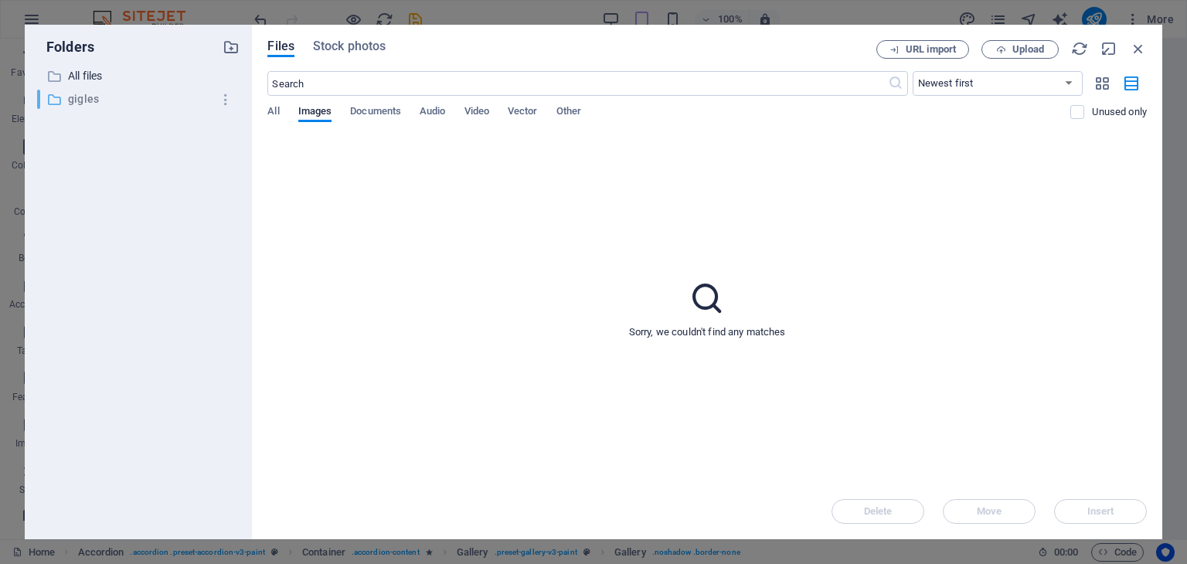
click at [80, 105] on p "gigles" at bounding box center [140, 99] width 144 height 18
click at [476, 110] on span "Video" at bounding box center [476, 113] width 25 height 22
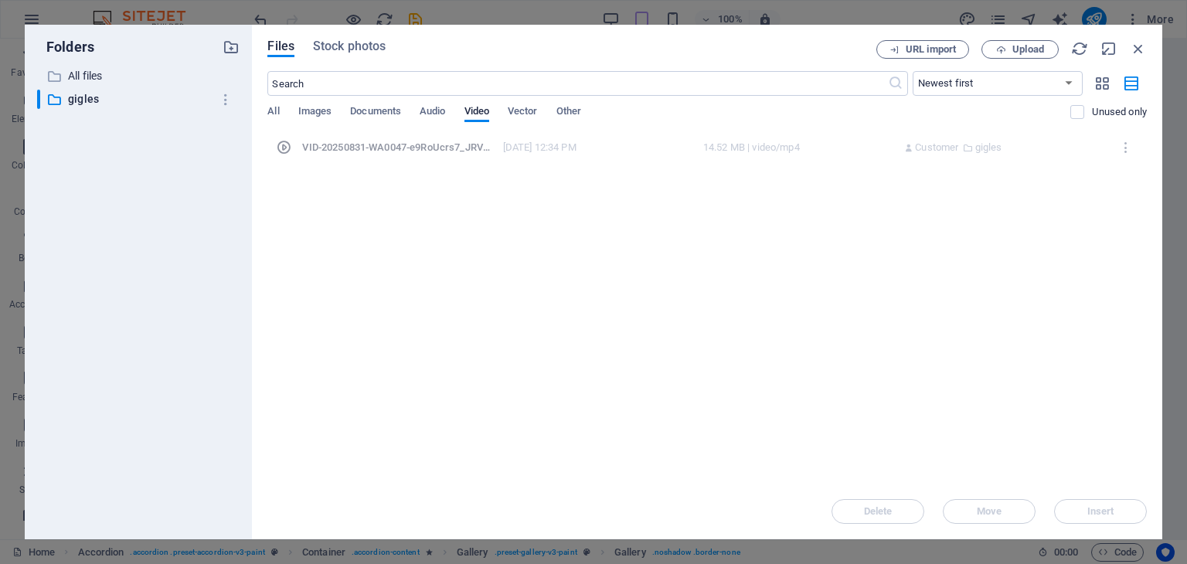
click at [410, 148] on div "VID-20250831-WA0047-e9RoUcrs7_JRVyFQcWn25A.mp4" at bounding box center [397, 148] width 191 height 14
drag, startPoint x: 300, startPoint y: 151, endPoint x: 347, endPoint y: 151, distance: 47.2
click at [301, 151] on div "VID-20250831-WA0047-e9RoUcrs7_JRVyFQcWn25A.mp4 VID-20250831-WA0047-e9RoUcrs7_JR…" at bounding box center [707, 147] width 873 height 26
click at [95, 100] on p "gigles" at bounding box center [140, 99] width 144 height 18
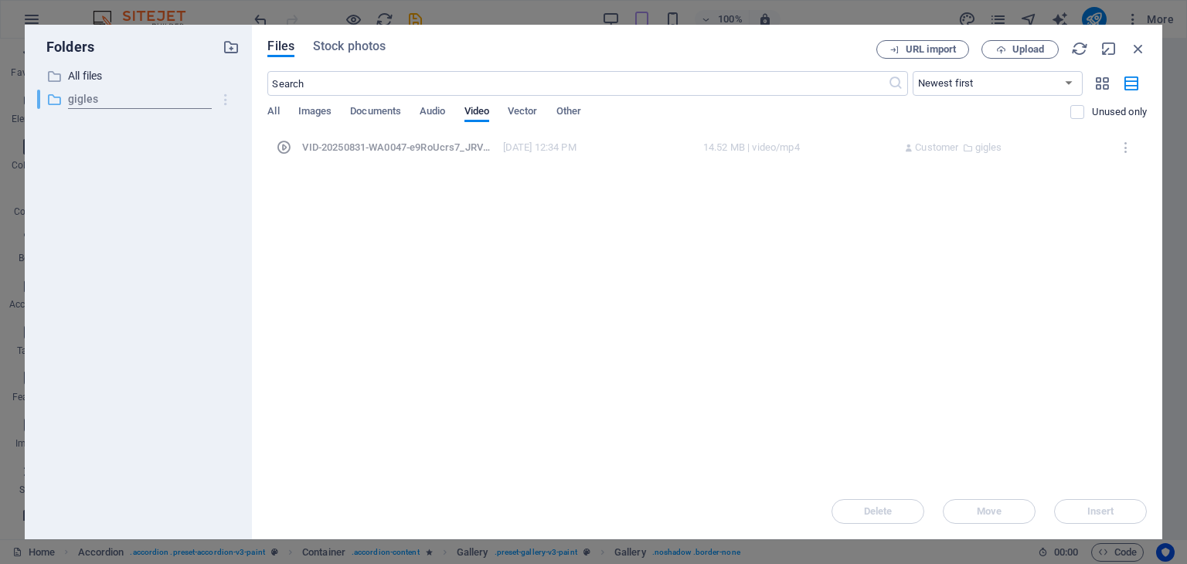
click at [225, 99] on icon "button" at bounding box center [226, 99] width 16 height 15
click at [394, 236] on div at bounding box center [593, 282] width 1187 height 564
click at [103, 74] on p "All files" at bounding box center [140, 76] width 144 height 18
click at [449, 145] on div "VID-20250831-WA0047-e9RoUcrs7_JRVyFQcWn25A.mp4" at bounding box center [397, 148] width 191 height 14
click at [1025, 46] on span "Upload" at bounding box center [1028, 49] width 32 height 9
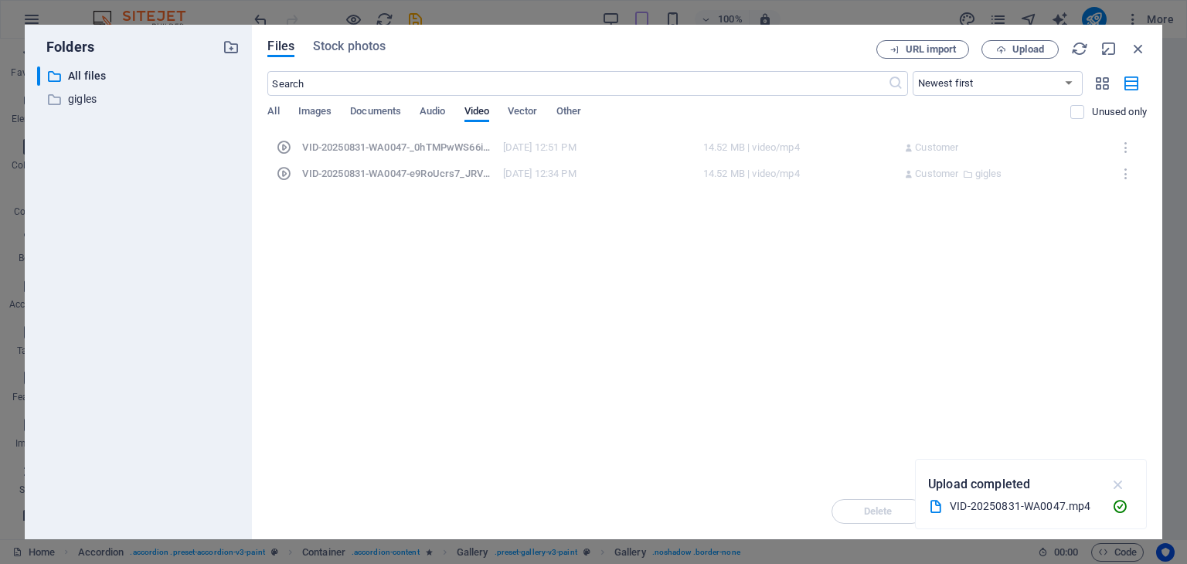
click at [1116, 480] on icon "button" at bounding box center [1119, 484] width 18 height 17
click at [502, 177] on div "VID-20250831-WA0047-e9RoUcrs7_JRVyFQcWn25A.mp4 VID-20250831-WA0047-e9RoUcrs7_JR…" at bounding box center [707, 174] width 873 height 26
click at [450, 168] on div "VID-20250831-WA0047-e9RoUcrs7_JRVyFQcWn25A.mp4" at bounding box center [397, 174] width 191 height 14
click at [485, 165] on div "VID-20250831-WA0047-e9RoUcrs7_JRVyFQcWn25A.mp4 VID-20250831-WA0047-e9RoUcrs7_JR…" at bounding box center [707, 174] width 873 height 26
click at [989, 175] on p "gigles" at bounding box center [988, 174] width 27 height 14
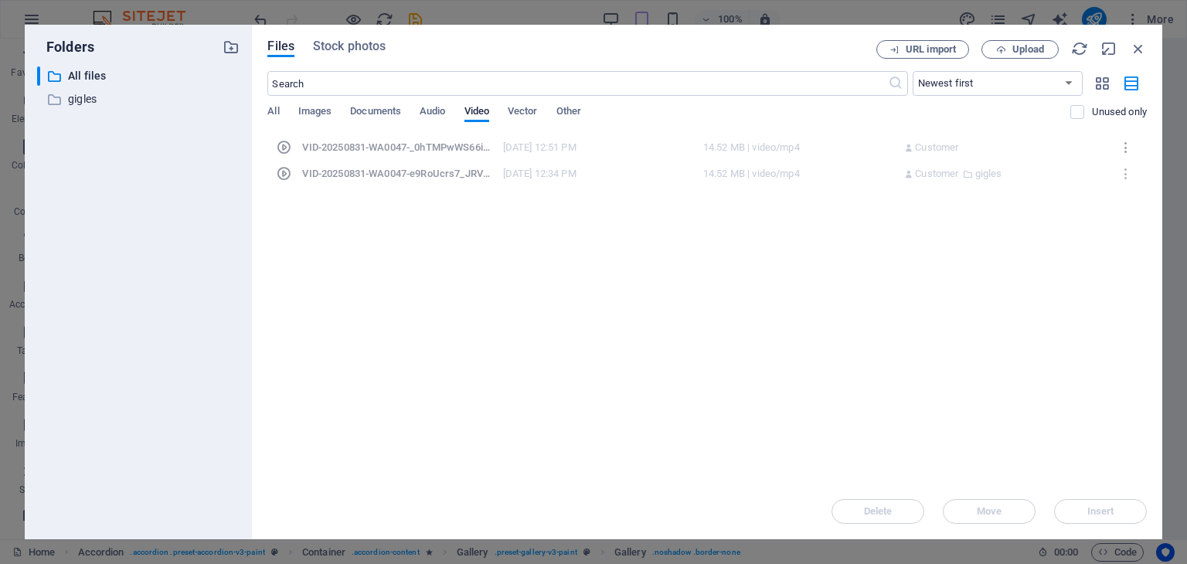
click at [1128, 147] on icon "button" at bounding box center [1126, 148] width 15 height 14
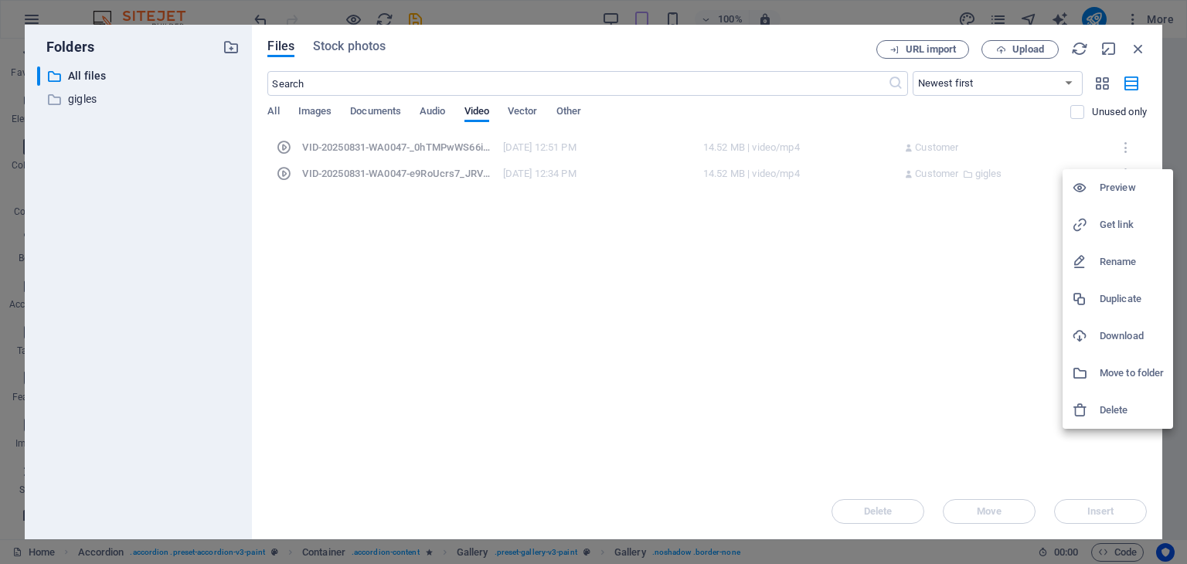
click at [1109, 332] on h6 "Download" at bounding box center [1132, 336] width 64 height 19
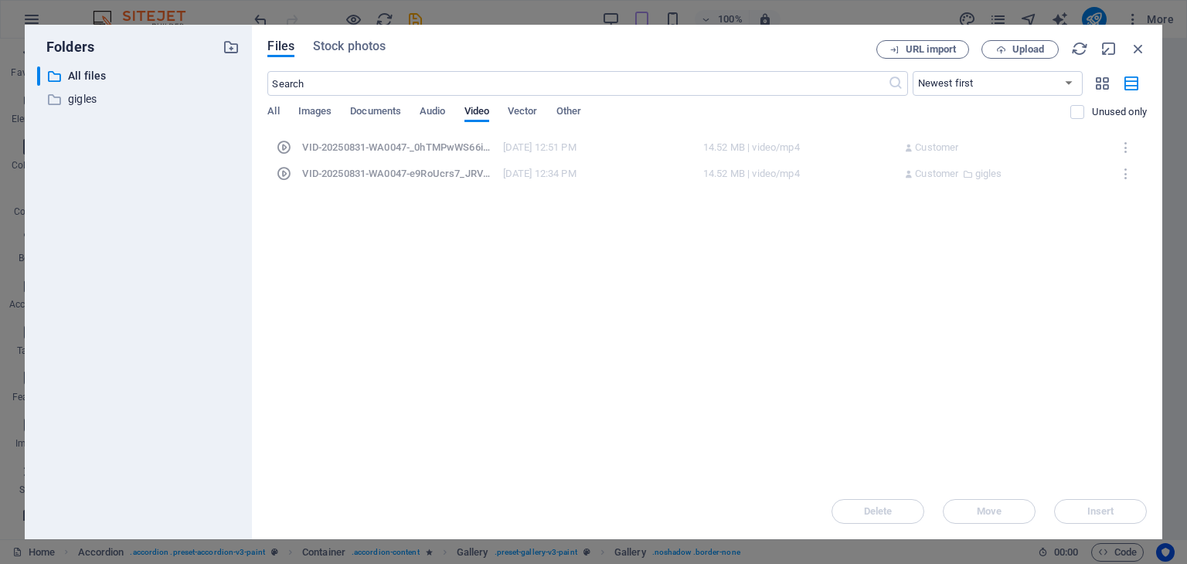
click at [686, 155] on div "VID-20250831-WA0047-_0hTMPwWS66i0QRQMSDlig.mp4 VID-20250831-WA0047-_0hTMPwWS66i…" at bounding box center [707, 147] width 873 height 26
drag, startPoint x: 1110, startPoint y: 514, endPoint x: 1094, endPoint y: 510, distance: 16.7
click at [1110, 513] on div "Delete Move Insert" at bounding box center [707, 504] width 880 height 40
click at [315, 149] on div "VID-20250831-WA0047-_0hTMPwWS66i0QRQMSDlig.mp4" at bounding box center [397, 148] width 191 height 14
click at [93, 73] on p "All files" at bounding box center [140, 76] width 144 height 18
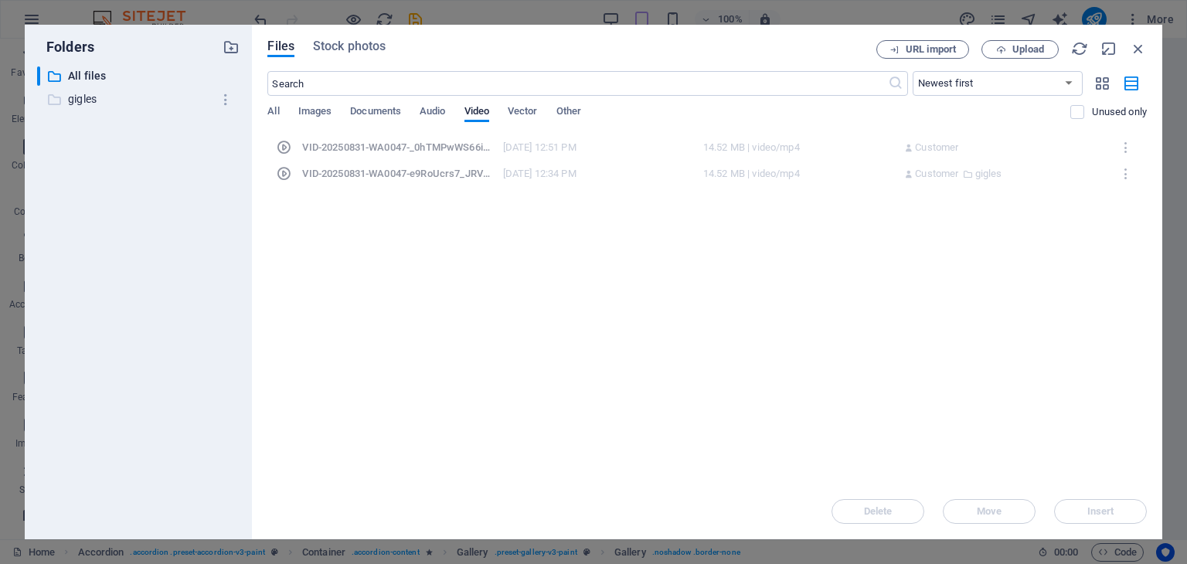
click at [60, 99] on icon at bounding box center [53, 99] width 15 height 15
click at [339, 145] on div "VID-20250831-WA0047-e9RoUcrs7_JRVyFQcWn25A.mp4" at bounding box center [397, 148] width 191 height 14
click at [1084, 43] on icon "button" at bounding box center [1079, 48] width 17 height 17
click at [1104, 79] on icon "button" at bounding box center [1103, 83] width 18 height 17
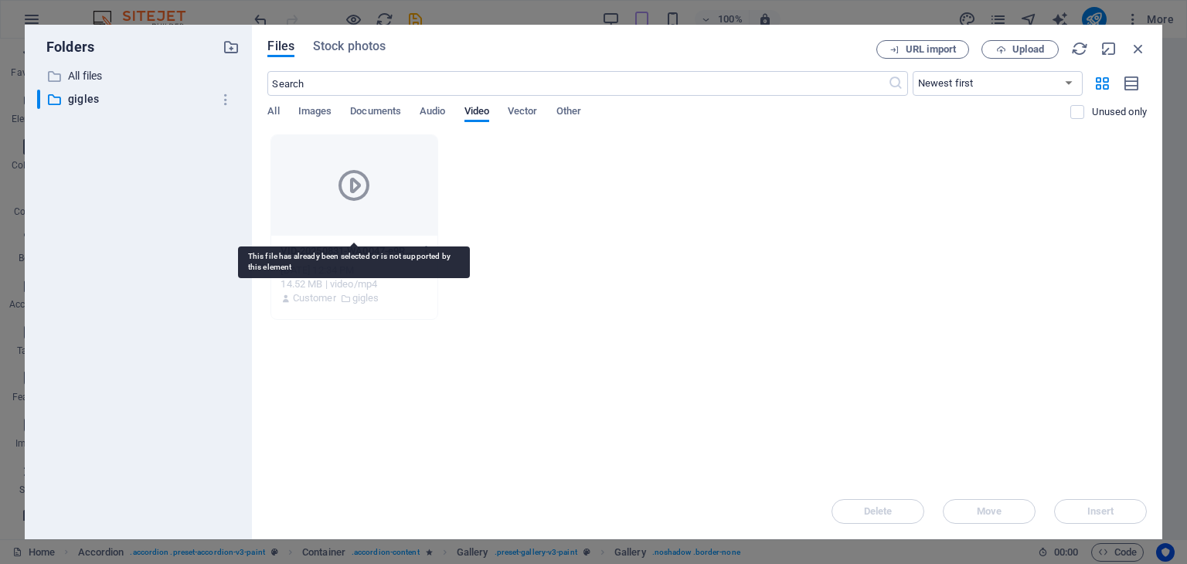
click at [413, 205] on div at bounding box center [353, 185] width 165 height 100
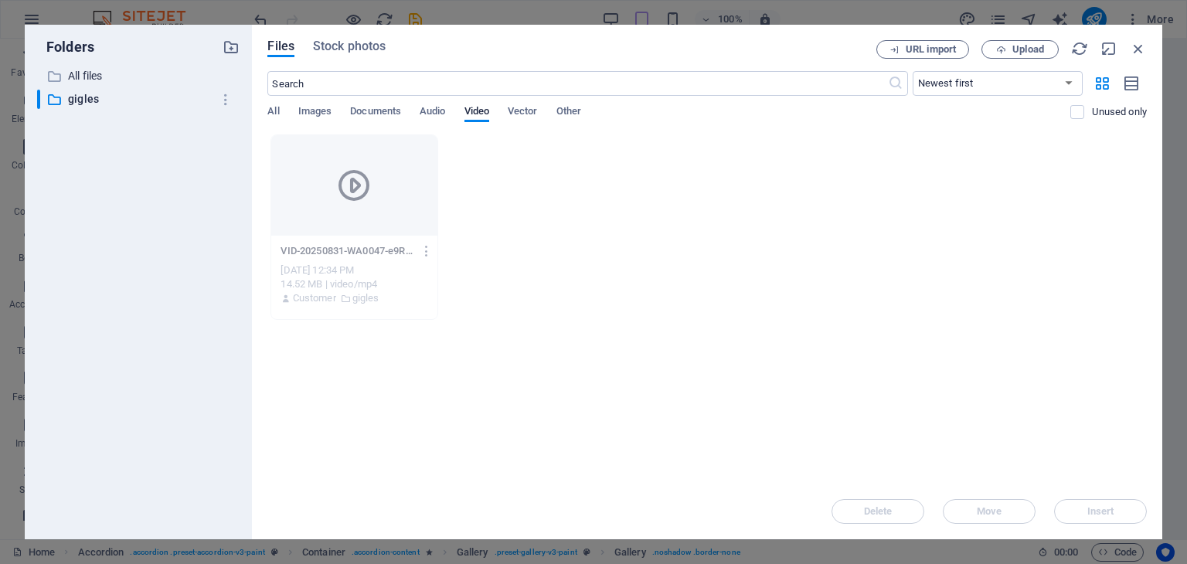
click at [324, 288] on div "14.52 MB | video/mp4" at bounding box center [354, 284] width 147 height 14
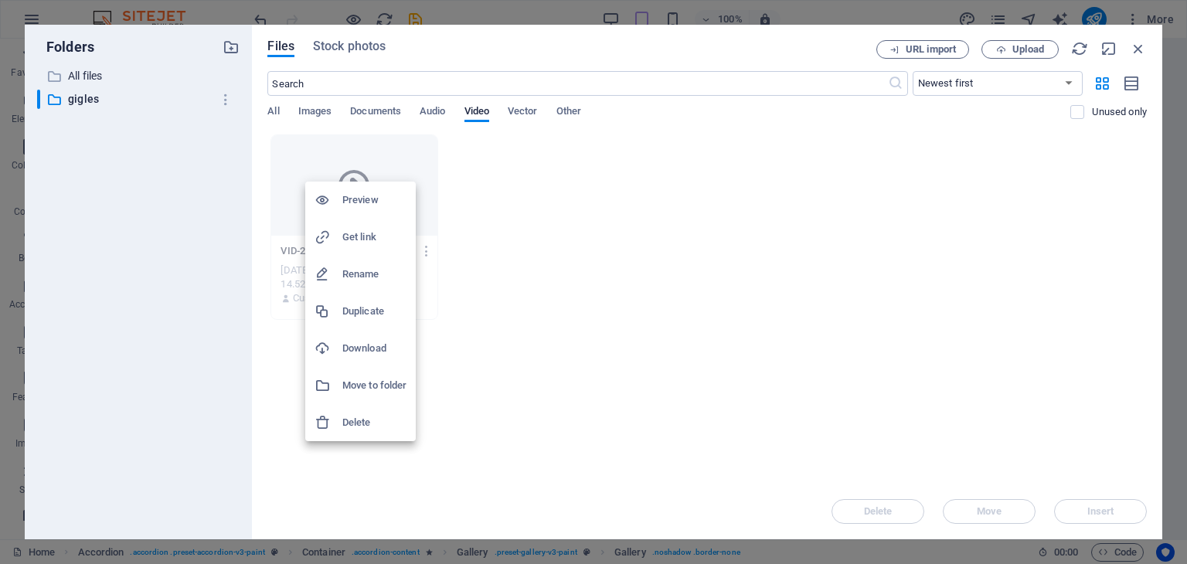
click at [365, 420] on h6 "Delete" at bounding box center [374, 422] width 64 height 19
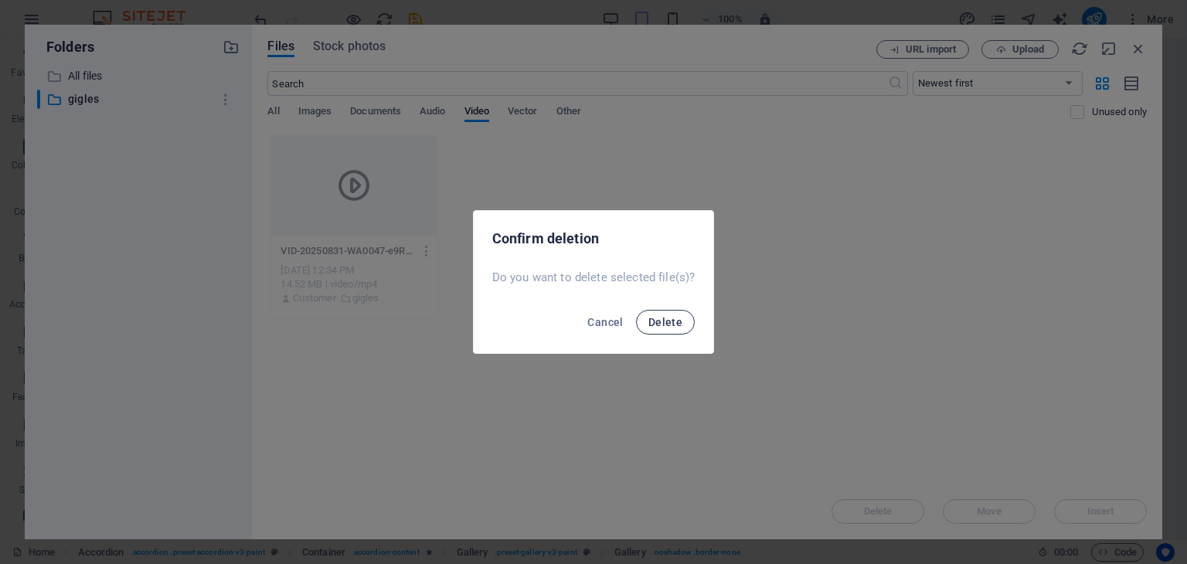
click at [673, 322] on span "Delete" at bounding box center [665, 322] width 34 height 12
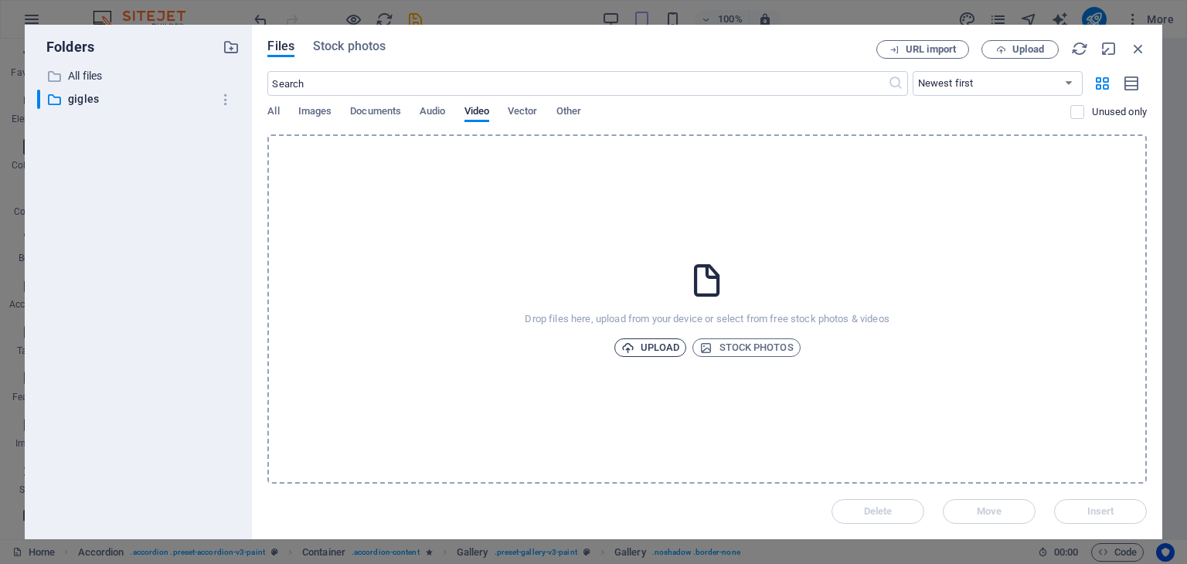
click at [655, 347] on span "Upload" at bounding box center [650, 348] width 59 height 19
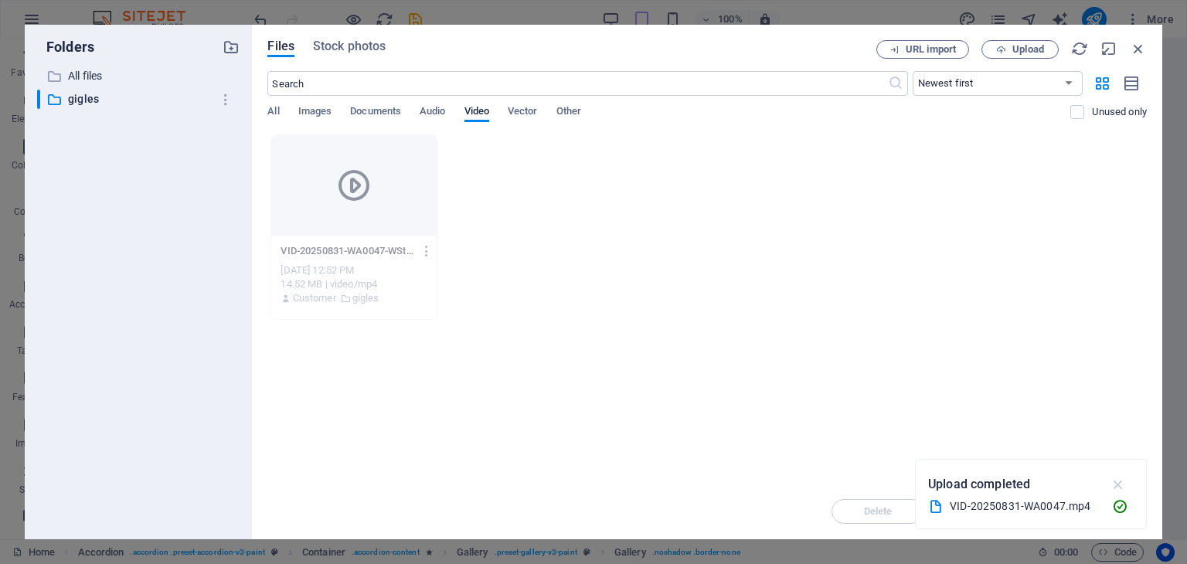
click at [1121, 483] on icon "button" at bounding box center [1119, 484] width 18 height 17
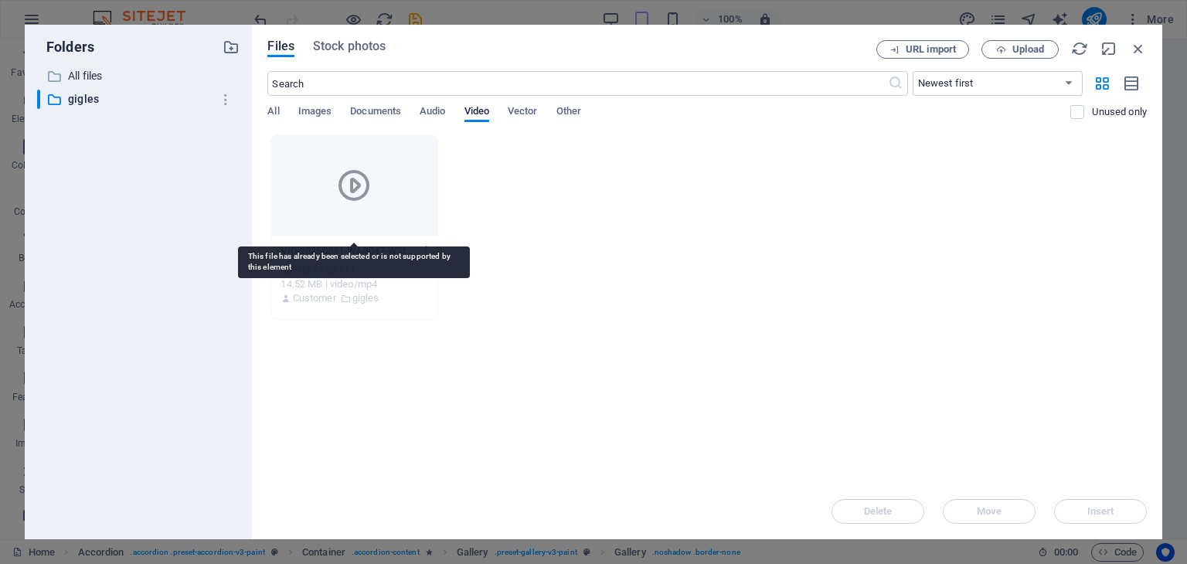
click at [328, 206] on div at bounding box center [353, 185] width 165 height 100
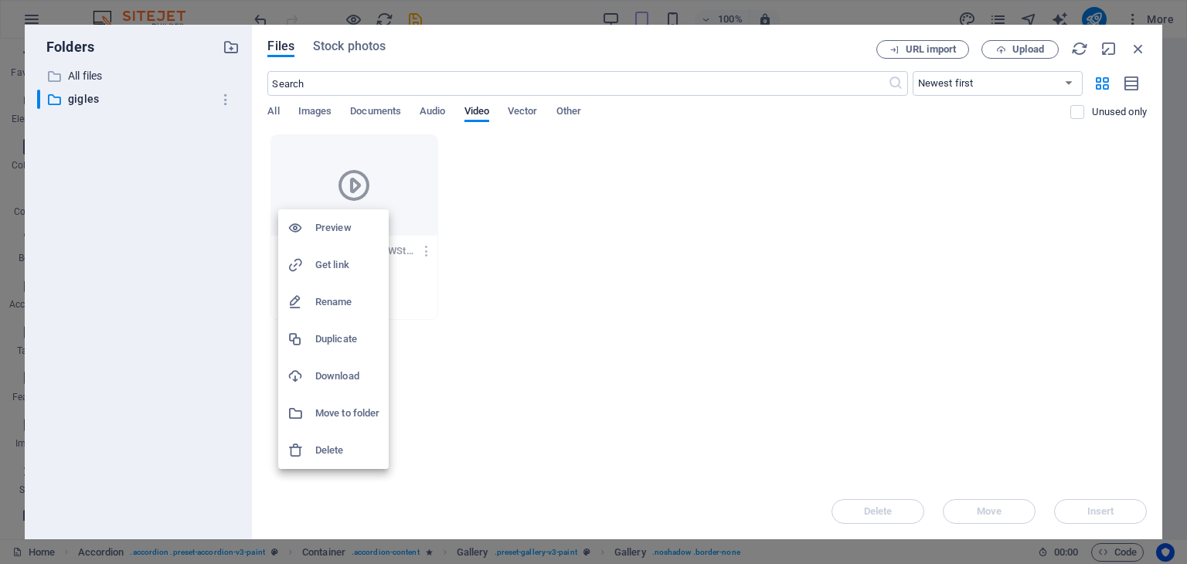
click at [373, 177] on div at bounding box center [593, 282] width 1187 height 564
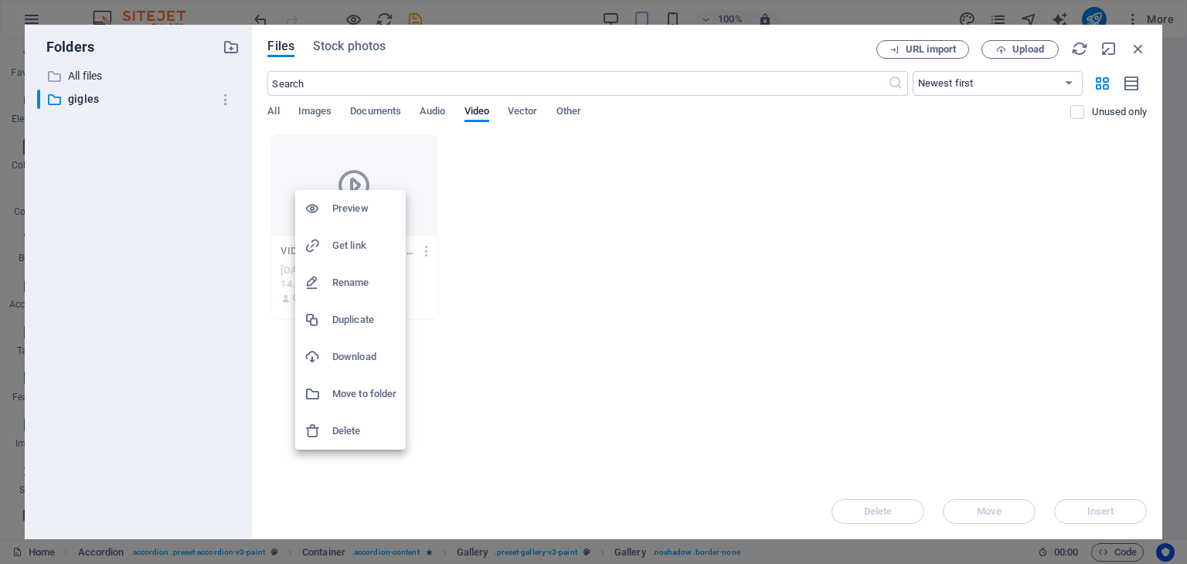
click at [315, 208] on icon at bounding box center [312, 208] width 15 height 15
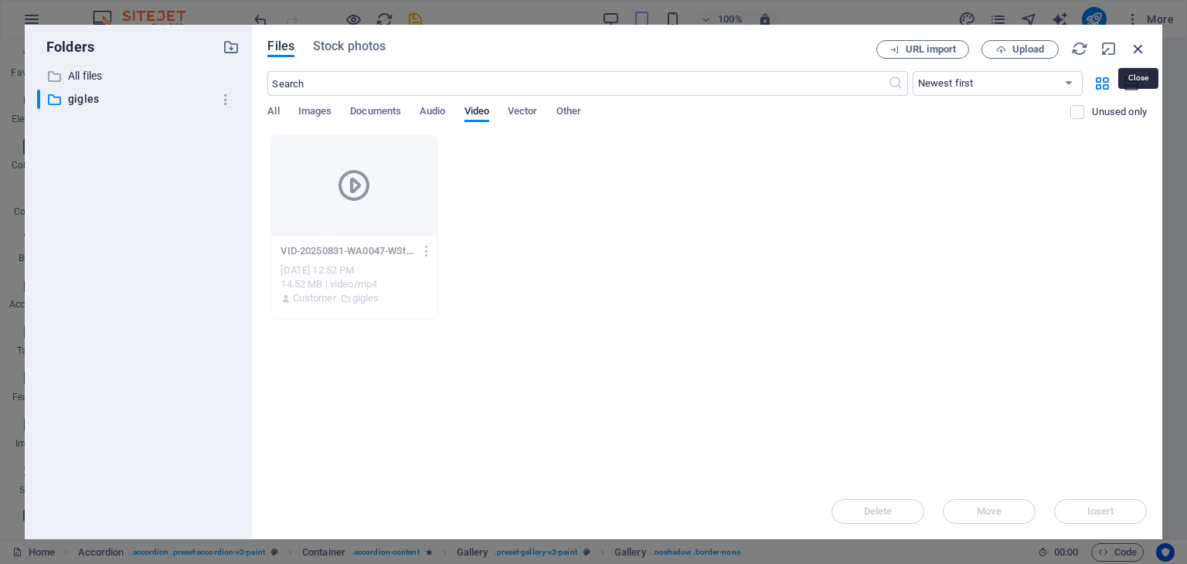
click at [1141, 48] on icon "button" at bounding box center [1138, 48] width 17 height 17
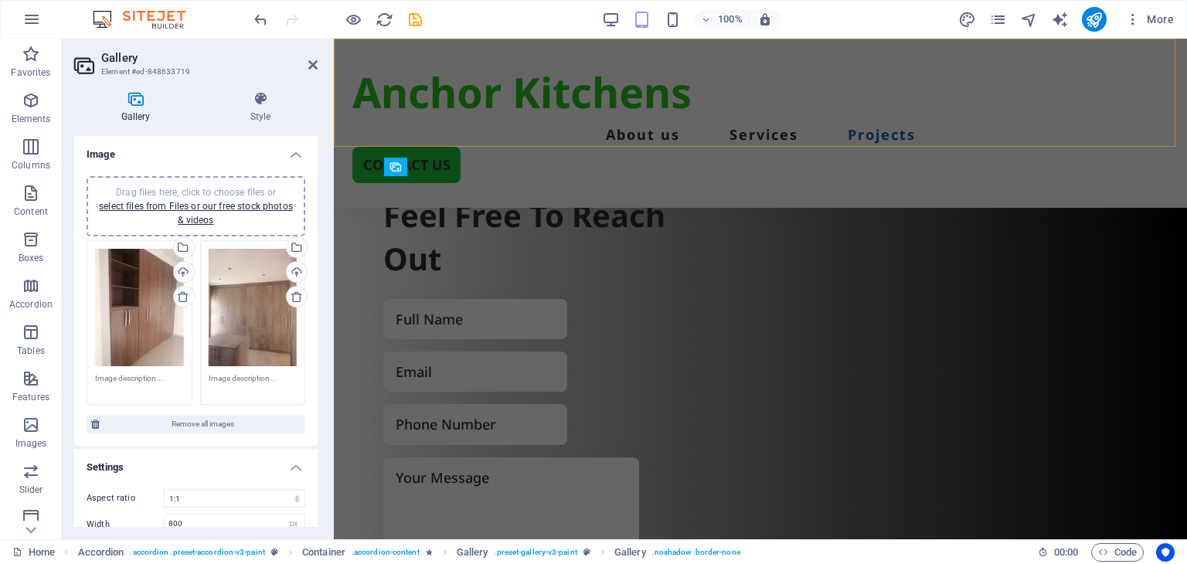
scroll to position [2911, 0]
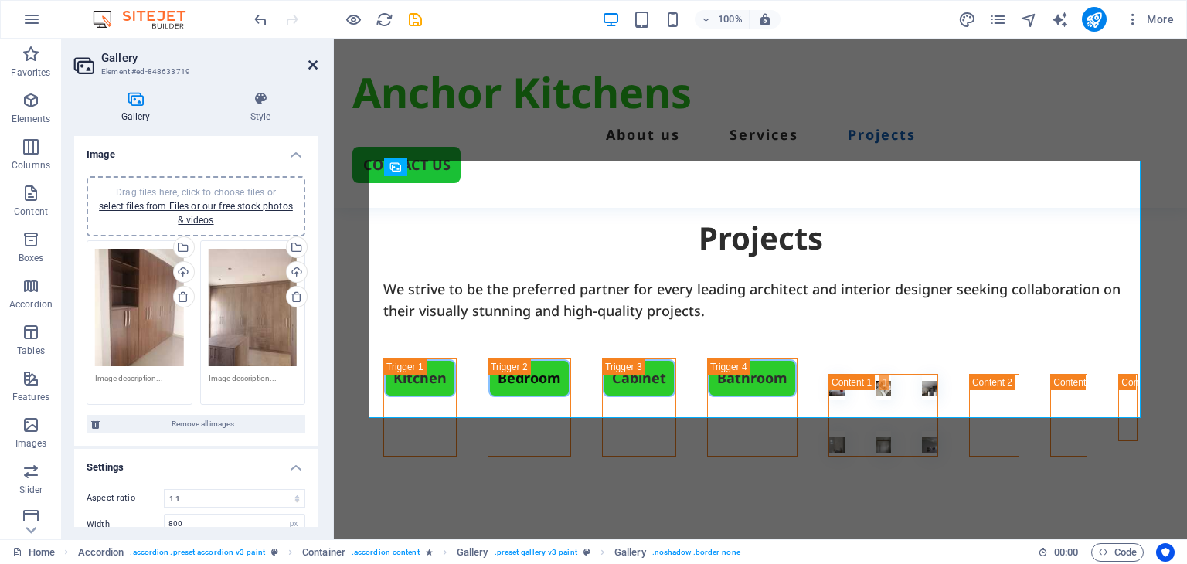
click at [315, 63] on icon at bounding box center [312, 65] width 9 height 12
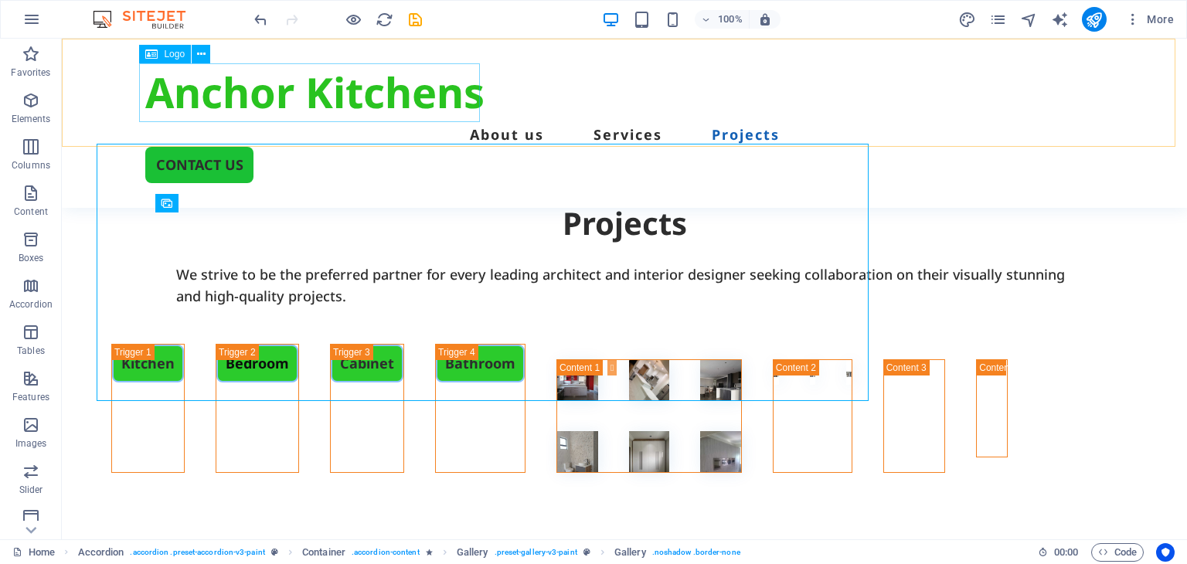
scroll to position [2928, 0]
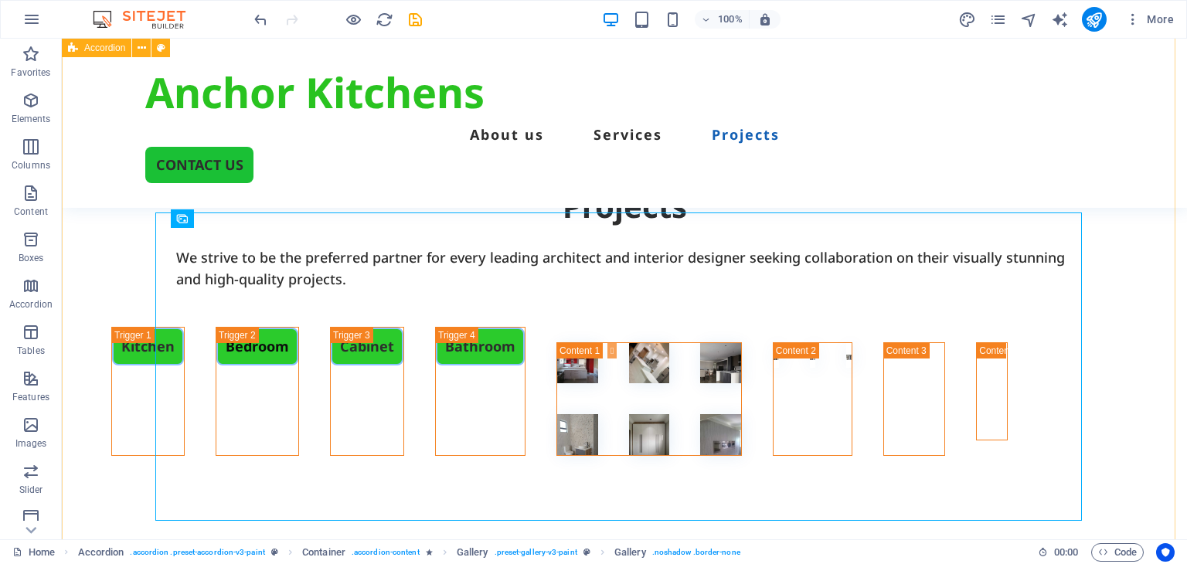
click at [1145, 308] on div "Kitchen Bedroom Cabinet Bathroom" at bounding box center [624, 412] width 1125 height 209
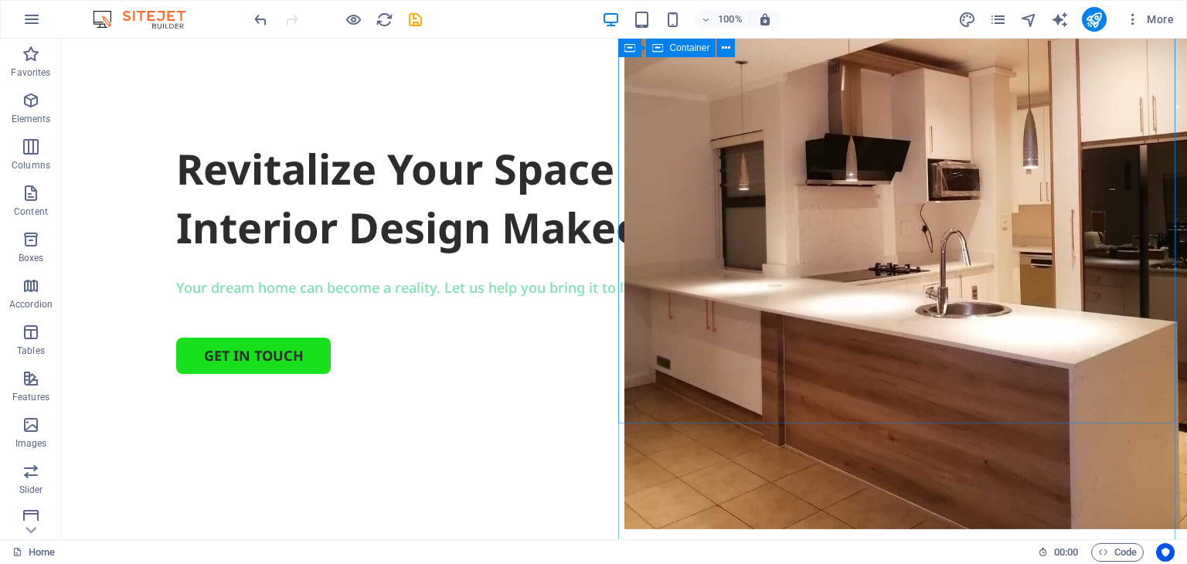
scroll to position [0, 0]
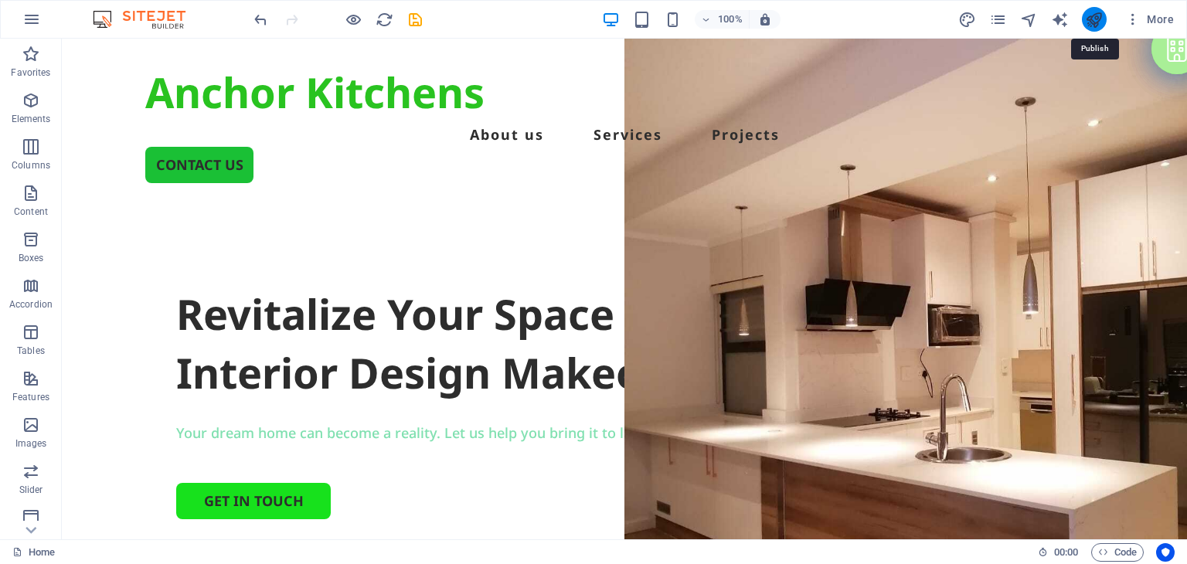
click at [1097, 13] on icon "publish" at bounding box center [1094, 20] width 18 height 18
